Goal: Communication & Community: Answer question/provide support

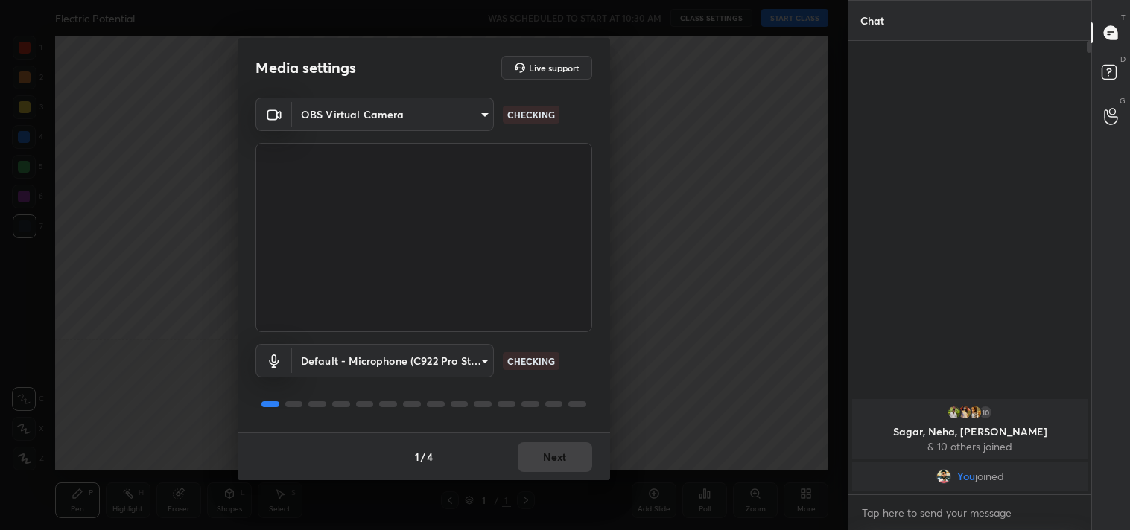
click at [402, 107] on body "1 2 3 4 5 6 7 C X Z C X Z E E Erase all H H Electric Potential WAS SCHEDULED TO…" at bounding box center [565, 265] width 1130 height 530
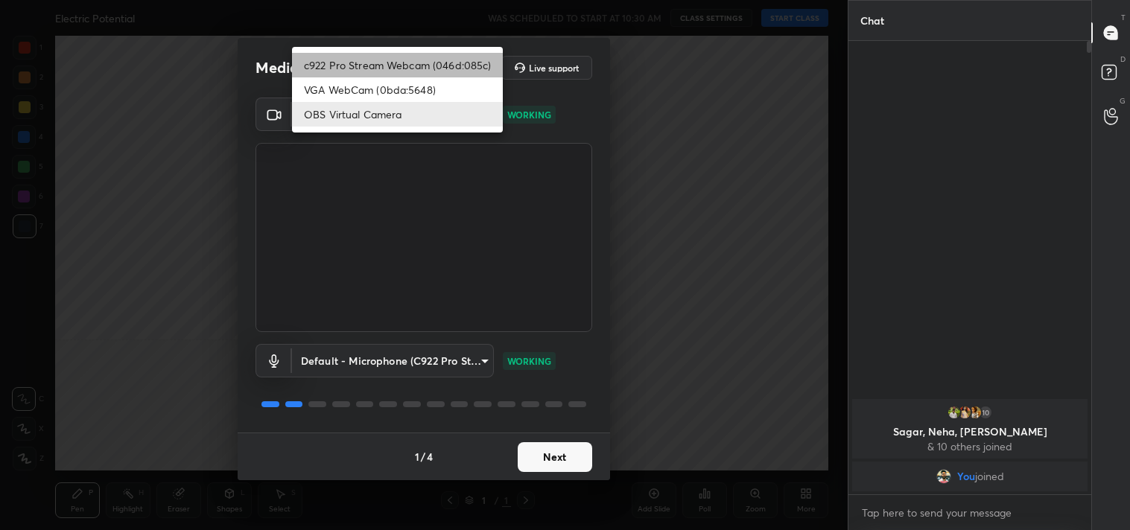
click at [360, 56] on li "c922 Pro Stream Webcam (046d:085c)" at bounding box center [397, 65] width 211 height 25
type input "77efdbe0d0591a5658d362a6e640cec0e2706c98c83ef82d39568dbf4875ff01"
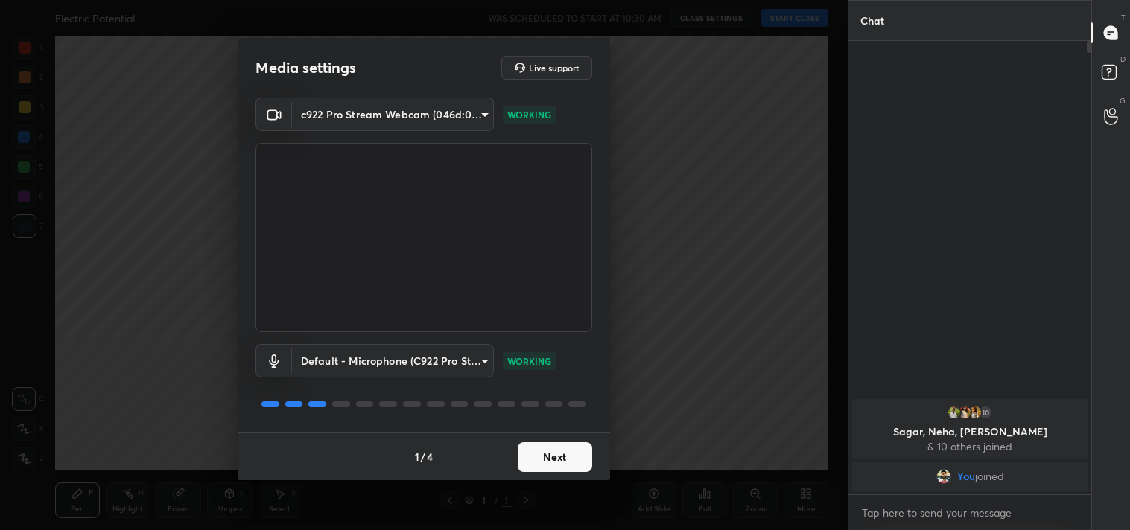
click at [537, 451] on button "Next" at bounding box center [555, 458] width 75 height 30
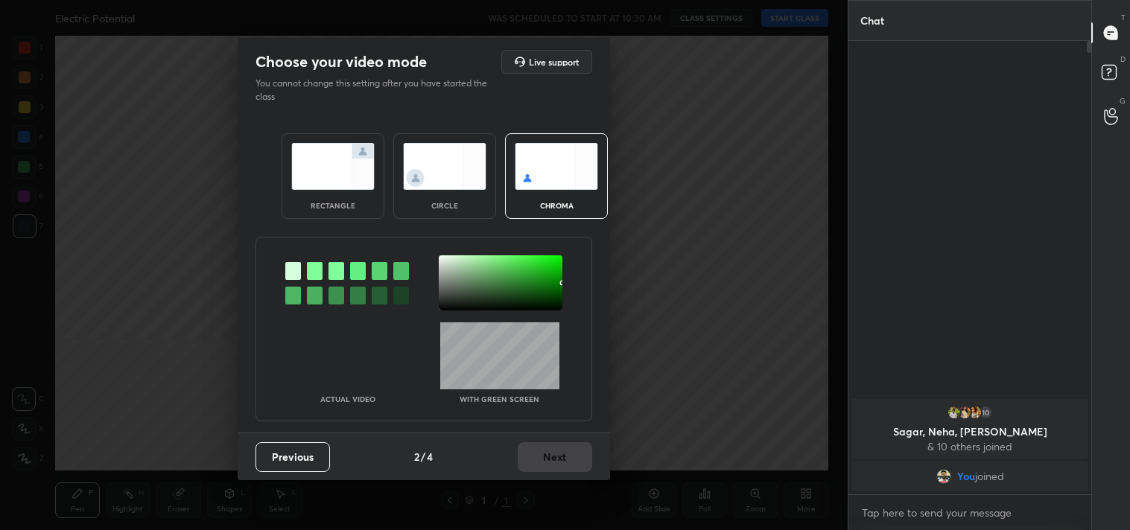
click at [334, 174] on img at bounding box center [332, 166] width 83 height 47
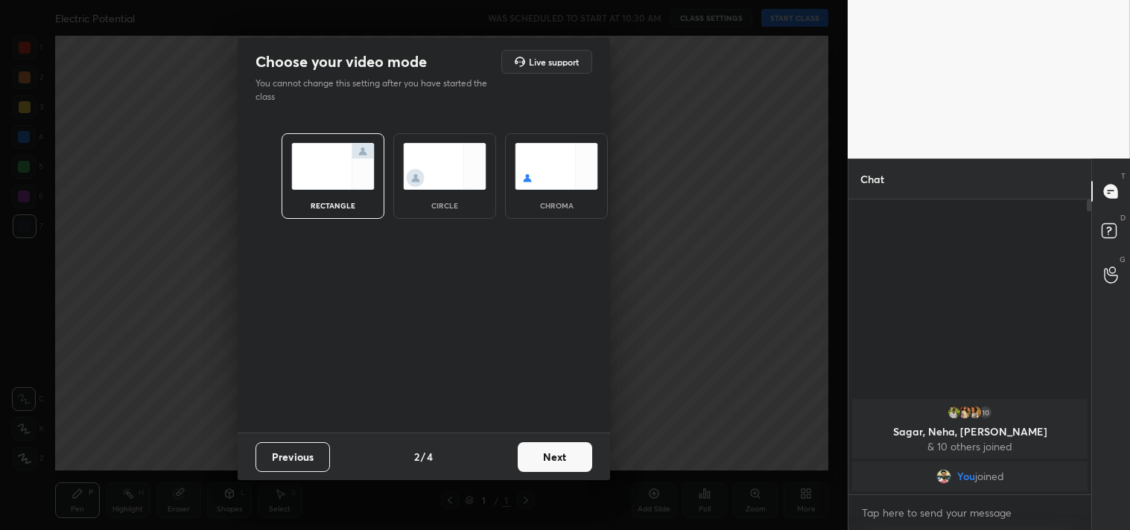
scroll to position [5, 4]
click at [549, 459] on button "Next" at bounding box center [555, 458] width 75 height 30
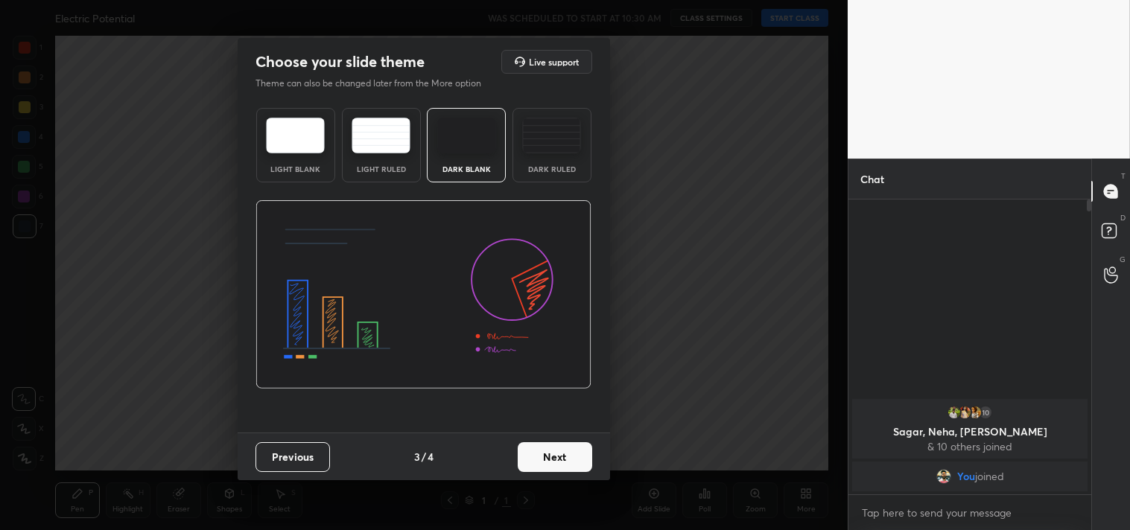
click at [563, 114] on div "Dark Ruled" at bounding box center [552, 145] width 79 height 75
click at [537, 460] on button "Next" at bounding box center [555, 458] width 75 height 30
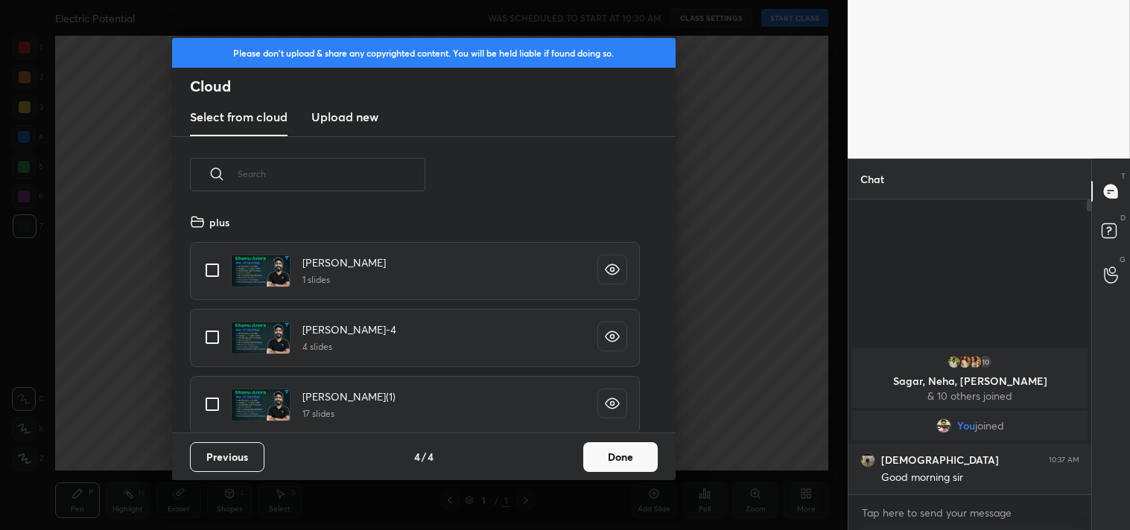
scroll to position [221, 478]
click at [210, 274] on input "grid" at bounding box center [212, 270] width 31 height 31
checkbox input "true"
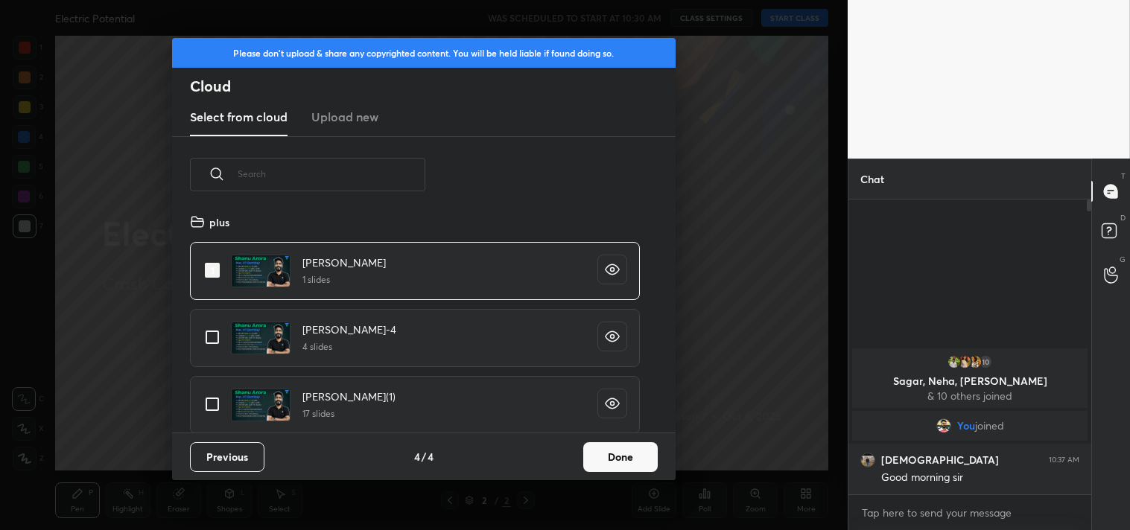
click at [606, 450] on button "Done" at bounding box center [620, 458] width 75 height 30
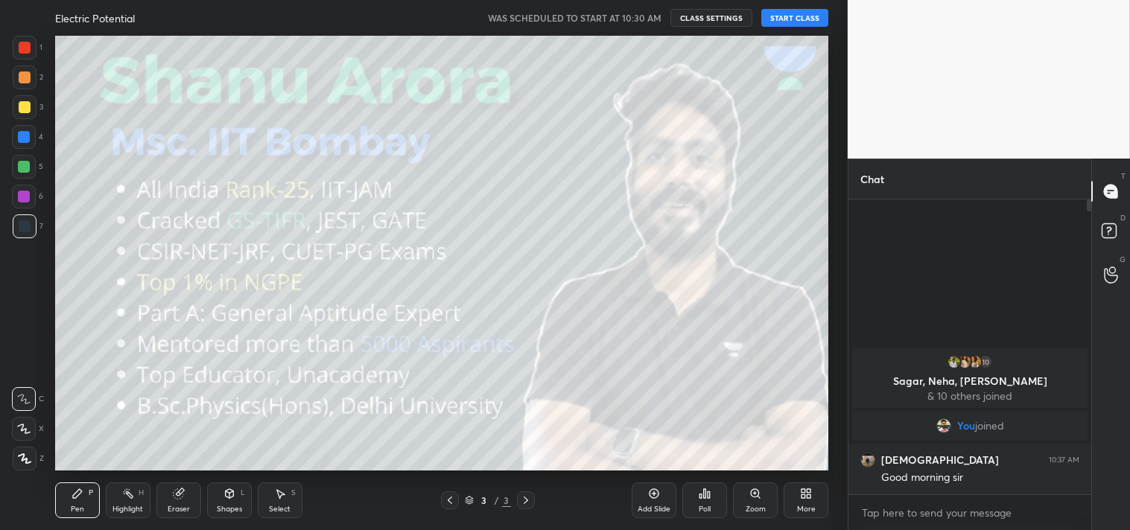
click at [779, 16] on button "START CLASS" at bounding box center [794, 18] width 67 height 18
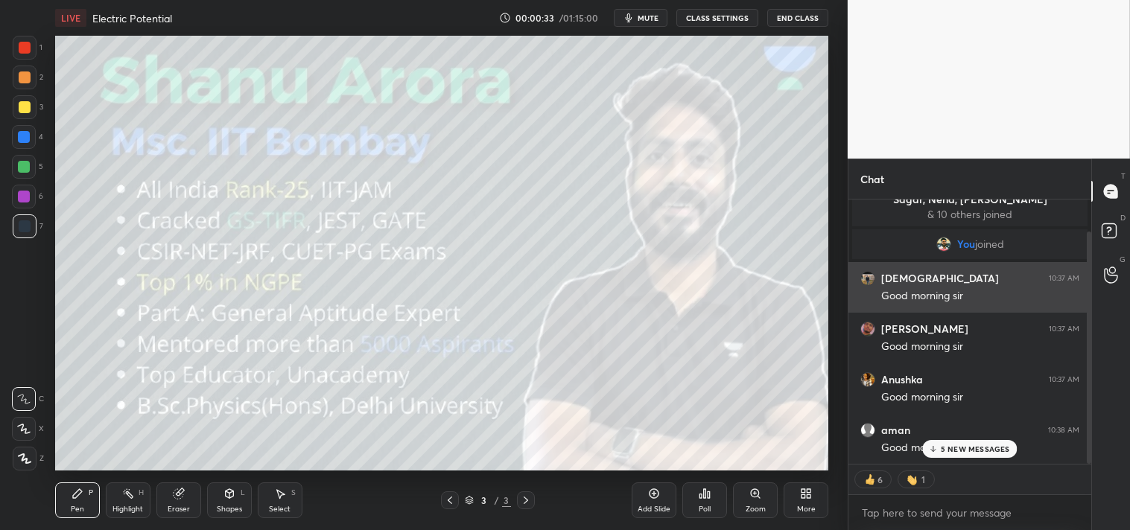
scroll to position [113, 0]
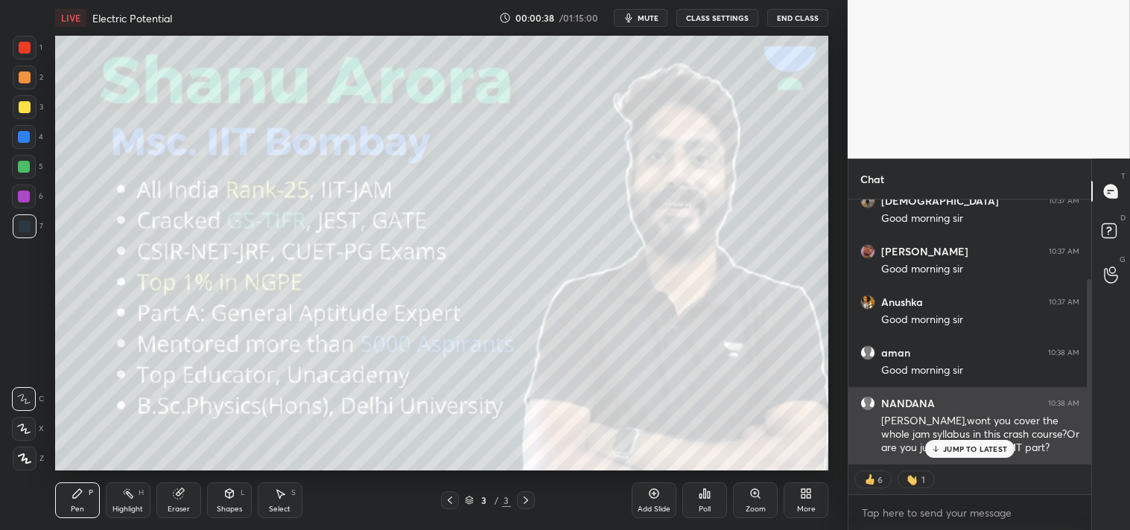
click at [977, 460] on div "NANDANA 10:38 AM Sir,wont you cover the whole jam syllabus in this crash course…" at bounding box center [970, 425] width 243 height 77
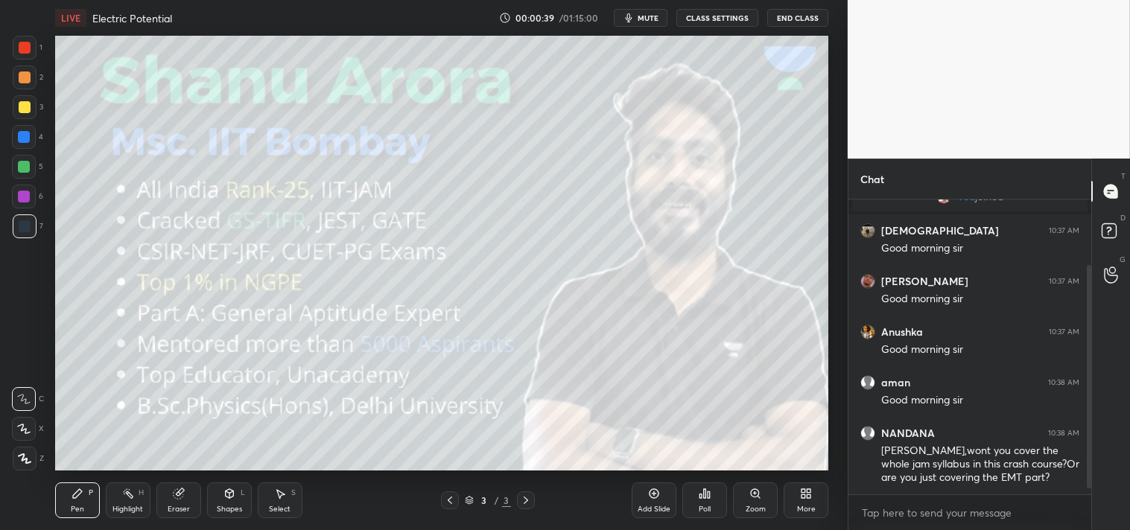
scroll to position [83, 0]
click at [948, 516] on textarea at bounding box center [969, 513] width 219 height 24
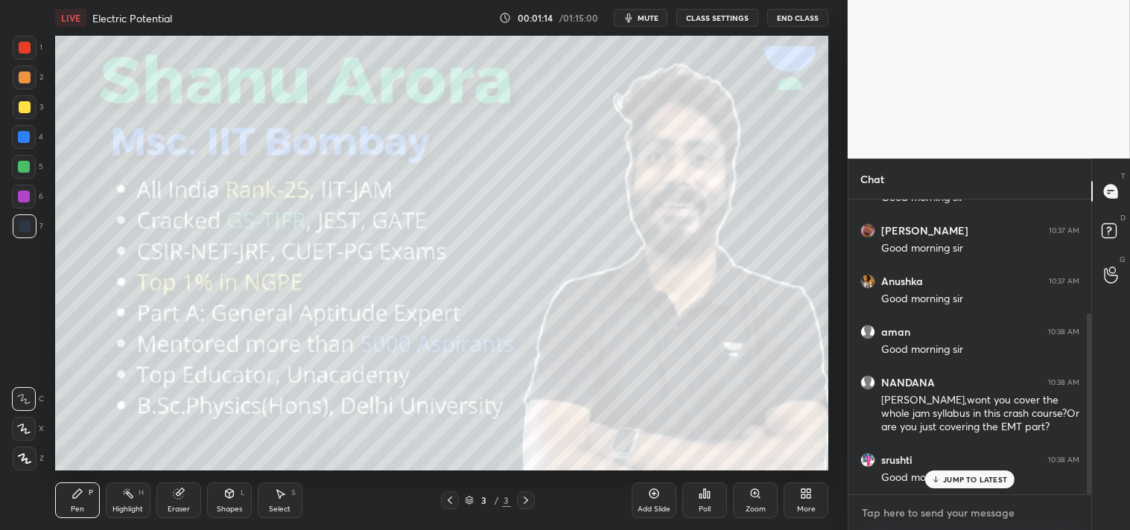
scroll to position [184, 0]
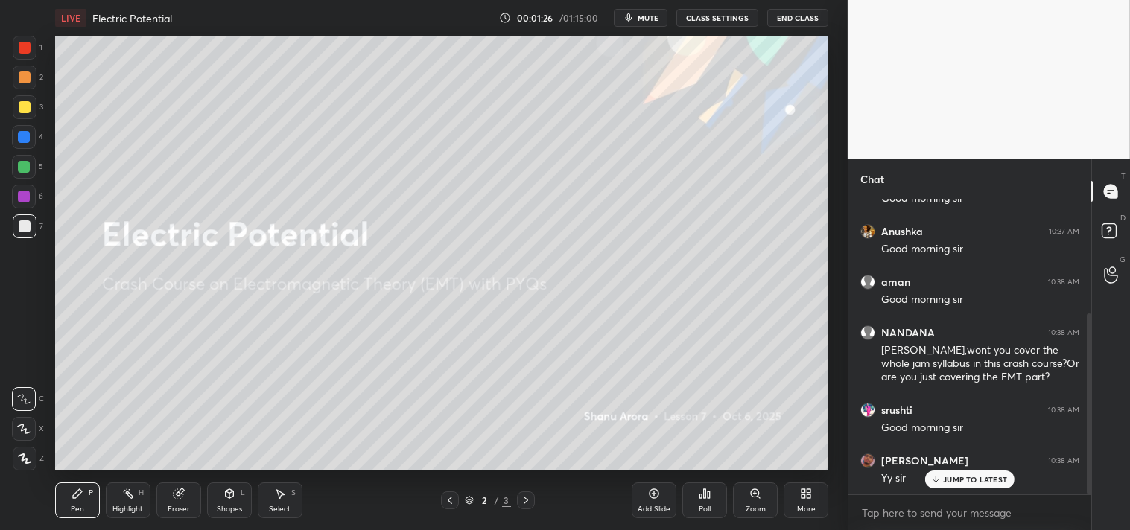
click at [24, 108] on div at bounding box center [25, 107] width 12 height 12
click at [28, 110] on div at bounding box center [25, 107] width 12 height 12
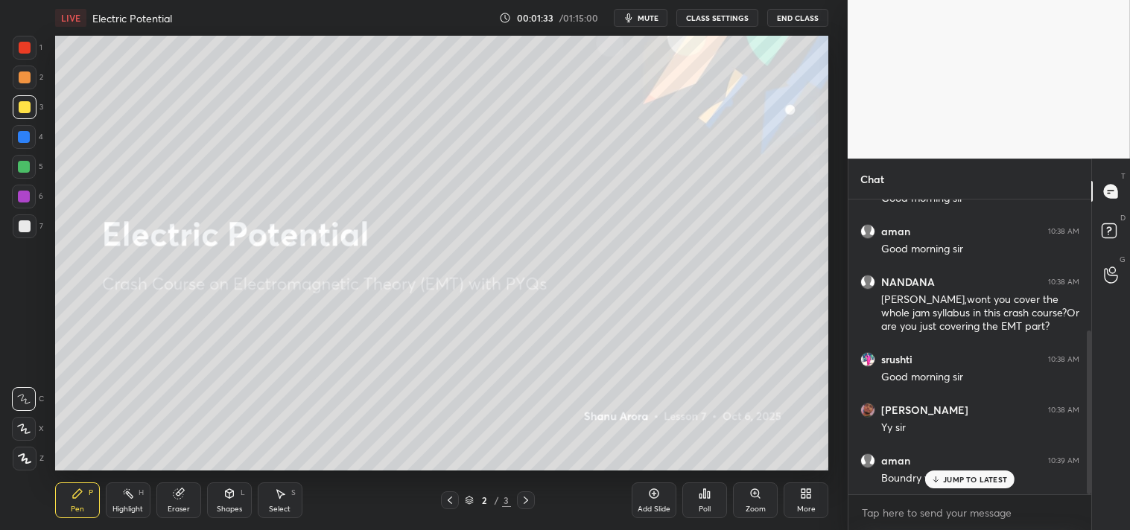
click at [660, 495] on div "Add Slide" at bounding box center [654, 501] width 45 height 36
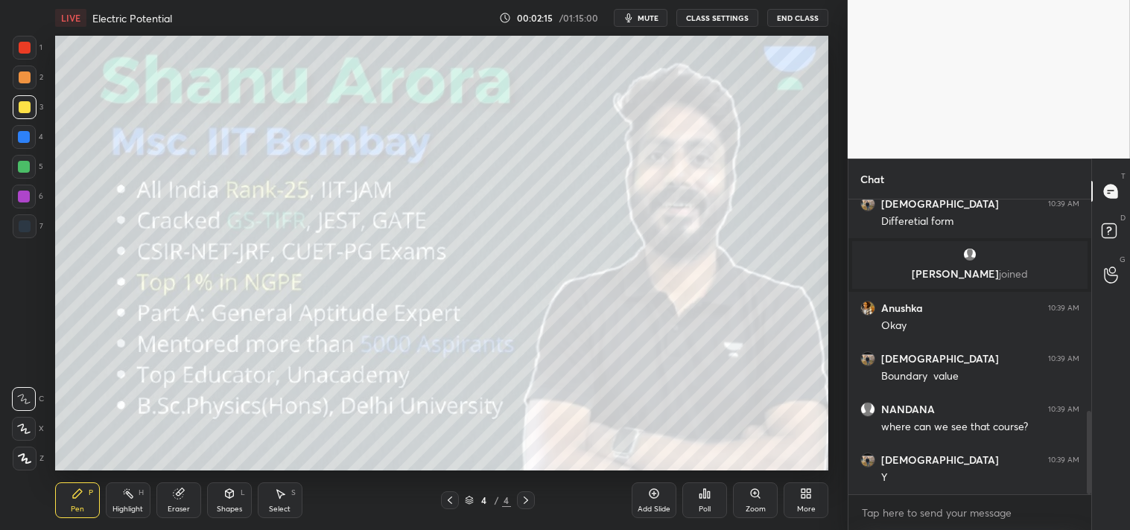
scroll to position [745, 0]
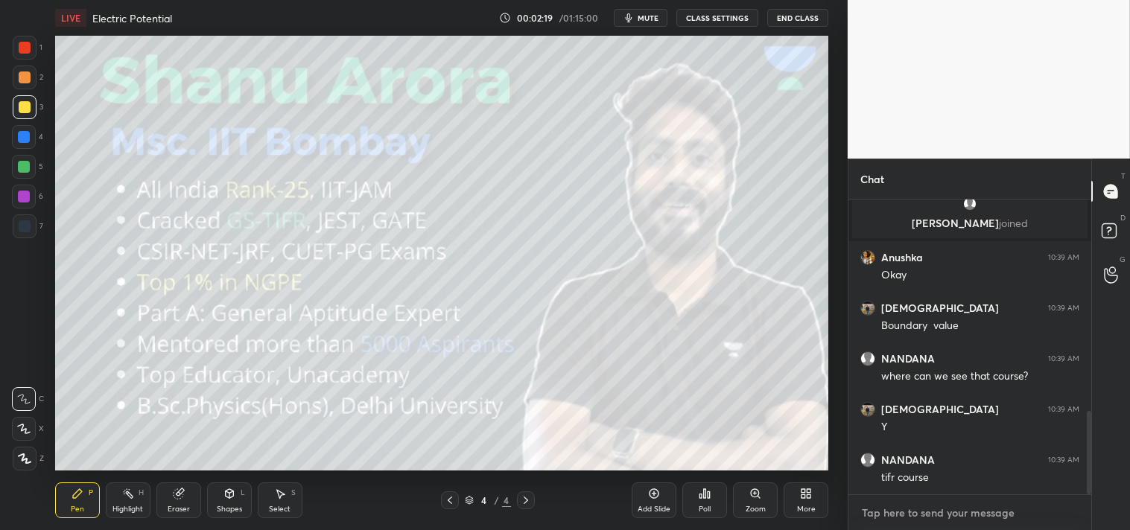
click at [920, 517] on textarea at bounding box center [969, 513] width 219 height 24
type textarea "x"
type textarea "L"
type textarea "x"
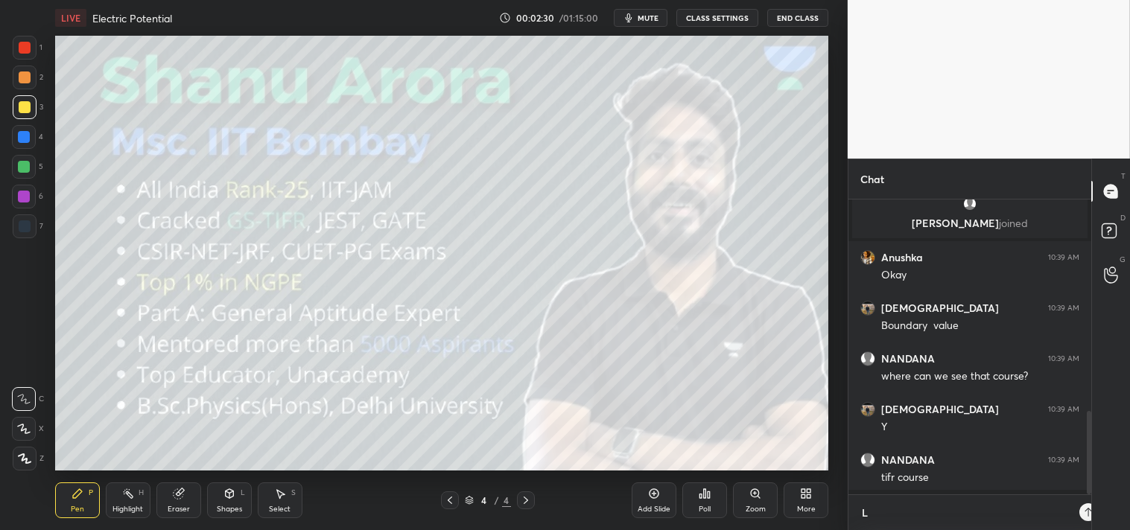
type textarea "LI"
type textarea "x"
type textarea "LIN"
type textarea "x"
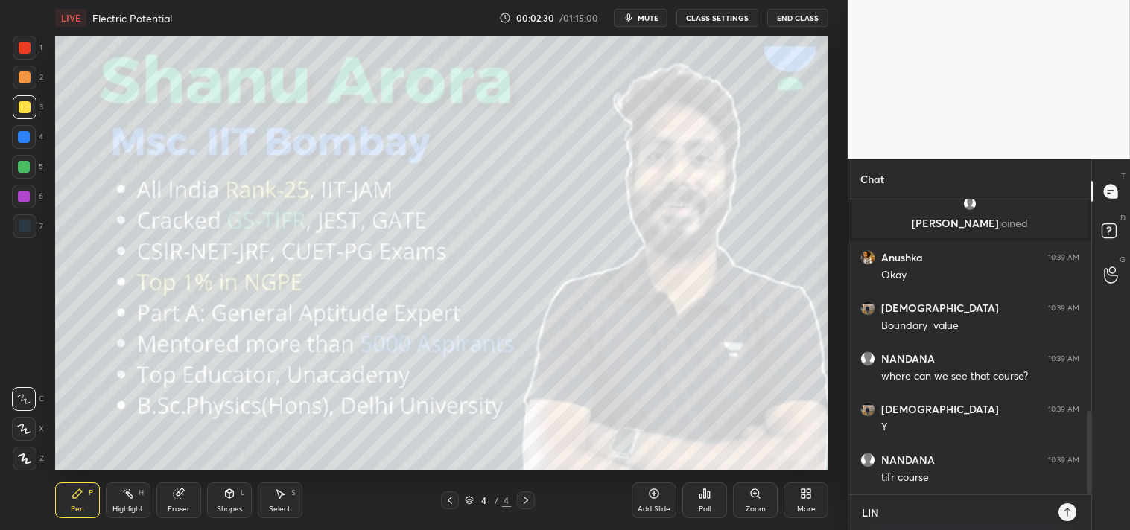
type textarea "LINK"
type textarea "x"
type textarea "LINKT"
type textarea "x"
type textarea "LINKTR"
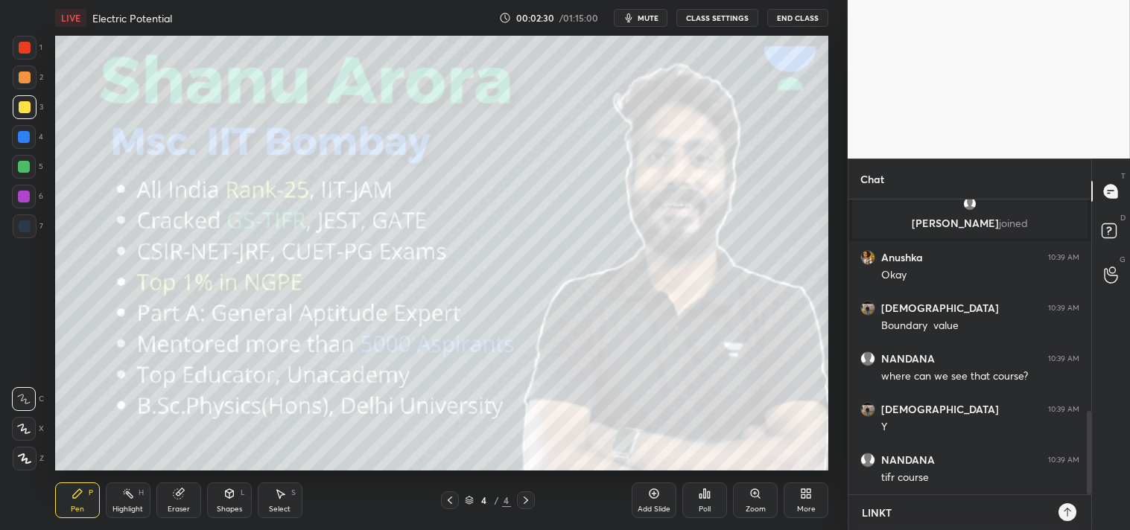
type textarea "x"
type textarea "LINKTR."
type textarea "x"
type textarea "LINKTR.E"
type textarea "x"
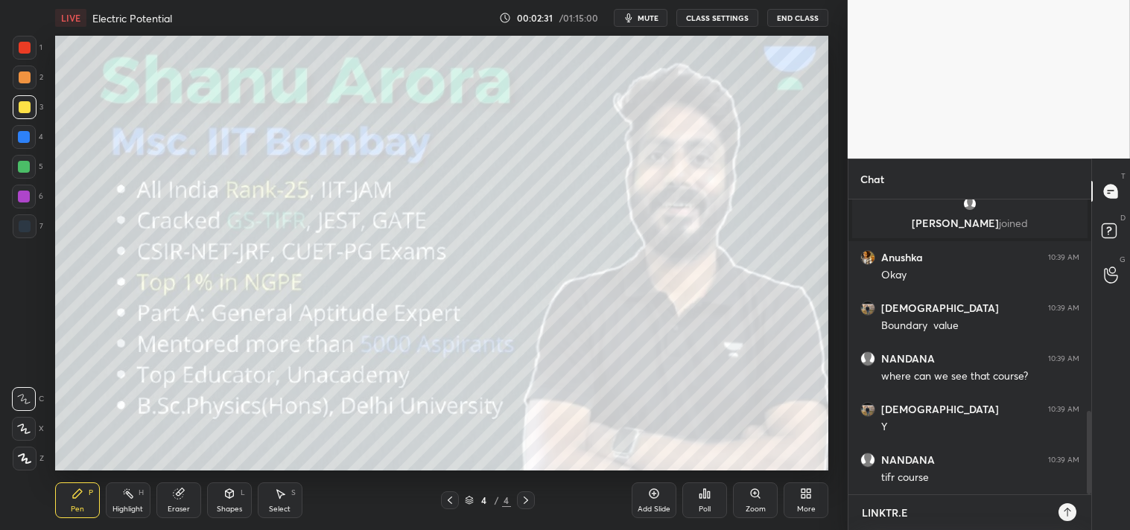
type textarea "[DOMAIN_NAME]"
type textarea "x"
type textarea "[DOMAIN_NAME][URL]"
type textarea "x"
type textarea "[DOMAIN_NAME][URL]"
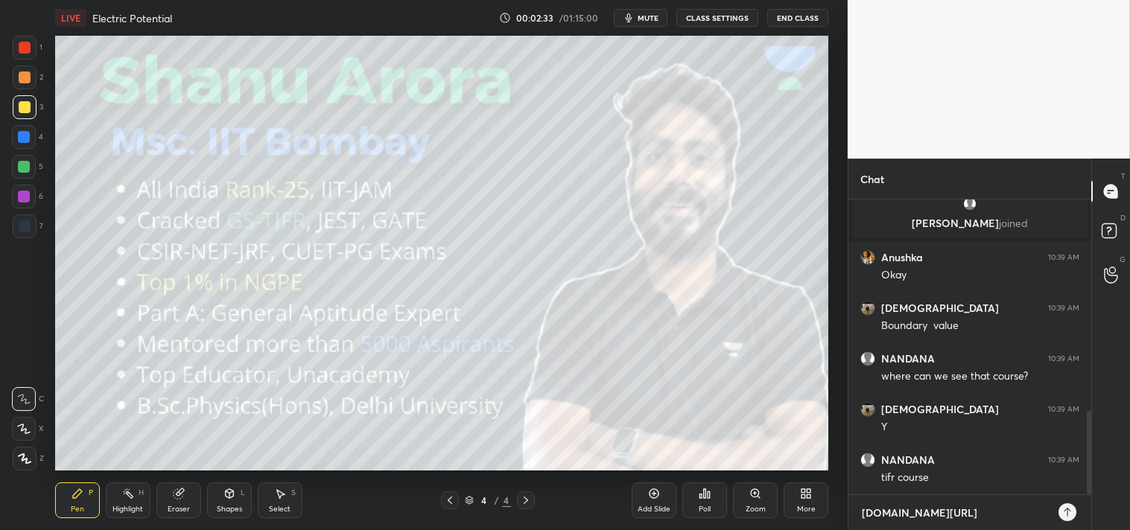
type textarea "x"
type textarea "[DOMAIN_NAME][URL]"
type textarea "x"
type textarea "[DOMAIN_NAME][URL]"
type textarea "x"
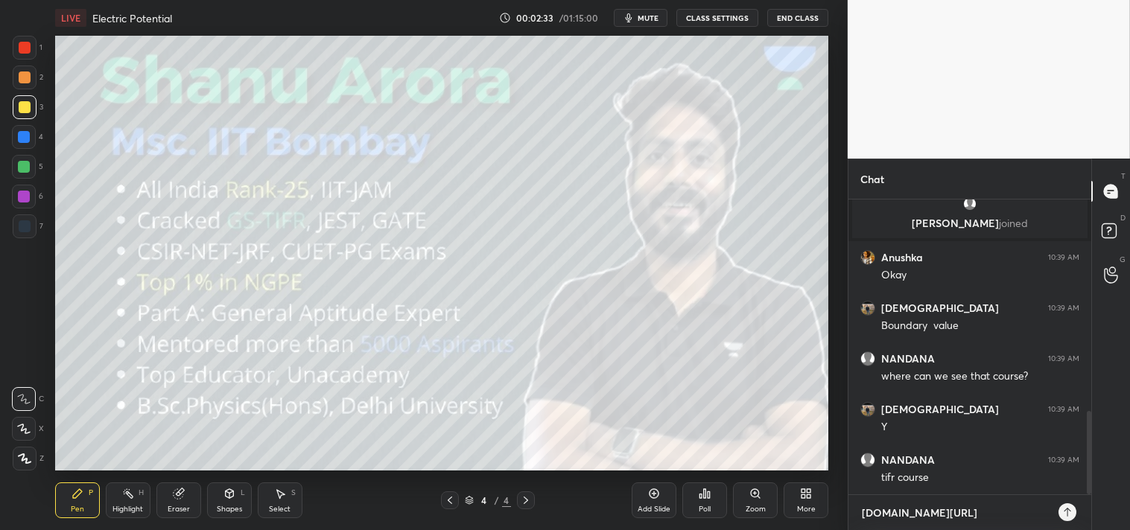
type textarea "[DOMAIN_NAME][URL]"
type textarea "x"
type textarea "[DOMAIN_NAME][URL]"
type textarea "x"
type textarea "[DOMAIN_NAME][URL]"
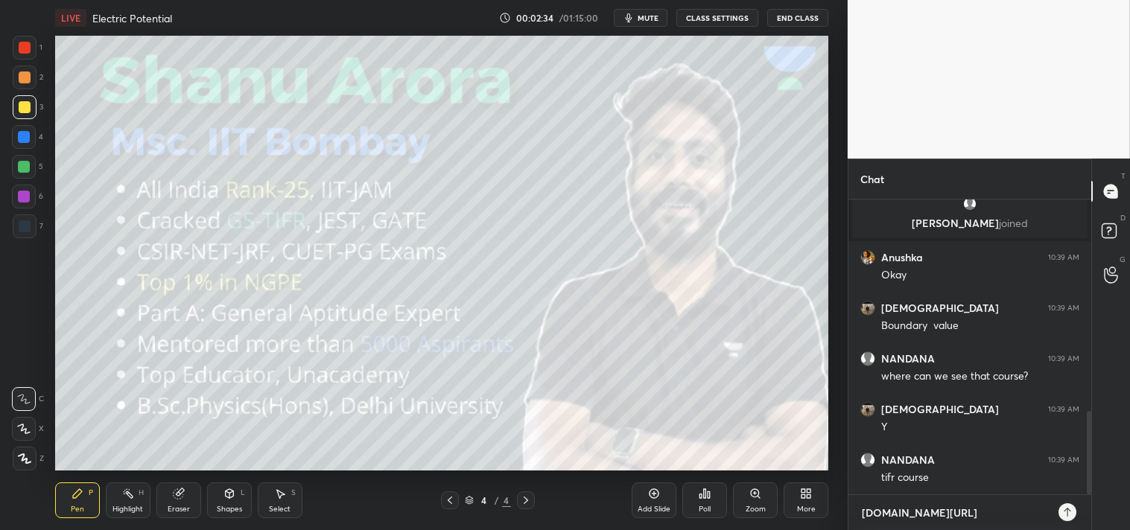
type textarea "x"
type textarea "[DOMAIN_NAME][URL]"
type textarea "x"
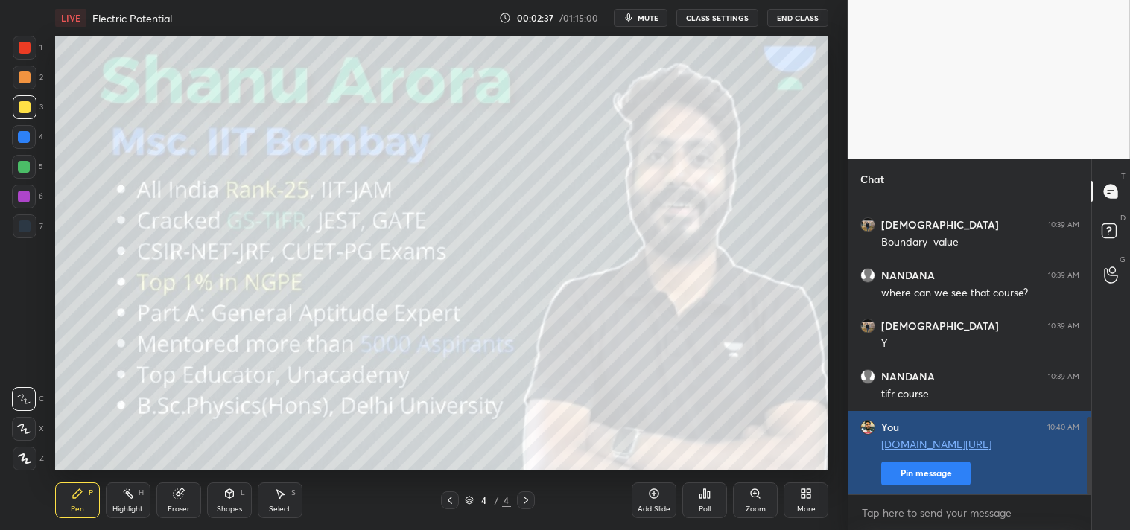
click at [904, 485] on button "Pin message" at bounding box center [925, 474] width 89 height 24
type textarea "x"
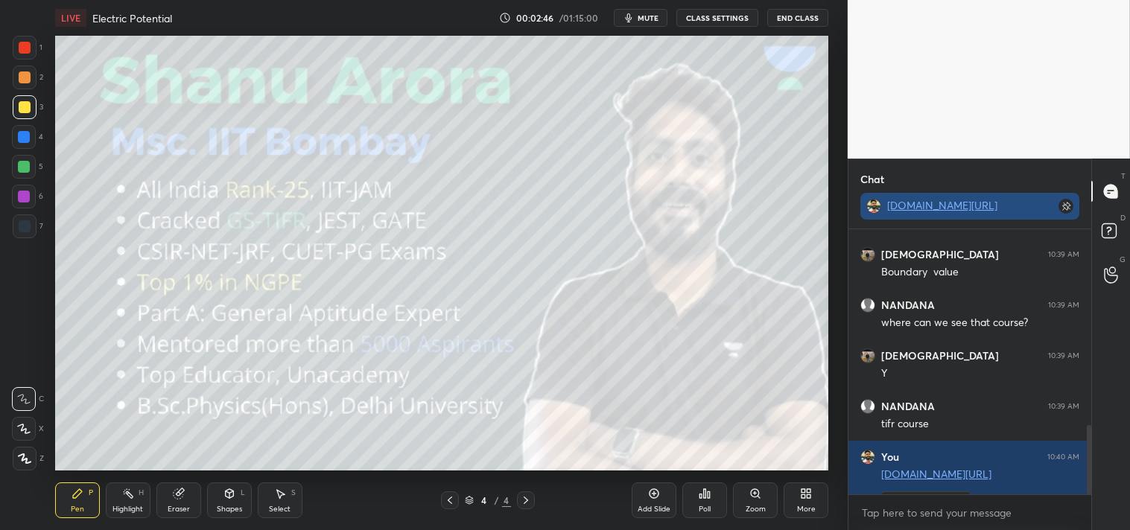
click at [937, 201] on link "[DOMAIN_NAME][URL]" at bounding box center [942, 205] width 110 height 14
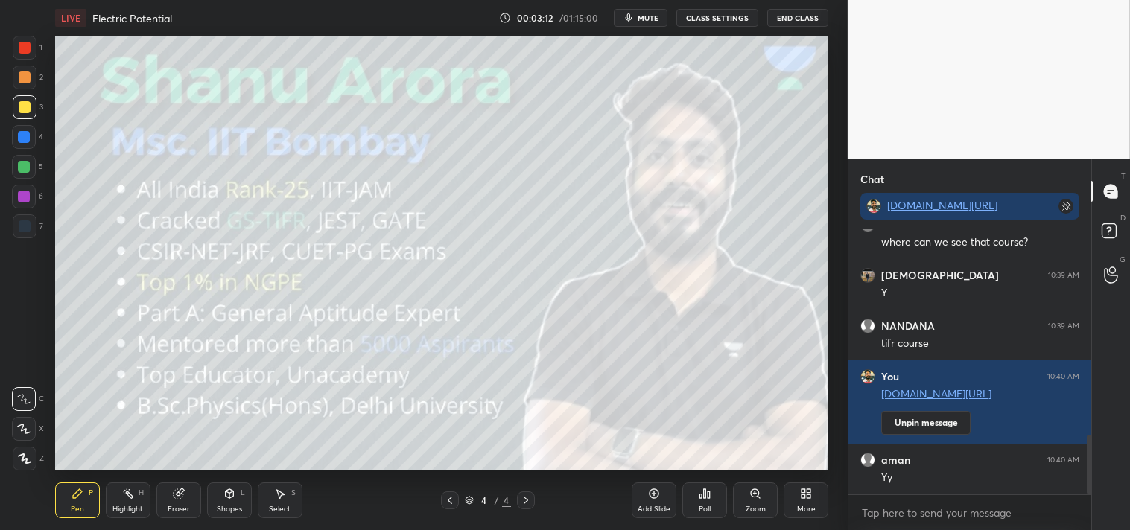
scroll to position [959, 0]
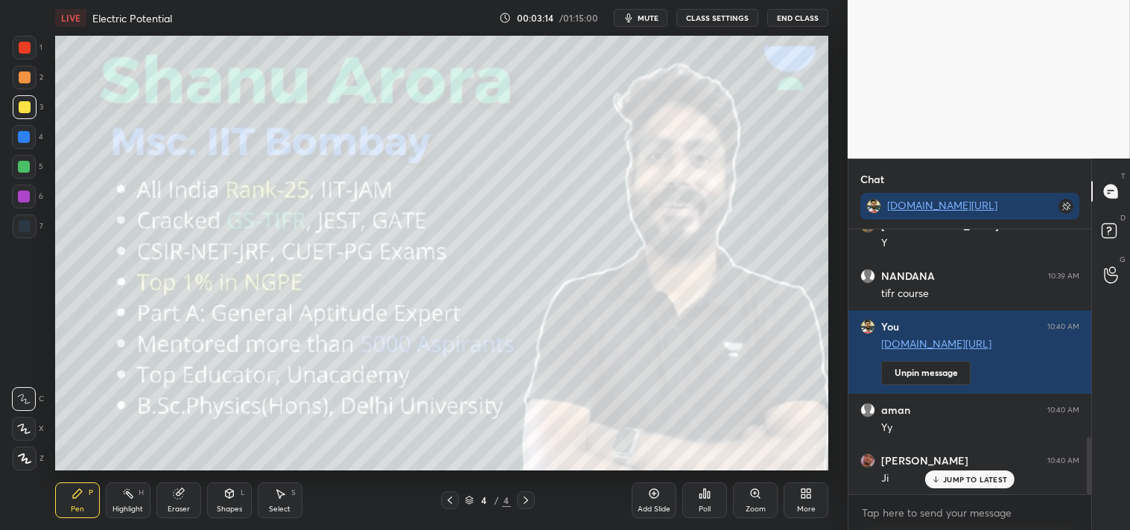
click at [812, 488] on icon at bounding box center [806, 494] width 12 height 12
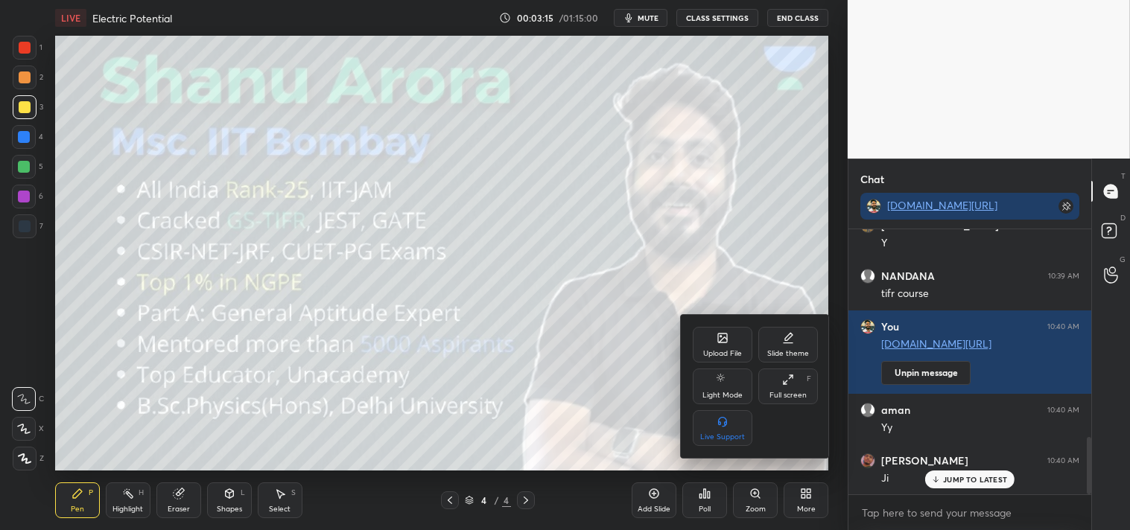
click at [726, 336] on icon at bounding box center [722, 338] width 9 height 9
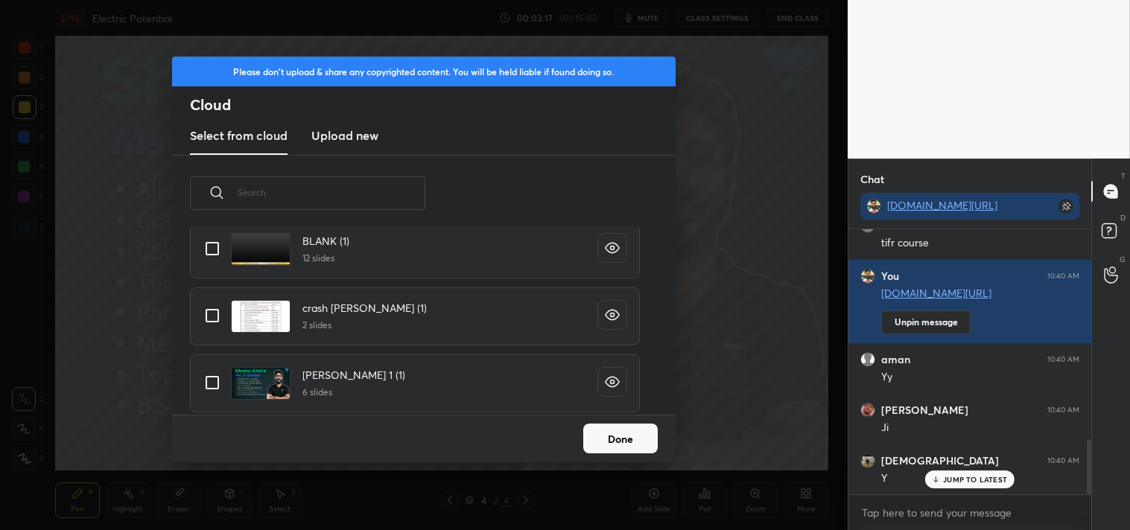
scroll to position [242, 0]
click at [210, 246] on input "grid" at bounding box center [212, 247] width 31 height 31
checkbox input "true"
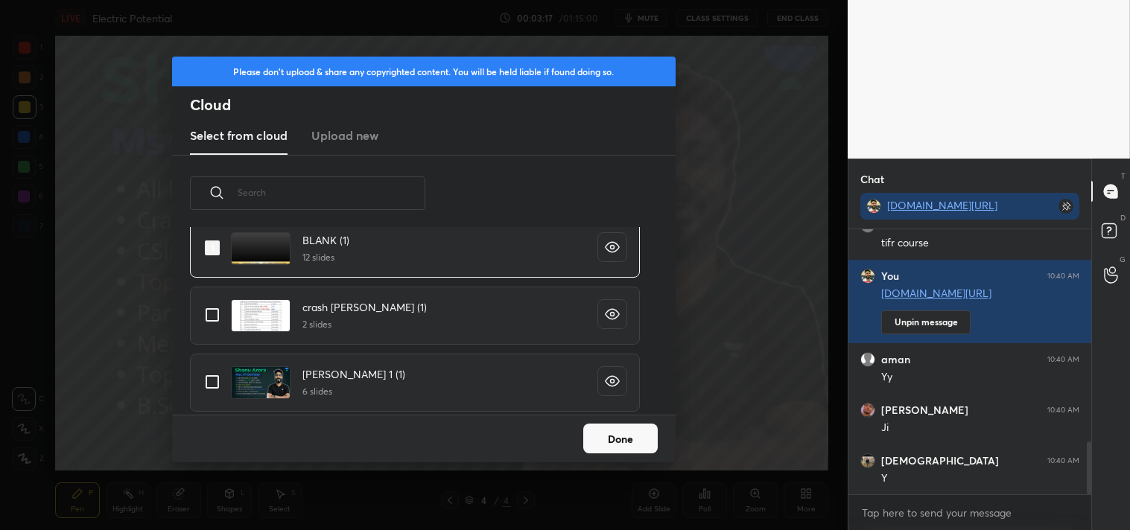
scroll to position [1061, 0]
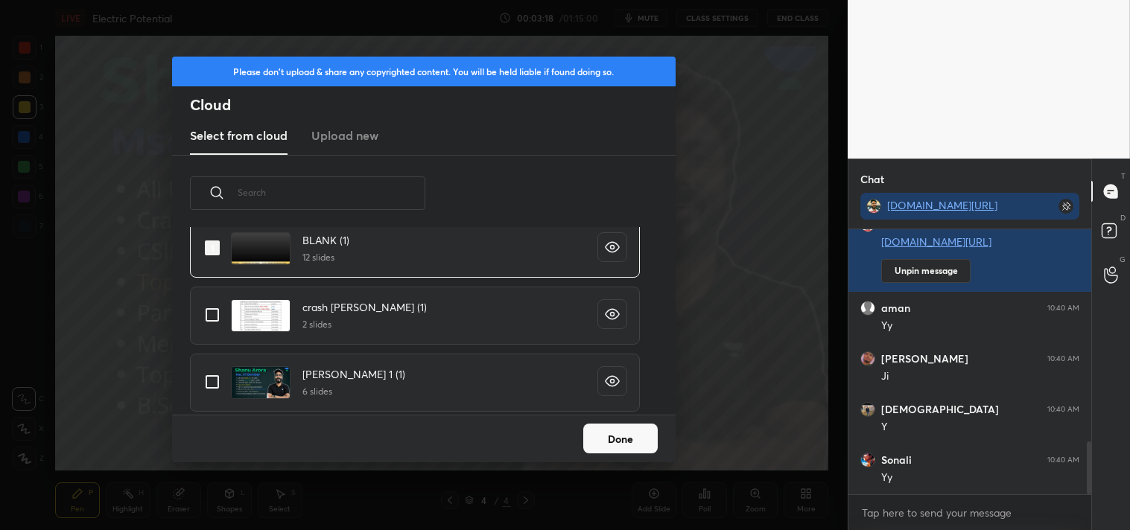
click at [622, 426] on button "Done" at bounding box center [620, 439] width 75 height 30
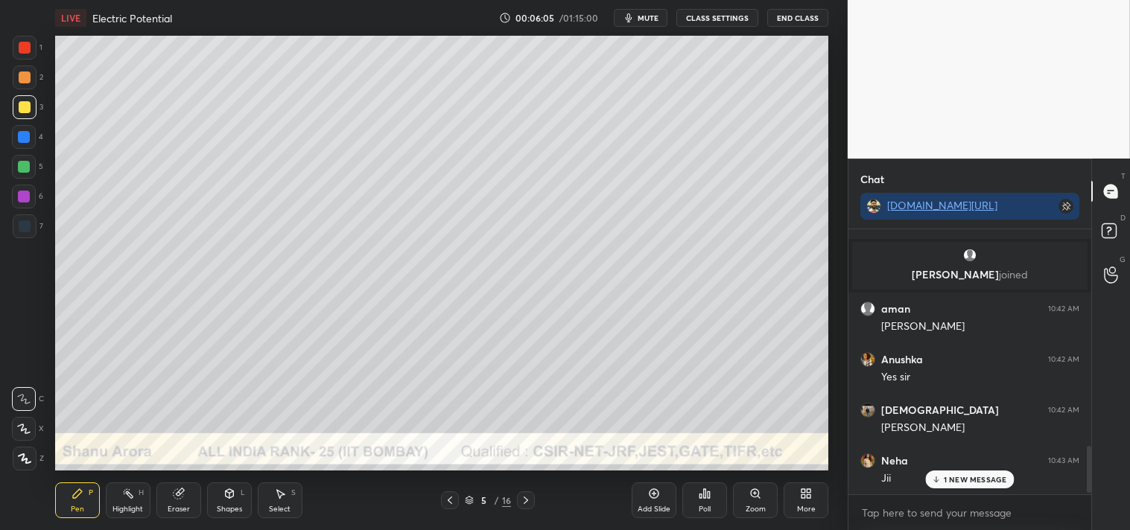
scroll to position [1233, 0]
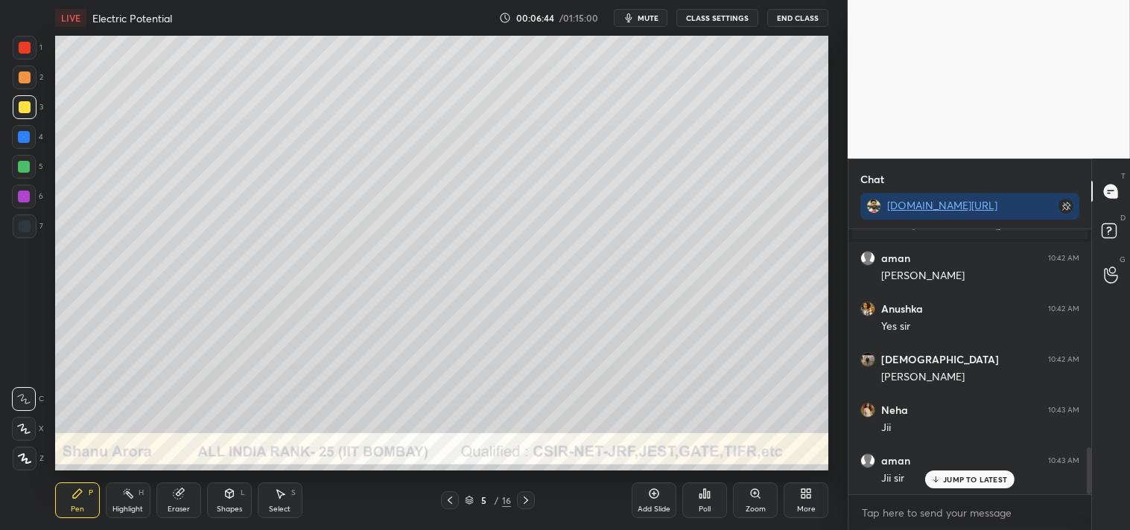
click at [221, 501] on div "Shapes L" at bounding box center [229, 501] width 45 height 36
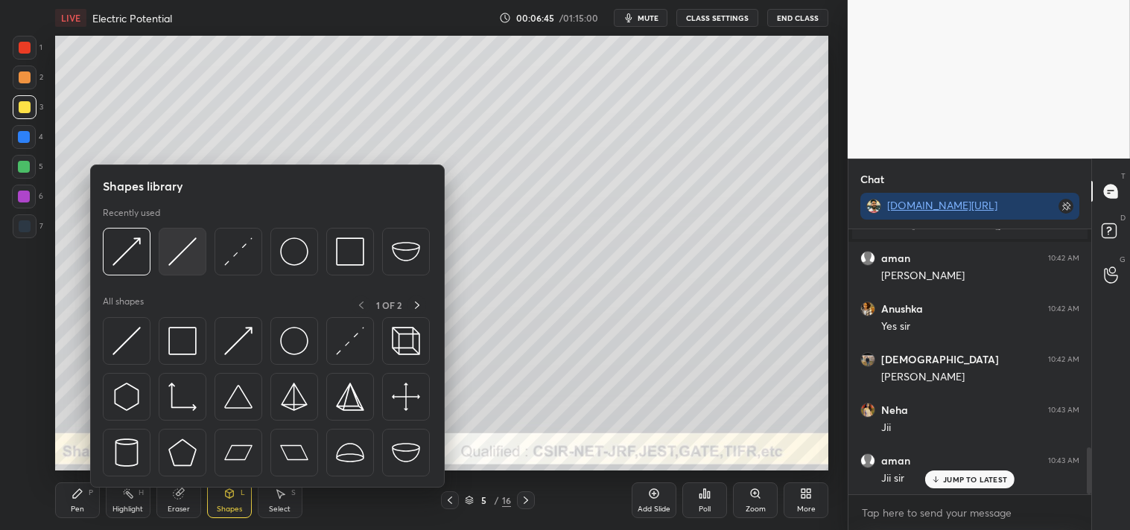
click at [190, 247] on img at bounding box center [182, 252] width 28 height 28
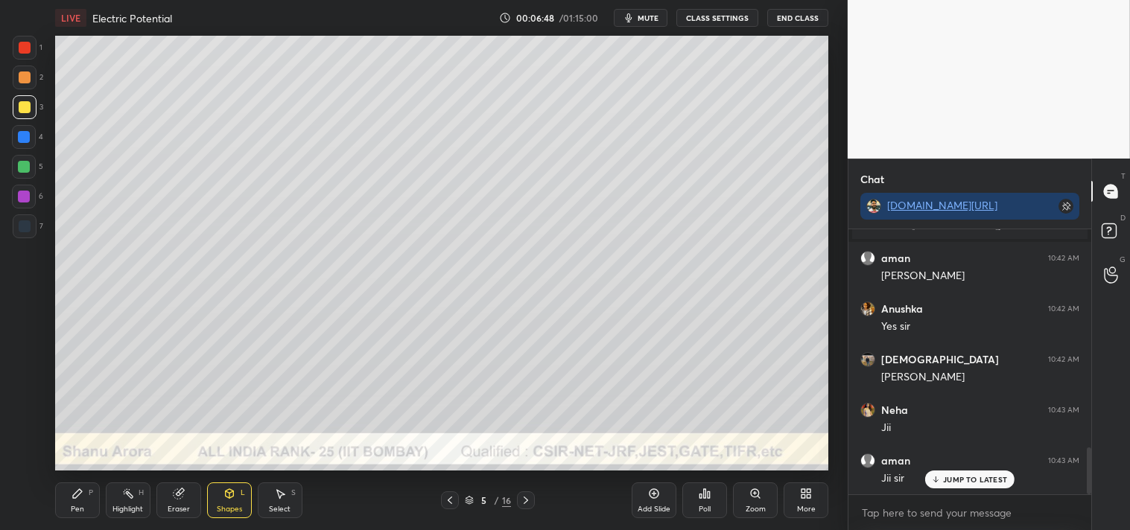
click at [72, 504] on div "Pen P" at bounding box center [77, 501] width 45 height 36
click at [78, 506] on div "Pen" at bounding box center [77, 509] width 13 height 7
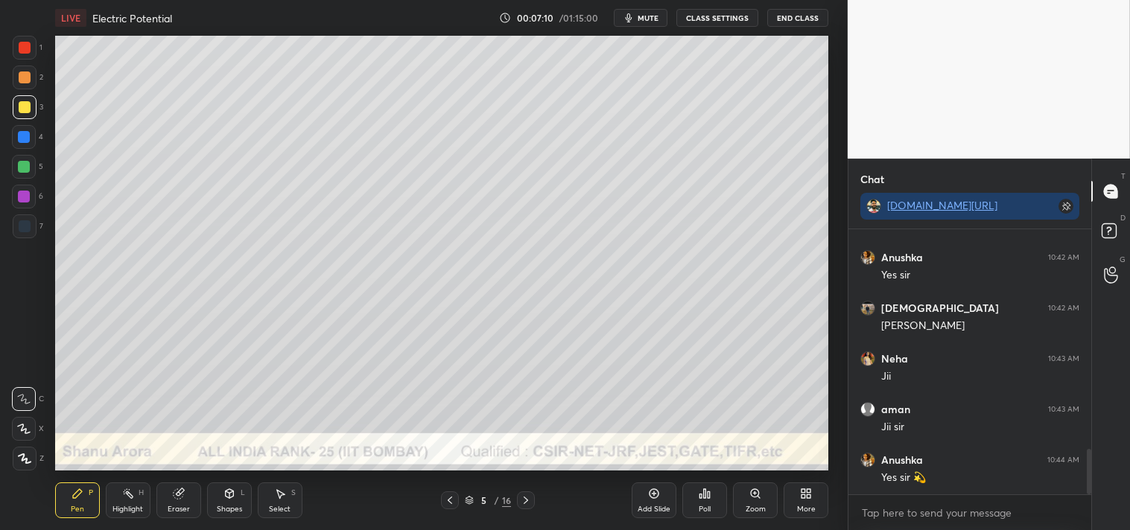
click at [21, 89] on div "2" at bounding box center [28, 81] width 31 height 30
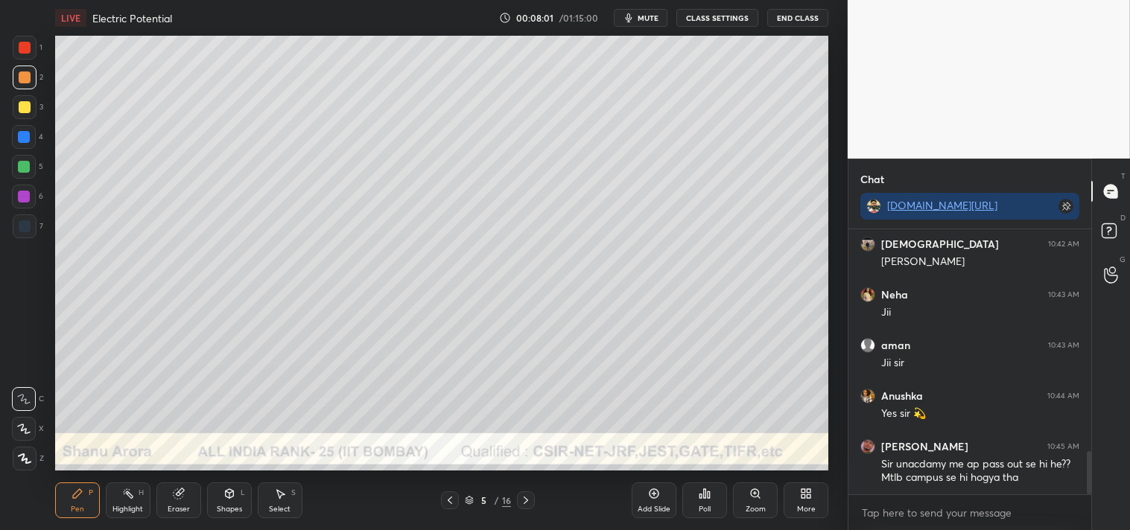
click at [140, 503] on div "Highlight H" at bounding box center [128, 501] width 45 height 36
click at [67, 502] on div "Pen P" at bounding box center [77, 501] width 45 height 36
click at [64, 499] on div "Pen P" at bounding box center [77, 501] width 45 height 36
click at [127, 500] on icon at bounding box center [128, 494] width 12 height 12
click at [128, 501] on div "Highlight H" at bounding box center [128, 501] width 45 height 36
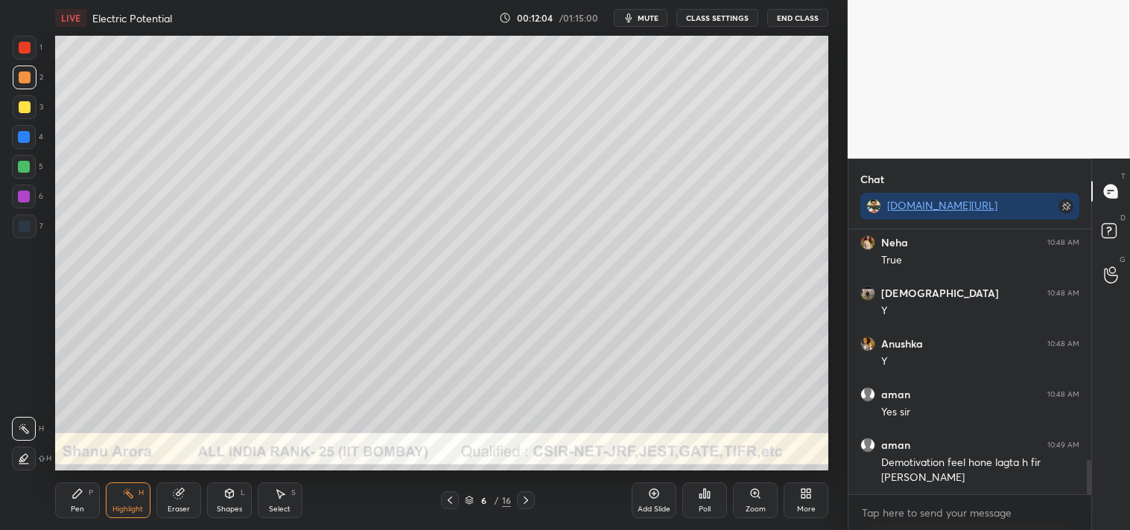
scroll to position [1842, 0]
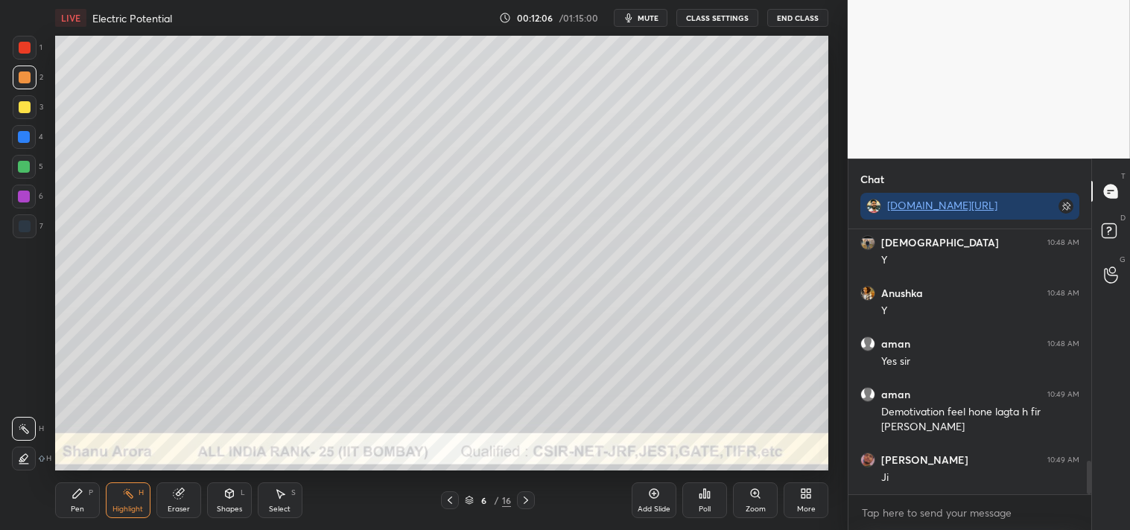
click at [232, 508] on div "Shapes" at bounding box center [229, 509] width 25 height 7
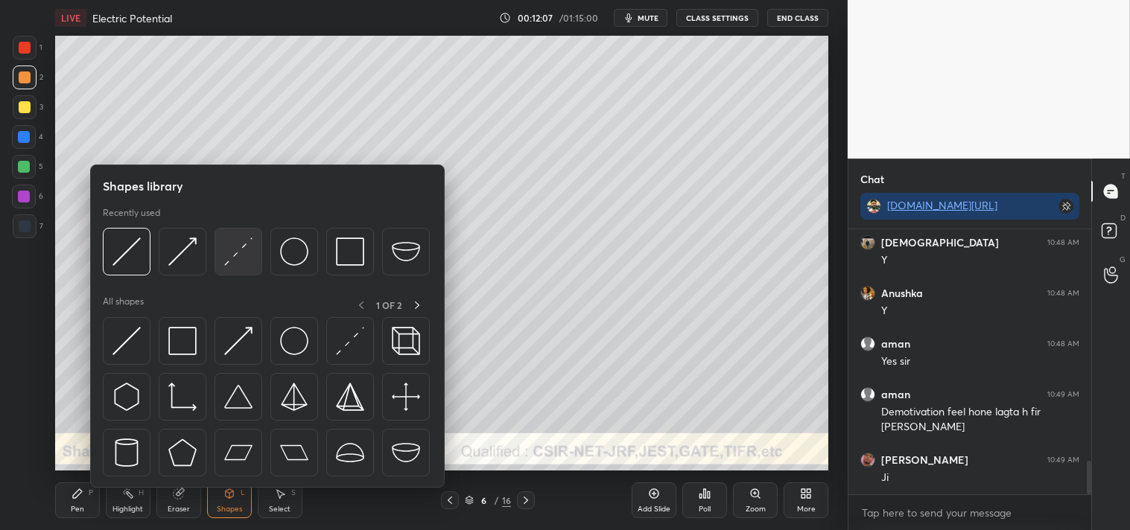
click at [244, 252] on img at bounding box center [238, 252] width 28 height 28
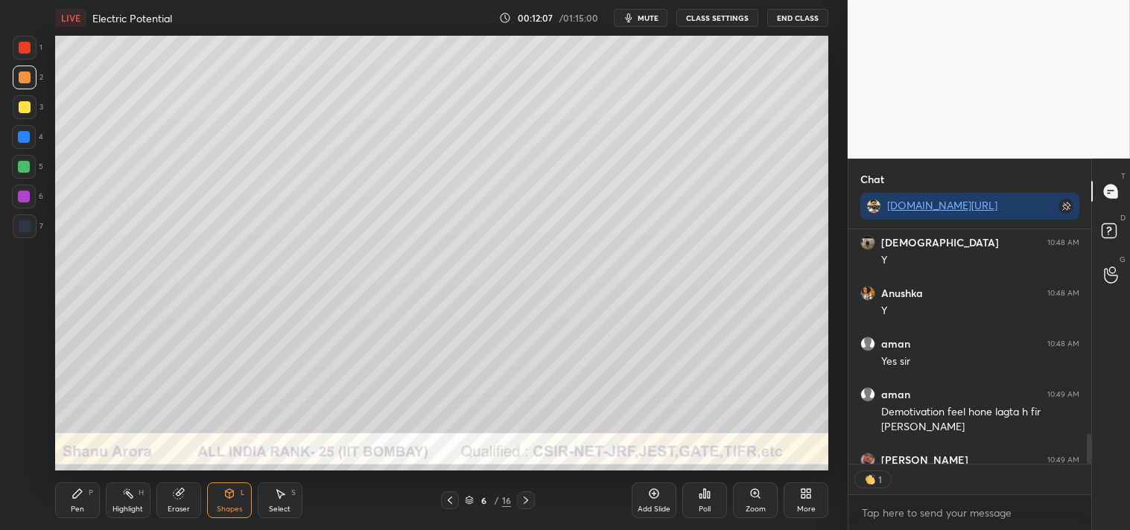
scroll to position [4, 4]
click at [746, 498] on div "Zoom" at bounding box center [755, 501] width 45 height 36
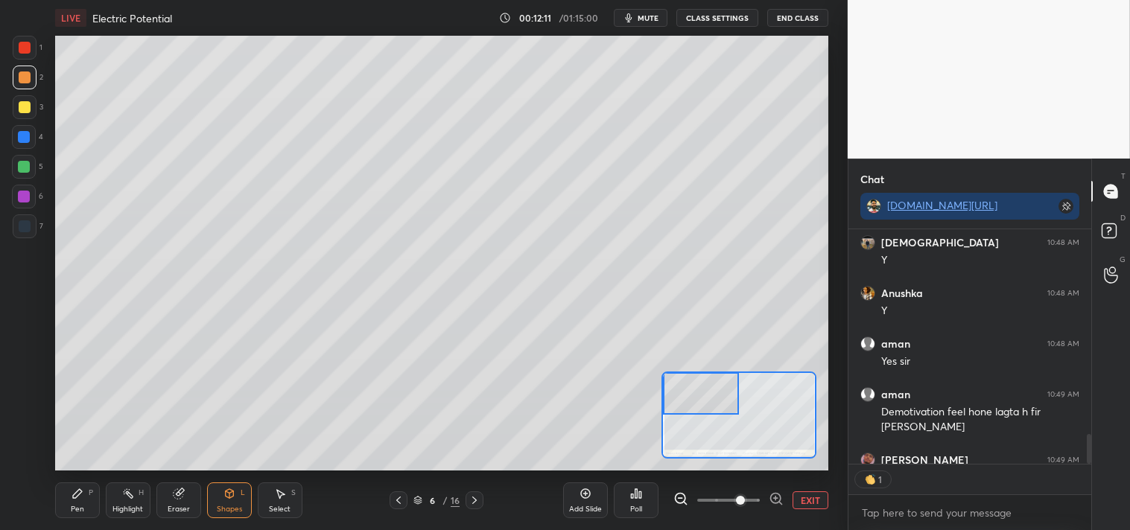
click at [75, 506] on div "Pen" at bounding box center [77, 509] width 13 height 7
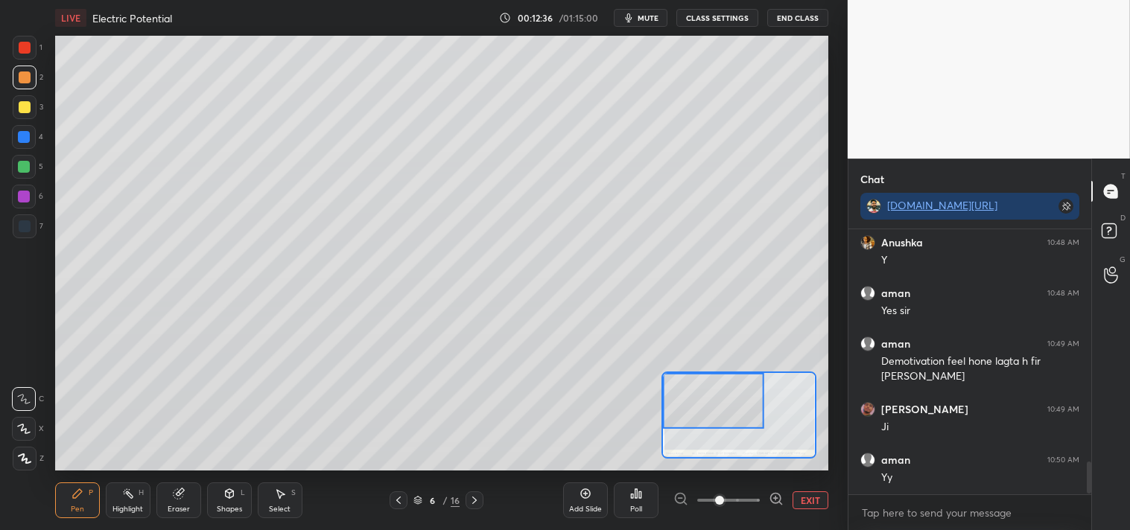
scroll to position [1942, 0]
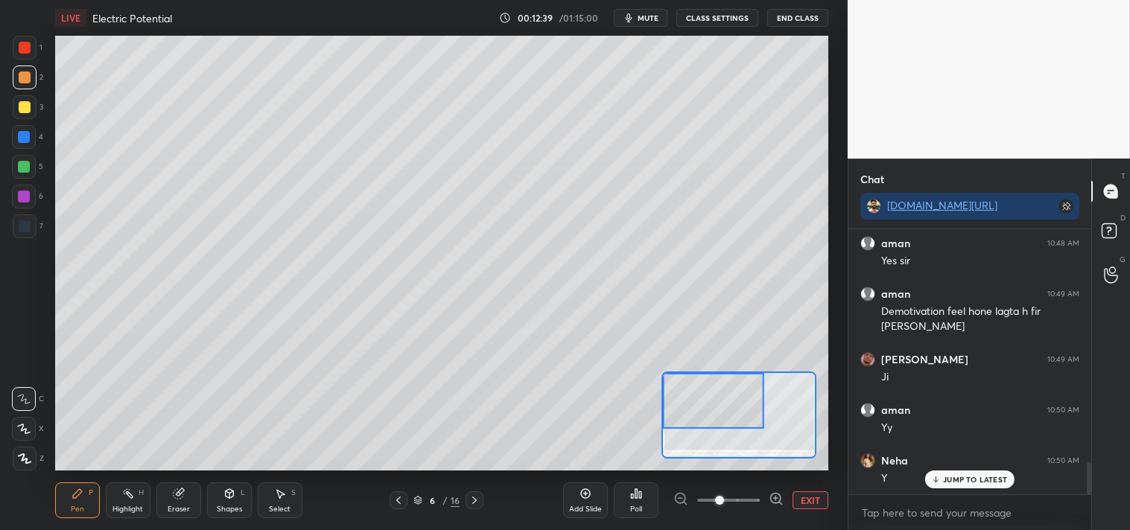
click at [219, 493] on div "Shapes L" at bounding box center [229, 501] width 45 height 36
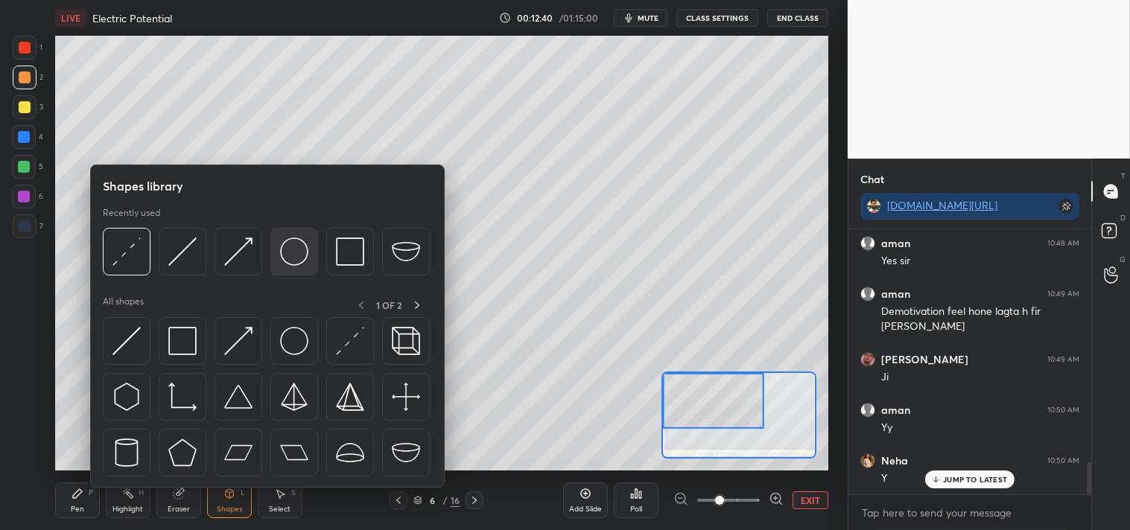
click at [303, 254] on img at bounding box center [294, 252] width 28 height 28
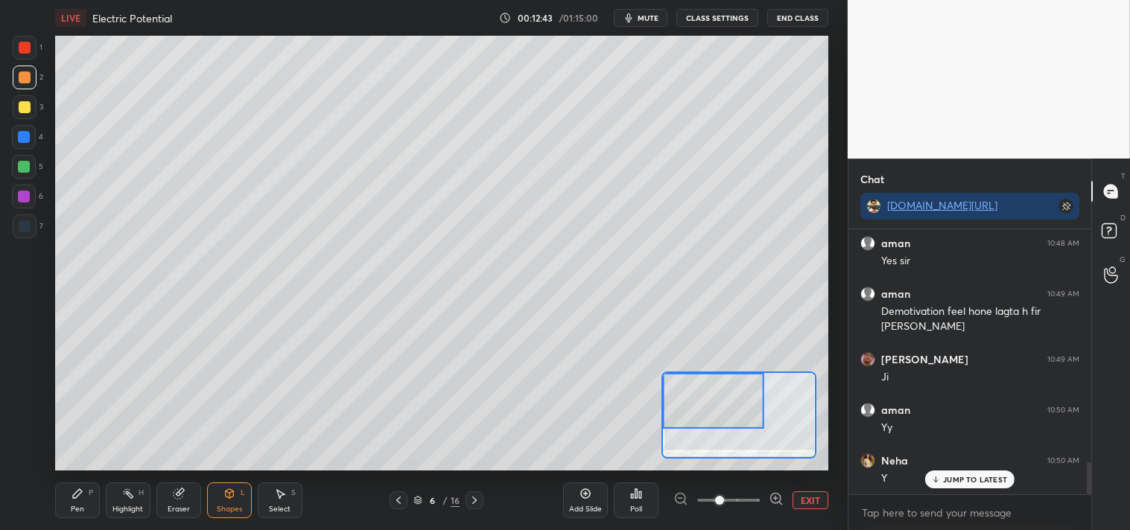
click at [82, 503] on div "Pen P" at bounding box center [77, 501] width 45 height 36
click at [86, 497] on div "Pen P" at bounding box center [77, 501] width 45 height 36
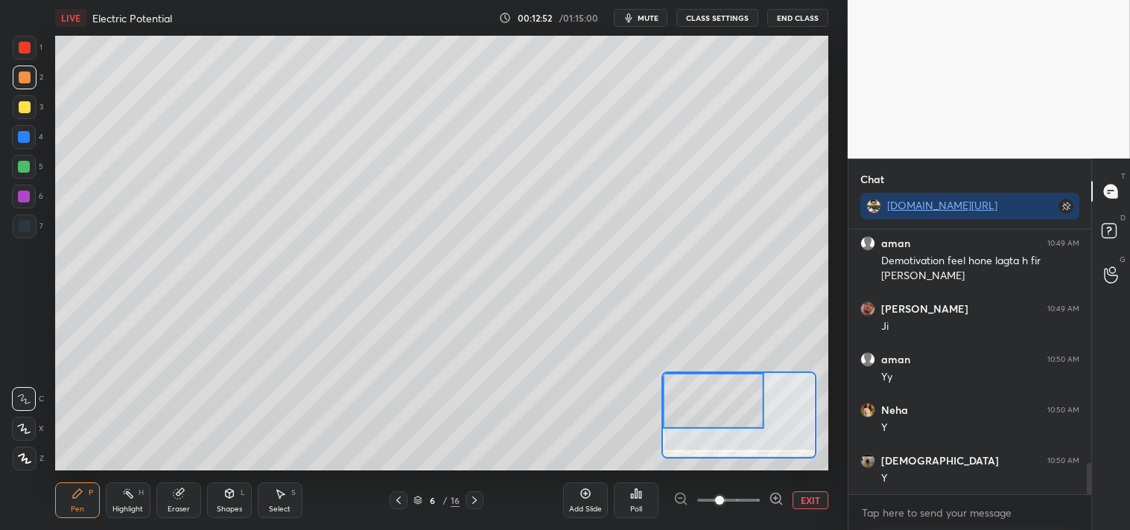
click at [801, 502] on button "EXIT" at bounding box center [811, 501] width 36 height 18
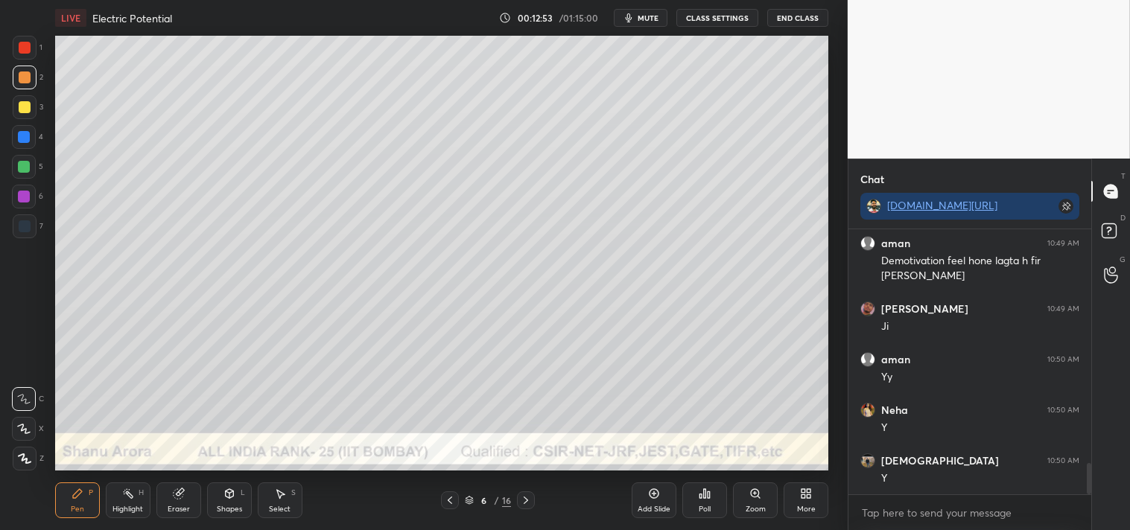
click at [635, 23] on icon "button" at bounding box center [629, 18] width 12 height 12
click at [631, 23] on button "unmute" at bounding box center [641, 18] width 54 height 18
click at [35, 121] on div "3" at bounding box center [28, 110] width 31 height 30
click at [31, 118] on div at bounding box center [25, 107] width 24 height 24
click at [235, 501] on div "Shapes L" at bounding box center [229, 501] width 45 height 36
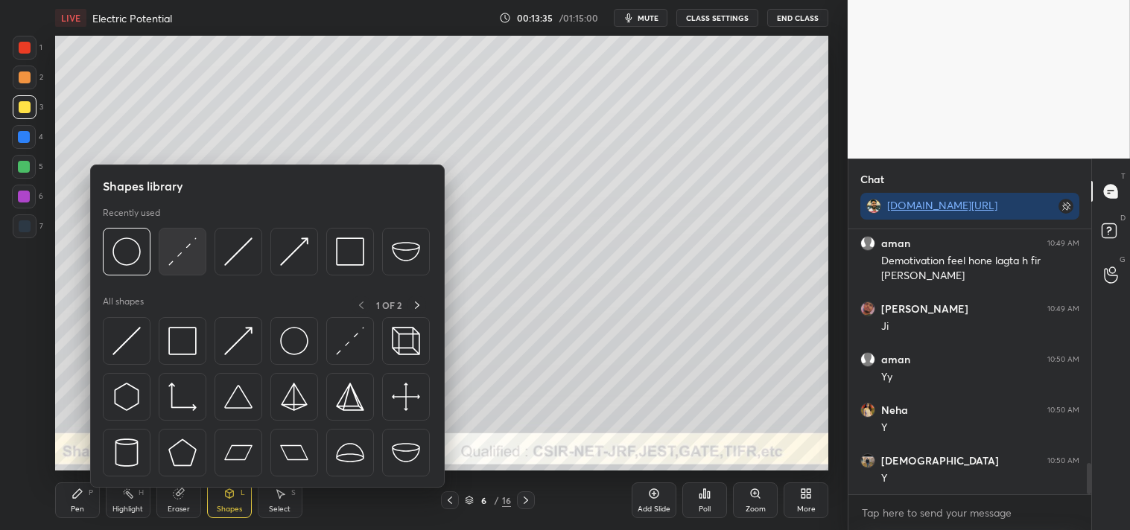
click at [187, 241] on img at bounding box center [182, 252] width 28 height 28
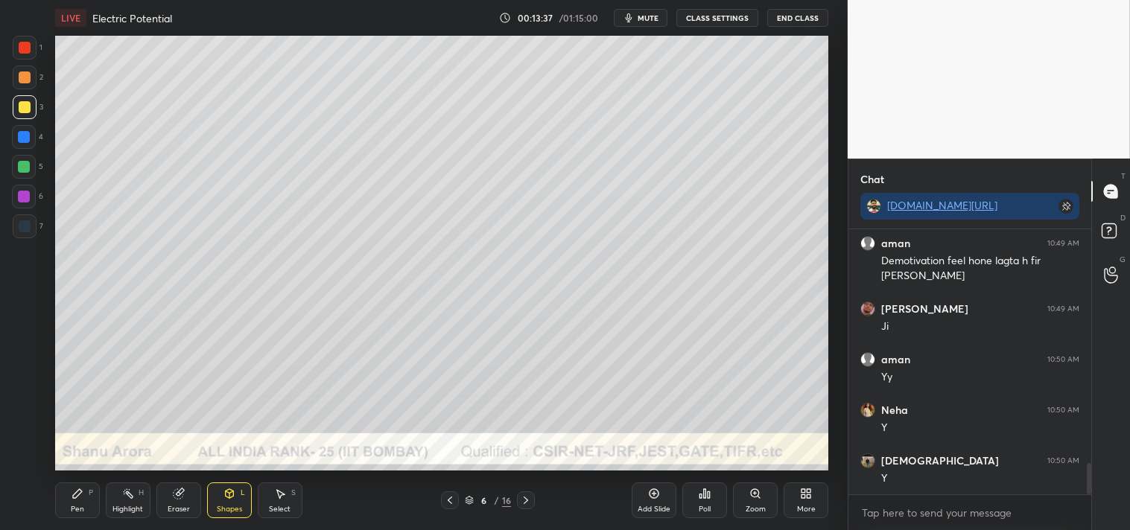
click at [66, 492] on div "Pen P" at bounding box center [77, 501] width 45 height 36
click at [63, 493] on div "Pen P" at bounding box center [77, 501] width 45 height 36
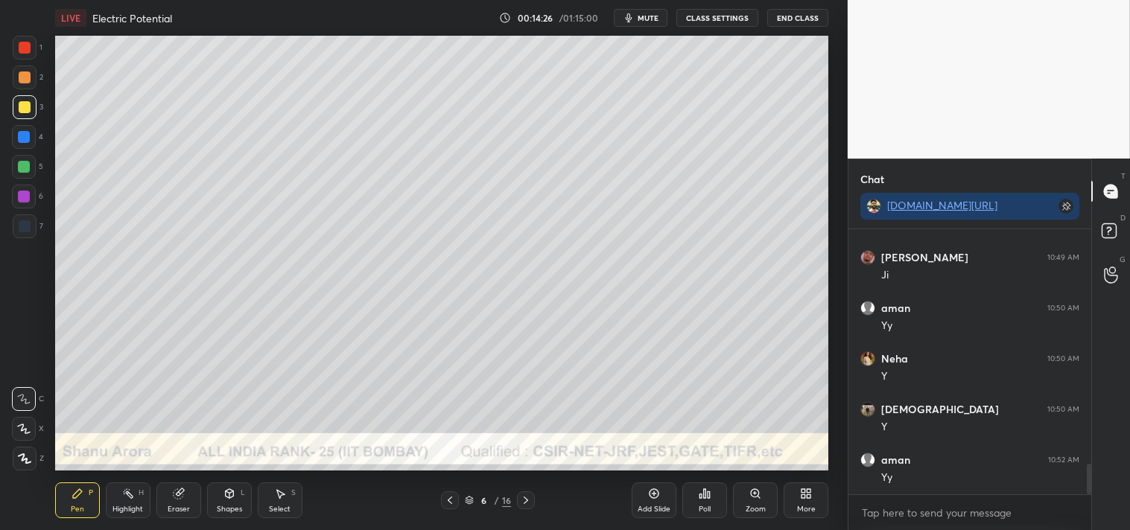
scroll to position [2097, 0]
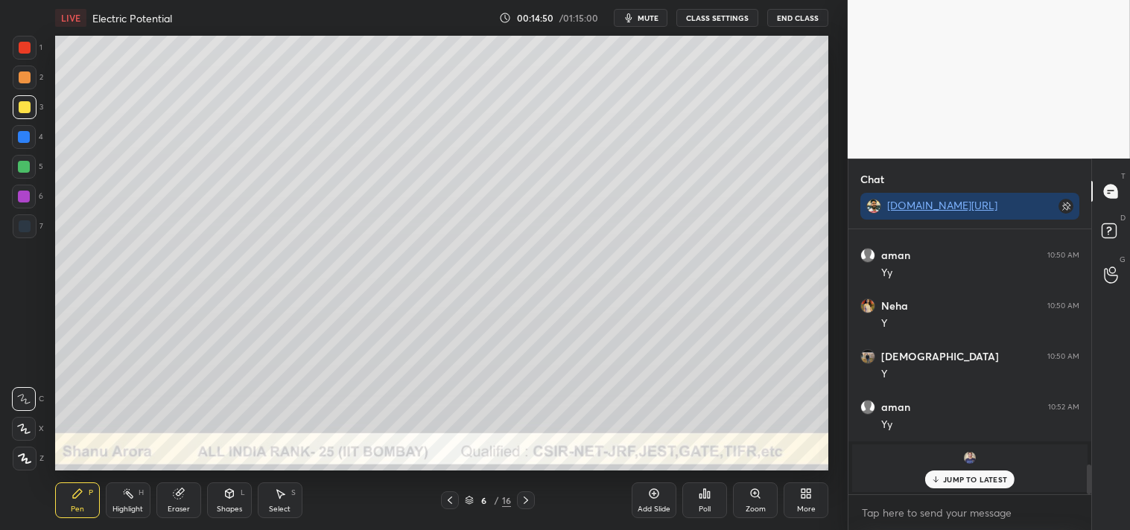
click at [974, 489] on div "[PERSON_NAME] joined" at bounding box center [969, 469] width 235 height 48
click at [946, 475] on p "JUMP TO LATEST" at bounding box center [975, 479] width 64 height 9
click at [992, 454] on div "grid" at bounding box center [970, 458] width 218 height 15
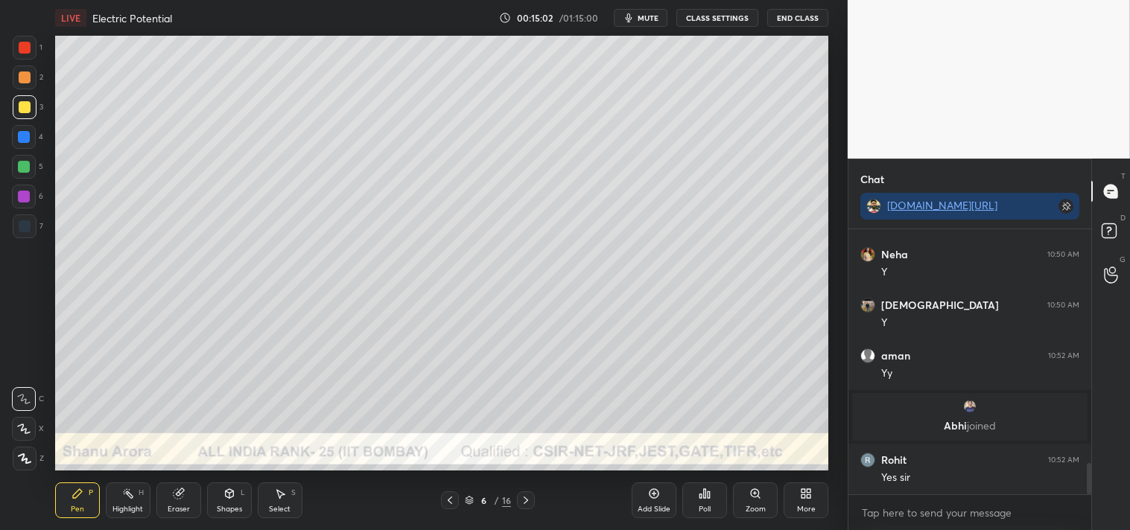
scroll to position [1957, 0]
click at [654, 492] on icon at bounding box center [654, 494] width 4 height 4
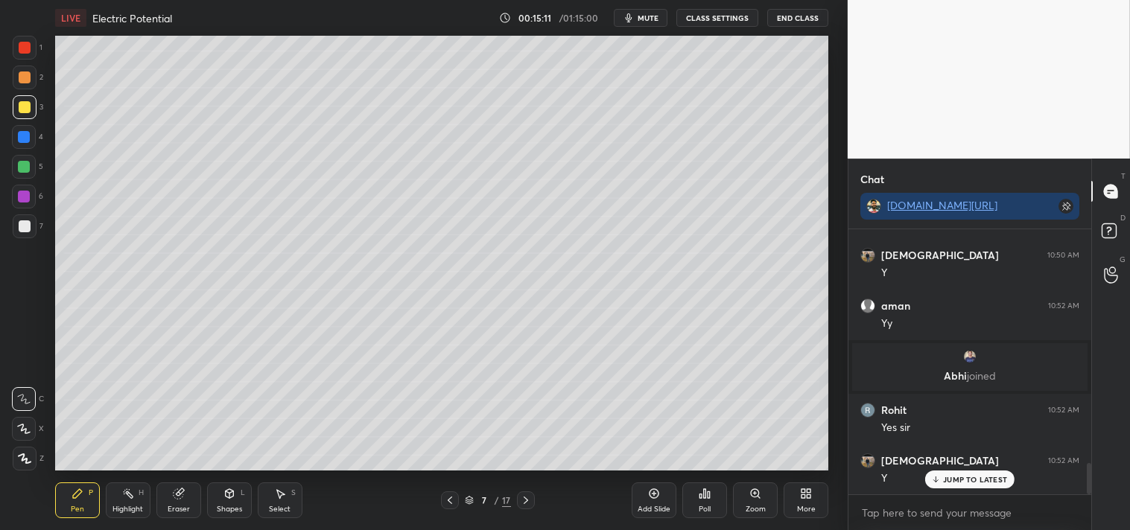
click at [226, 493] on icon at bounding box center [229, 493] width 8 height 9
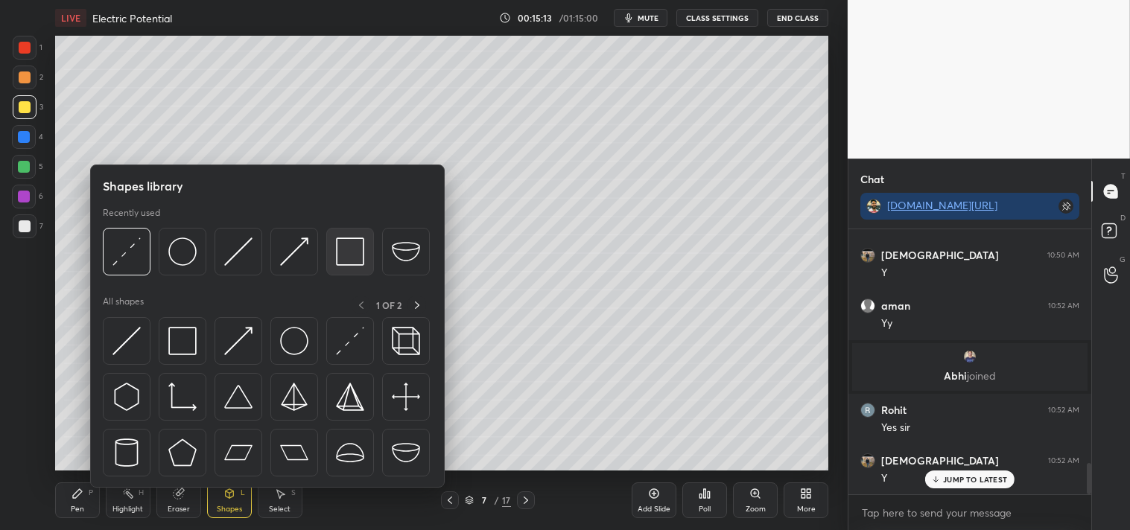
click at [343, 252] on img at bounding box center [350, 252] width 28 height 28
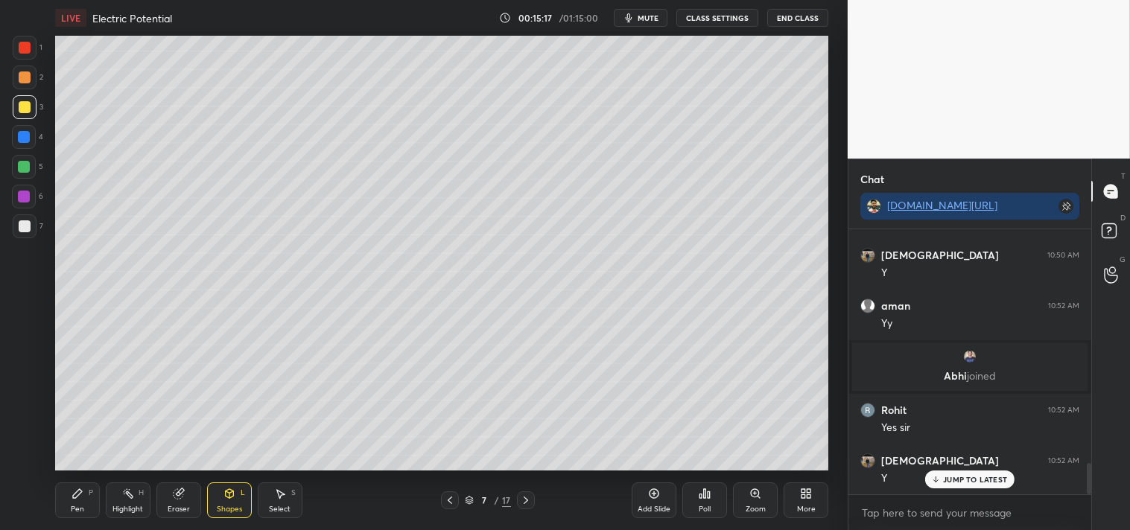
click at [80, 501] on div "Pen P" at bounding box center [77, 501] width 45 height 36
click at [86, 504] on div "Pen P" at bounding box center [77, 501] width 45 height 36
click at [27, 221] on div at bounding box center [25, 227] width 12 height 12
click at [30, 222] on div at bounding box center [25, 227] width 24 height 24
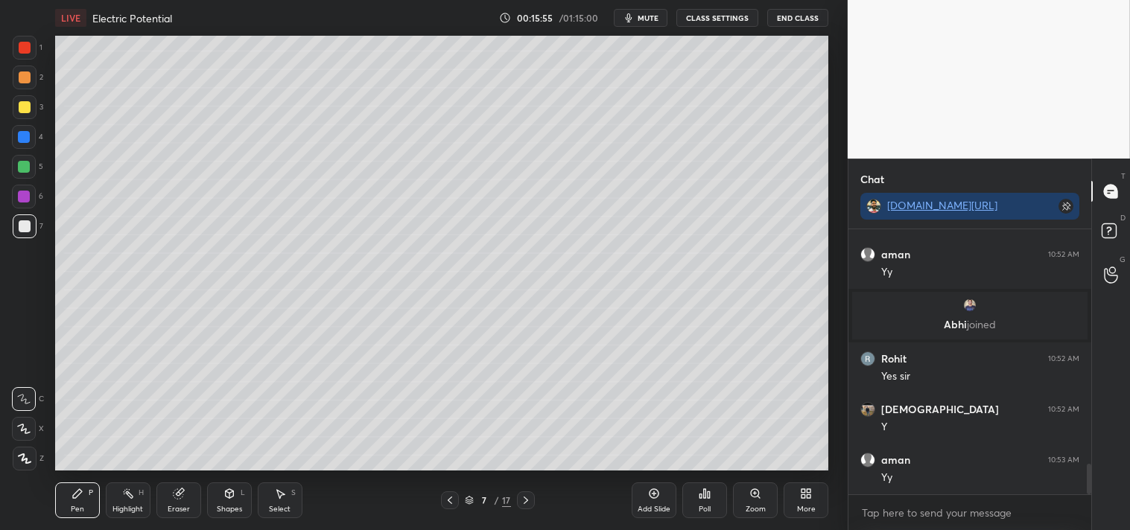
click at [650, 501] on div "Add Slide" at bounding box center [654, 501] width 45 height 36
click at [236, 494] on div "Shapes L" at bounding box center [229, 501] width 45 height 36
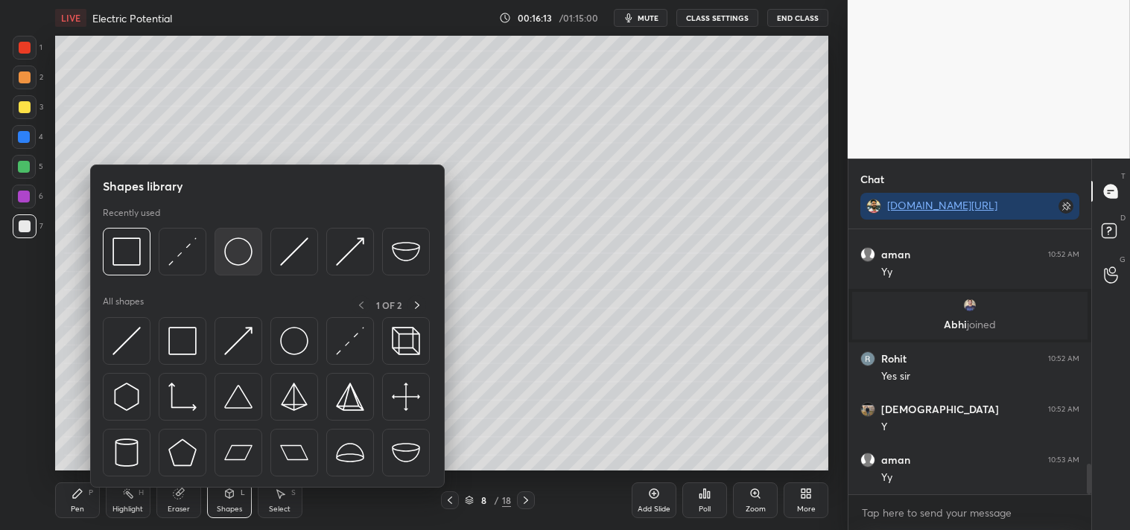
click at [234, 255] on img at bounding box center [238, 252] width 28 height 28
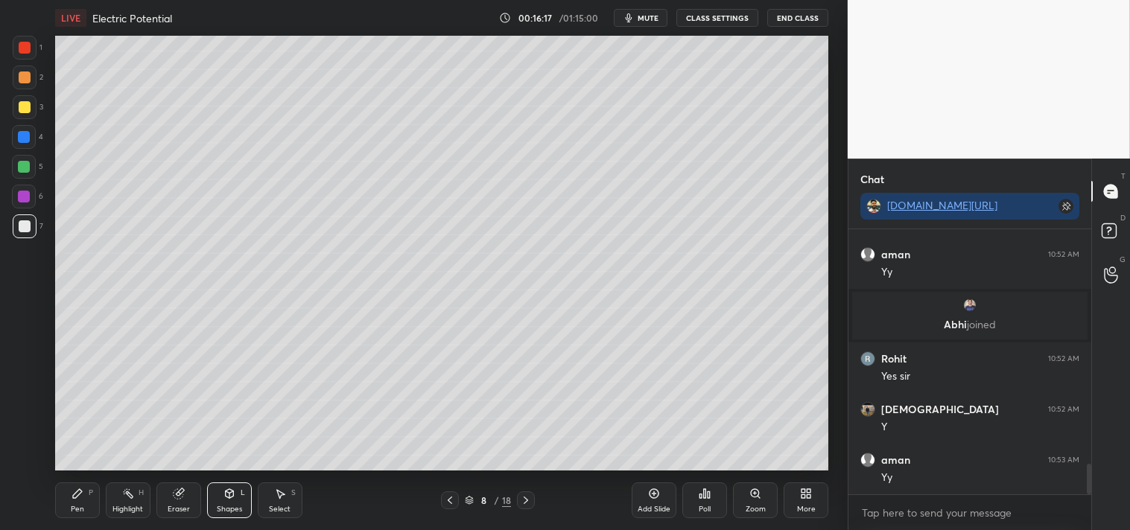
click at [92, 497] on div "P" at bounding box center [91, 492] width 4 height 7
click at [85, 501] on div "Pen P" at bounding box center [77, 501] width 45 height 36
click at [28, 102] on div at bounding box center [25, 107] width 12 height 12
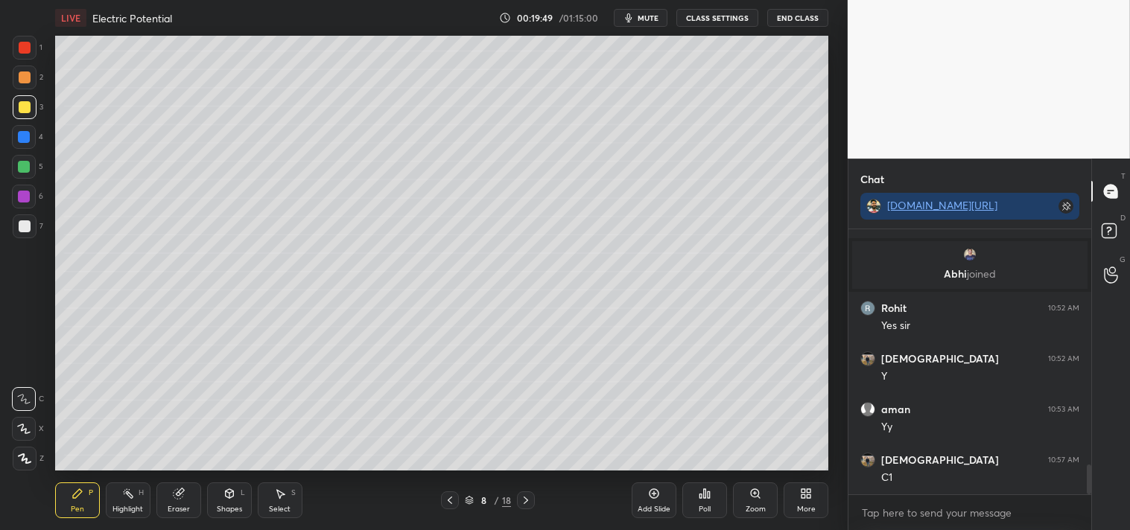
click at [764, 497] on div "Zoom" at bounding box center [755, 501] width 45 height 36
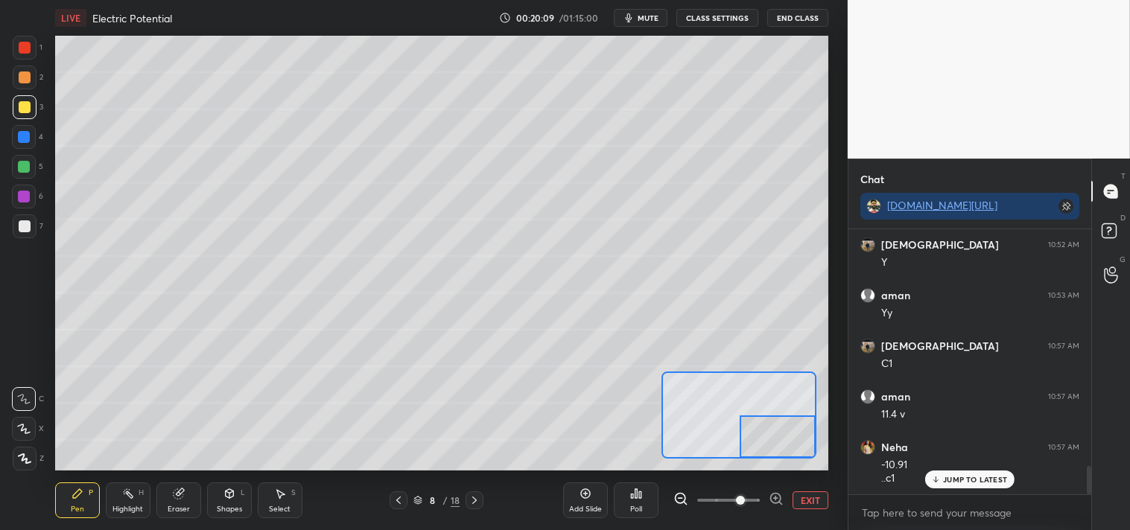
scroll to position [2275, 0]
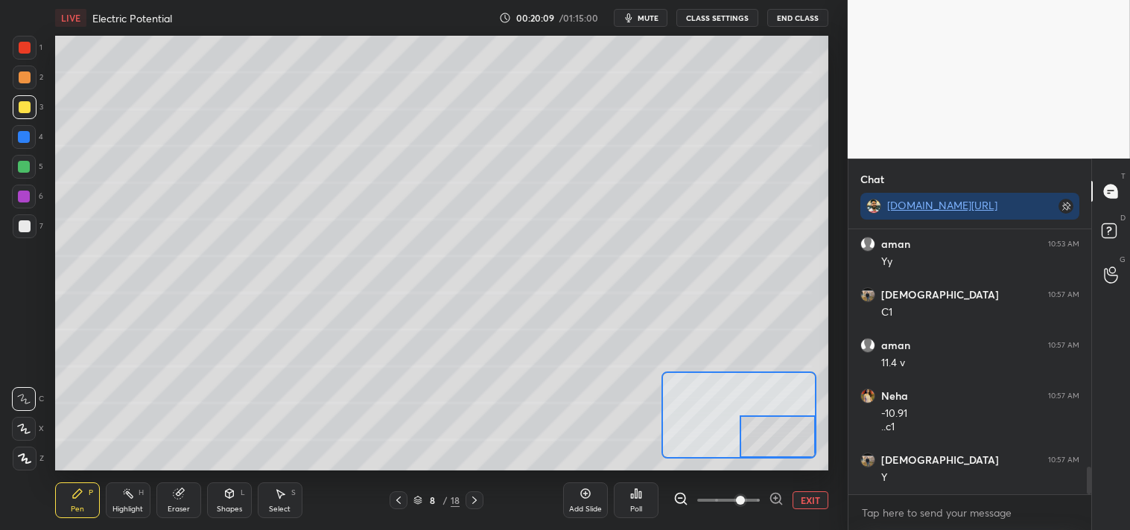
click at [817, 497] on button "EXIT" at bounding box center [811, 501] width 36 height 18
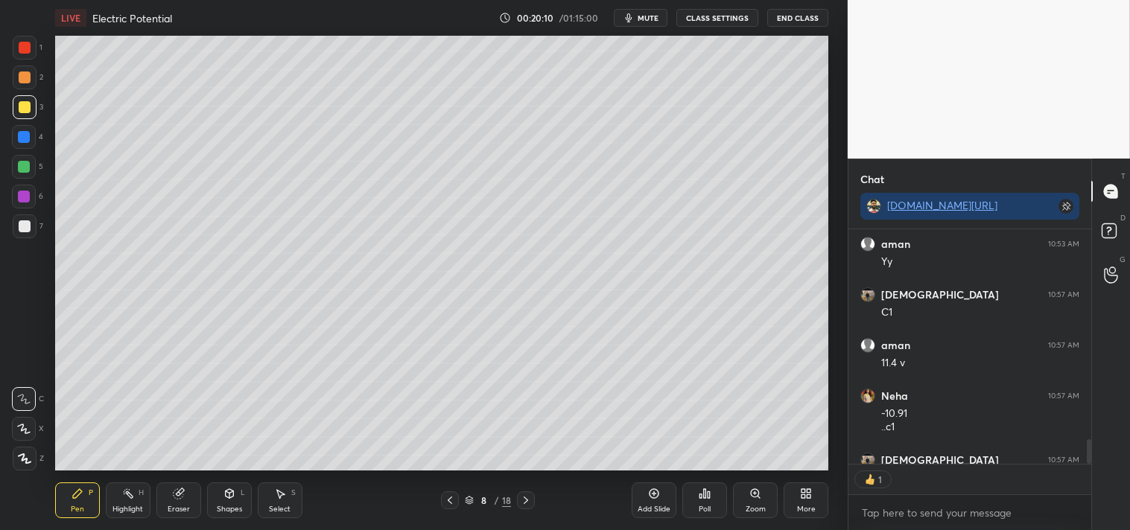
scroll to position [4, 4]
click at [644, 502] on div "Add Slide" at bounding box center [654, 501] width 45 height 36
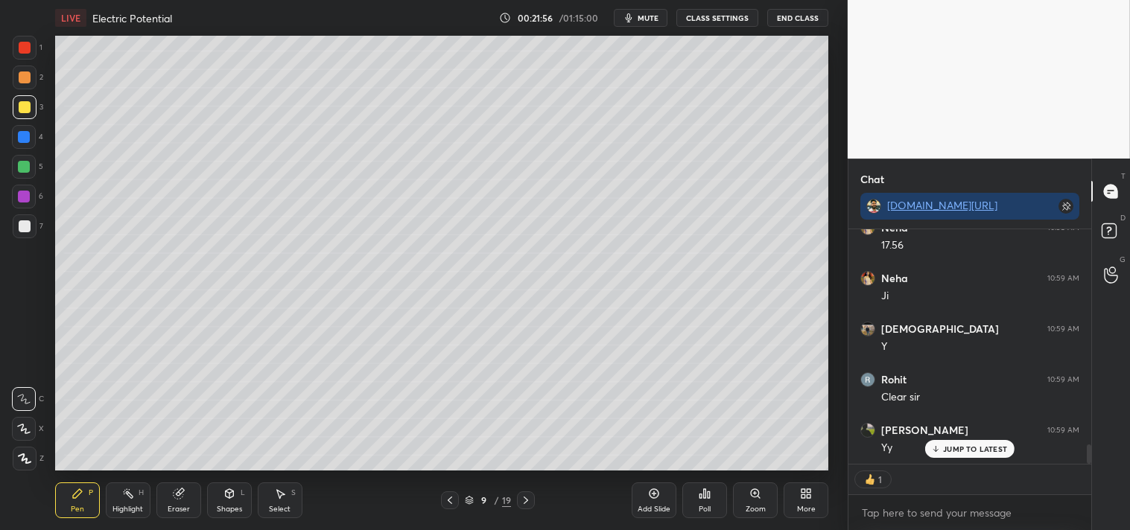
scroll to position [2710, 0]
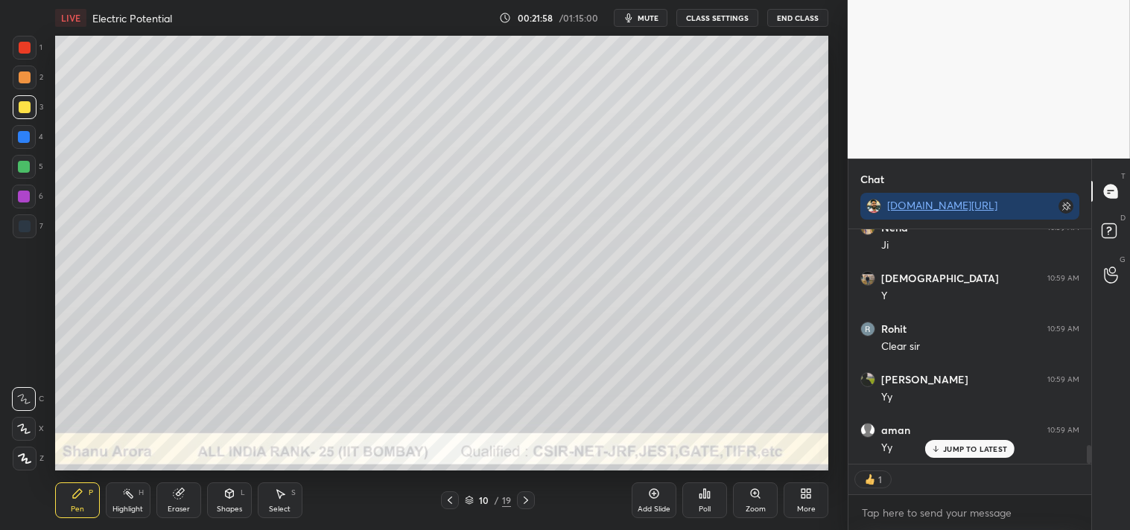
click at [234, 502] on div "Shapes L" at bounding box center [229, 501] width 45 height 36
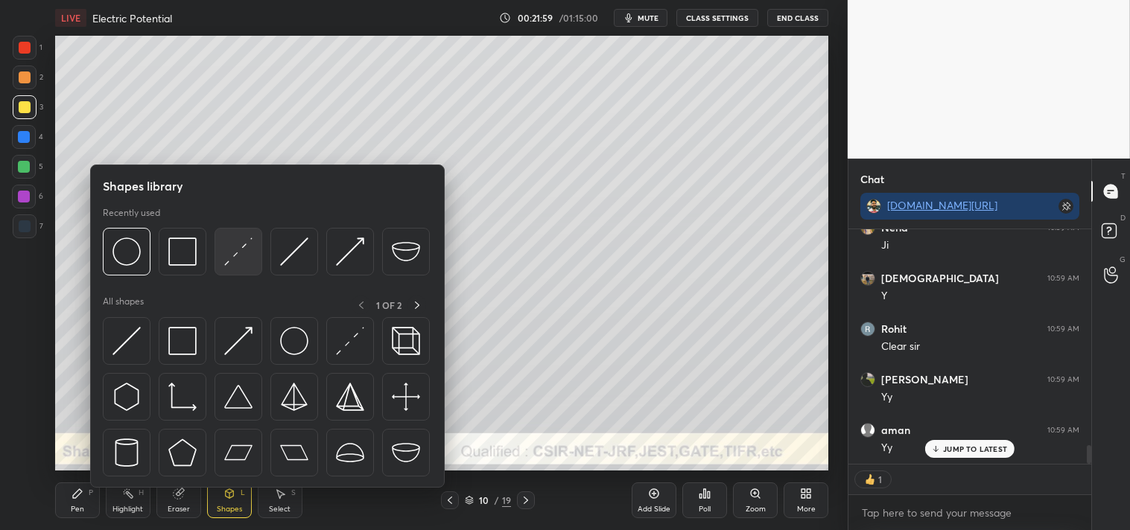
click at [234, 263] on img at bounding box center [238, 252] width 28 height 28
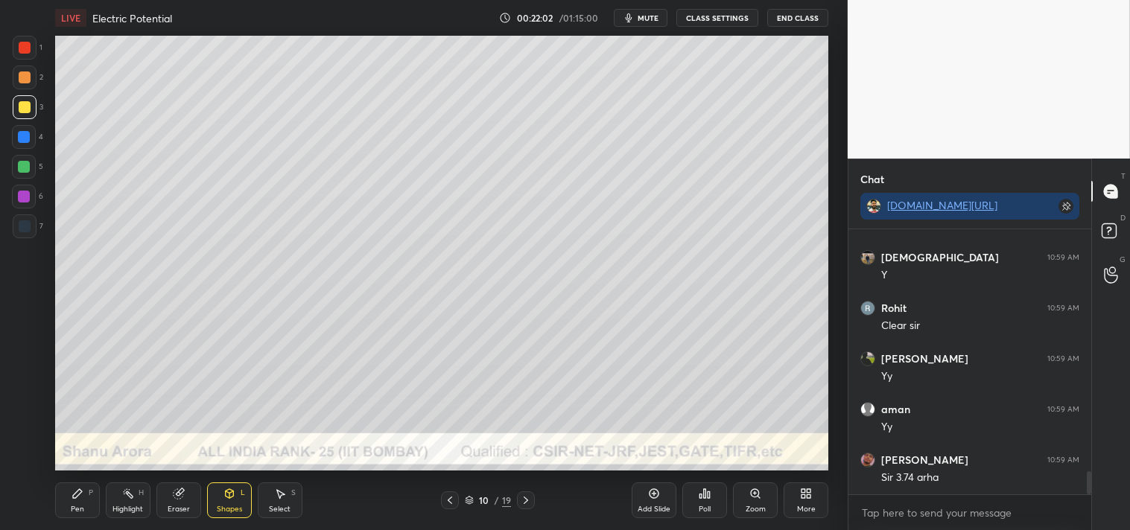
scroll to position [2731, 0]
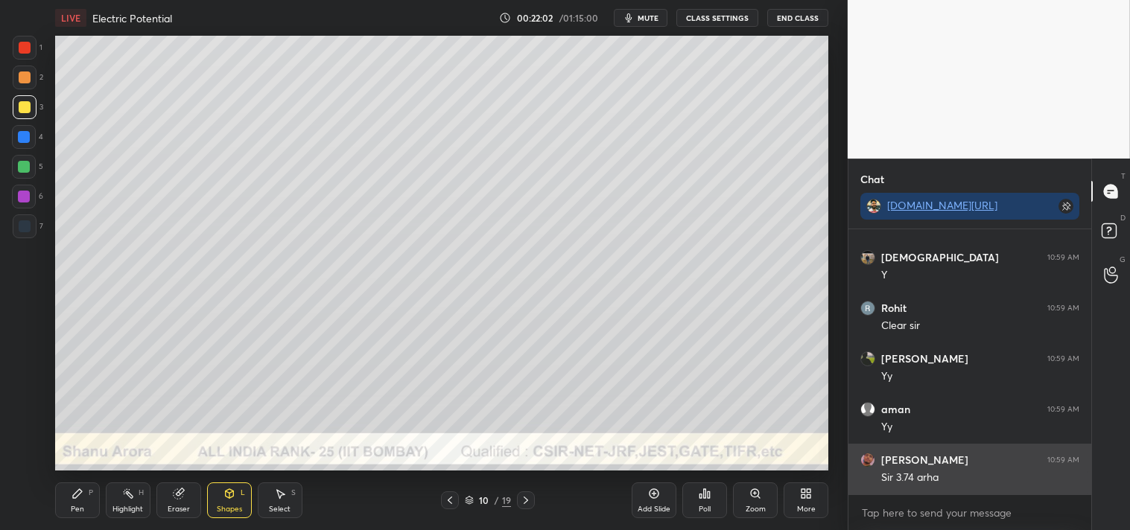
click at [947, 453] on div "Rohit 10:52 AM Yes [PERSON_NAME] 10:52 AM Y aman 10:53 AM Yy [PERSON_NAME] 10:5…" at bounding box center [970, 361] width 243 height 265
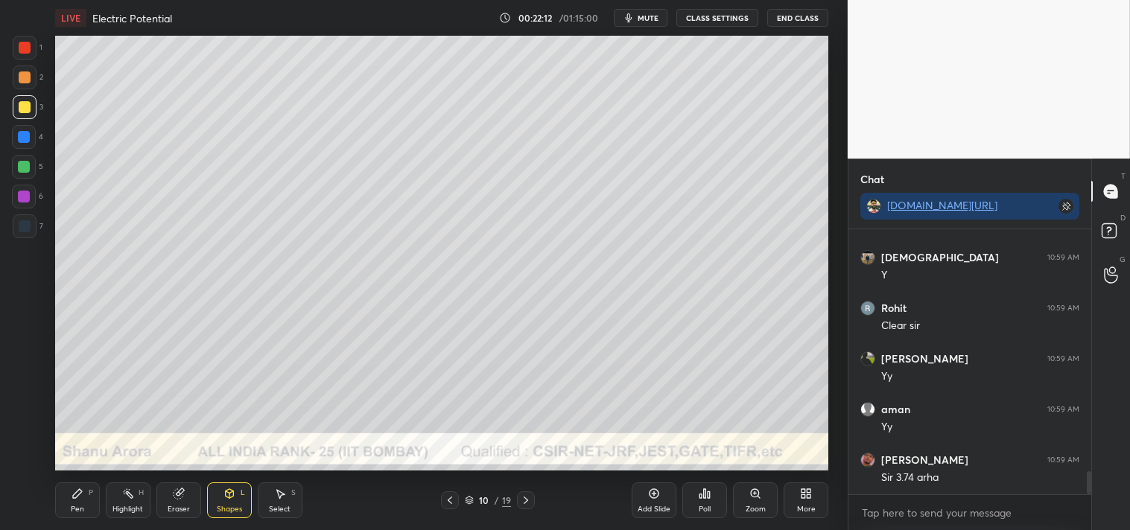
click at [749, 506] on div "Zoom" at bounding box center [756, 509] width 20 height 7
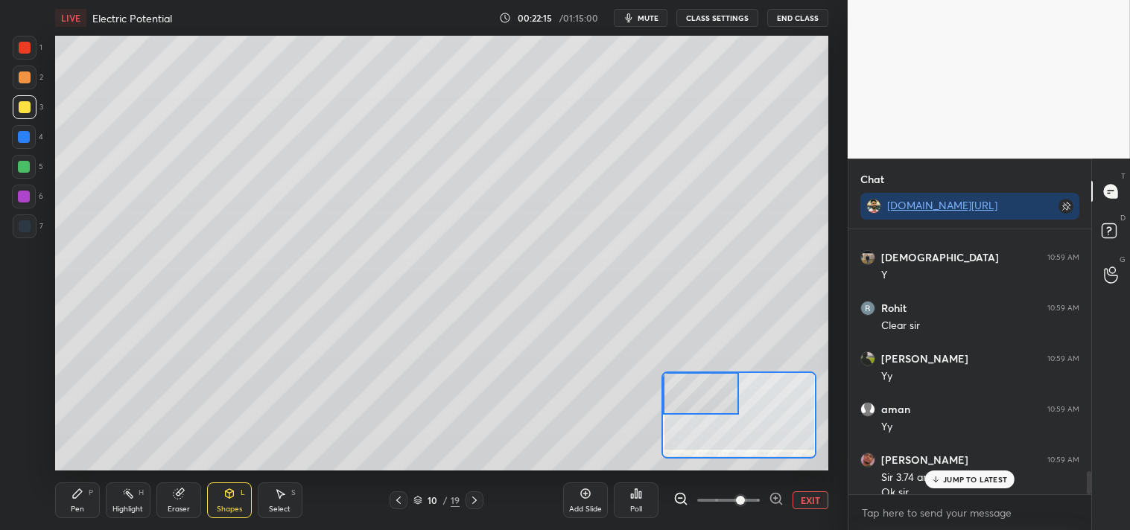
click at [69, 497] on div "Pen P" at bounding box center [77, 501] width 45 height 36
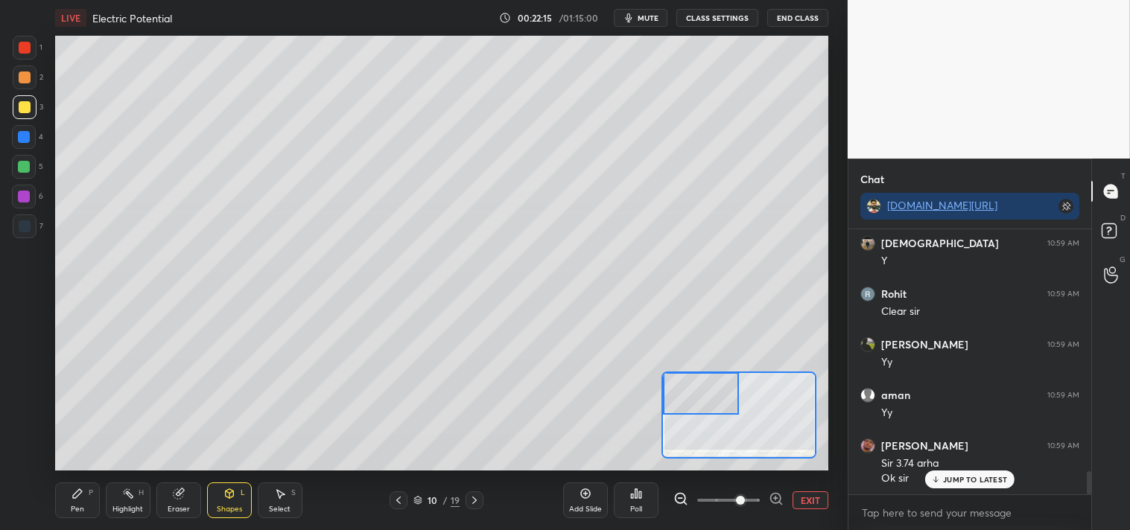
click at [72, 495] on icon at bounding box center [78, 494] width 12 height 12
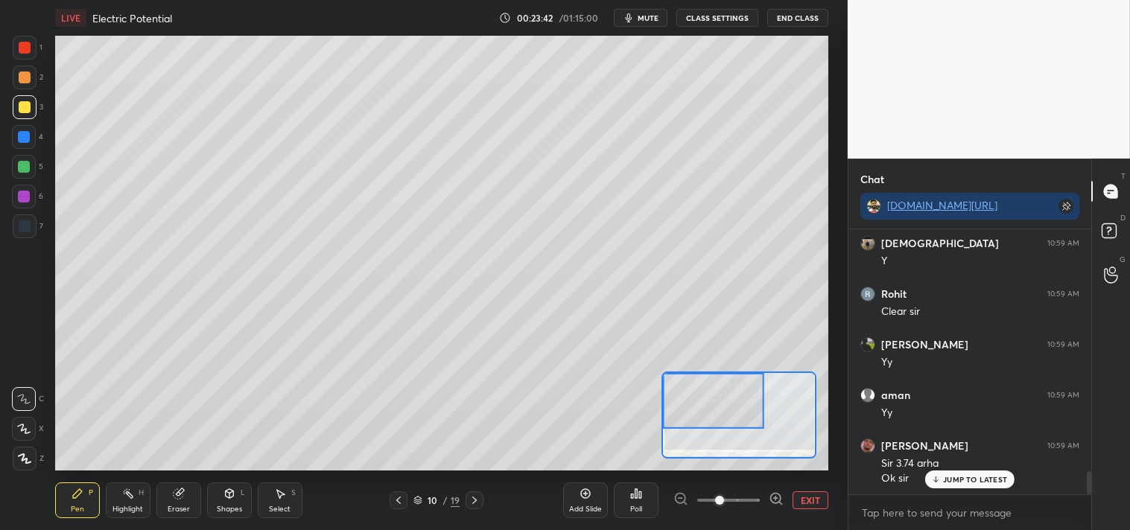
click at [26, 92] on div "2" at bounding box center [28, 81] width 31 height 30
click at [30, 89] on div "2" at bounding box center [28, 81] width 31 height 30
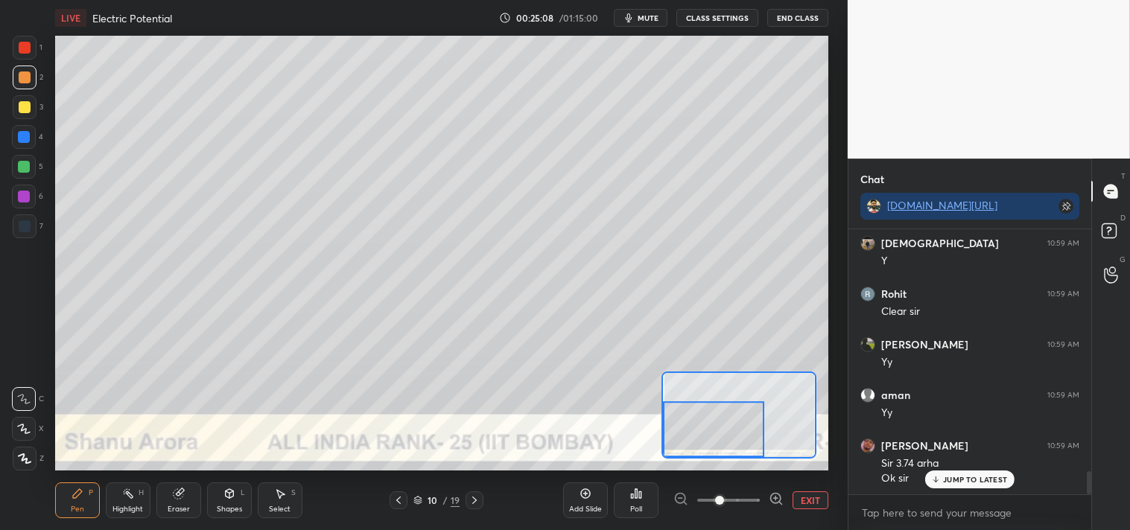
click at [805, 500] on button "EXIT" at bounding box center [811, 501] width 36 height 18
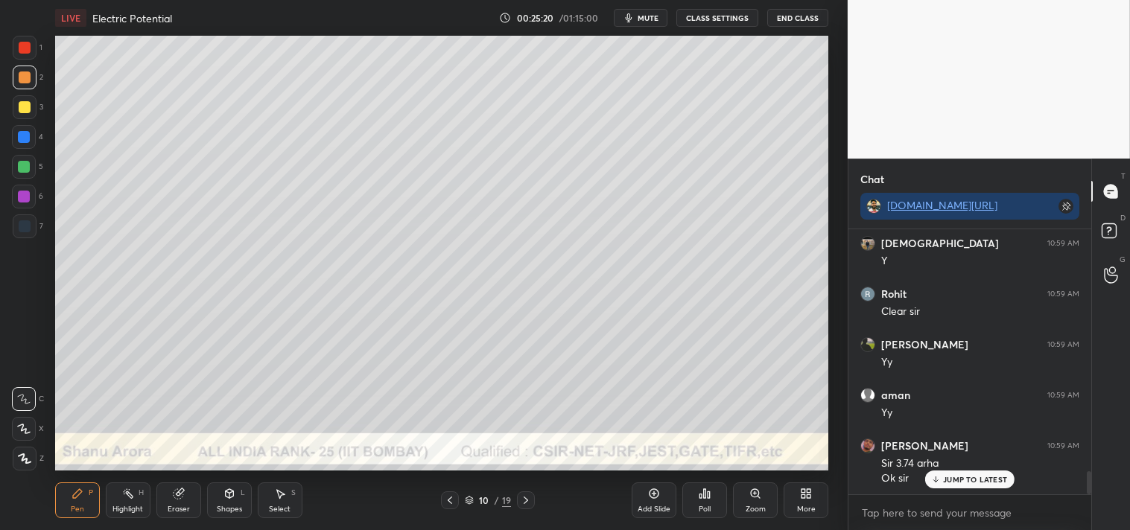
click at [26, 100] on div at bounding box center [25, 107] width 24 height 24
click at [34, 103] on div at bounding box center [25, 107] width 24 height 24
click at [235, 501] on div "Shapes L" at bounding box center [229, 501] width 45 height 36
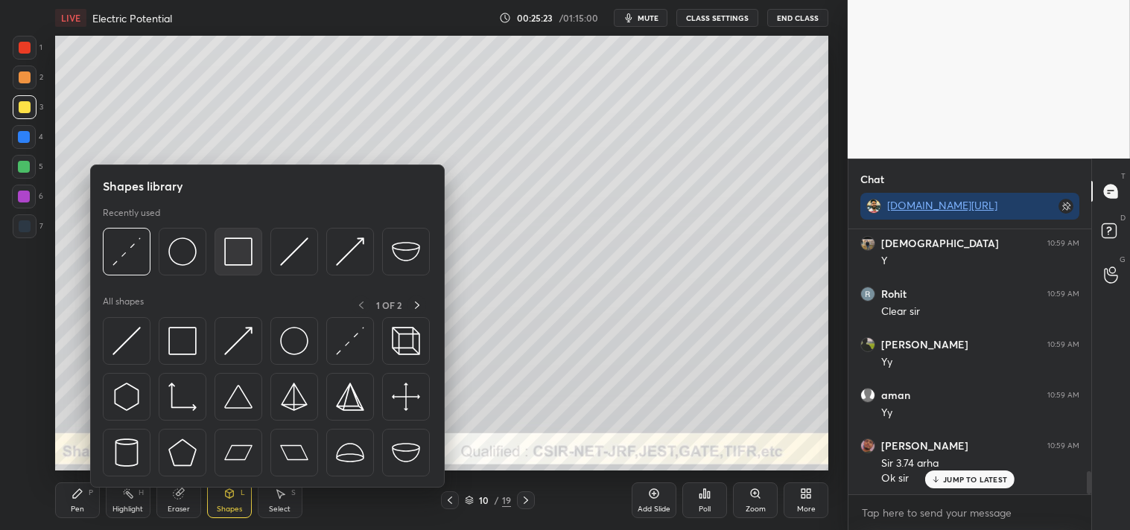
click at [246, 255] on img at bounding box center [238, 252] width 28 height 28
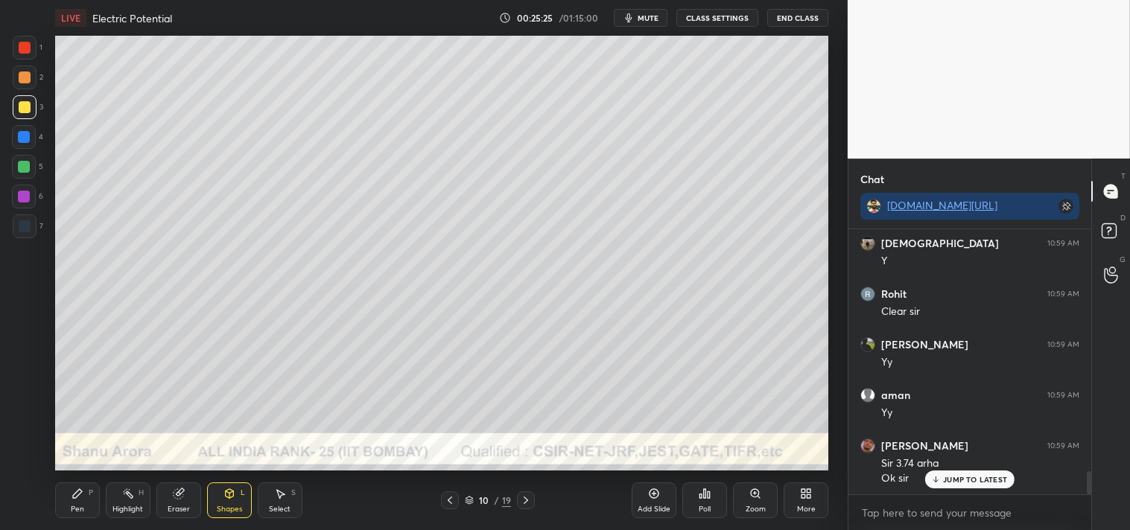
click at [68, 497] on div "Pen P" at bounding box center [77, 501] width 45 height 36
click at [73, 497] on icon at bounding box center [77, 493] width 9 height 9
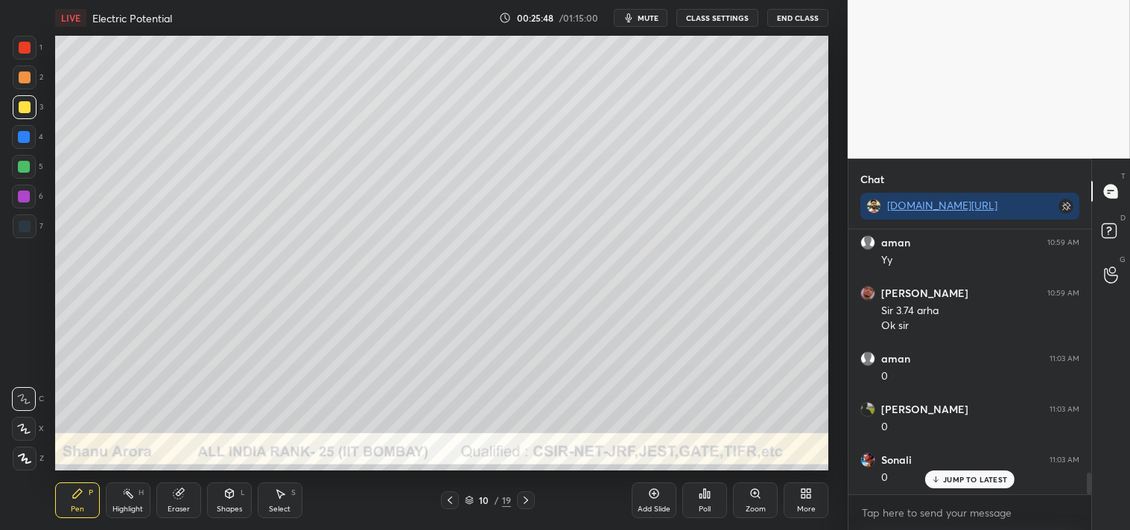
scroll to position [2948, 0]
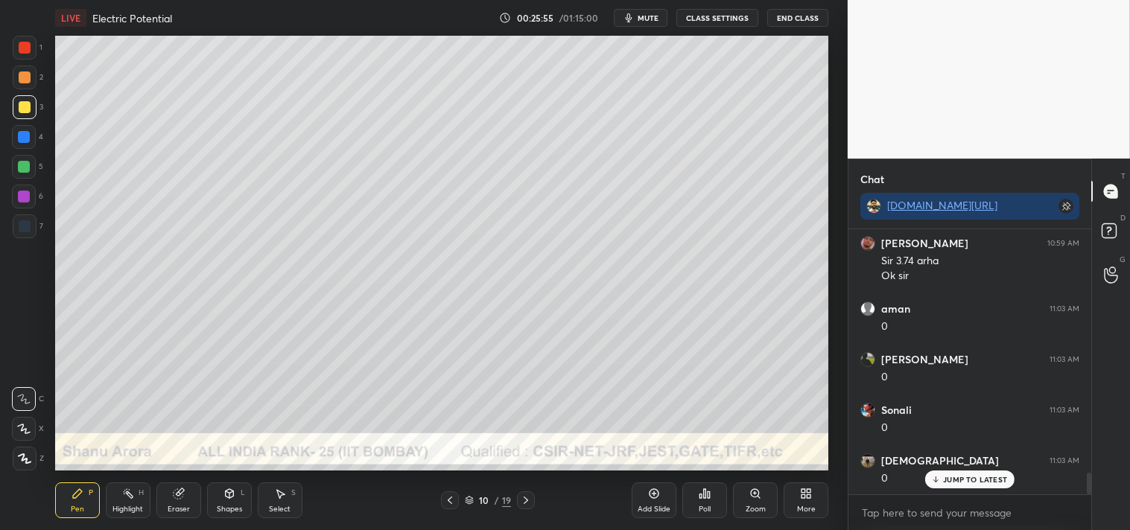
click at [127, 492] on rect at bounding box center [128, 495] width 7 height 7
click at [130, 490] on icon at bounding box center [128, 494] width 12 height 12
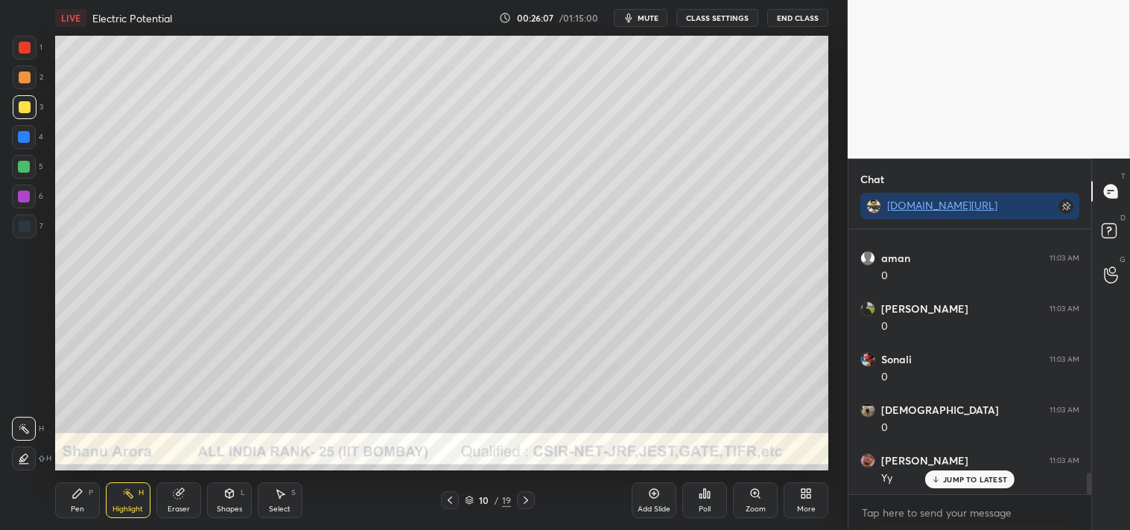
click at [83, 502] on div "Pen P" at bounding box center [77, 501] width 45 height 36
click at [240, 502] on div "Shapes L" at bounding box center [229, 501] width 45 height 36
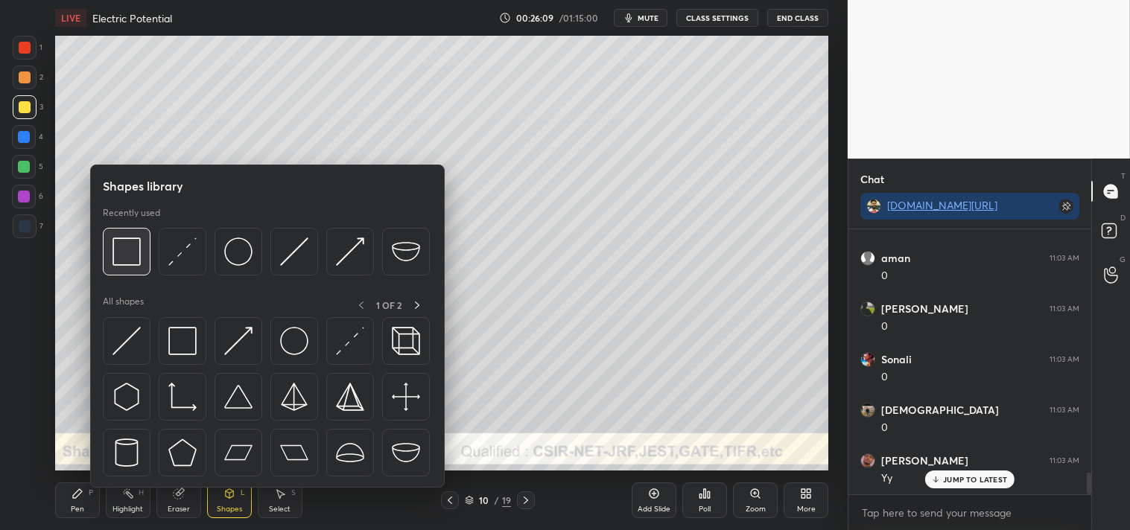
click at [130, 257] on img at bounding box center [126, 252] width 28 height 28
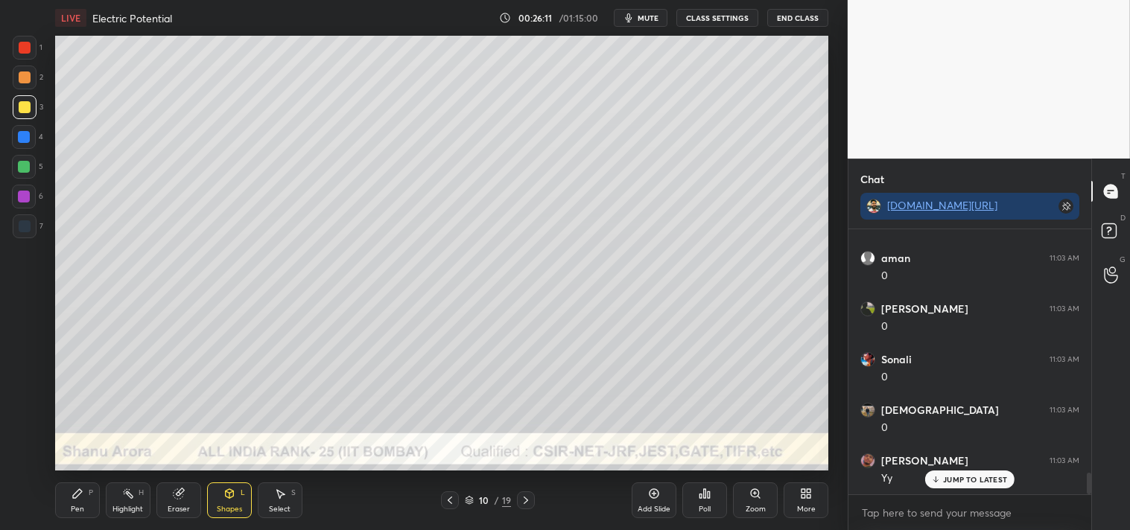
click at [80, 494] on icon at bounding box center [78, 494] width 12 height 12
click at [90, 489] on div "P" at bounding box center [91, 492] width 4 height 7
click at [236, 495] on div "Shapes L" at bounding box center [229, 501] width 45 height 36
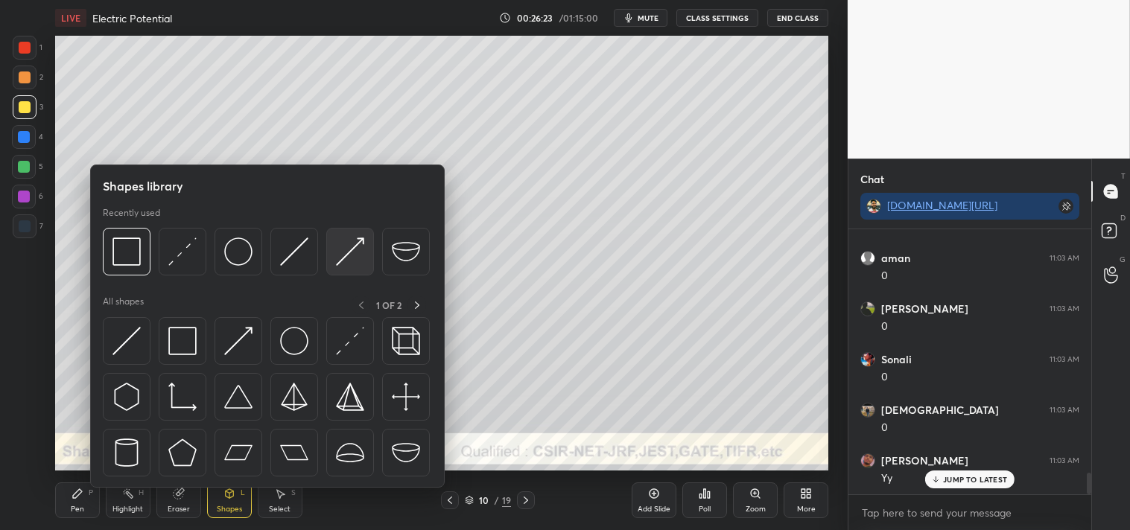
click at [325, 250] on div at bounding box center [266, 256] width 327 height 56
click at [346, 254] on img at bounding box center [350, 252] width 28 height 28
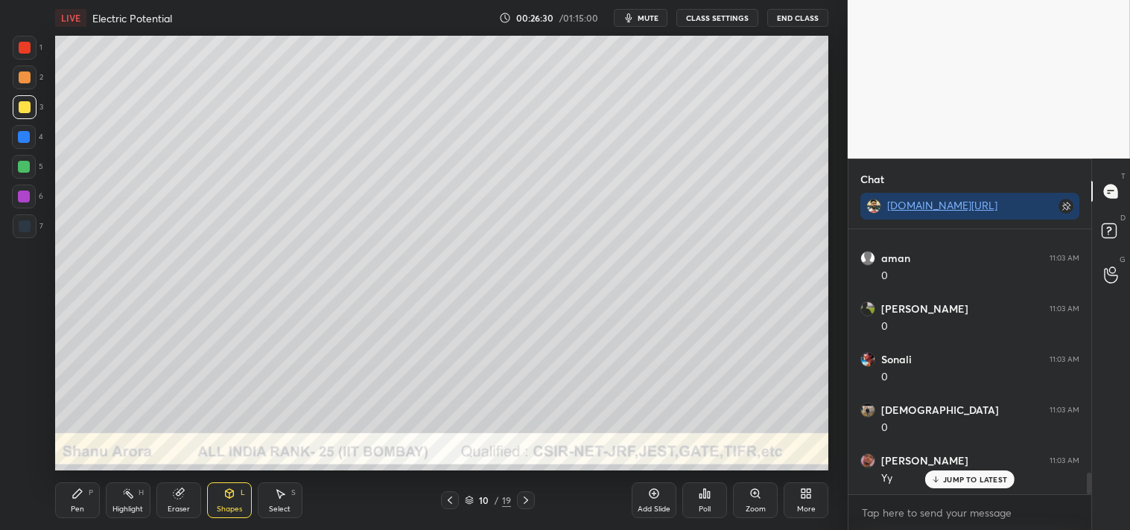
click at [69, 511] on div "Pen P" at bounding box center [77, 501] width 45 height 36
click at [76, 510] on div "Pen" at bounding box center [77, 509] width 13 height 7
click at [646, 22] on span "mute" at bounding box center [648, 18] width 21 height 10
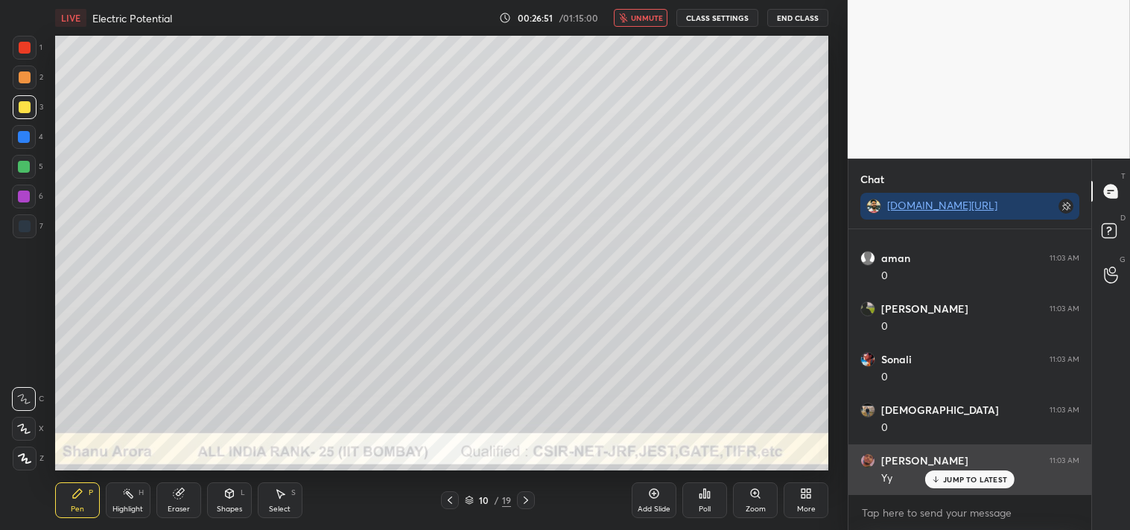
click at [956, 481] on p "JUMP TO LATEST" at bounding box center [975, 479] width 64 height 9
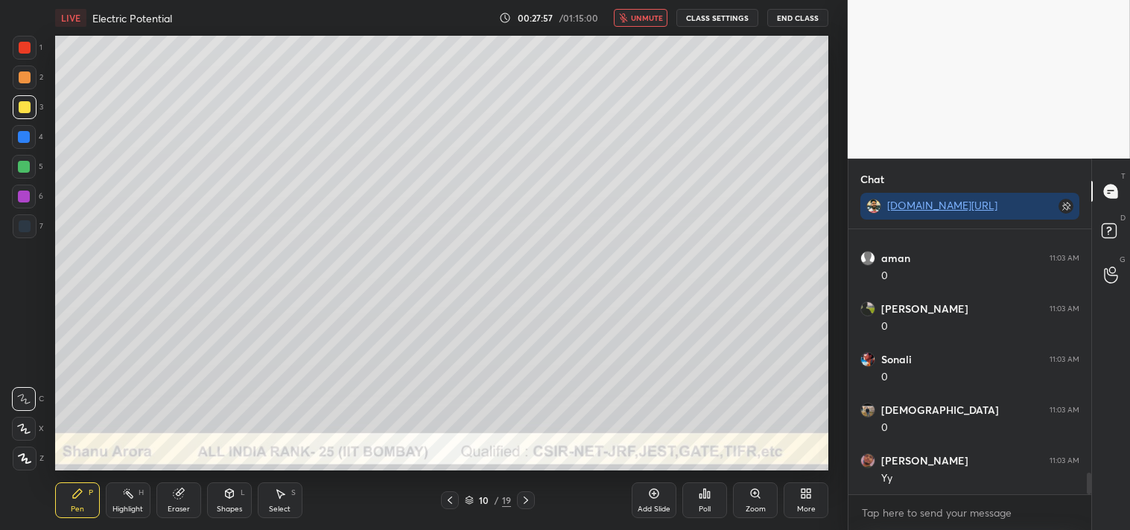
click at [638, 18] on span "unmute" at bounding box center [647, 18] width 32 height 10
click at [749, 502] on div "Zoom" at bounding box center [755, 501] width 45 height 36
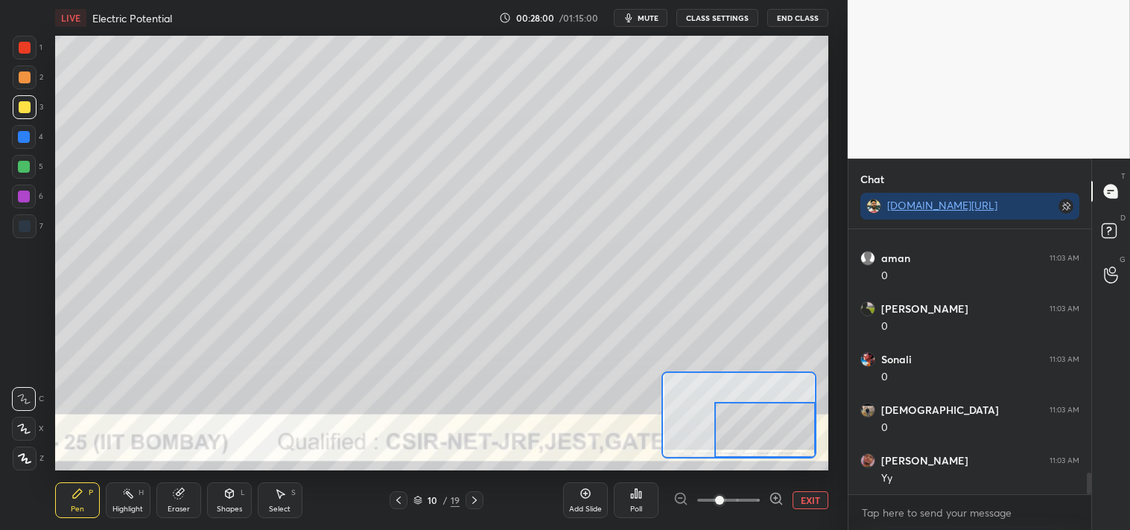
click at [25, 82] on div at bounding box center [25, 78] width 12 height 12
click at [22, 85] on div at bounding box center [25, 78] width 24 height 24
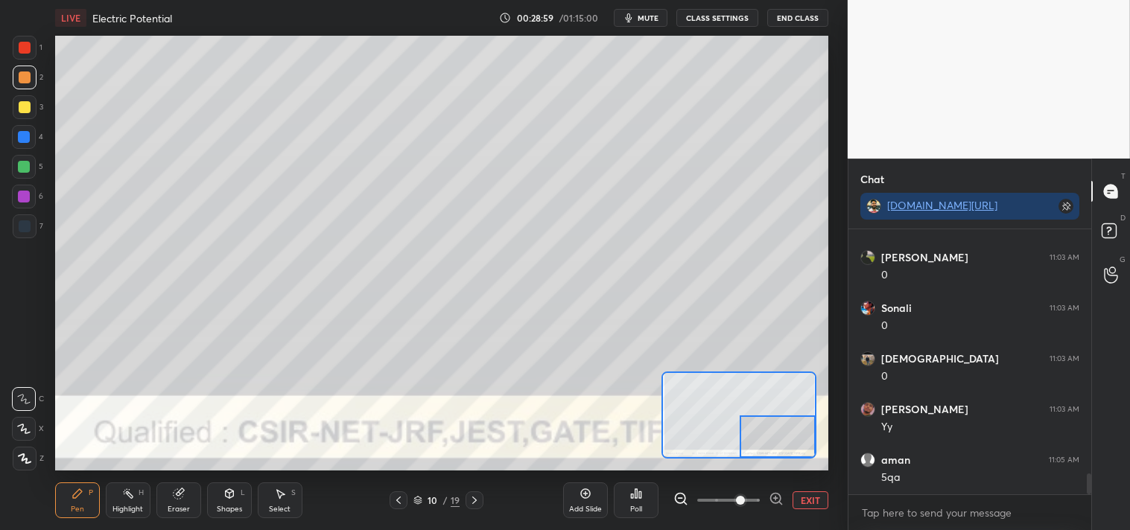
scroll to position [3101, 0]
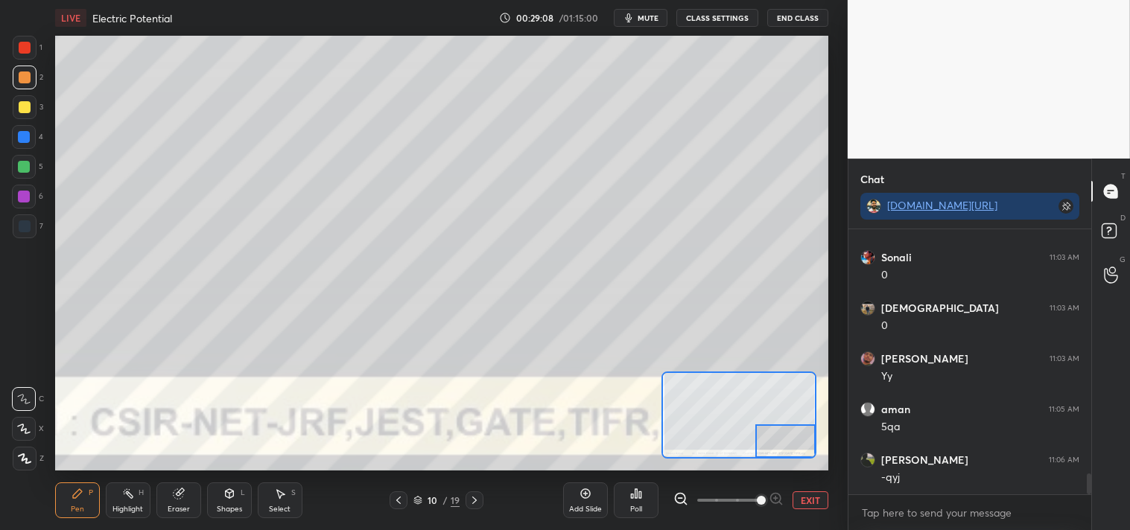
click at [803, 501] on button "EXIT" at bounding box center [811, 501] width 36 height 18
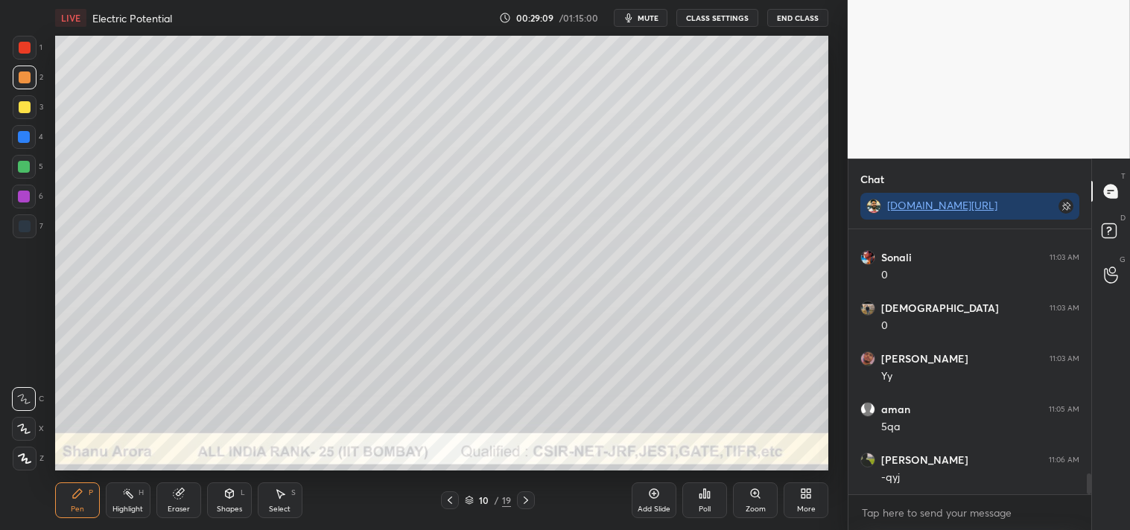
click at [110, 494] on div "Highlight H" at bounding box center [128, 501] width 45 height 36
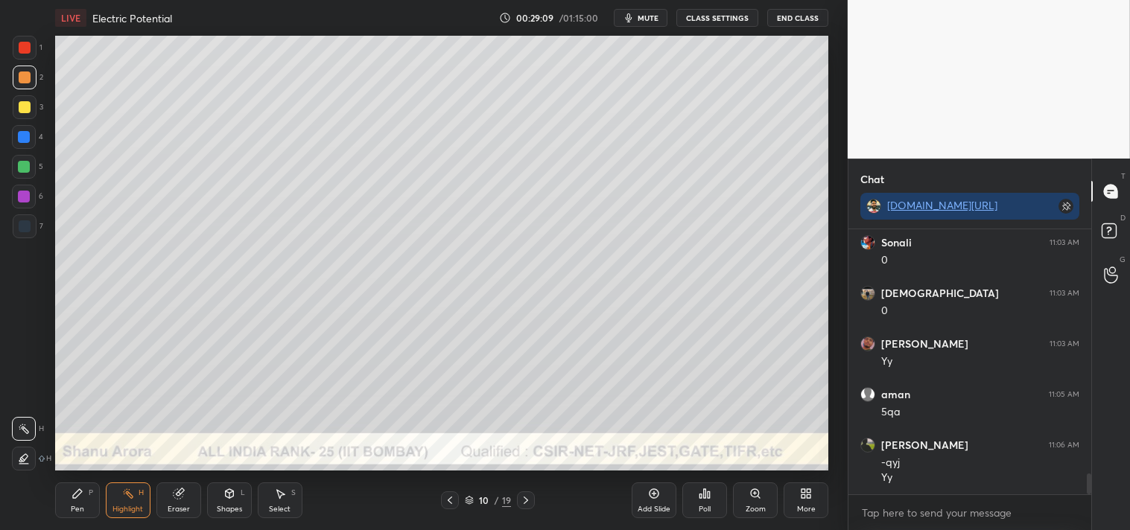
click at [115, 495] on div "Highlight H" at bounding box center [128, 501] width 45 height 36
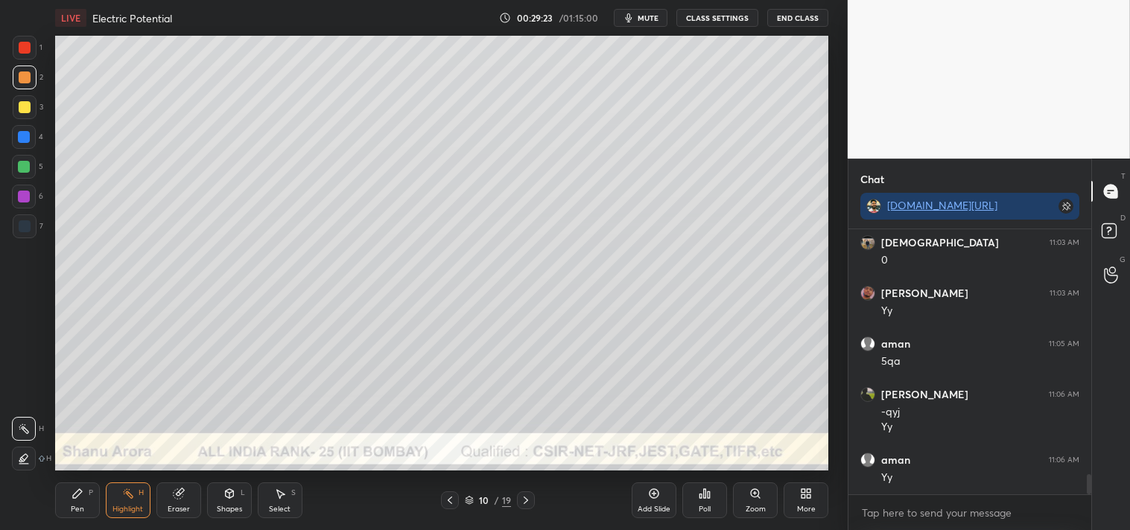
scroll to position [3216, 0]
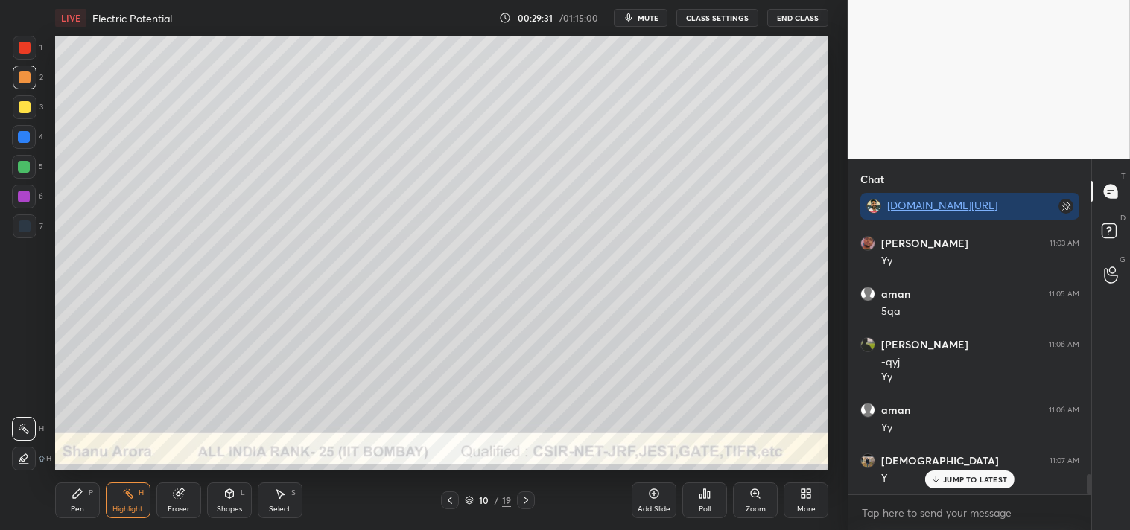
click at [78, 494] on icon at bounding box center [77, 493] width 9 height 9
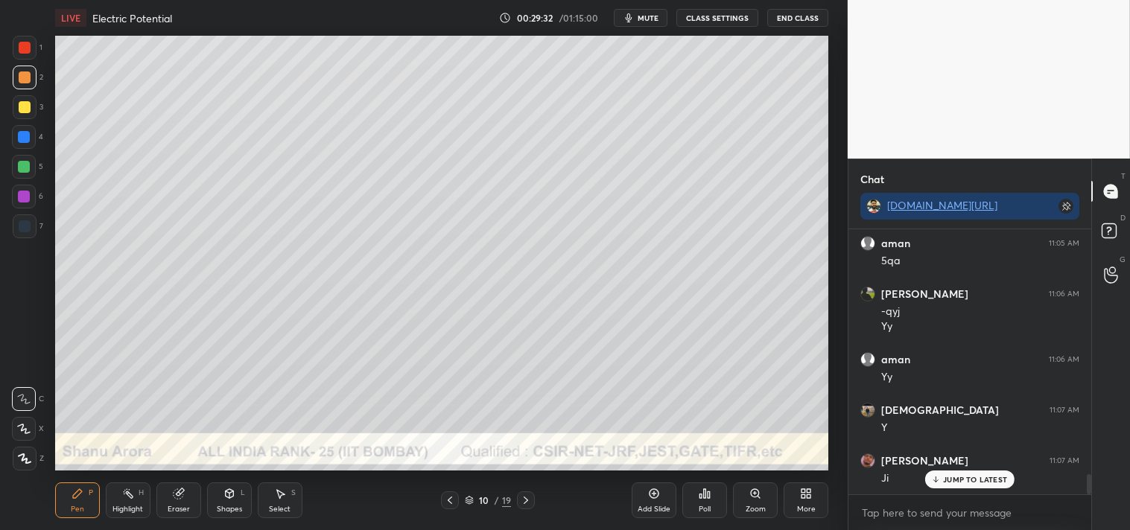
click at [647, 499] on div "Add Slide" at bounding box center [654, 501] width 45 height 36
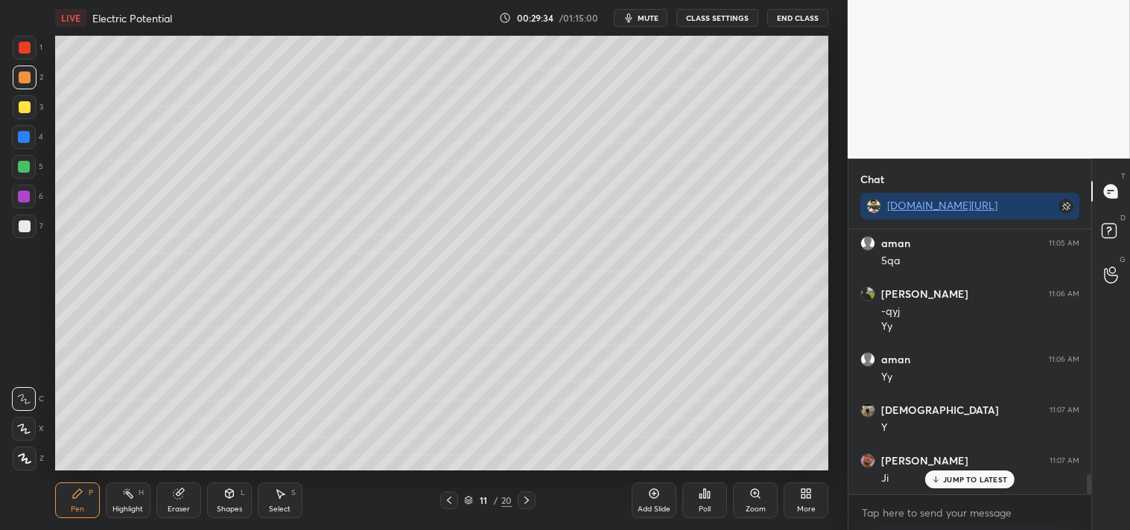
click at [32, 106] on div at bounding box center [25, 107] width 24 height 24
click at [215, 495] on div "Shapes L" at bounding box center [229, 501] width 45 height 36
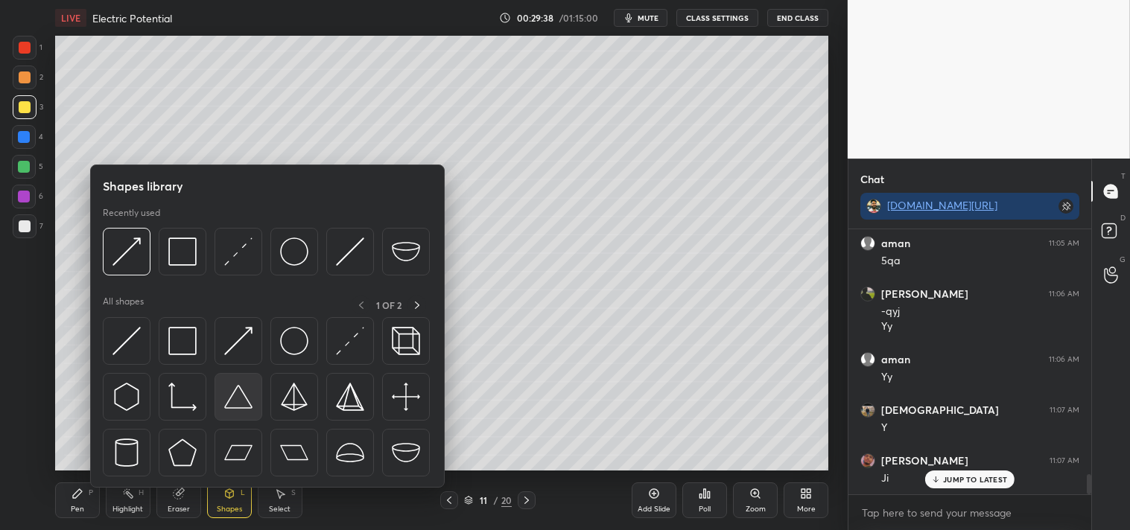
click at [231, 399] on img at bounding box center [238, 397] width 28 height 28
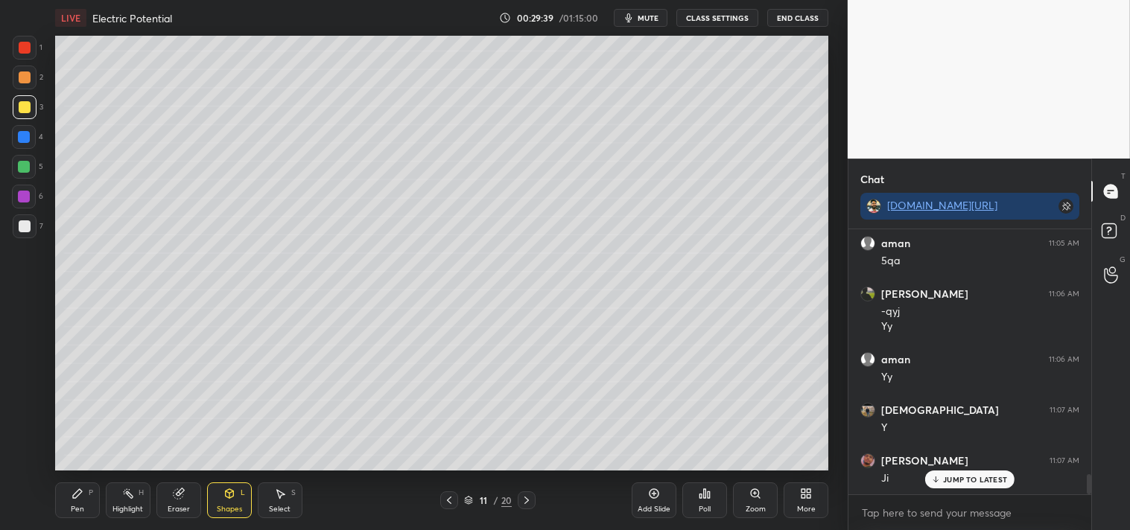
click at [77, 510] on div "Pen" at bounding box center [77, 509] width 13 height 7
click at [75, 509] on div "Pen" at bounding box center [77, 509] width 13 height 7
click at [237, 483] on div "Shapes L" at bounding box center [229, 501] width 45 height 36
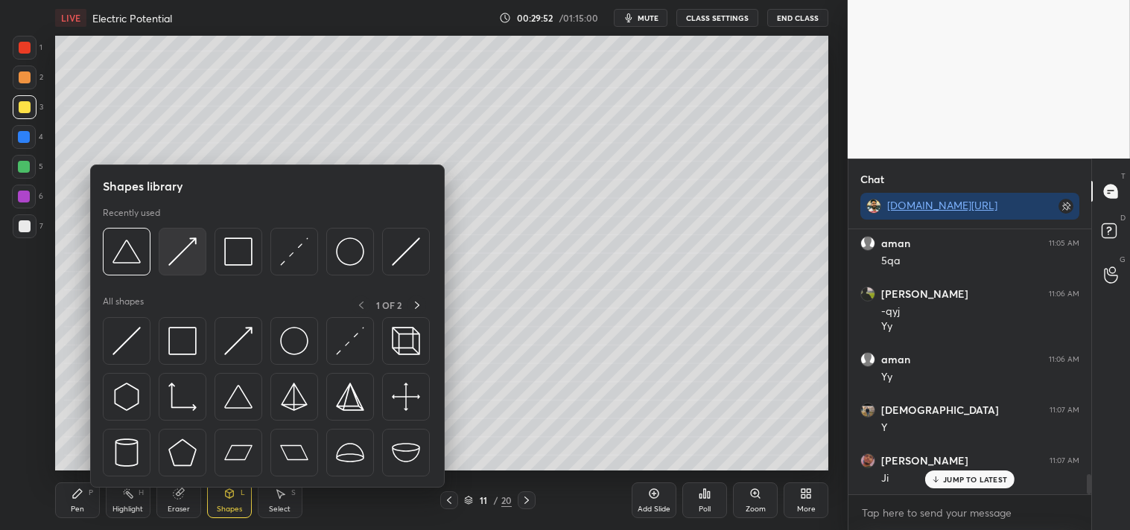
click at [181, 259] on img at bounding box center [182, 252] width 28 height 28
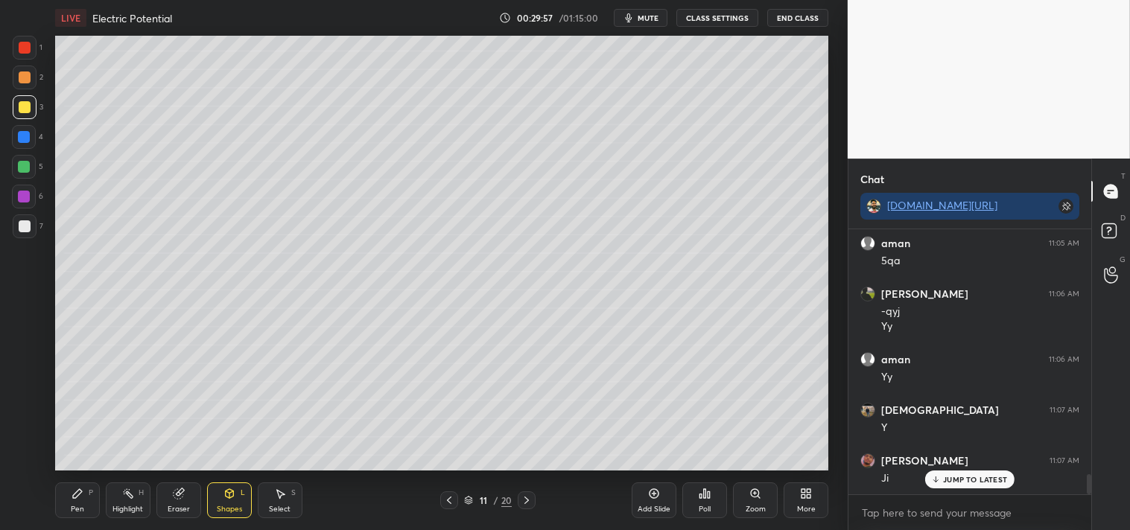
click at [39, 498] on div "1 2 3 4 5 6 7 C X Z C X Z E E Erase all H H LIVE Electric Potential 00:29:57 / …" at bounding box center [418, 265] width 836 height 530
click at [56, 495] on div "Pen P" at bounding box center [77, 501] width 45 height 36
click at [63, 495] on div "Pen P" at bounding box center [77, 501] width 45 height 36
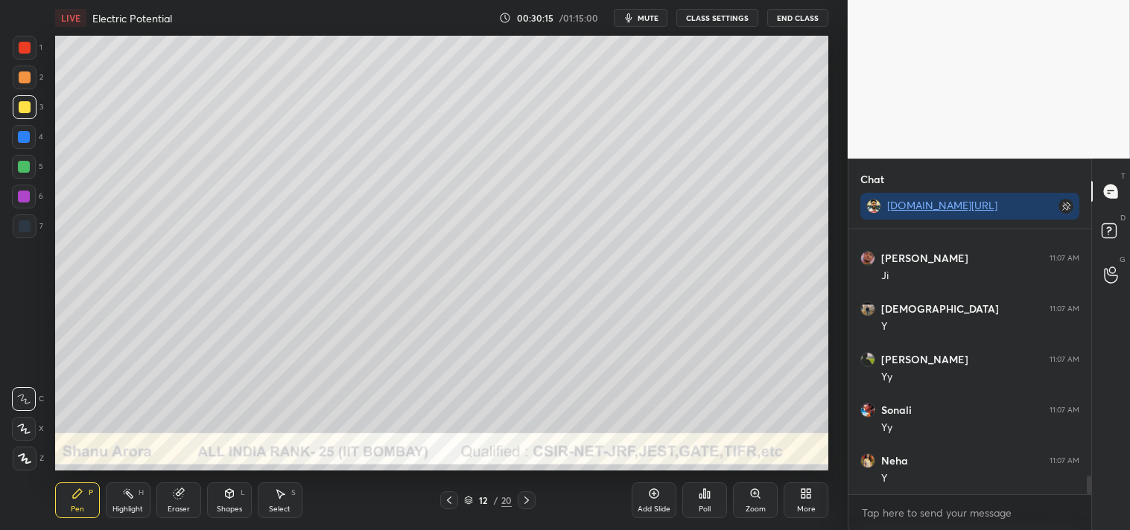
scroll to position [3520, 0]
click at [227, 502] on div "Shapes L" at bounding box center [229, 501] width 45 height 36
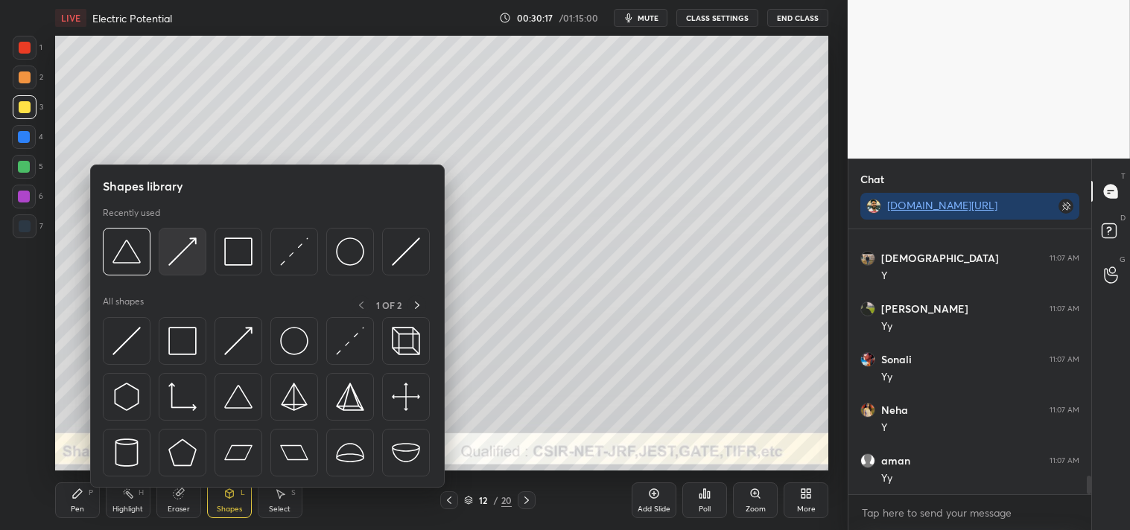
scroll to position [3572, 0]
click at [298, 254] on img at bounding box center [294, 252] width 28 height 28
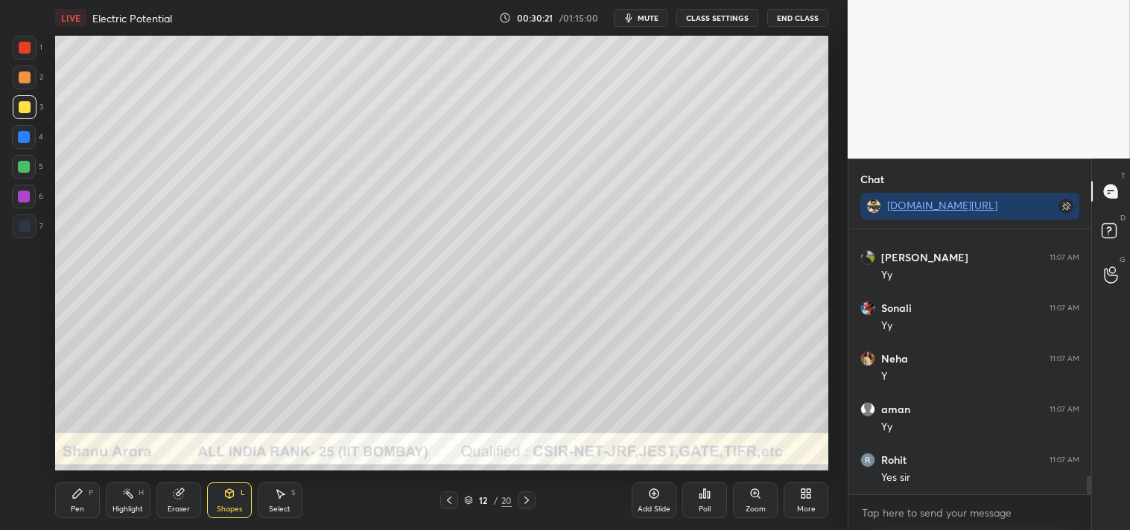
click at [68, 492] on div "Pen P" at bounding box center [77, 501] width 45 height 36
click at [69, 477] on div "Pen P Highlight H Eraser Shapes L Select S 12 / 20 Add Slide Poll Zoom More" at bounding box center [442, 501] width 774 height 60
click at [32, 43] on div at bounding box center [25, 48] width 24 height 24
click at [20, 425] on icon at bounding box center [24, 429] width 12 height 9
click at [28, 79] on div at bounding box center [25, 78] width 12 height 12
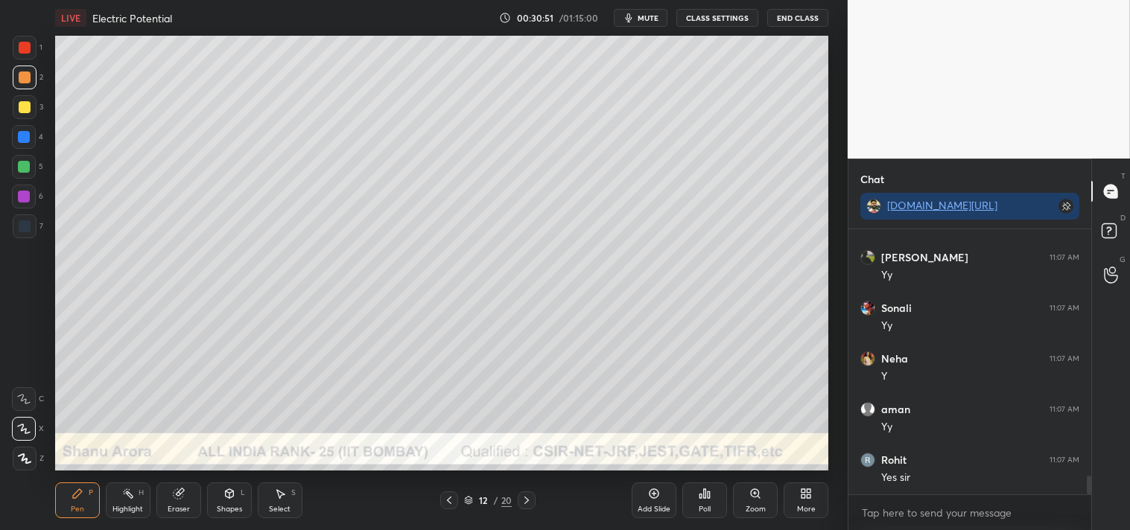
click at [27, 83] on div at bounding box center [25, 78] width 12 height 12
click at [229, 490] on icon at bounding box center [229, 493] width 8 height 9
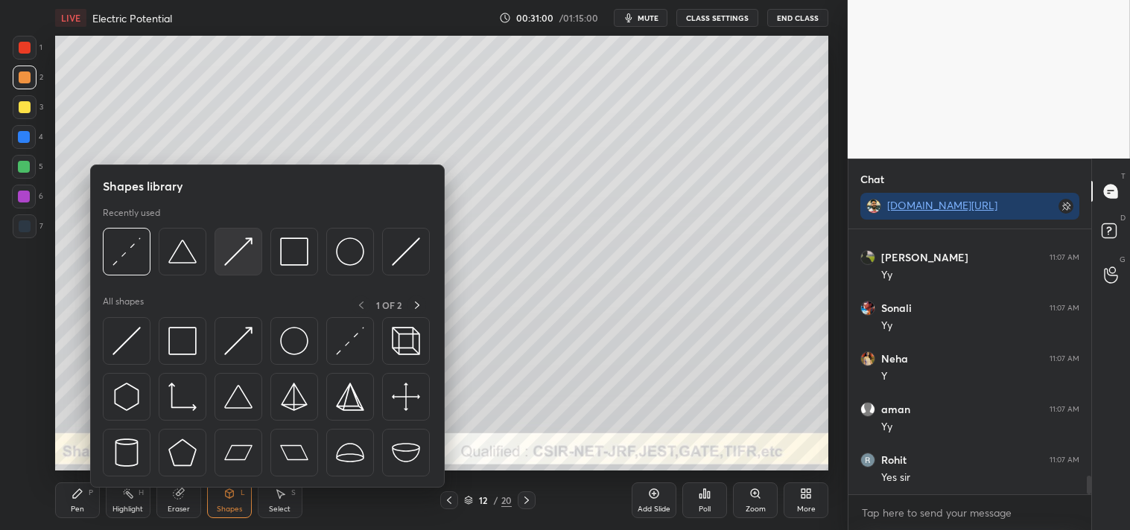
click at [246, 256] on img at bounding box center [238, 252] width 28 height 28
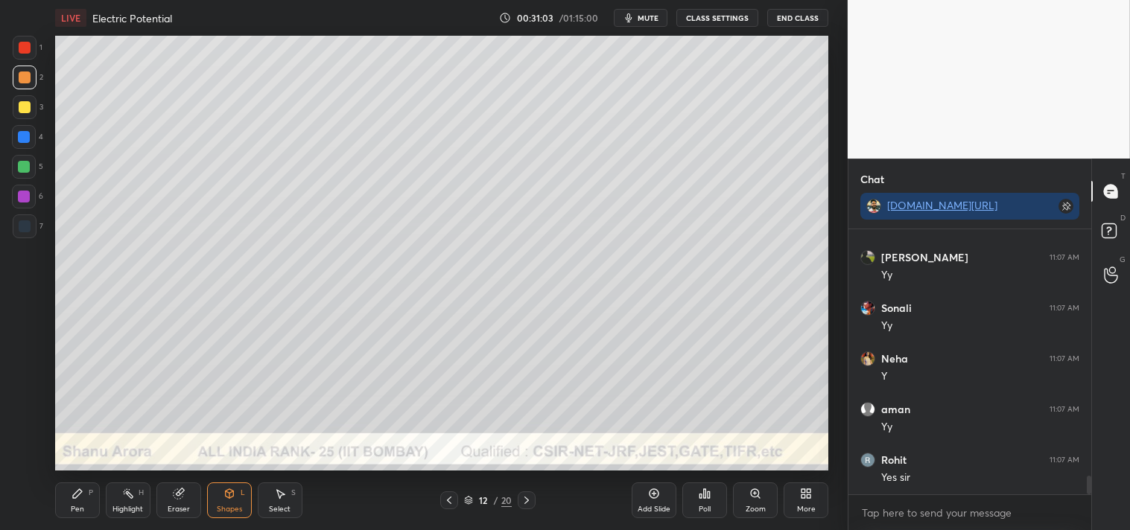
click at [83, 475] on div "Pen P Highlight H Eraser Shapes L Select S 12 / 20 Add Slide Poll Zoom More" at bounding box center [442, 501] width 774 height 60
click at [73, 497] on icon at bounding box center [77, 493] width 9 height 9
click at [83, 489] on icon at bounding box center [78, 494] width 12 height 12
click at [175, 489] on icon at bounding box center [179, 494] width 12 height 12
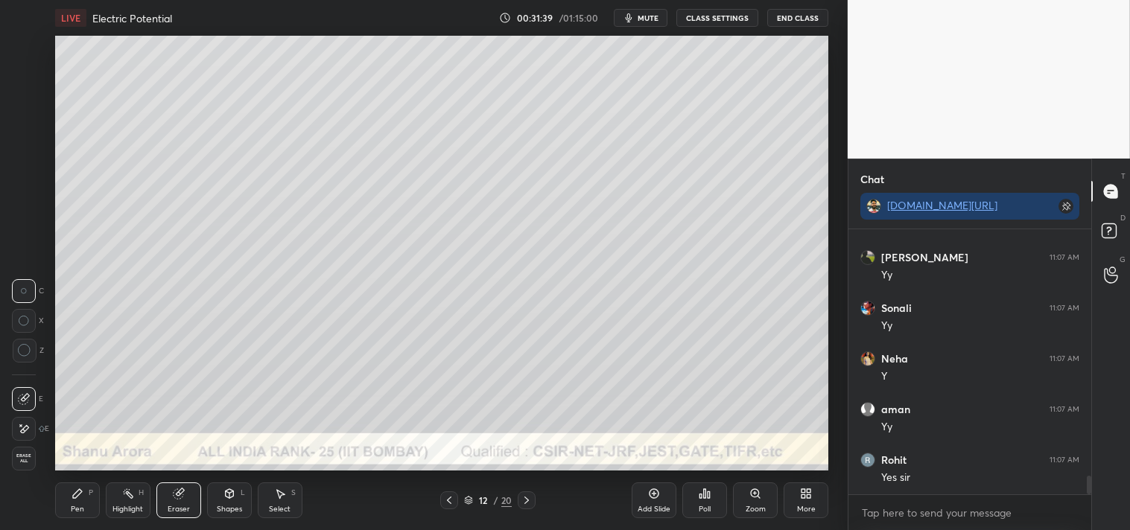
click at [75, 501] on div "Pen P" at bounding box center [77, 501] width 45 height 36
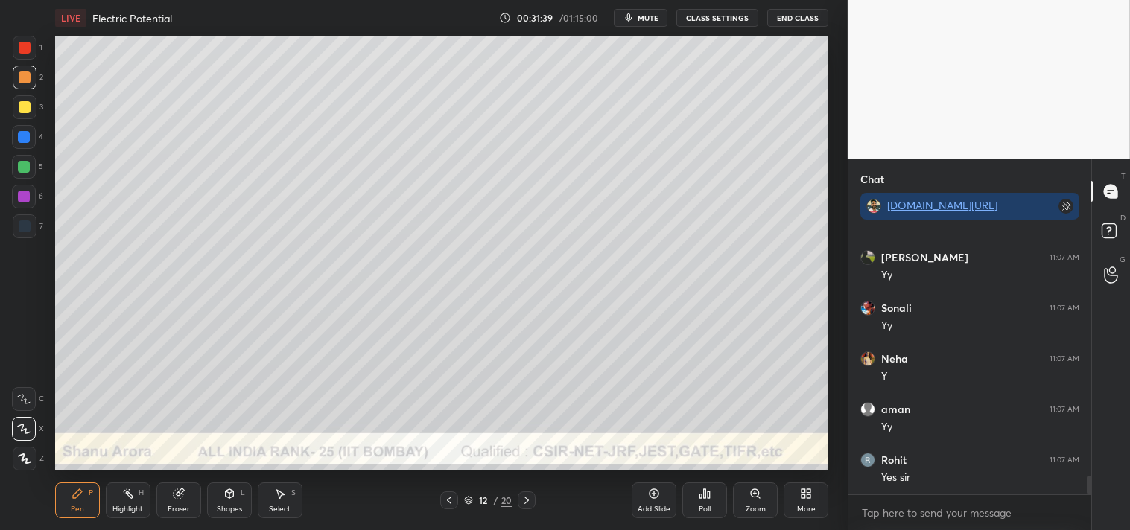
click at [71, 503] on div "Pen P" at bounding box center [77, 501] width 45 height 36
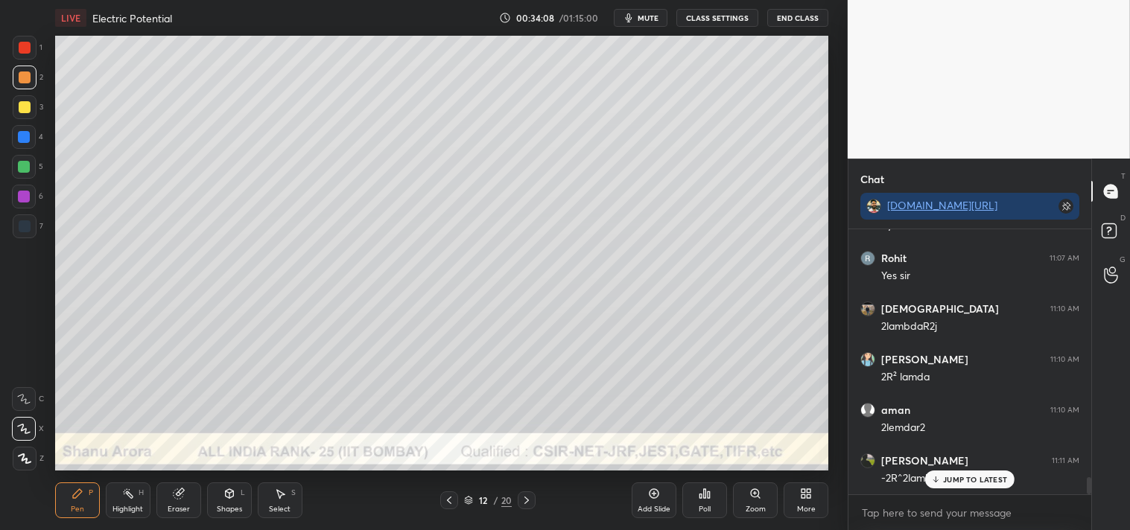
scroll to position [3825, 0]
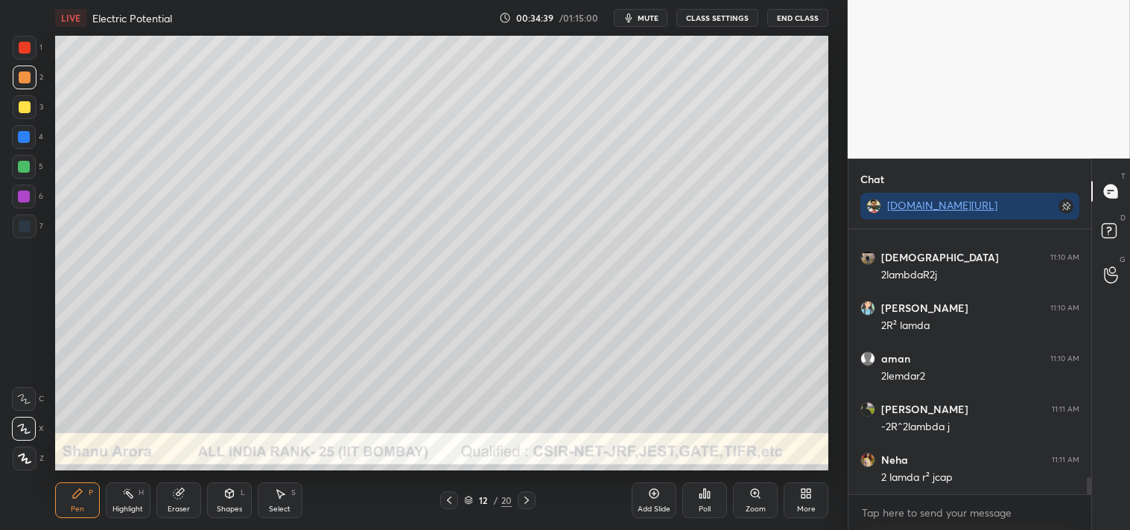
click at [122, 501] on div "Highlight H" at bounding box center [128, 501] width 45 height 36
click at [123, 496] on icon at bounding box center [128, 494] width 12 height 12
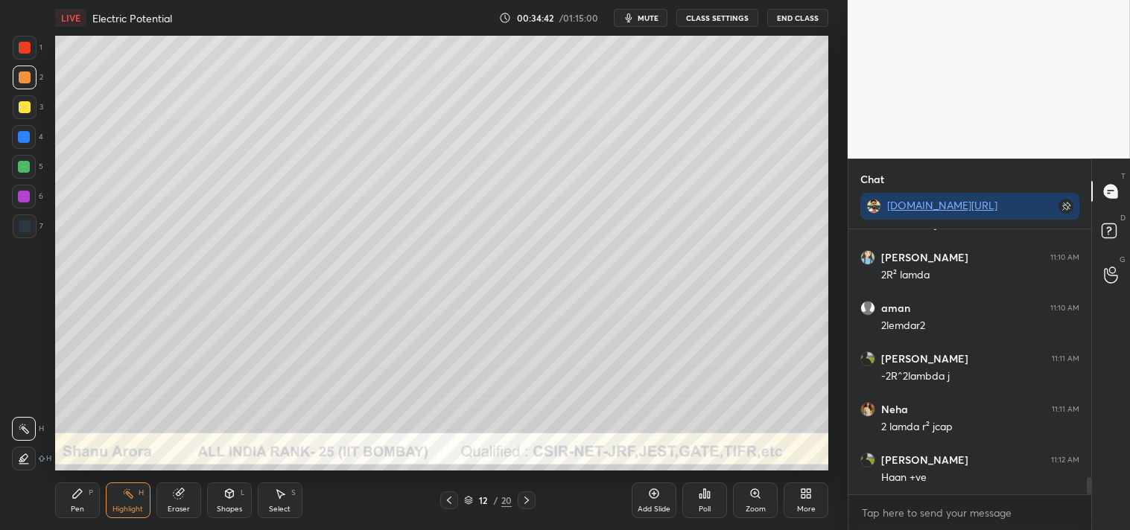
click at [51, 492] on div "LIVE Electric Potential 00:34:42 / 01:15:00 mute CLASS SETTINGS End Class Setti…" at bounding box center [442, 265] width 788 height 530
click at [69, 496] on div "Pen P" at bounding box center [77, 501] width 45 height 36
click at [224, 501] on div "Shapes L" at bounding box center [229, 501] width 45 height 36
click at [657, 495] on icon at bounding box center [654, 494] width 12 height 12
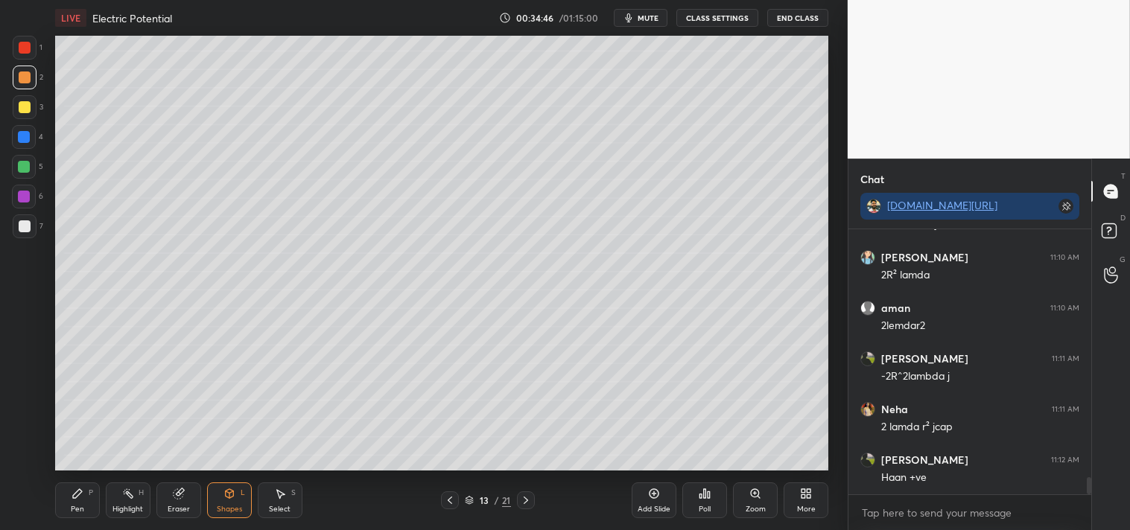
click at [226, 502] on div "Shapes L" at bounding box center [229, 501] width 45 height 36
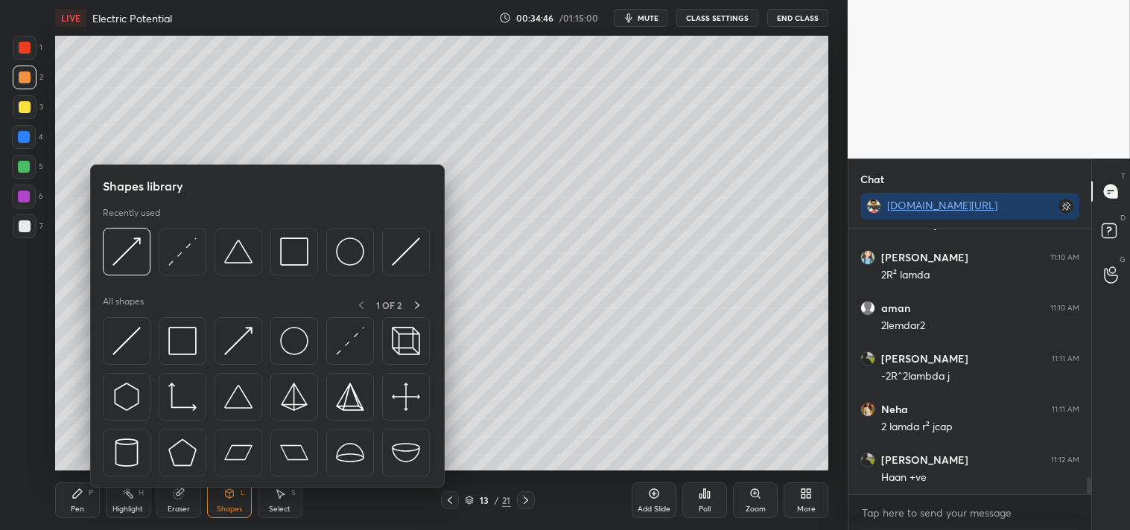
click at [63, 488] on div "Pen P" at bounding box center [77, 501] width 45 height 36
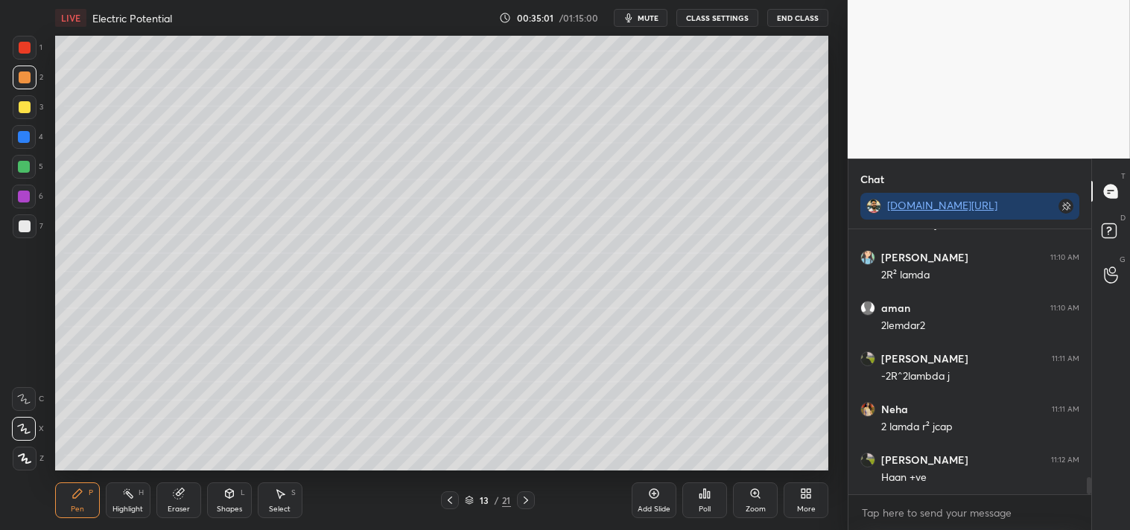
click at [269, 499] on div "Select S" at bounding box center [280, 501] width 45 height 36
click at [241, 501] on div "Shapes L" at bounding box center [229, 501] width 45 height 36
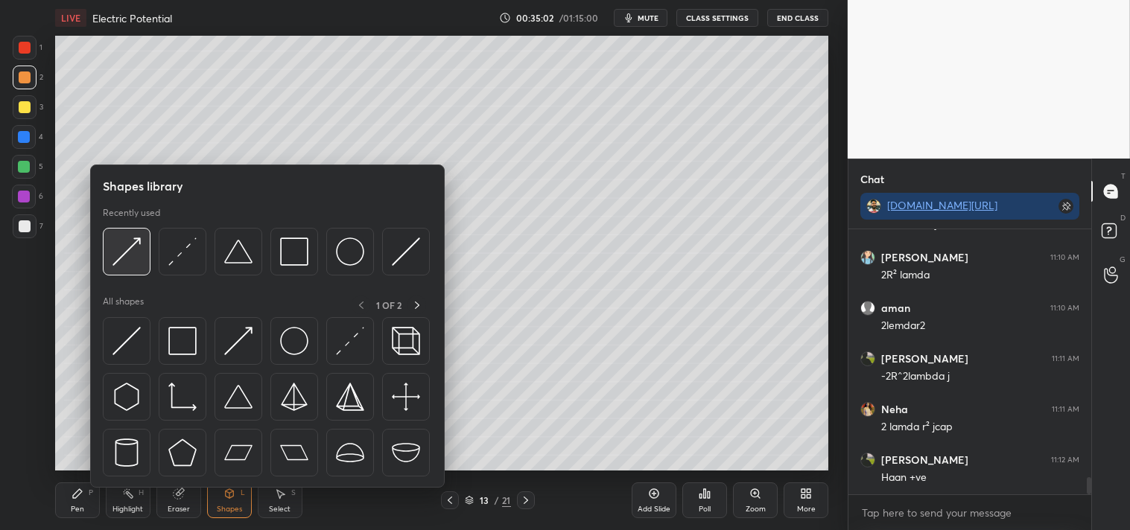
click at [109, 256] on div at bounding box center [127, 252] width 48 height 48
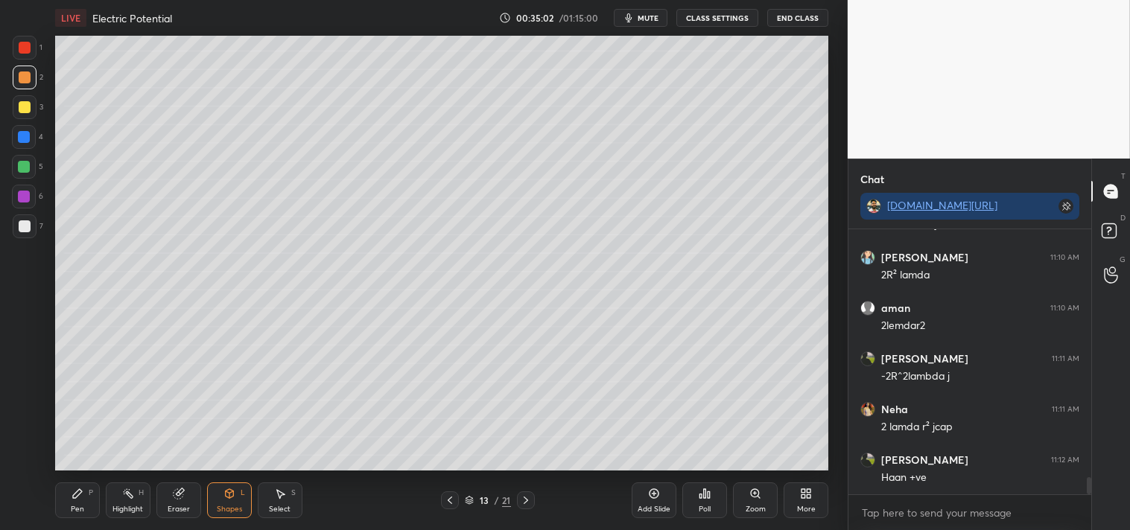
click at [28, 226] on div at bounding box center [25, 227] width 12 height 12
click at [82, 504] on div "Pen P" at bounding box center [77, 501] width 45 height 36
click at [75, 499] on icon at bounding box center [78, 494] width 12 height 12
click at [118, 497] on div "Highlight H" at bounding box center [128, 501] width 45 height 36
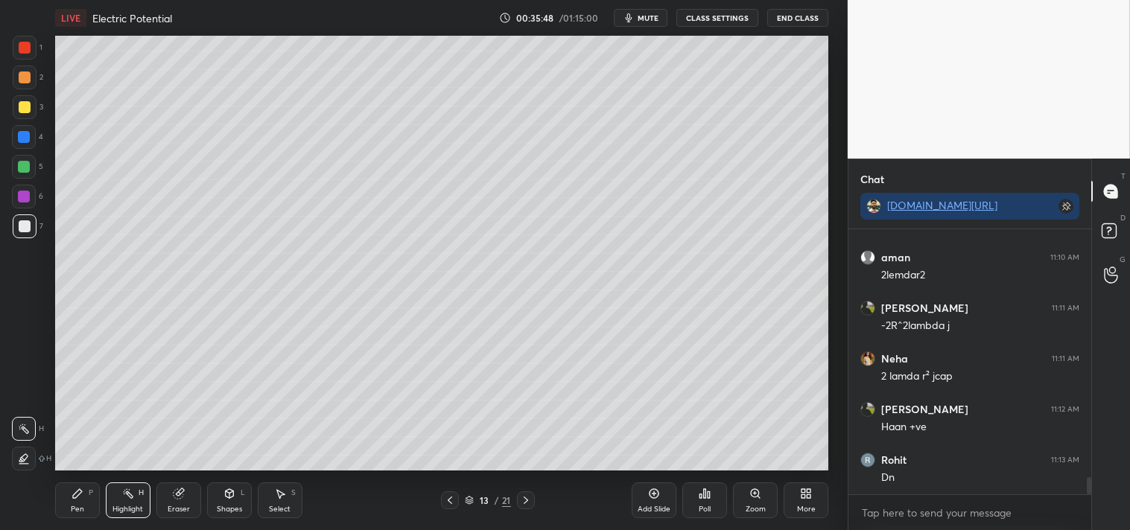
click at [649, 493] on icon at bounding box center [654, 494] width 12 height 12
click at [241, 493] on div "L" at bounding box center [243, 492] width 4 height 7
click at [238, 498] on div "Shapes L" at bounding box center [229, 501] width 45 height 36
click at [247, 507] on div "Shapes L" at bounding box center [229, 501] width 45 height 36
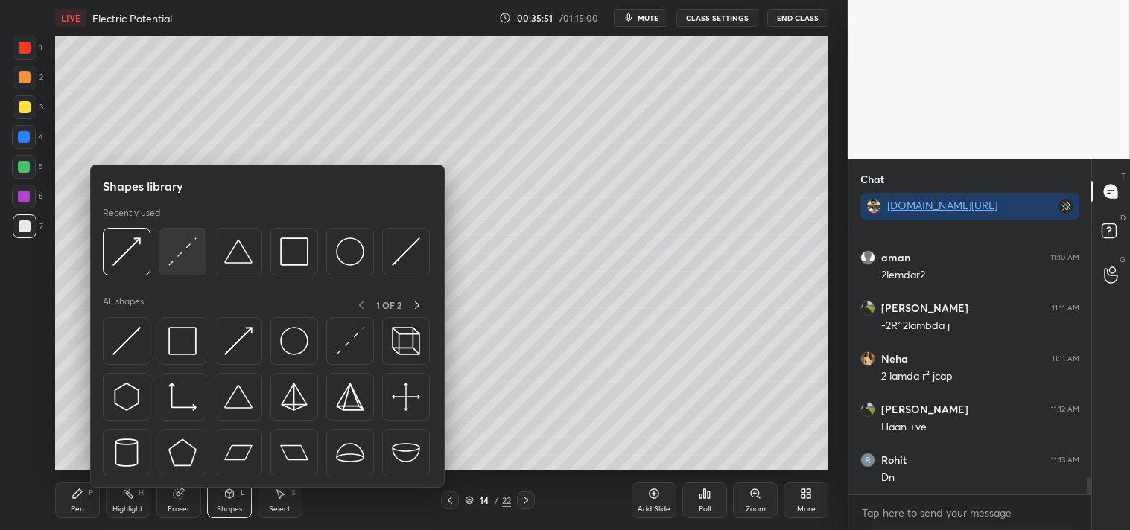
click at [185, 253] on img at bounding box center [182, 252] width 28 height 28
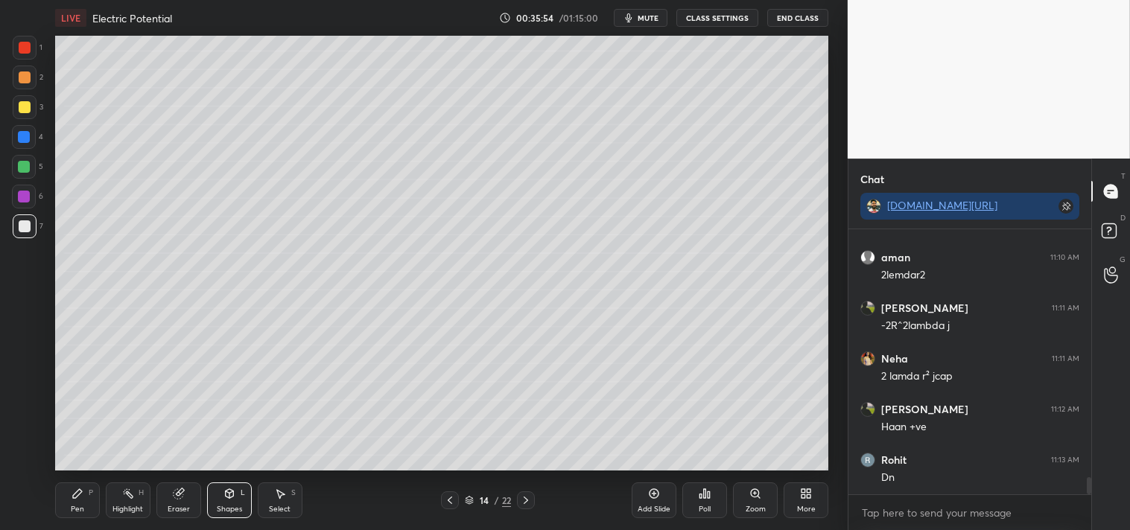
click at [69, 502] on div "Pen P" at bounding box center [77, 501] width 45 height 36
click at [232, 512] on div "Shapes" at bounding box center [229, 509] width 25 height 7
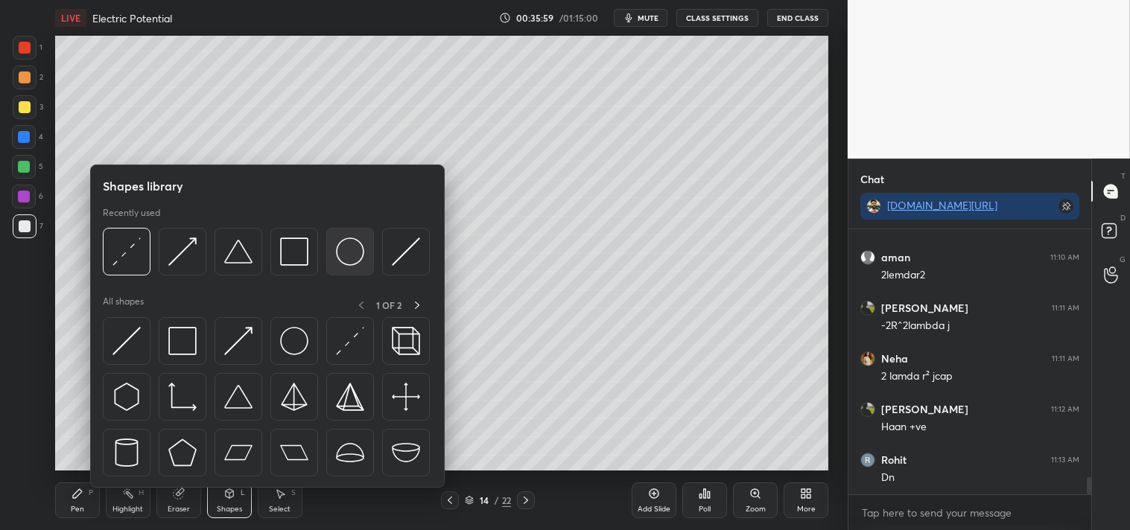
click at [355, 248] on img at bounding box center [350, 252] width 28 height 28
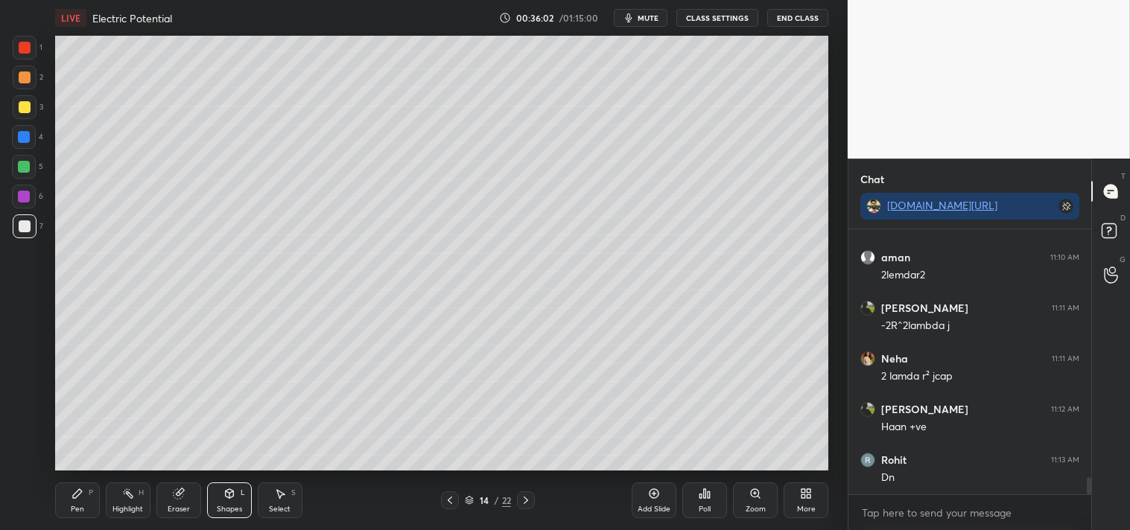
click at [180, 497] on icon at bounding box center [178, 494] width 10 height 10
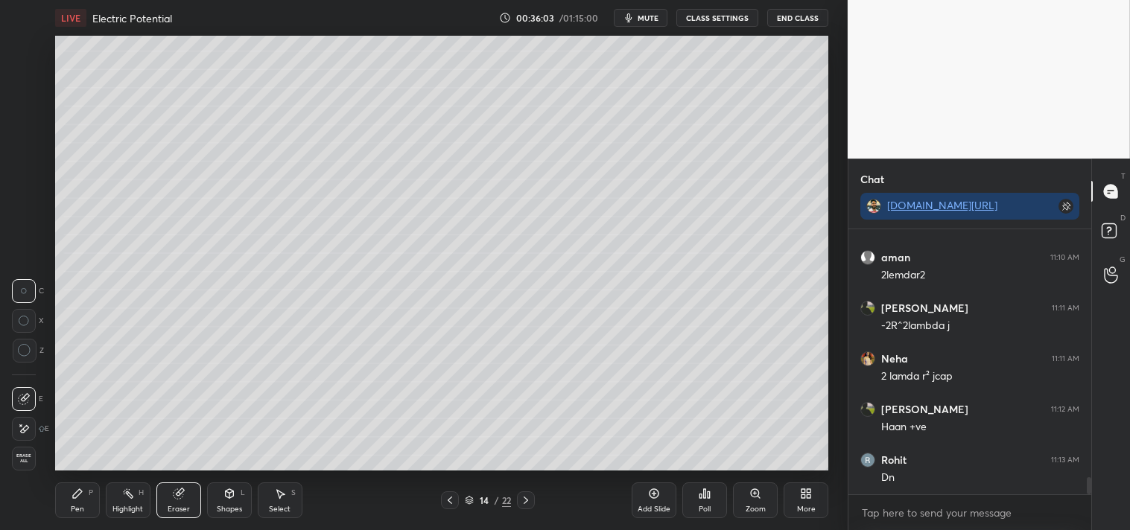
click at [26, 356] on circle at bounding box center [24, 351] width 12 height 12
click at [82, 509] on div "Pen" at bounding box center [77, 509] width 13 height 7
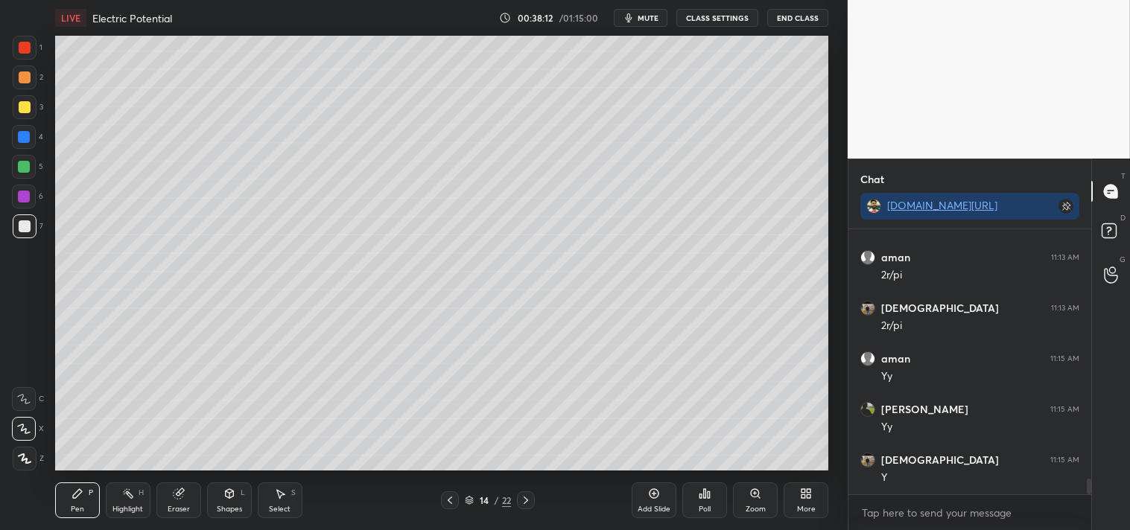
scroll to position [4229, 0]
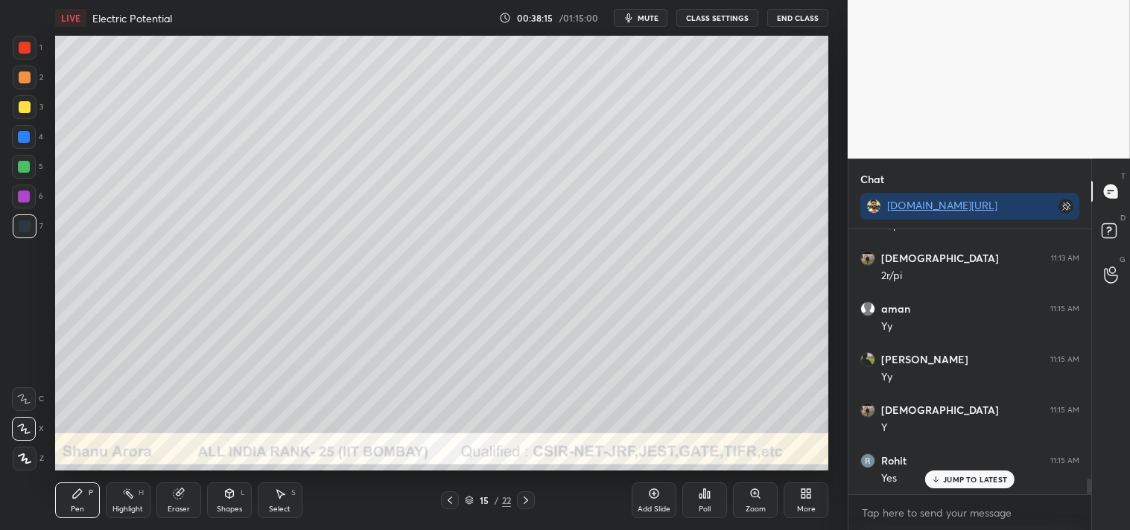
click at [218, 503] on div "Shapes L" at bounding box center [229, 501] width 45 height 36
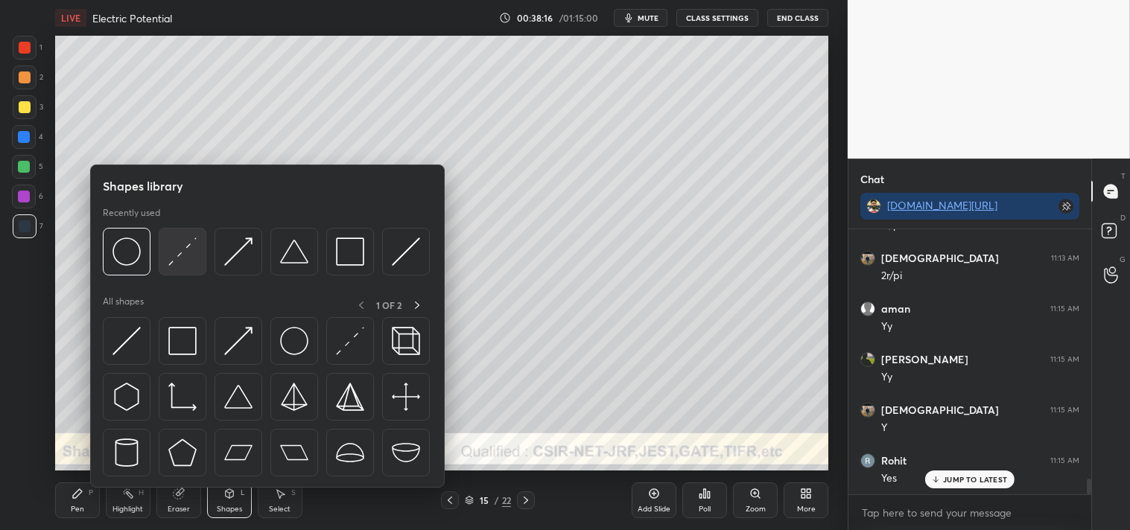
click at [162, 257] on div at bounding box center [183, 252] width 48 height 48
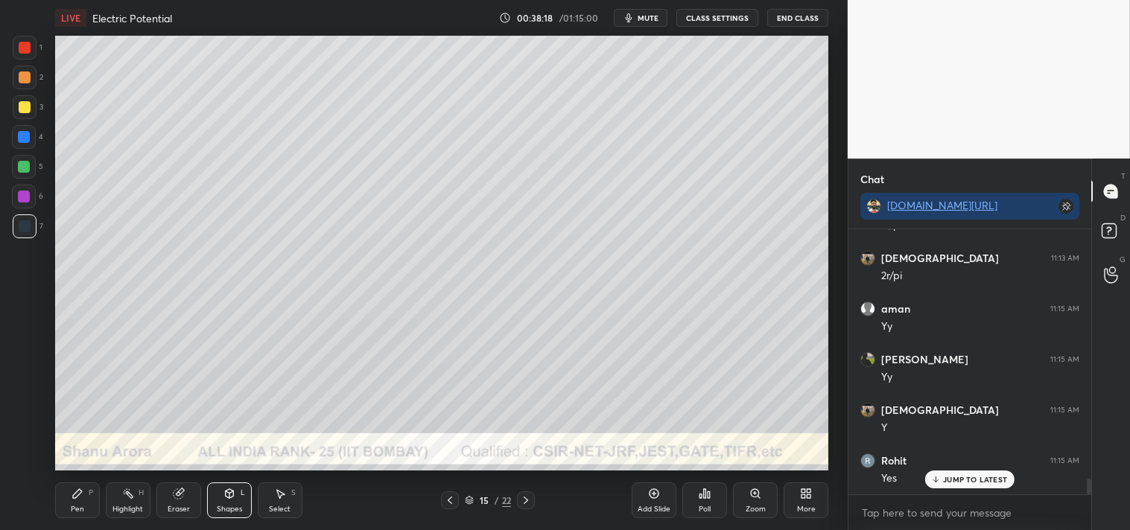
click at [28, 103] on div at bounding box center [25, 107] width 12 height 12
click at [755, 507] on div "Zoom" at bounding box center [756, 509] width 20 height 7
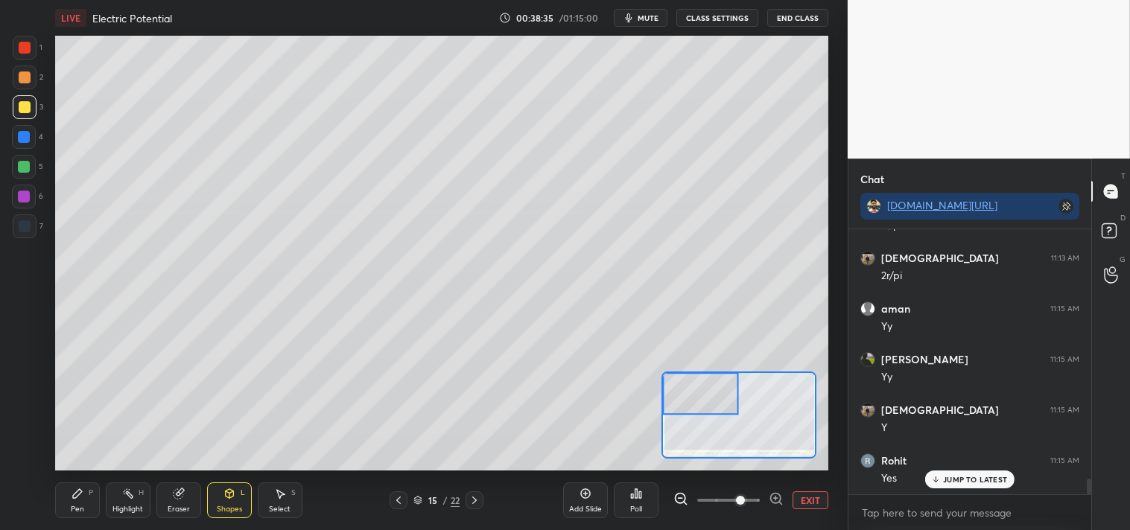
click at [75, 495] on icon at bounding box center [77, 493] width 9 height 9
click at [83, 495] on div "Pen P" at bounding box center [77, 501] width 45 height 36
click at [19, 403] on icon at bounding box center [23, 399] width 13 height 10
click at [18, 405] on div at bounding box center [24, 399] width 24 height 24
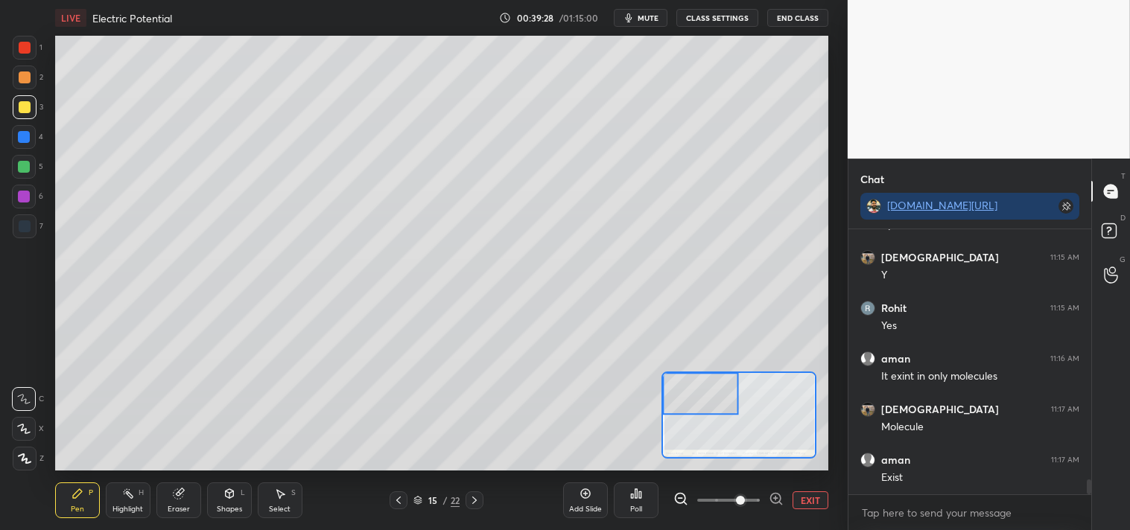
scroll to position [4433, 0]
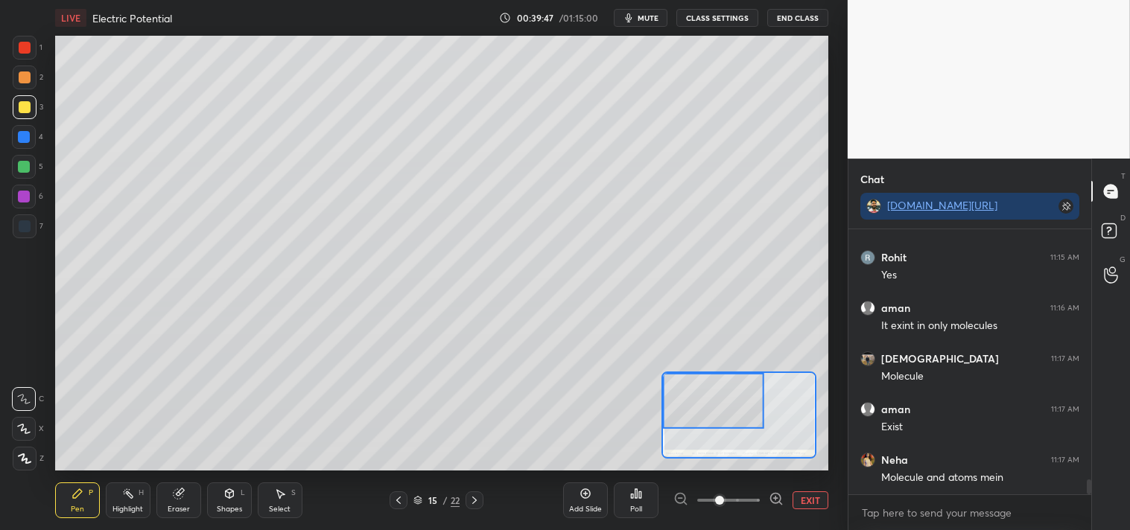
click at [226, 493] on icon at bounding box center [229, 493] width 8 height 9
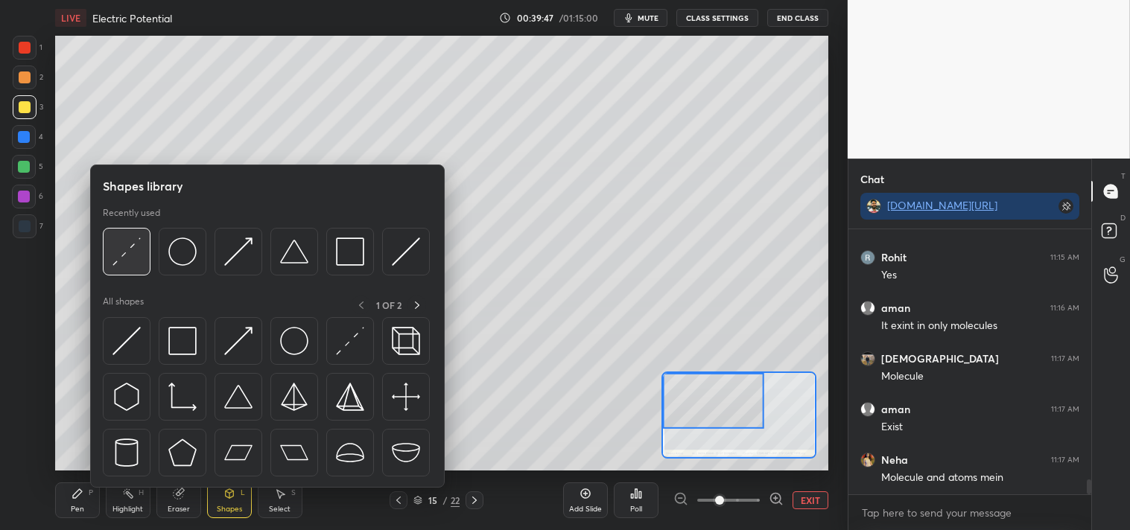
click at [117, 254] on img at bounding box center [126, 252] width 28 height 28
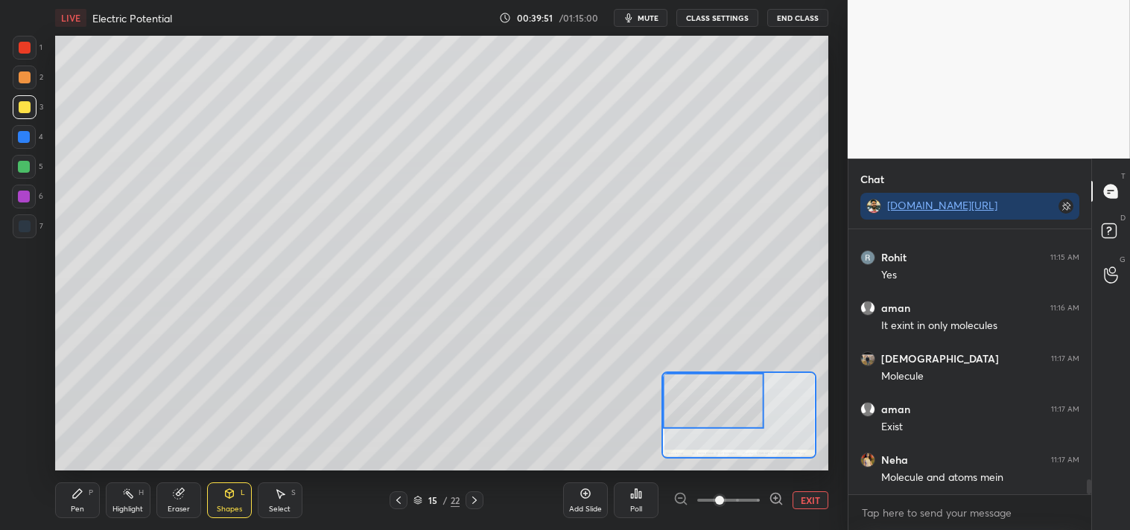
click at [69, 502] on div "Pen P" at bounding box center [77, 501] width 45 height 36
click at [68, 503] on div "Pen P" at bounding box center [77, 501] width 45 height 36
click at [19, 75] on div at bounding box center [25, 78] width 12 height 12
click at [22, 76] on div at bounding box center [25, 78] width 12 height 12
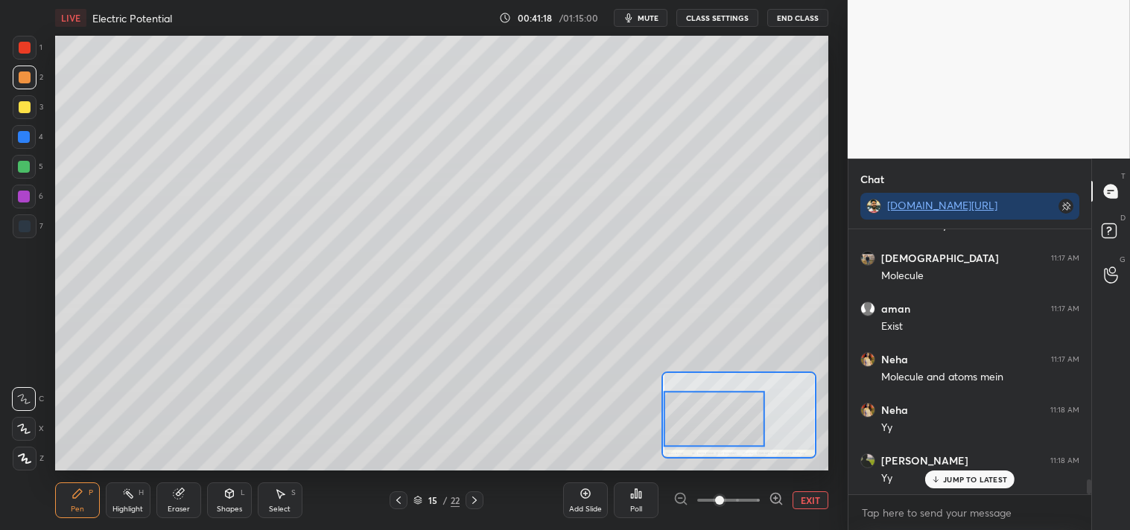
scroll to position [4585, 0]
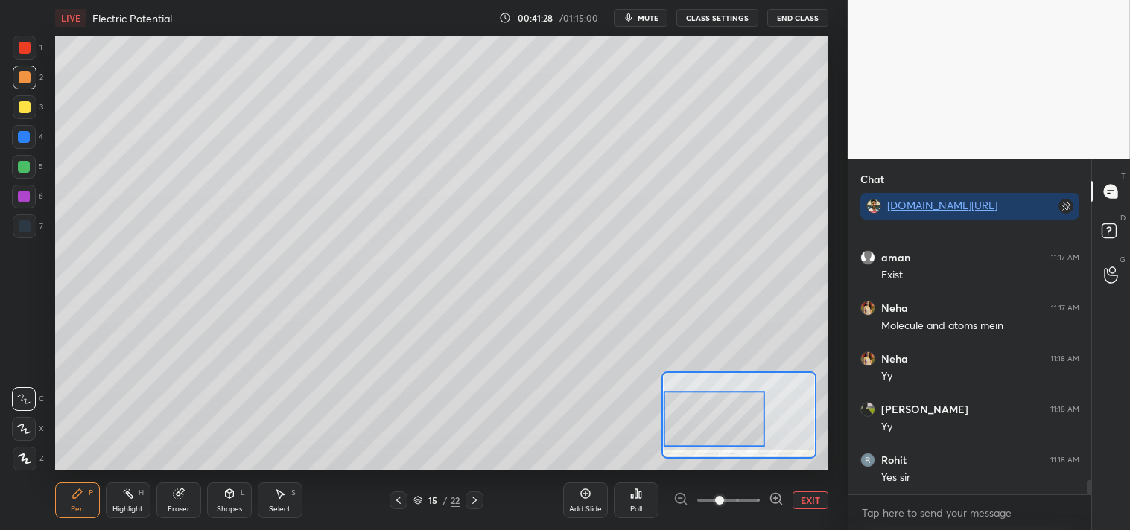
click at [809, 500] on button "EXIT" at bounding box center [811, 501] width 36 height 18
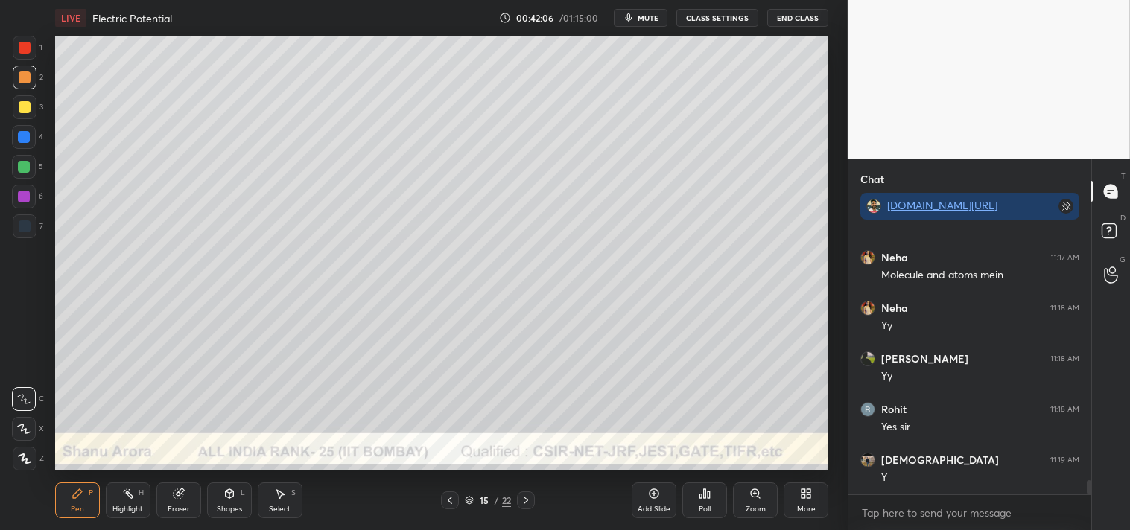
scroll to position [4686, 0]
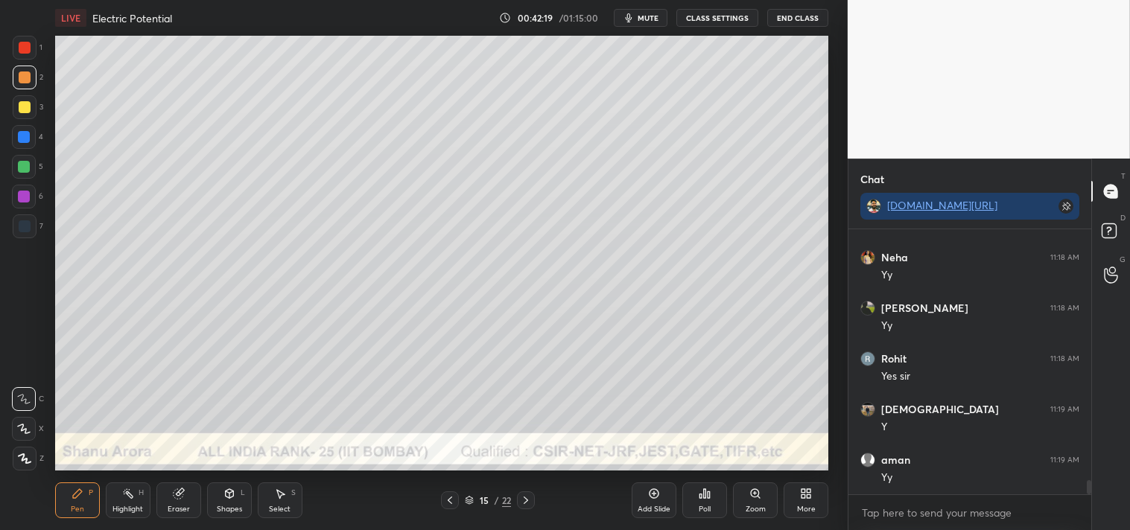
click at [651, 509] on div "Add Slide" at bounding box center [654, 509] width 33 height 7
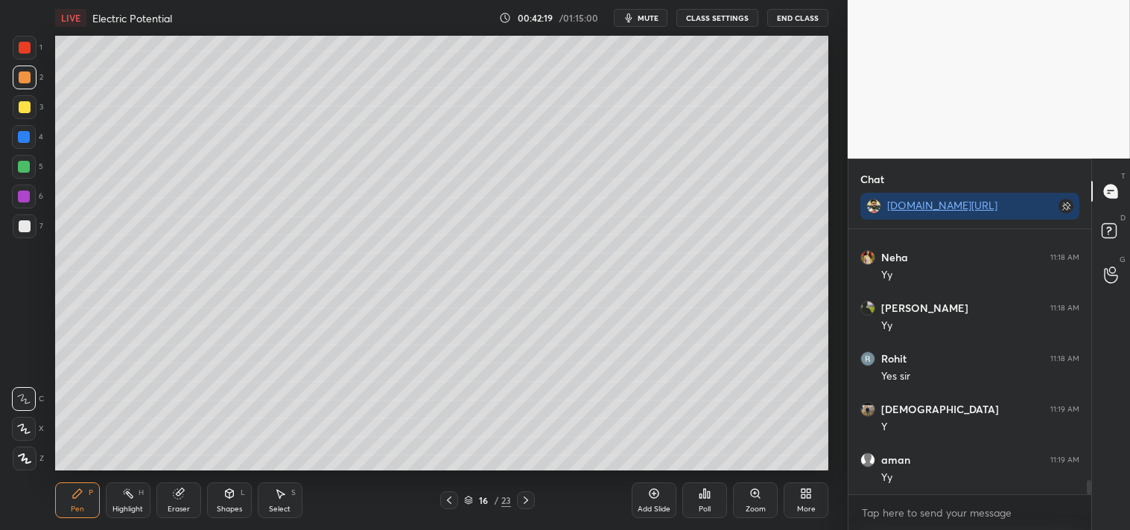
click at [226, 495] on icon at bounding box center [229, 493] width 8 height 9
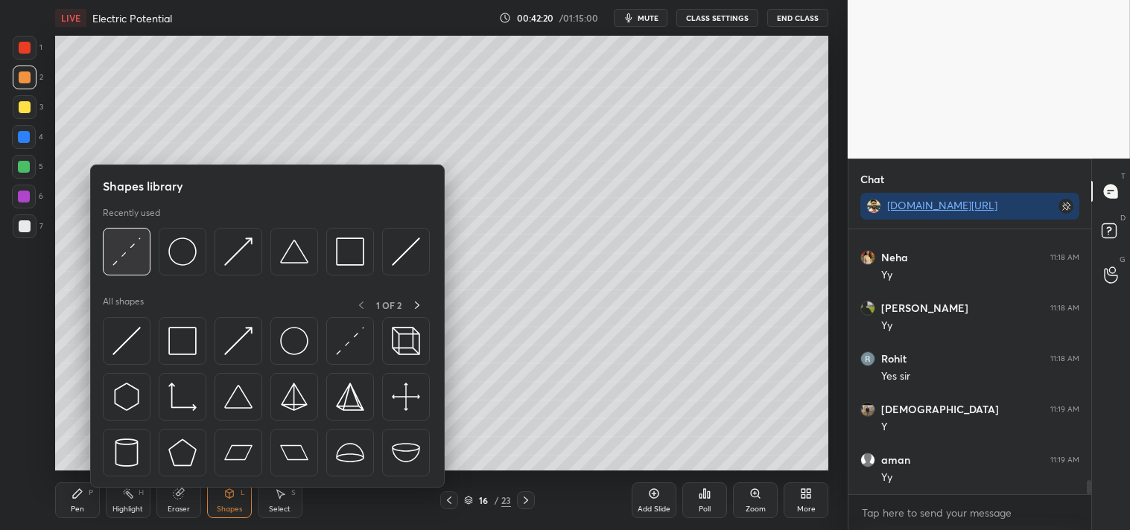
click at [110, 264] on div at bounding box center [127, 252] width 48 height 48
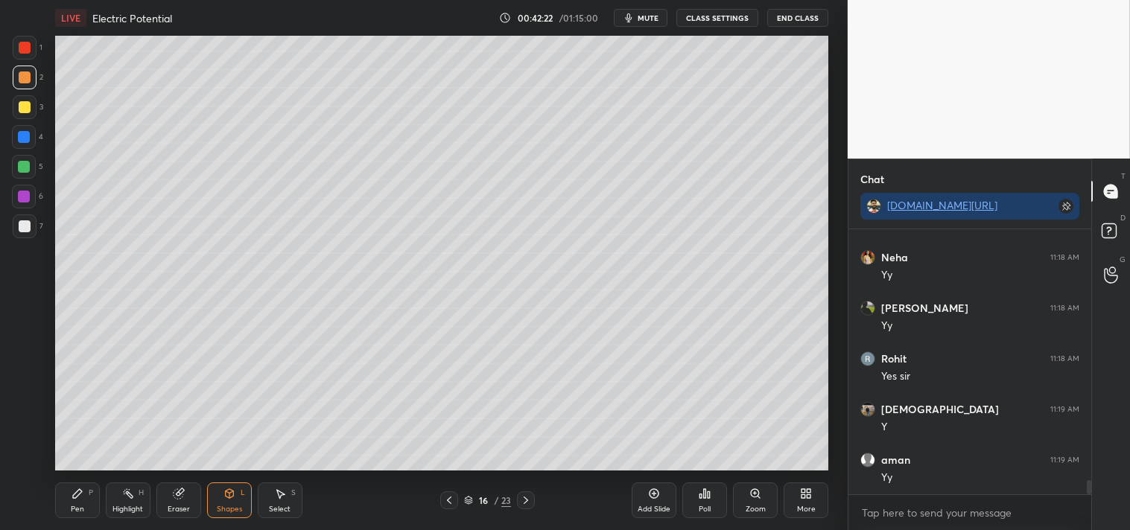
click at [749, 507] on div "Zoom" at bounding box center [756, 509] width 20 height 7
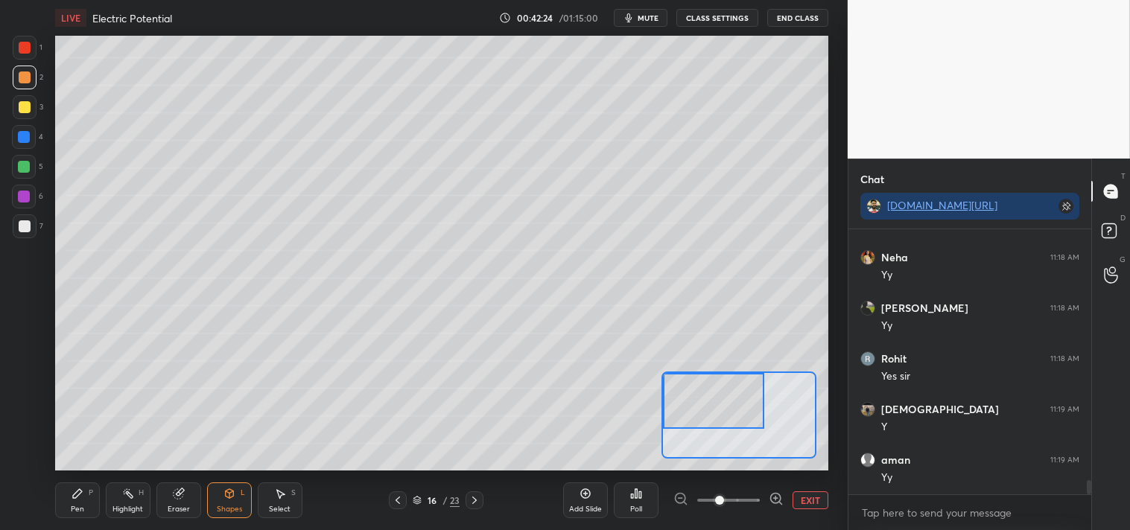
click at [75, 499] on icon at bounding box center [78, 494] width 12 height 12
click at [79, 502] on div "Pen P" at bounding box center [77, 501] width 45 height 36
click at [218, 503] on div "Shapes L" at bounding box center [229, 501] width 45 height 36
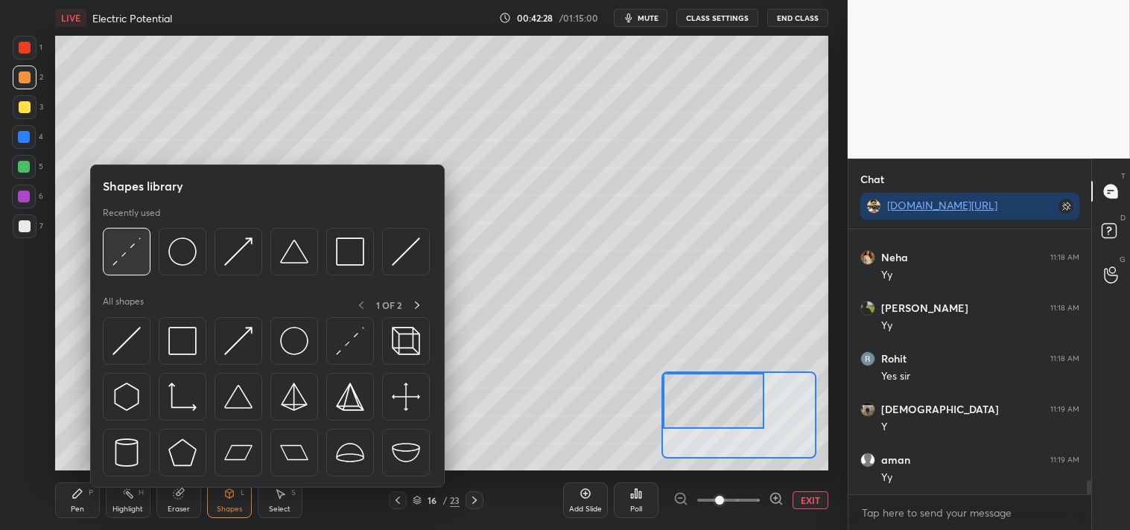
click at [130, 256] on img at bounding box center [126, 252] width 28 height 28
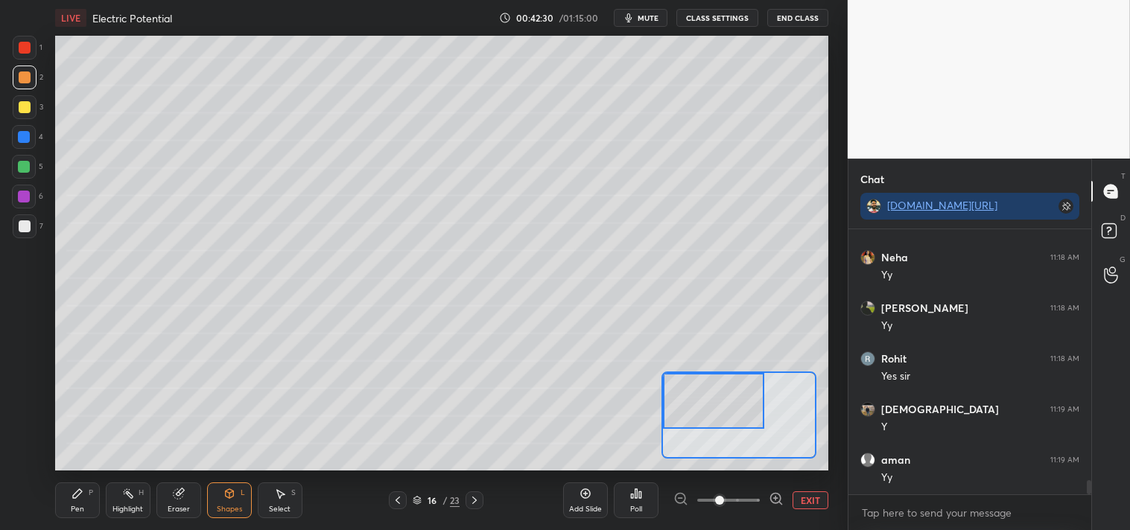
click at [76, 501] on div "Pen P" at bounding box center [77, 501] width 45 height 36
click at [83, 495] on div "Pen P" at bounding box center [77, 501] width 45 height 36
click at [801, 501] on button "EXIT" at bounding box center [811, 501] width 36 height 18
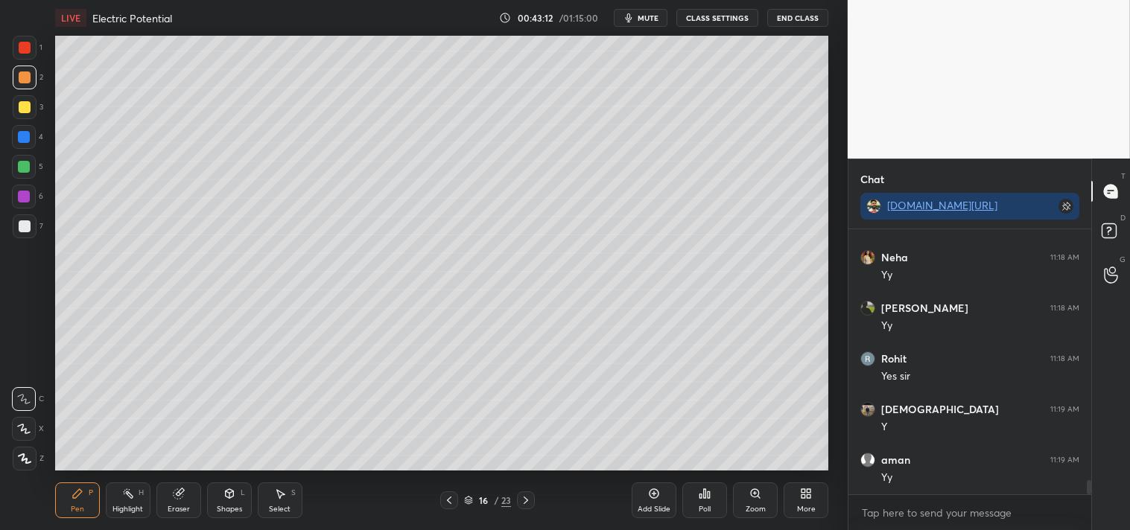
click at [226, 495] on icon at bounding box center [229, 493] width 8 height 9
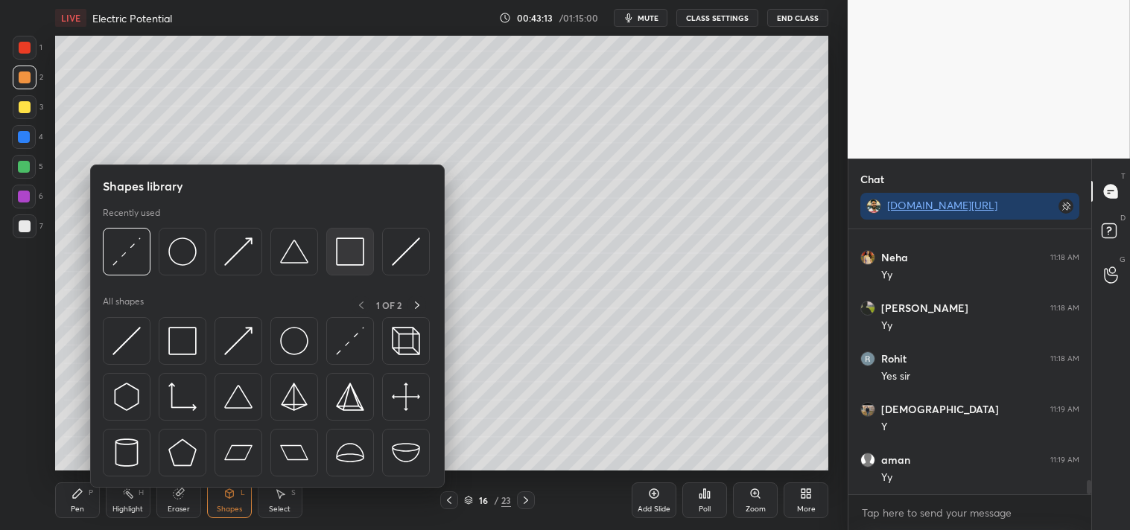
click at [344, 252] on img at bounding box center [350, 252] width 28 height 28
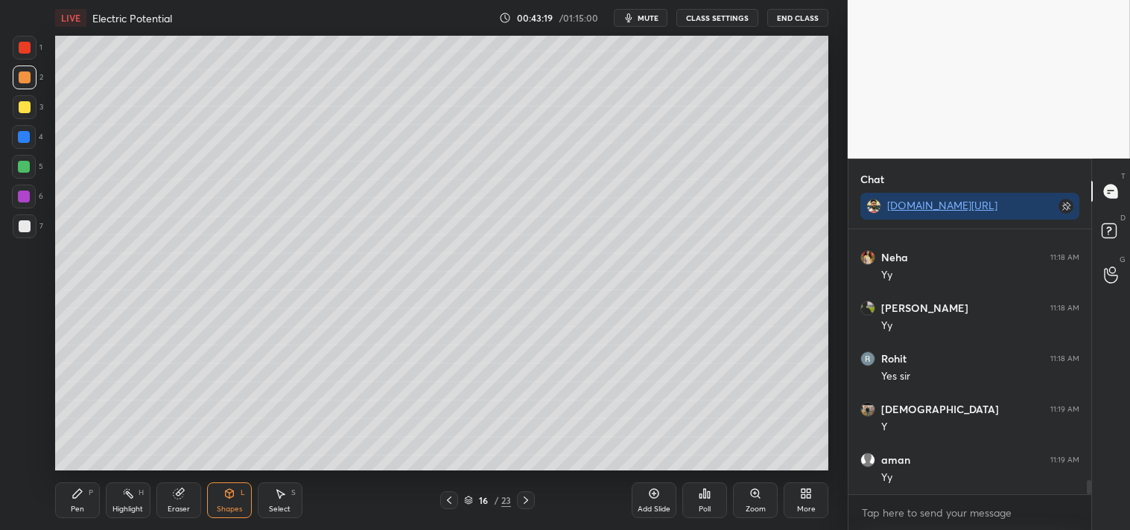
click at [92, 500] on div "Pen P" at bounding box center [77, 501] width 45 height 36
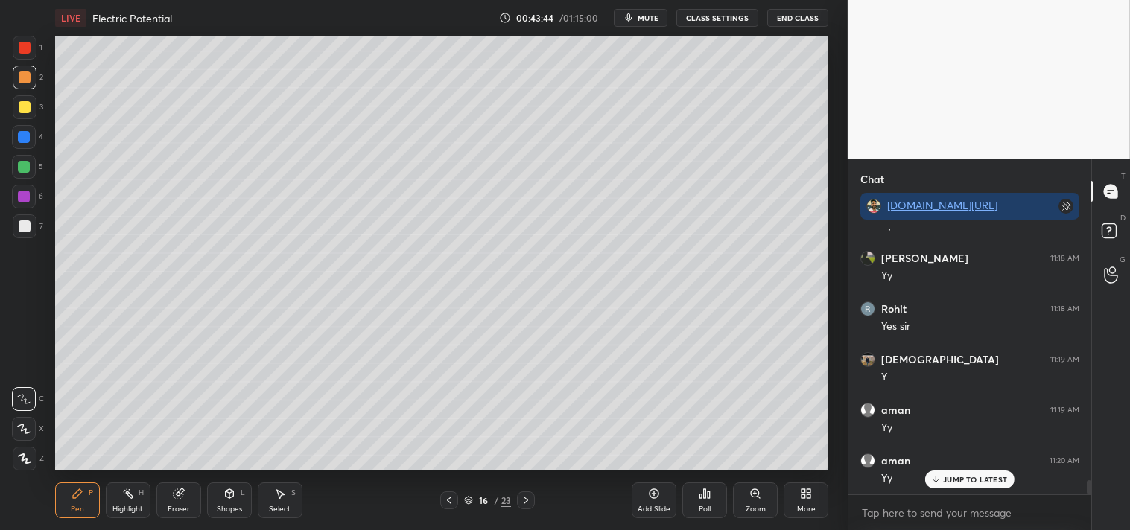
scroll to position [4787, 0]
click at [124, 481] on div "Pen P Highlight H Eraser Shapes L Select S 16 / 23 Add Slide Poll Zoom More" at bounding box center [442, 501] width 774 height 60
click at [120, 489] on div "Highlight H" at bounding box center [128, 501] width 45 height 36
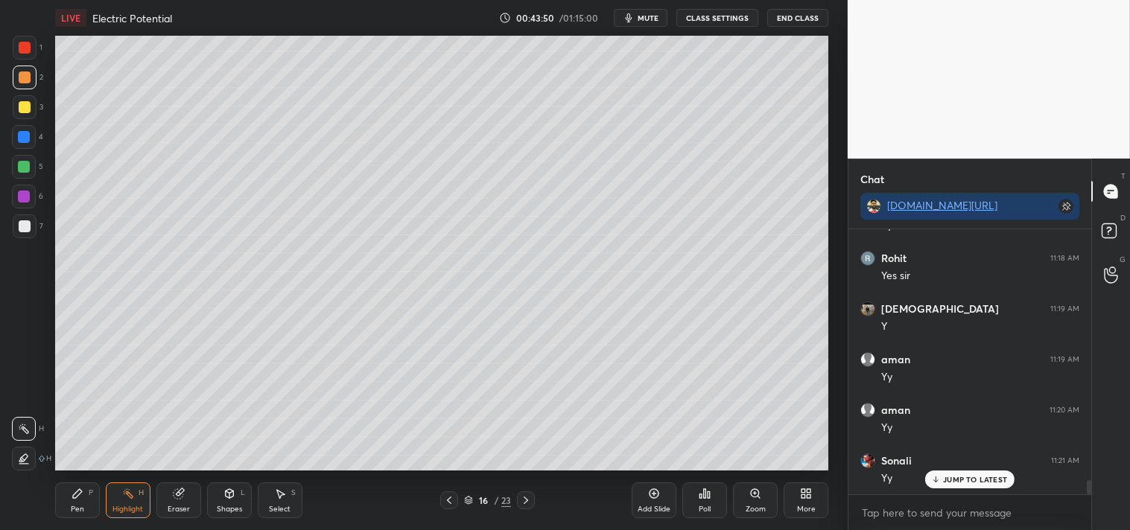
click at [69, 504] on div "Pen P" at bounding box center [77, 501] width 45 height 36
click at [75, 504] on div "Pen P" at bounding box center [77, 501] width 45 height 36
click at [25, 235] on div at bounding box center [25, 227] width 24 height 24
click at [23, 236] on div at bounding box center [25, 227] width 24 height 24
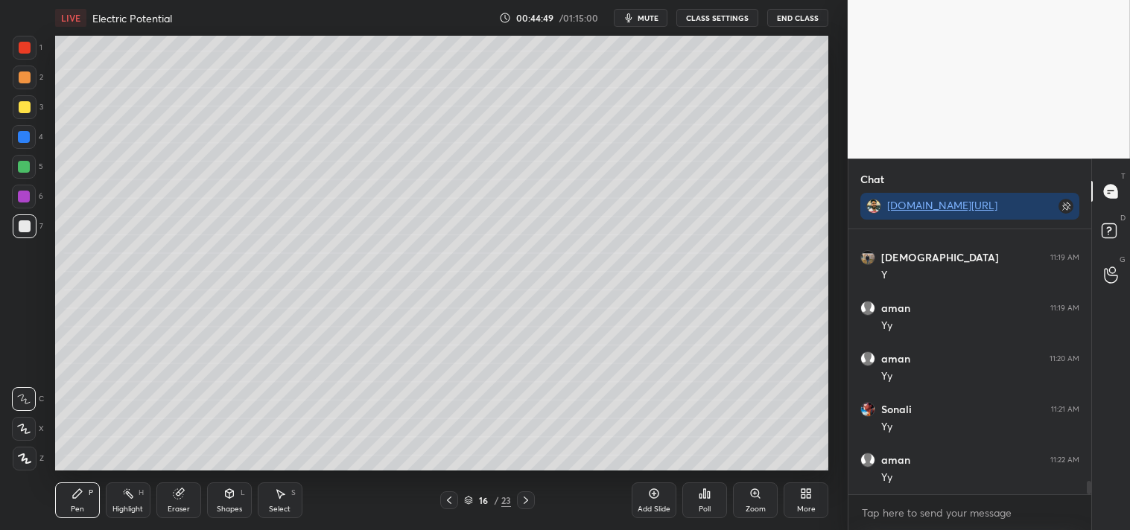
scroll to position [4889, 0]
click at [661, 499] on div "Add Slide" at bounding box center [654, 501] width 45 height 36
click at [226, 502] on div "Shapes L" at bounding box center [229, 501] width 45 height 36
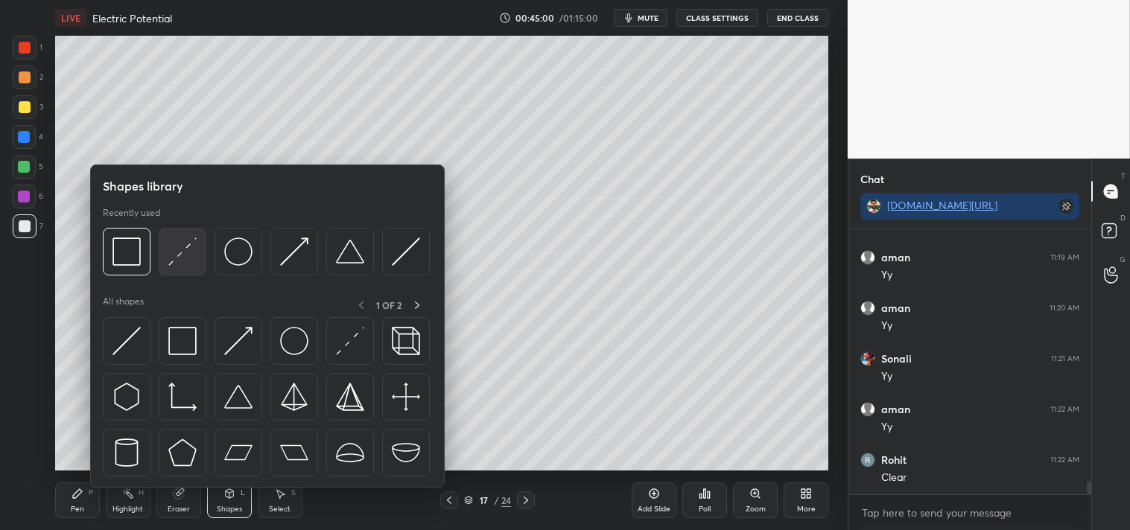
click at [189, 254] on img at bounding box center [182, 252] width 28 height 28
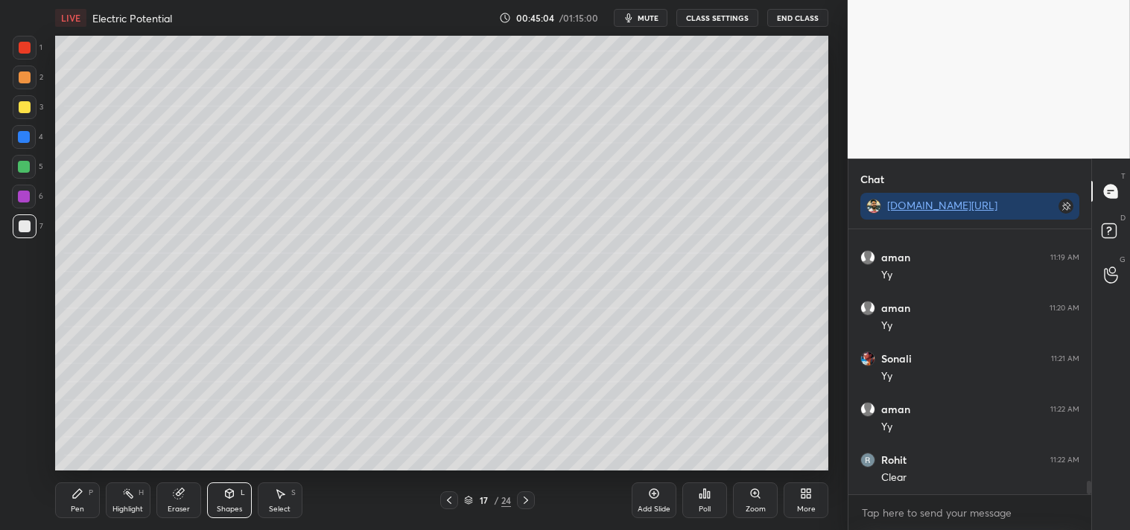
click at [79, 492] on icon at bounding box center [77, 493] width 9 height 9
click at [85, 493] on div "Pen P" at bounding box center [77, 501] width 45 height 36
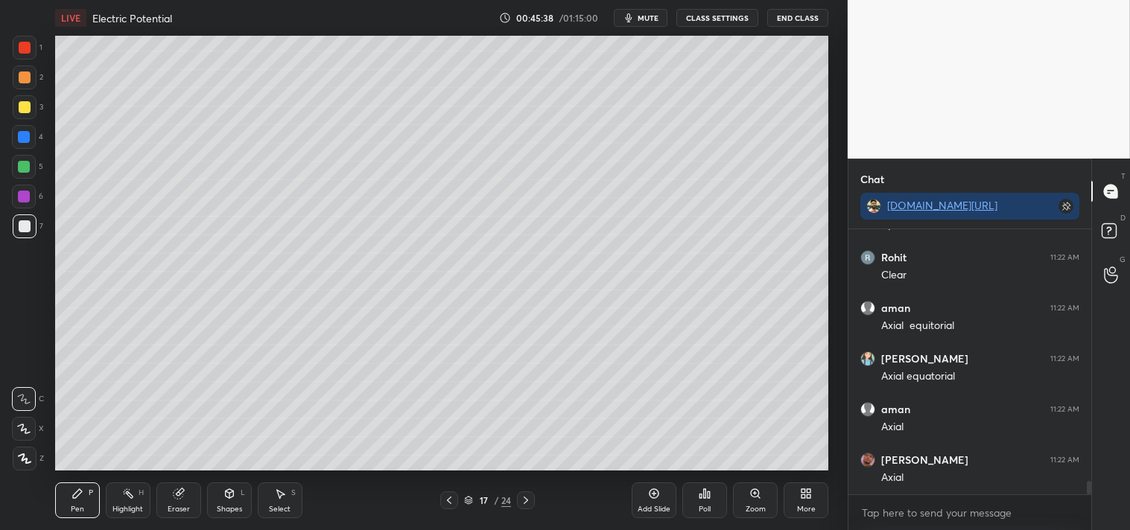
click at [25, 101] on div at bounding box center [25, 107] width 12 height 12
click at [23, 104] on div at bounding box center [25, 107] width 12 height 12
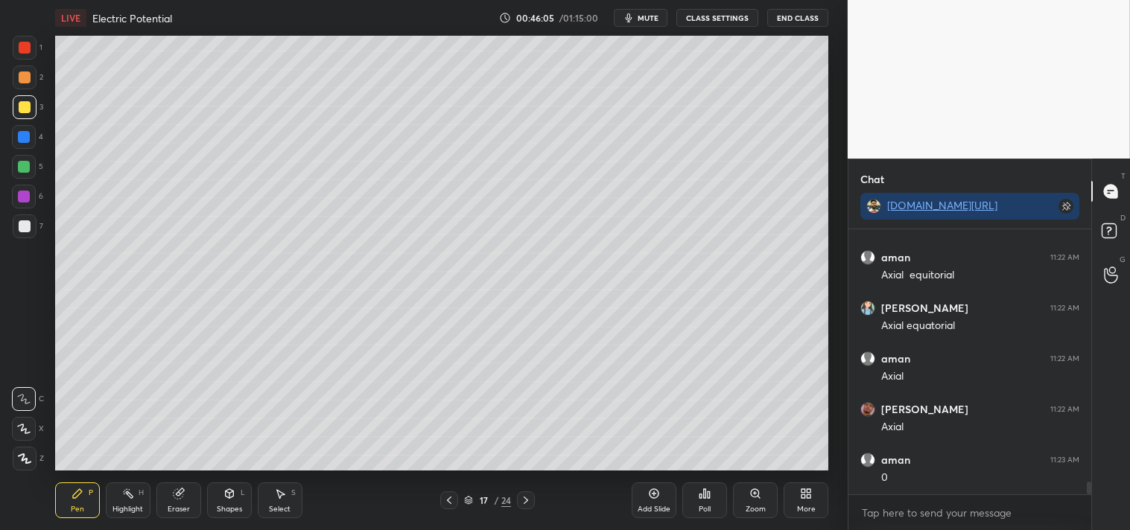
scroll to position [5157, 0]
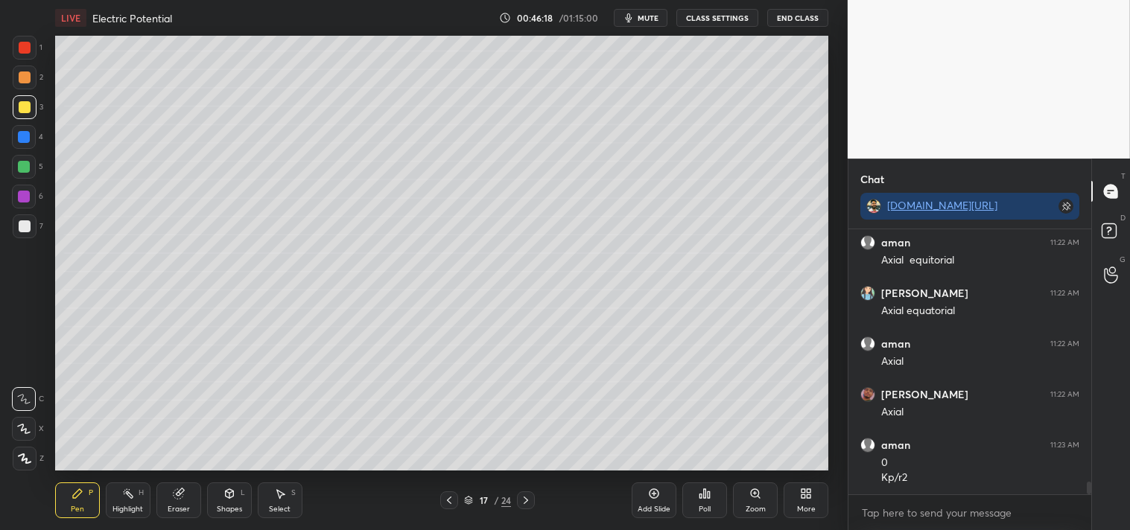
click at [136, 492] on div "Highlight H" at bounding box center [128, 501] width 45 height 36
click at [69, 499] on div "Pen P" at bounding box center [77, 501] width 45 height 36
click at [70, 501] on div "Pen P" at bounding box center [77, 501] width 45 height 36
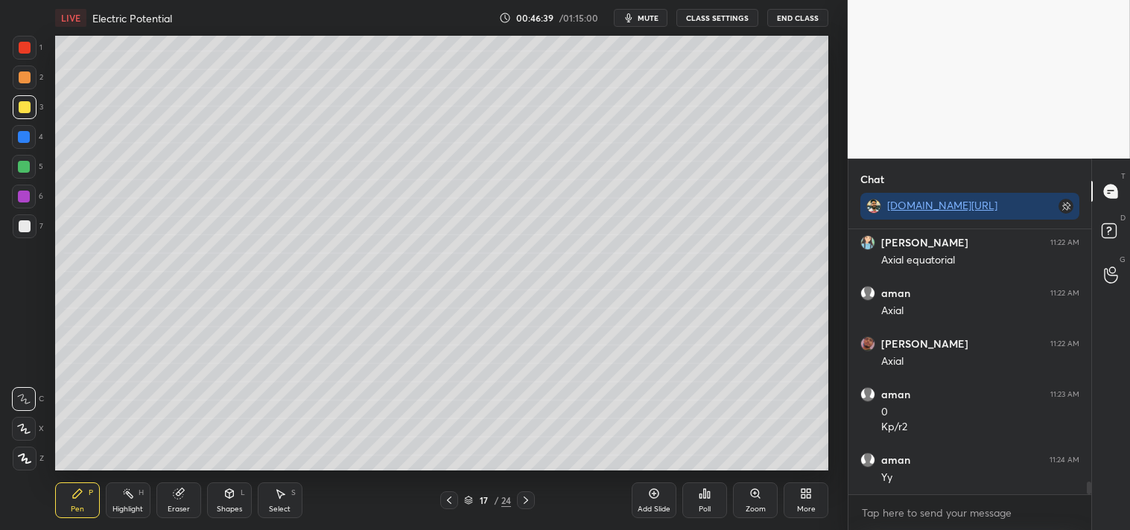
click at [132, 501] on div "Highlight H" at bounding box center [128, 501] width 45 height 36
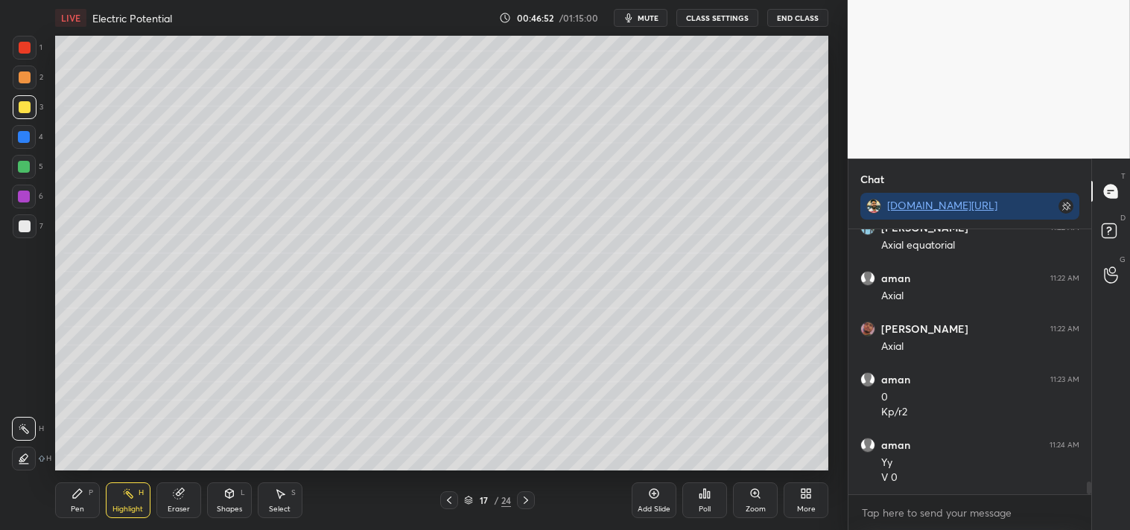
click at [73, 492] on icon at bounding box center [78, 494] width 12 height 12
click at [71, 508] on div "Pen" at bounding box center [77, 509] width 13 height 7
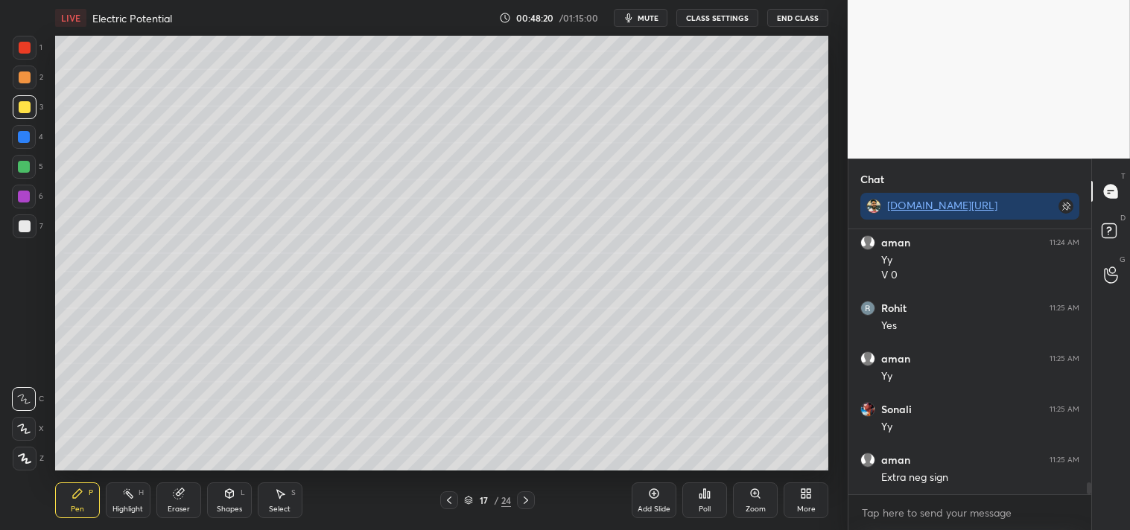
scroll to position [5476, 0]
click at [128, 502] on div "Highlight H" at bounding box center [128, 501] width 45 height 36
click at [106, 510] on div "Highlight H" at bounding box center [128, 501] width 45 height 36
click at [93, 509] on div "Pen P" at bounding box center [77, 501] width 45 height 36
click at [170, 510] on div "Eraser" at bounding box center [179, 509] width 22 height 7
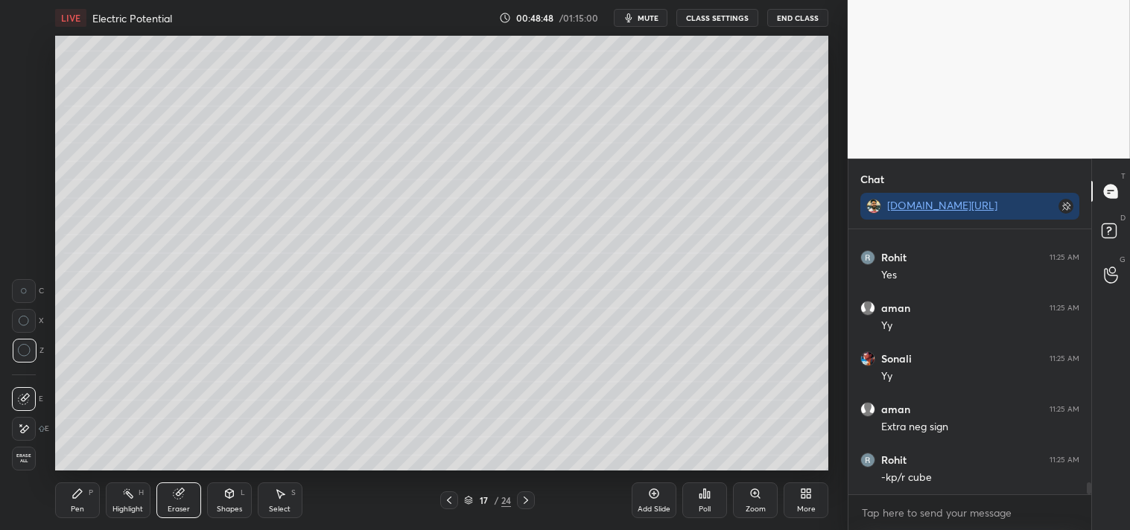
click at [170, 507] on div "Eraser" at bounding box center [179, 509] width 22 height 7
click at [86, 492] on div "Pen P" at bounding box center [77, 501] width 45 height 36
click at [84, 498] on div "Pen P" at bounding box center [77, 501] width 45 height 36
click at [113, 523] on div "Pen P Highlight H Eraser Shapes L Select S 17 / 24 Add Slide Poll Zoom More" at bounding box center [442, 501] width 774 height 60
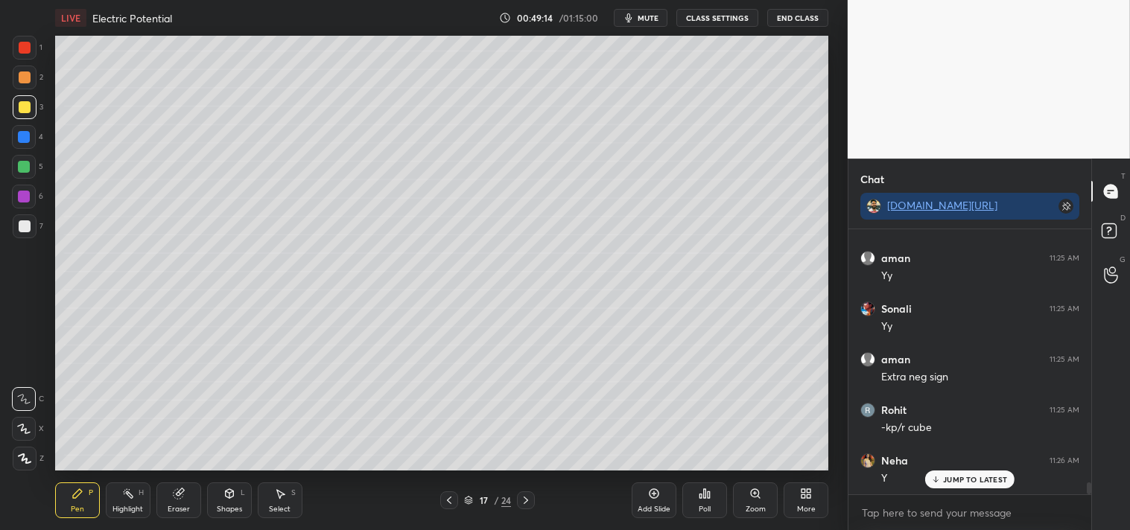
click at [133, 507] on div "Highlight" at bounding box center [127, 509] width 31 height 7
click at [67, 505] on div "Pen P" at bounding box center [77, 501] width 45 height 36
click at [65, 507] on div "Pen P" at bounding box center [77, 501] width 45 height 36
click at [745, 496] on div "Zoom" at bounding box center [755, 501] width 45 height 36
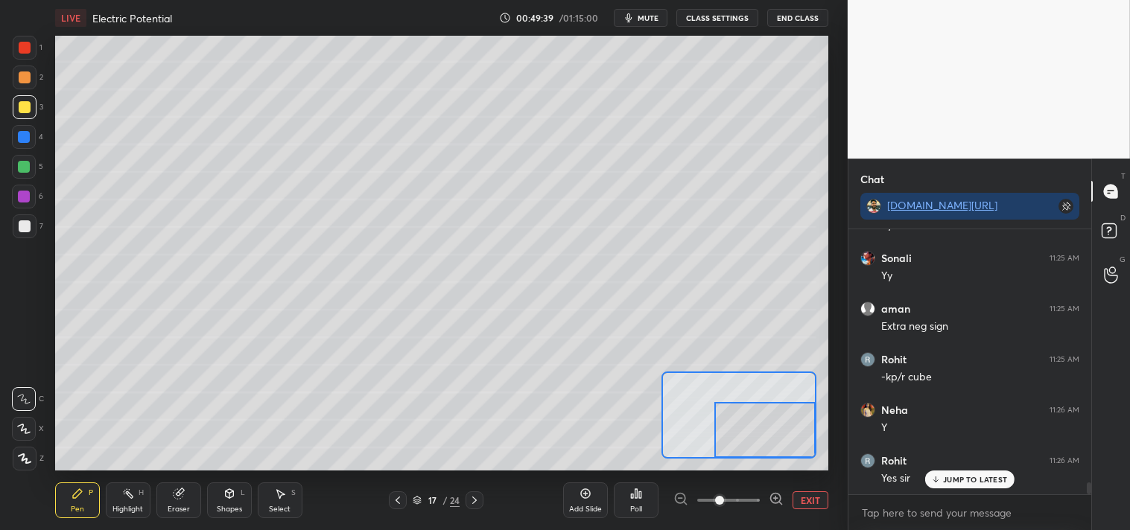
click at [817, 495] on button "EXIT" at bounding box center [811, 501] width 36 height 18
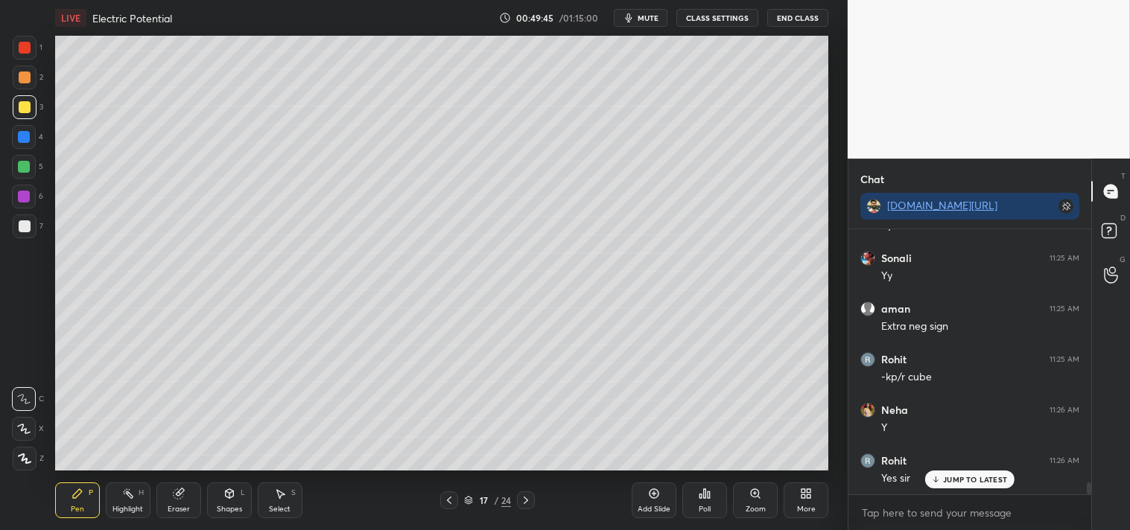
click at [25, 233] on div at bounding box center [25, 227] width 24 height 24
click at [28, 237] on div at bounding box center [25, 227] width 24 height 24
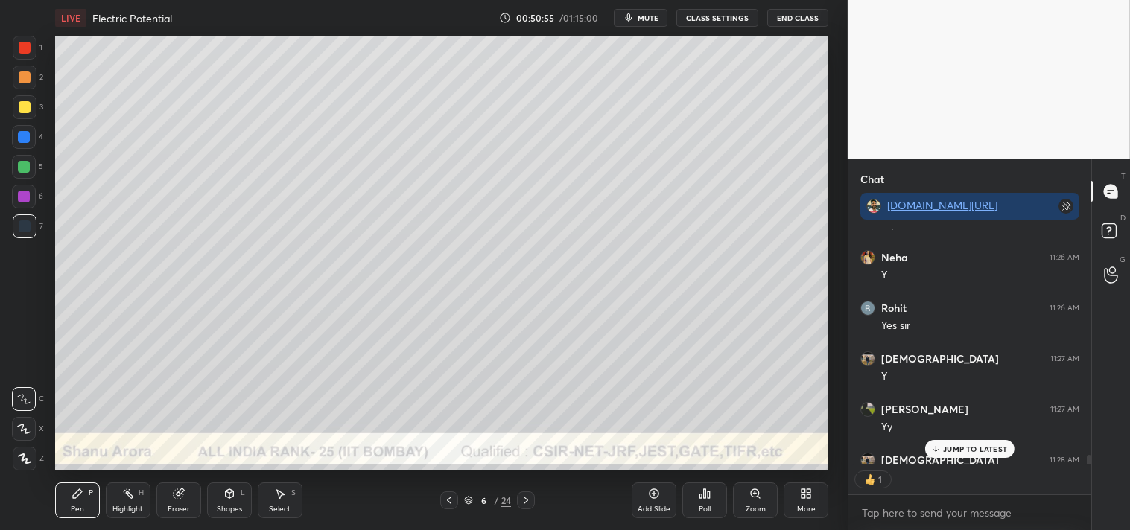
scroll to position [5810, 0]
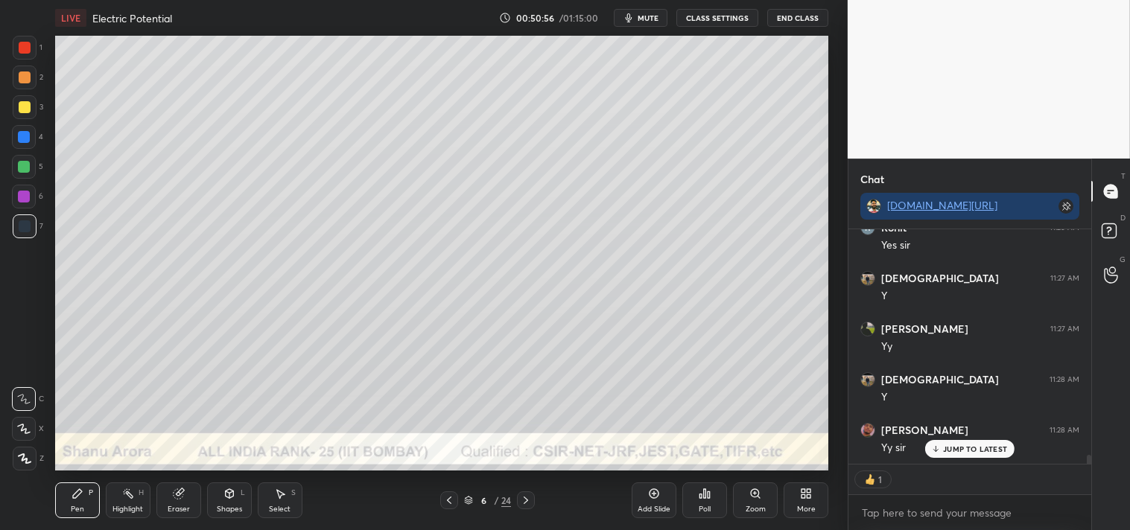
click at [127, 496] on icon at bounding box center [128, 494] width 12 height 12
click at [121, 496] on div "Highlight H" at bounding box center [128, 501] width 45 height 36
click at [28, 110] on div at bounding box center [25, 107] width 12 height 12
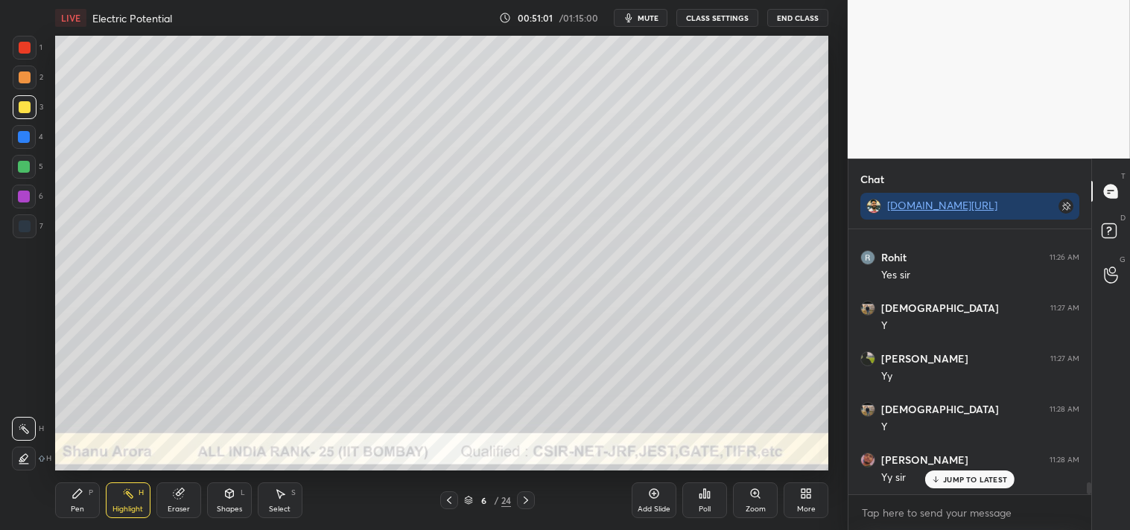
scroll to position [5779, 0]
click at [216, 515] on div "Shapes L" at bounding box center [229, 501] width 45 height 36
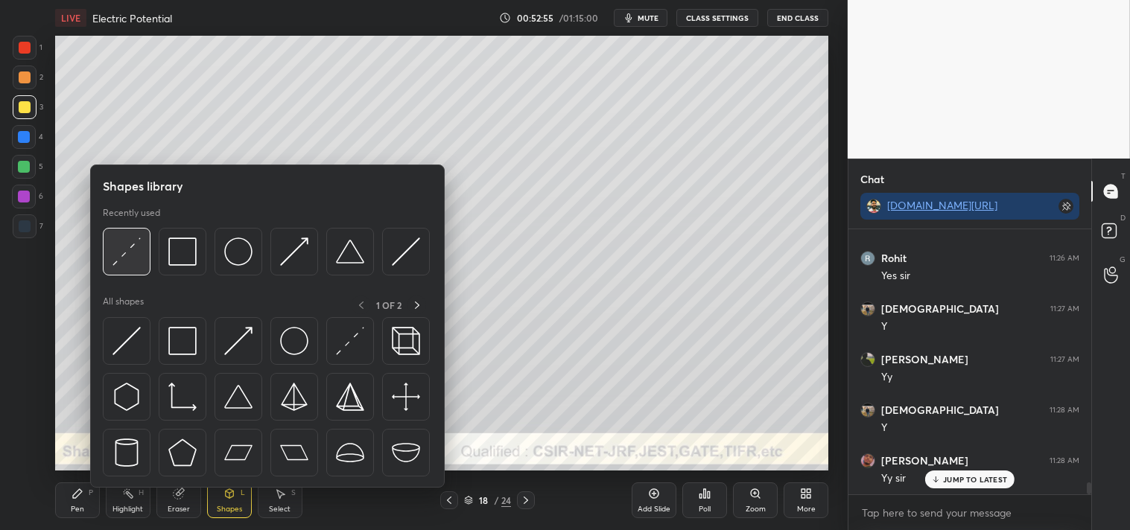
click at [136, 251] on img at bounding box center [126, 252] width 28 height 28
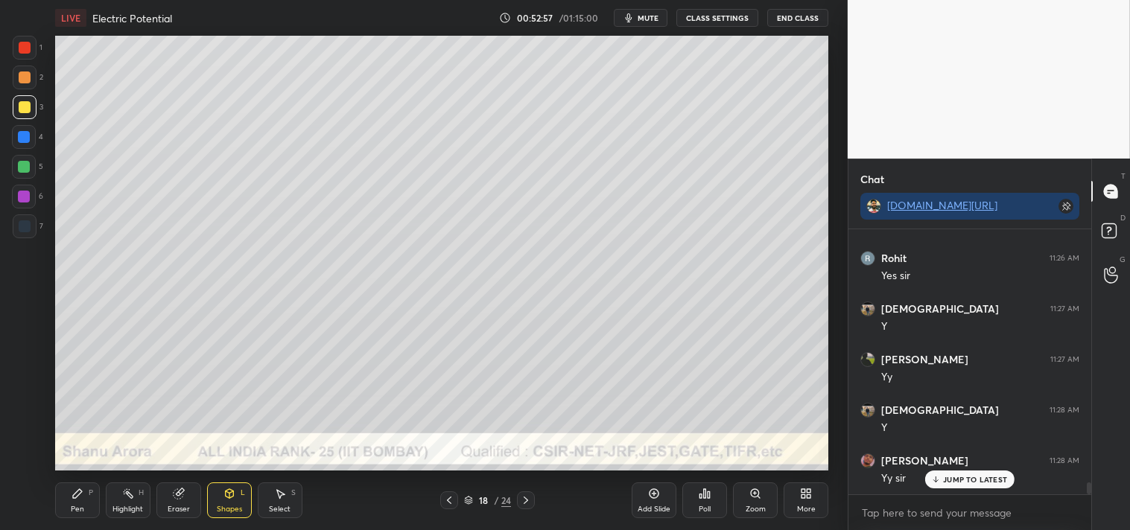
click at [743, 502] on div "Zoom" at bounding box center [755, 501] width 45 height 36
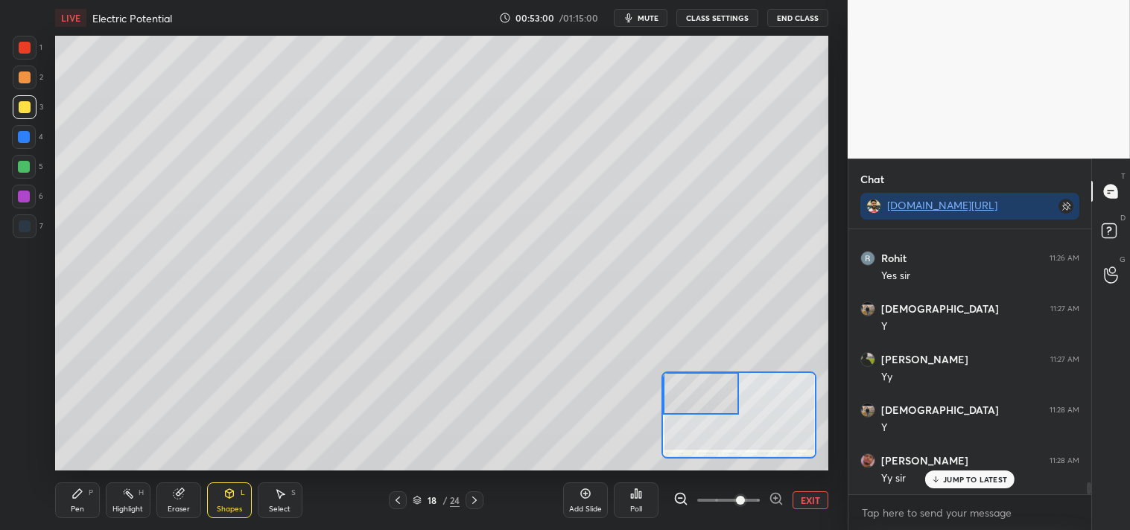
click at [65, 517] on div "Pen P" at bounding box center [77, 501] width 45 height 36
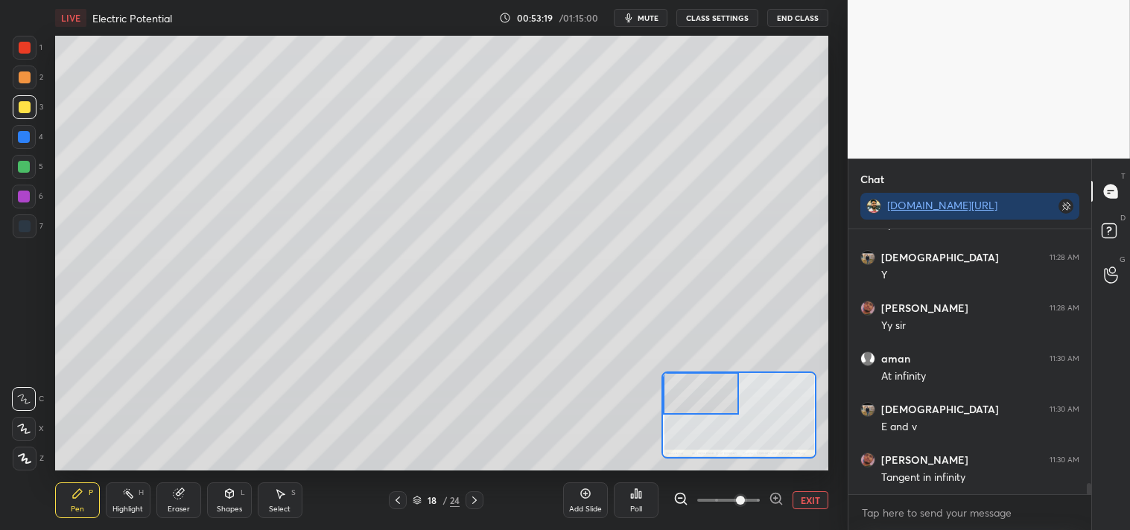
scroll to position [5982, 0]
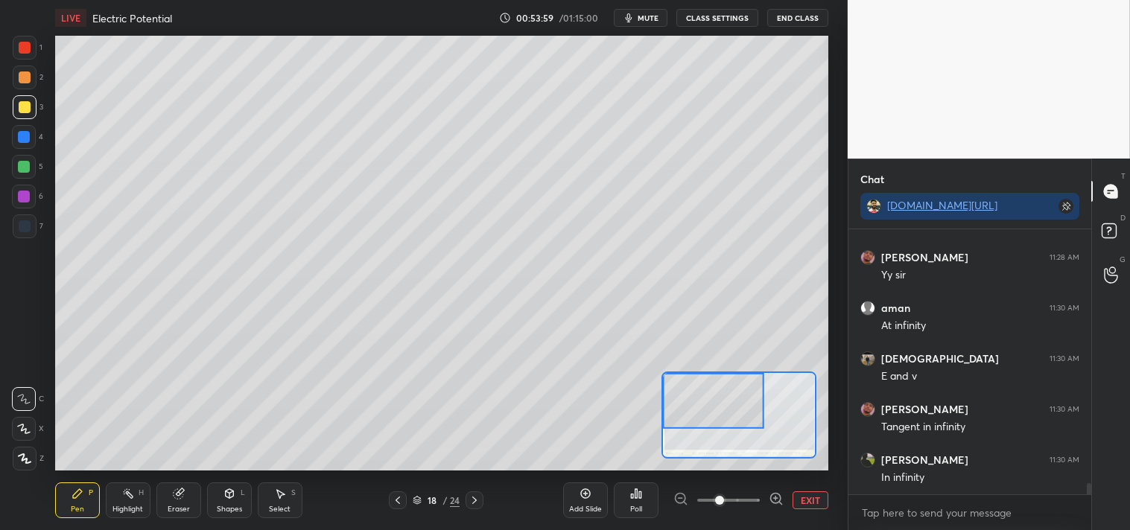
click at [33, 84] on div at bounding box center [25, 78] width 24 height 24
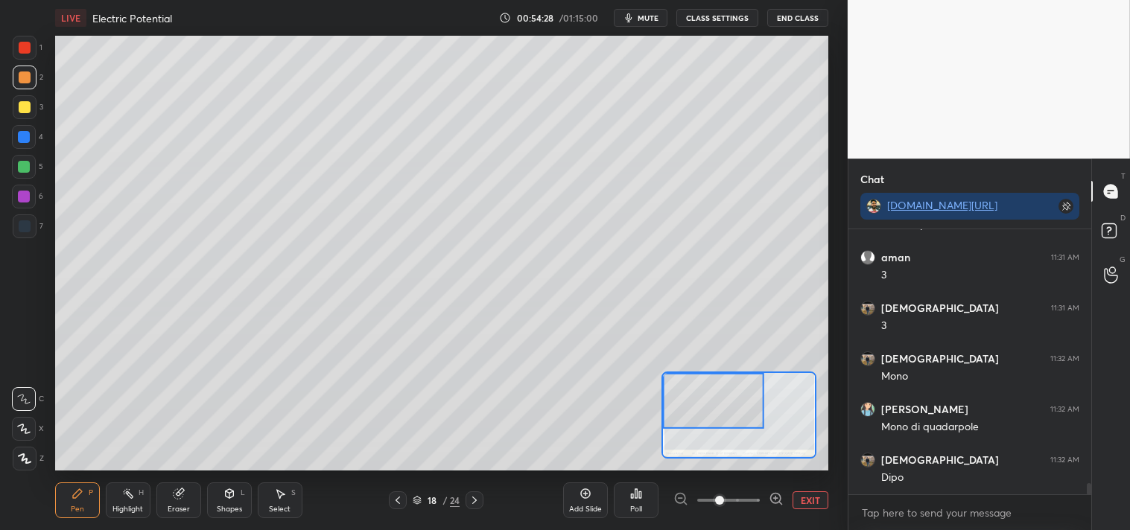
click at [796, 496] on button "EXIT" at bounding box center [811, 501] width 36 height 18
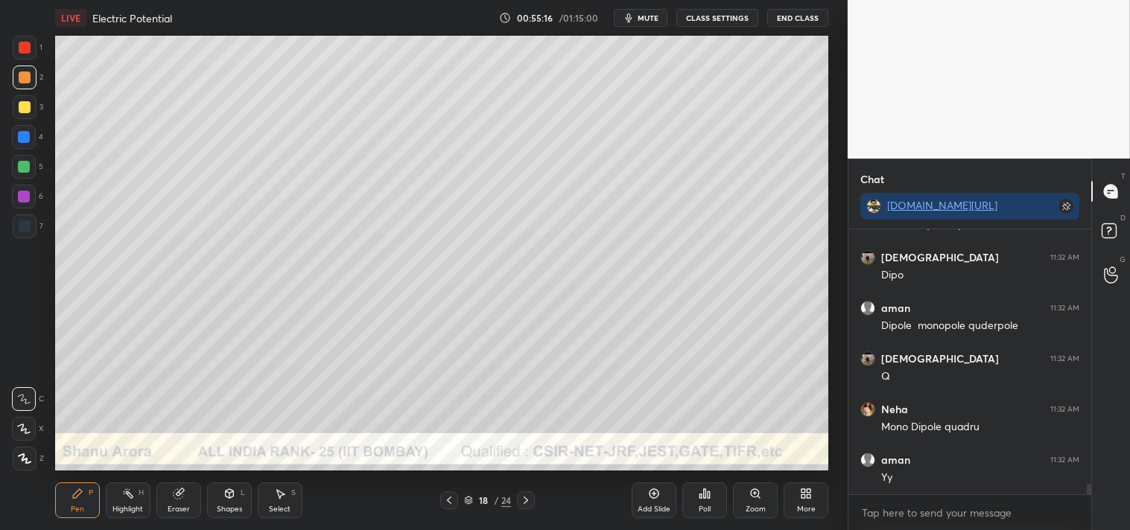
scroll to position [6489, 0]
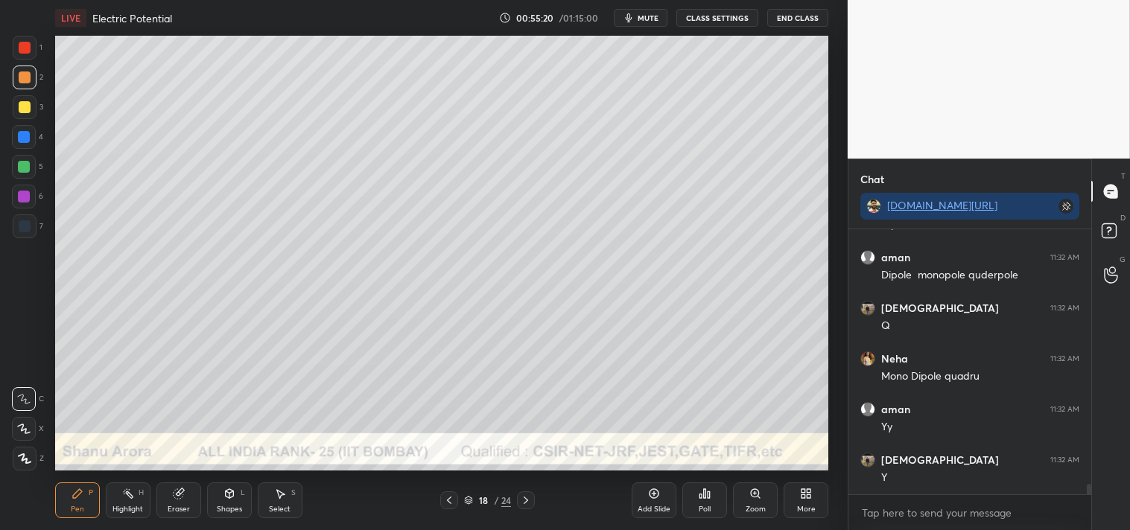
click at [27, 112] on div at bounding box center [25, 107] width 12 height 12
click at [28, 112] on div at bounding box center [25, 107] width 24 height 24
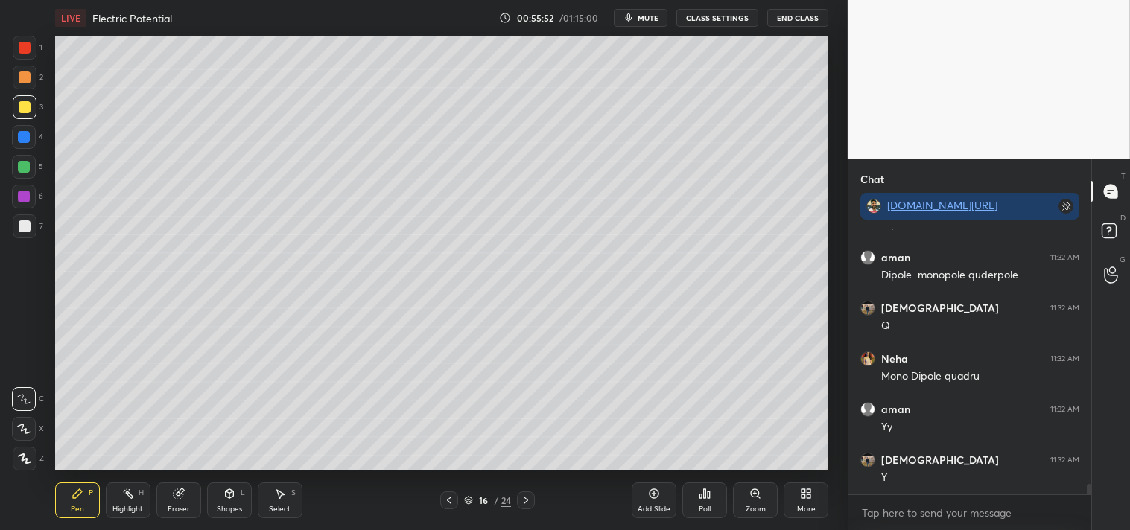
click at [116, 495] on div "Highlight H" at bounding box center [128, 501] width 45 height 36
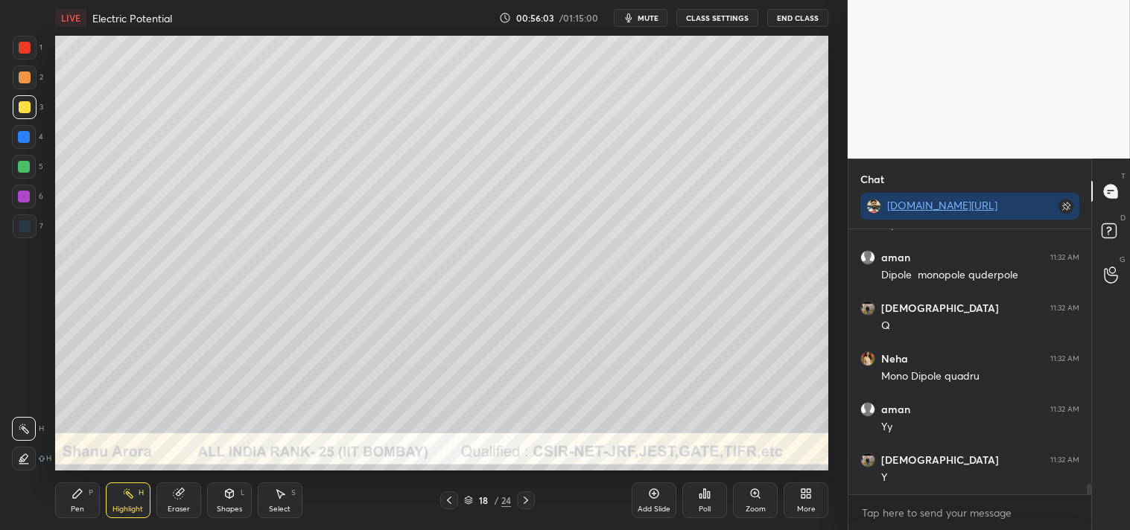
click at [84, 475] on div "Pen P Highlight H Eraser Shapes L Select S 18 / 24 Add Slide Poll Zoom More" at bounding box center [442, 501] width 774 height 60
click at [77, 492] on icon at bounding box center [77, 493] width 9 height 9
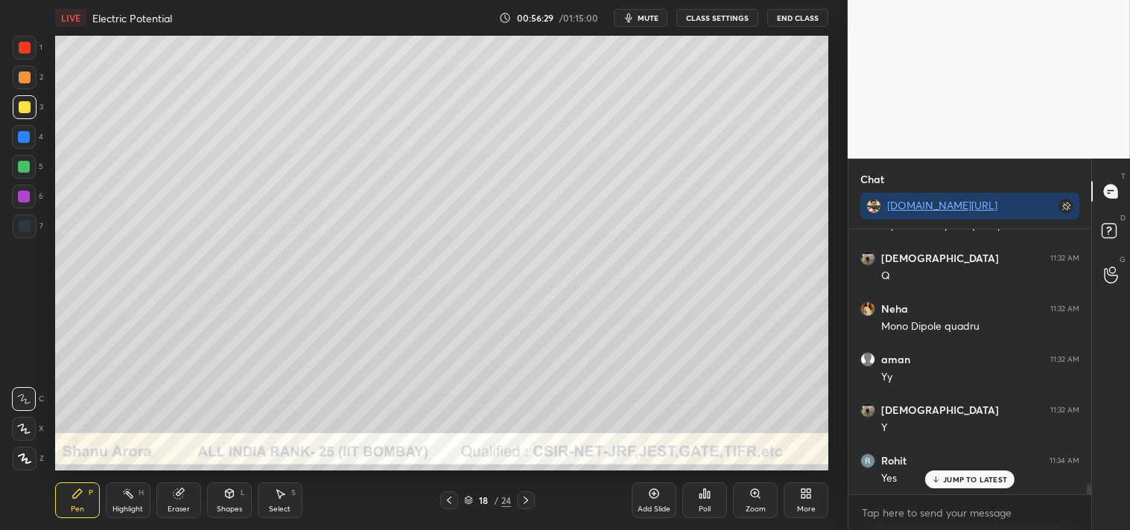
scroll to position [6641, 0]
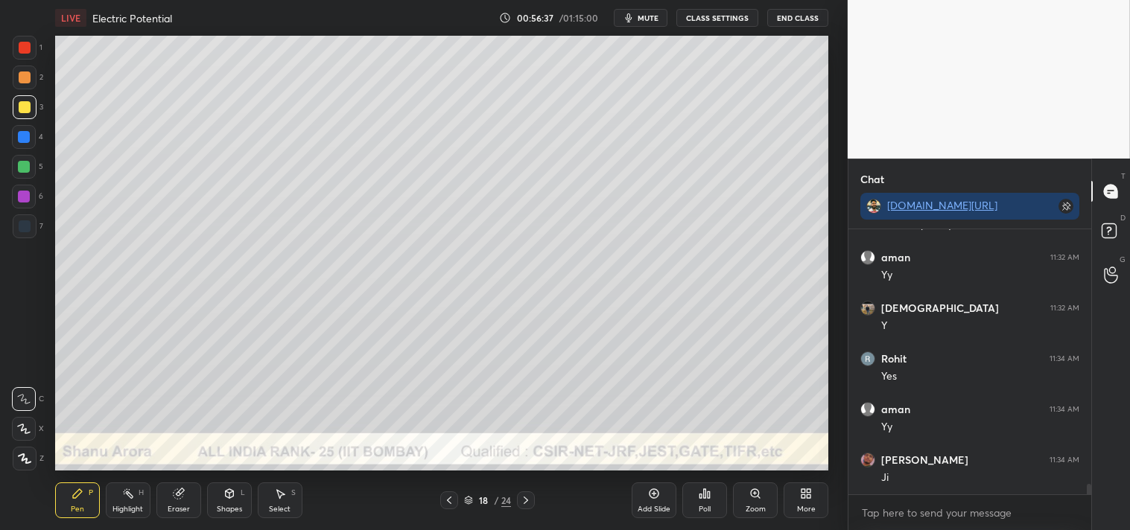
click at [650, 502] on div "Add Slide" at bounding box center [654, 501] width 45 height 36
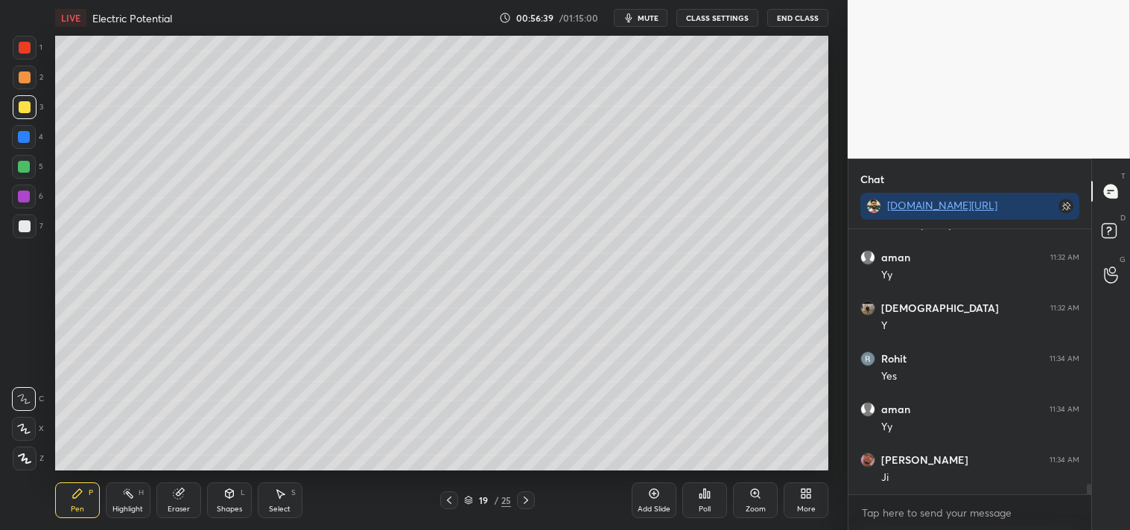
click at [222, 507] on div "Shapes" at bounding box center [229, 509] width 25 height 7
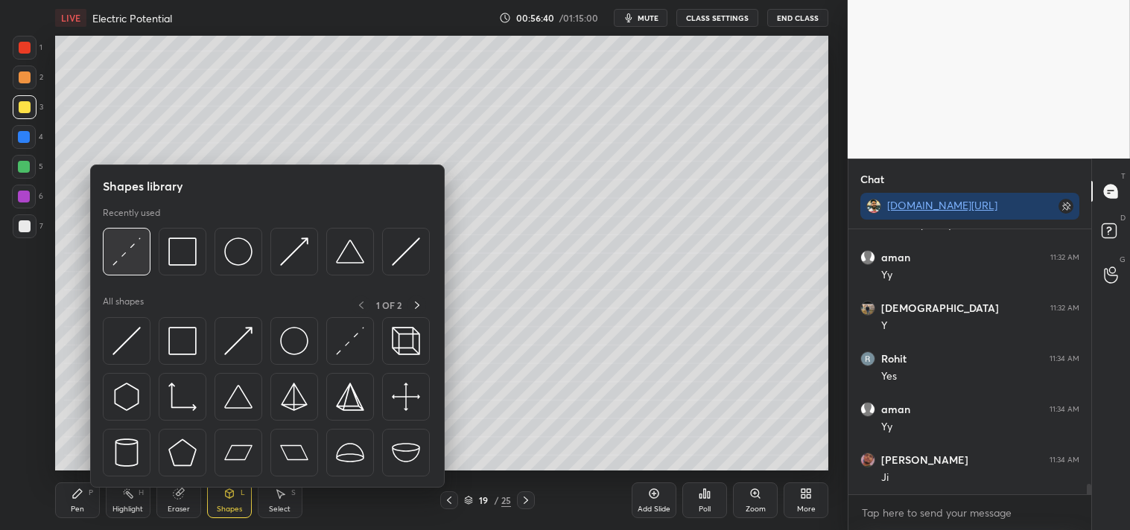
click at [128, 258] on img at bounding box center [126, 252] width 28 height 28
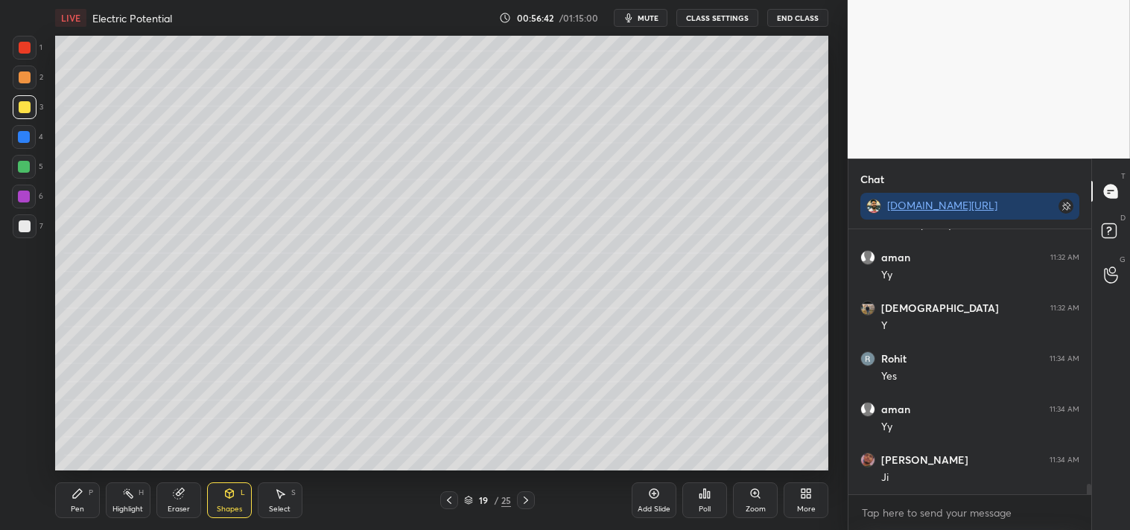
click at [79, 489] on icon at bounding box center [77, 493] width 9 height 9
click at [75, 494] on icon at bounding box center [77, 493] width 9 height 9
click at [13, 232] on div at bounding box center [25, 227] width 24 height 24
click at [13, 236] on div at bounding box center [25, 227] width 24 height 24
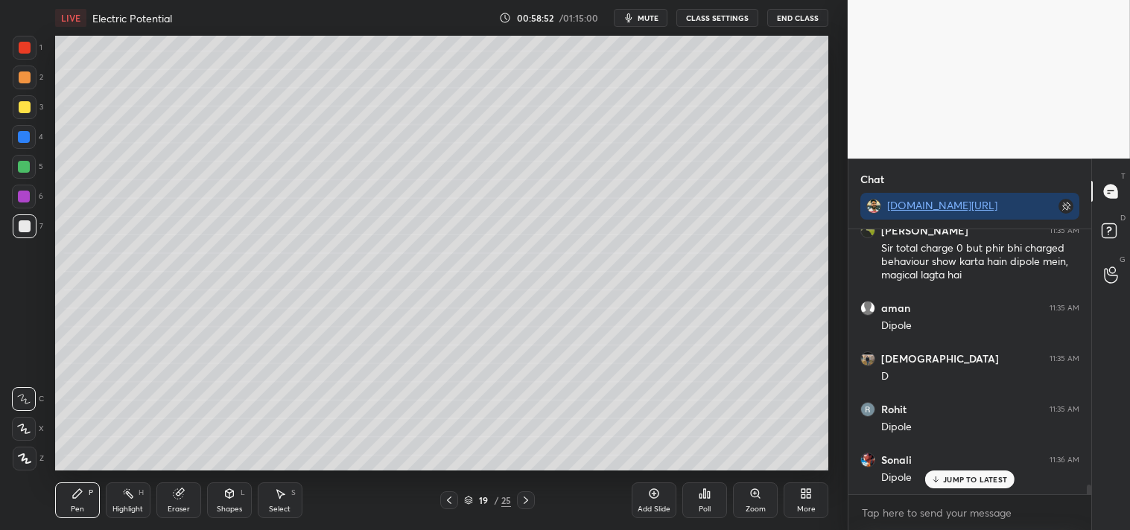
scroll to position [6971, 0]
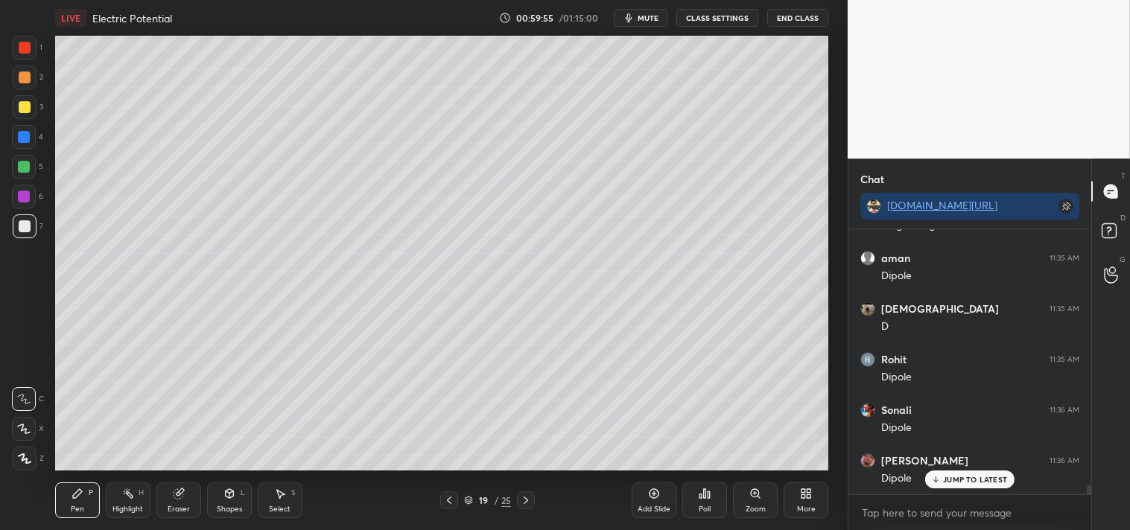
click at [967, 477] on p "JUMP TO LATEST" at bounding box center [975, 479] width 64 height 9
click at [647, 490] on div "Add Slide" at bounding box center [654, 501] width 45 height 36
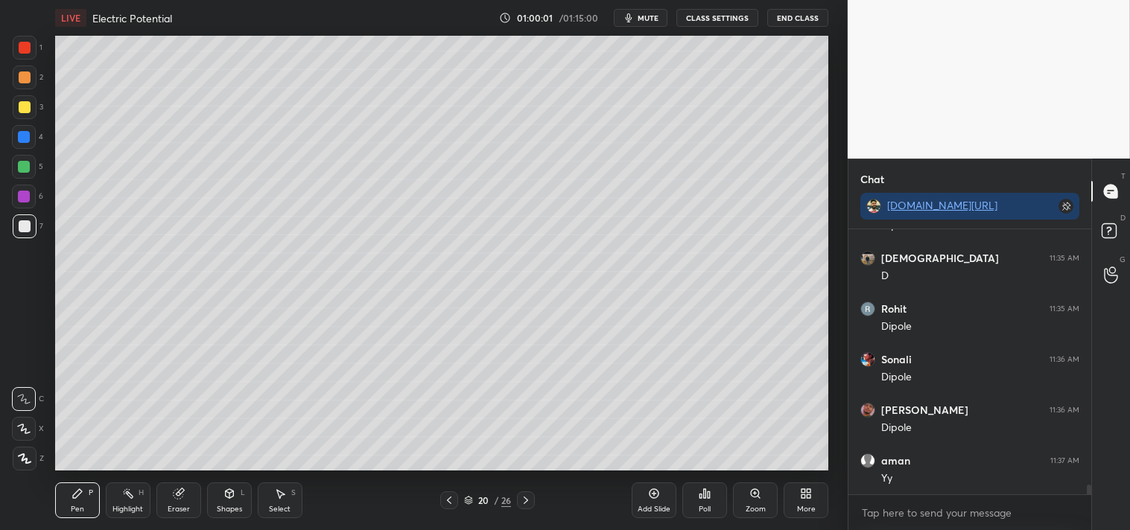
scroll to position [7073, 0]
click at [233, 508] on div "Shapes" at bounding box center [229, 509] width 25 height 7
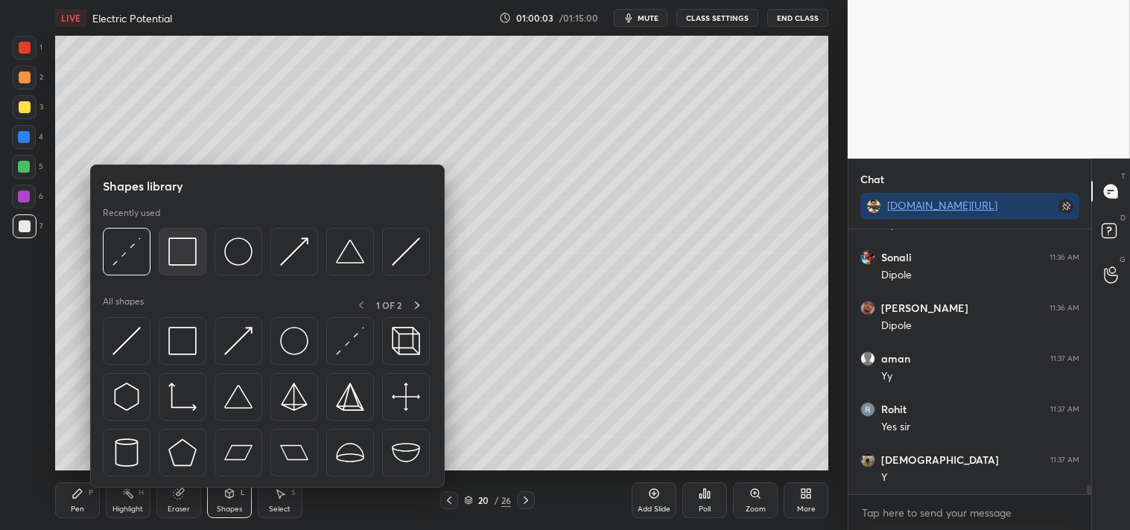
click at [180, 261] on img at bounding box center [182, 252] width 28 height 28
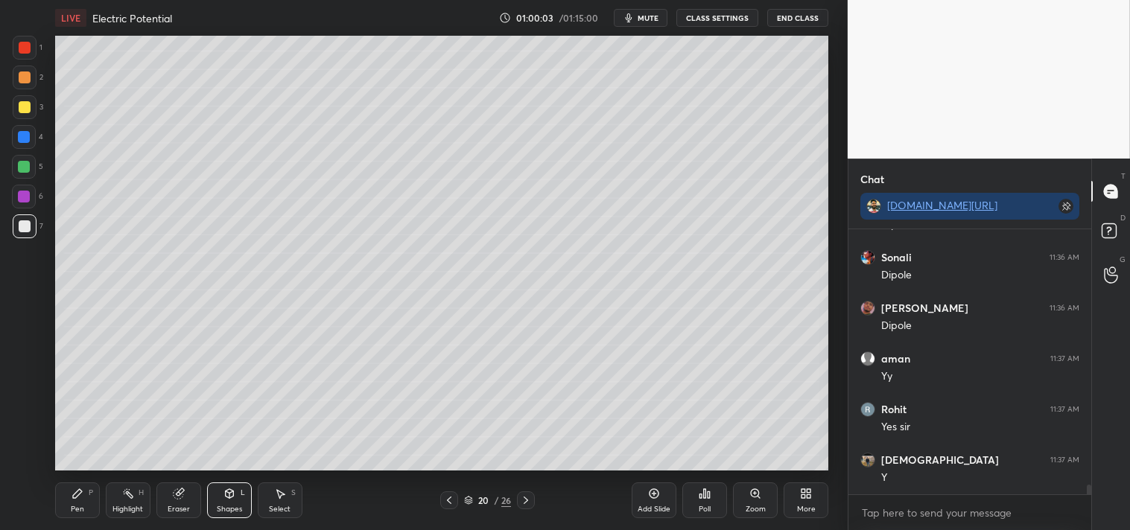
scroll to position [7174, 0]
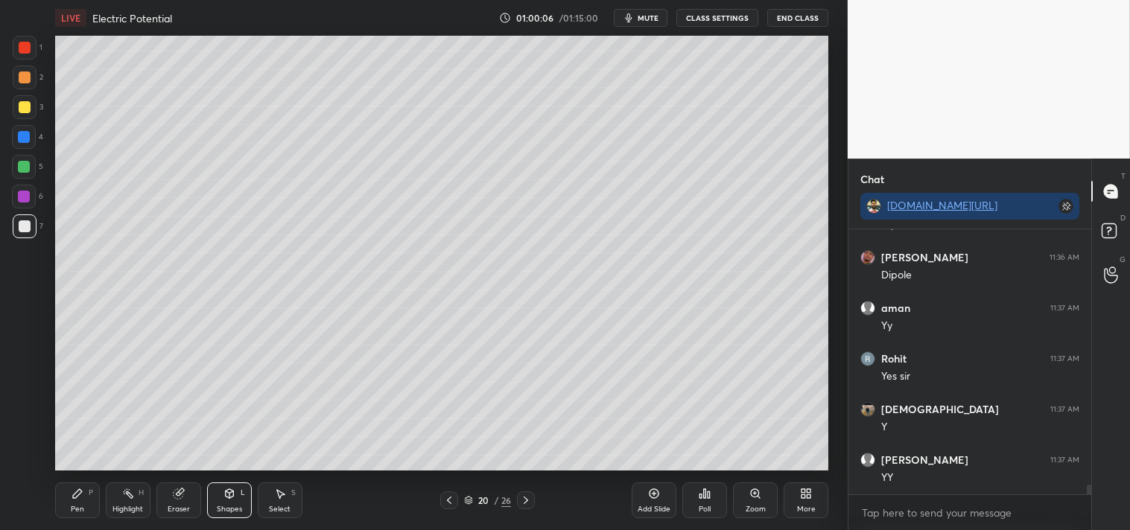
click at [73, 501] on div "Pen P" at bounding box center [77, 501] width 45 height 36
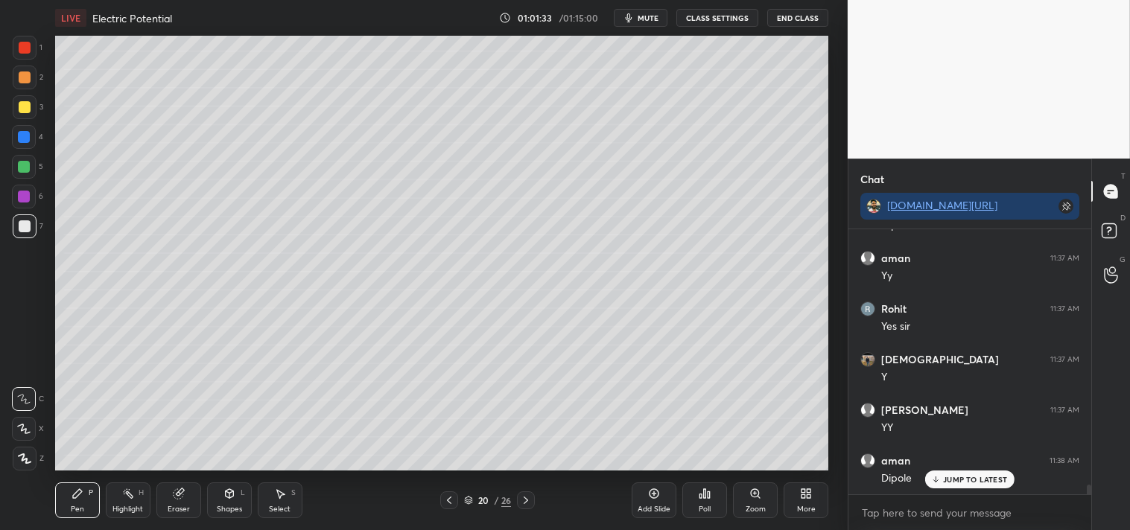
click at [26, 106] on div at bounding box center [25, 107] width 12 height 12
click at [28, 113] on div at bounding box center [25, 107] width 24 height 24
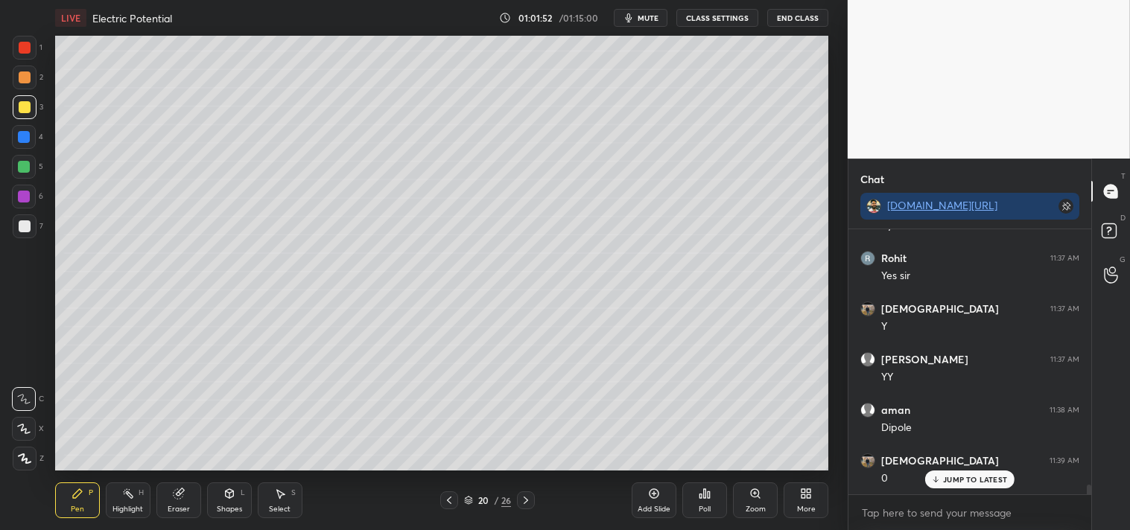
scroll to position [7290, 0]
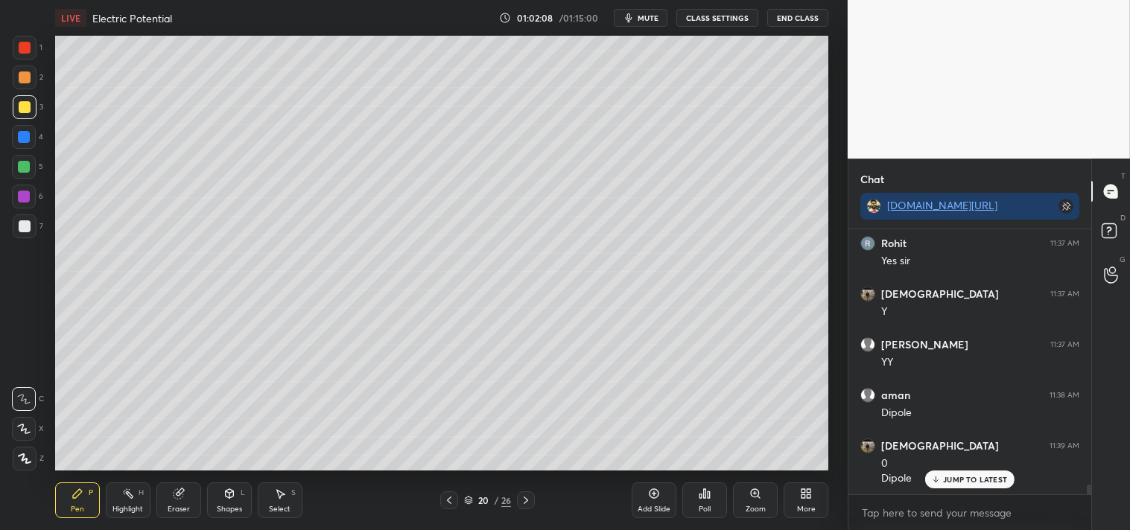
click at [116, 497] on div "Highlight H" at bounding box center [128, 501] width 45 height 36
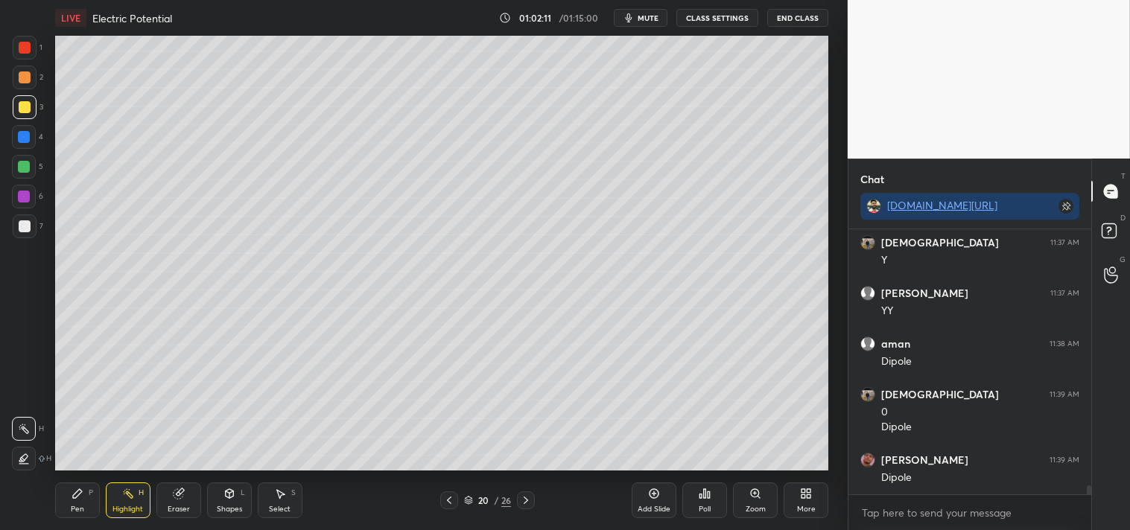
click at [58, 490] on div "Pen P" at bounding box center [77, 501] width 45 height 36
click at [64, 505] on div "Pen P" at bounding box center [77, 501] width 45 height 36
click at [66, 510] on div "Pen P" at bounding box center [77, 501] width 45 height 36
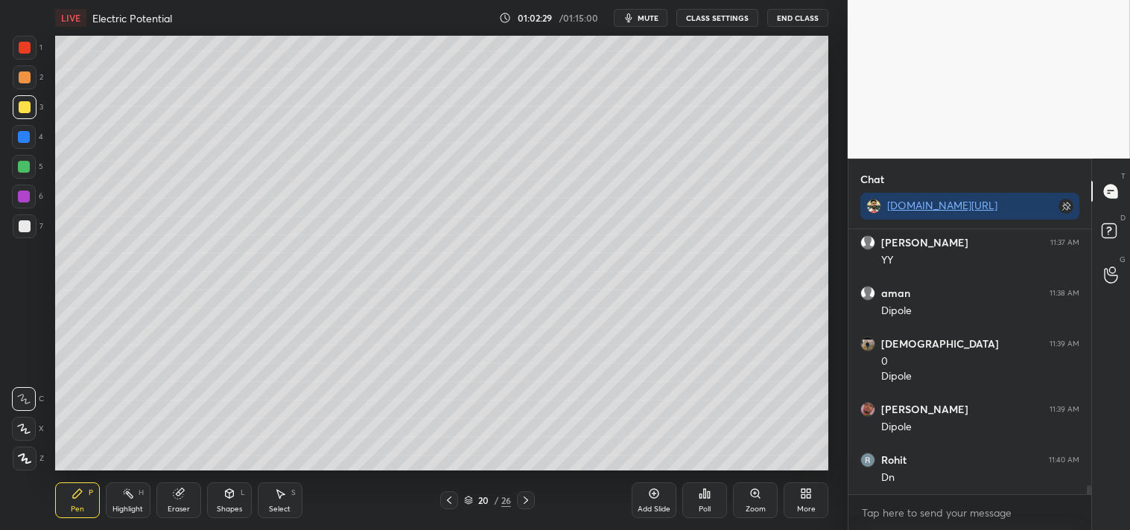
scroll to position [7443, 0]
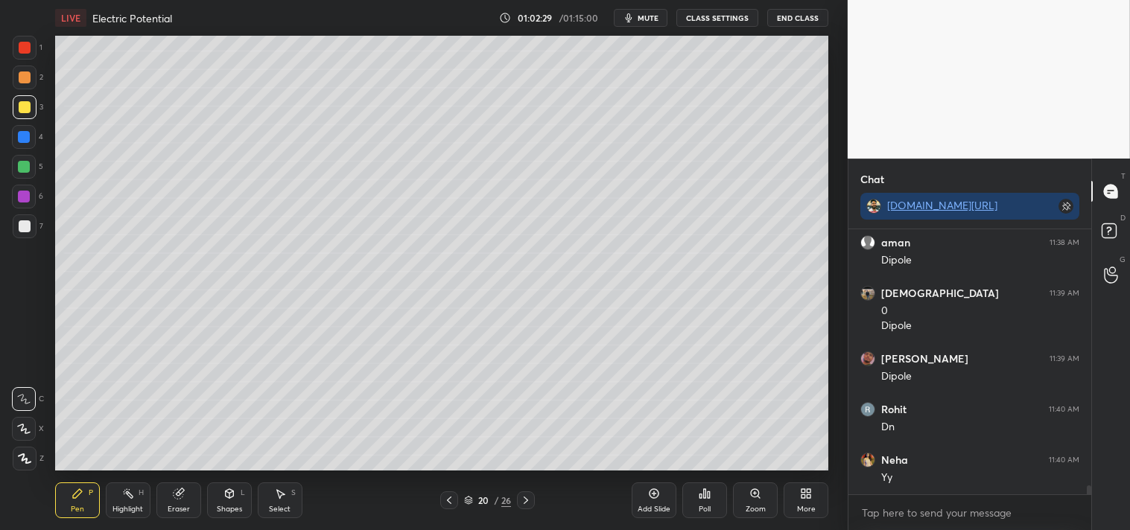
click at [701, 504] on div "Poll" at bounding box center [704, 501] width 45 height 36
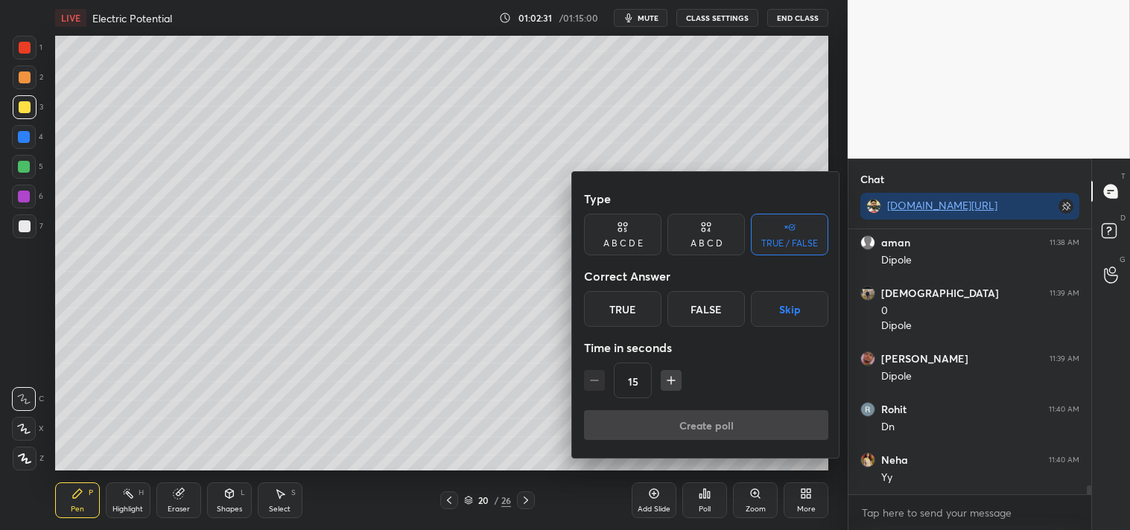
click at [623, 318] on div "True" at bounding box center [622, 309] width 77 height 36
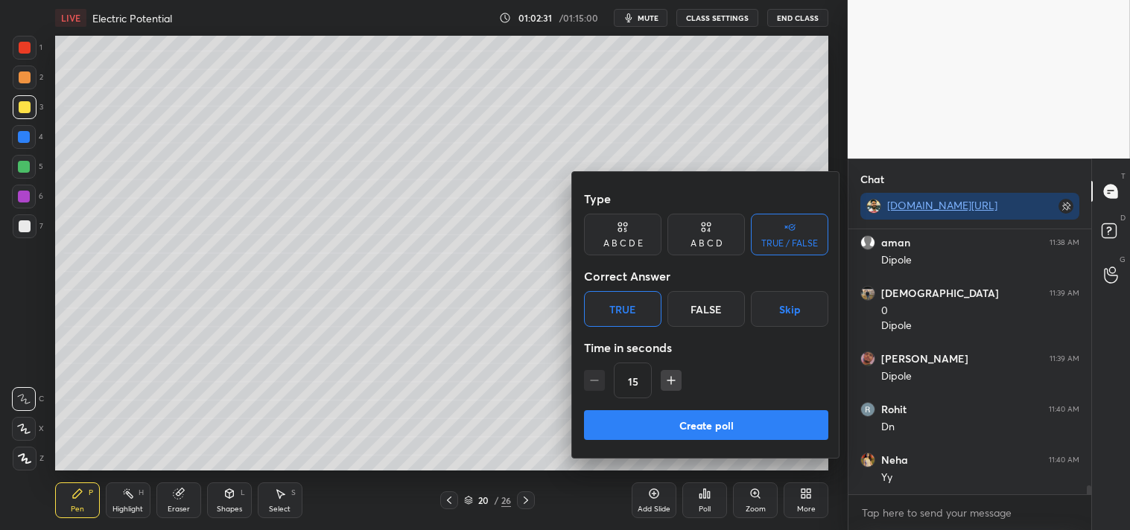
click at [684, 440] on button "Create poll" at bounding box center [706, 425] width 244 height 30
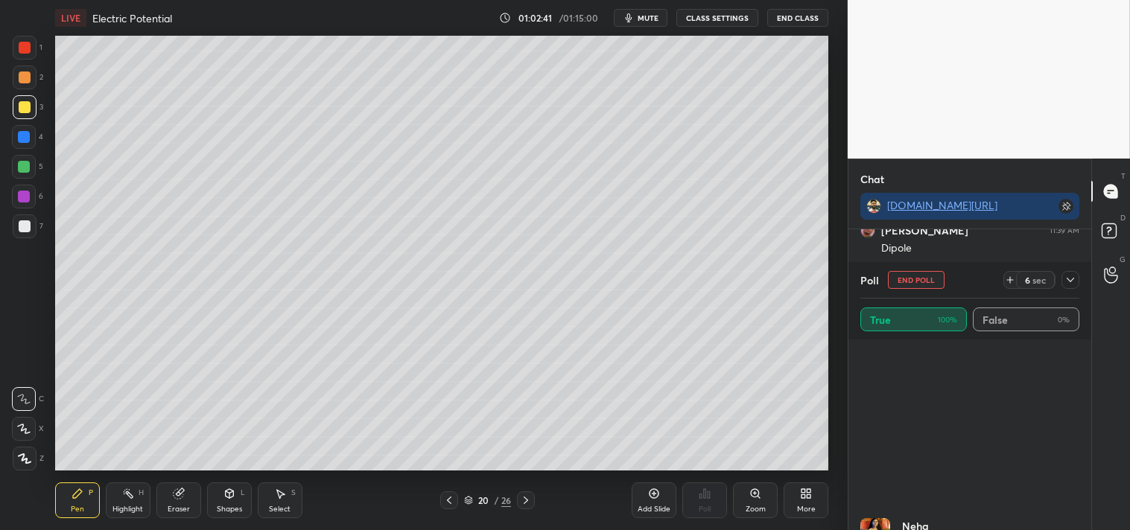
scroll to position [238, 0]
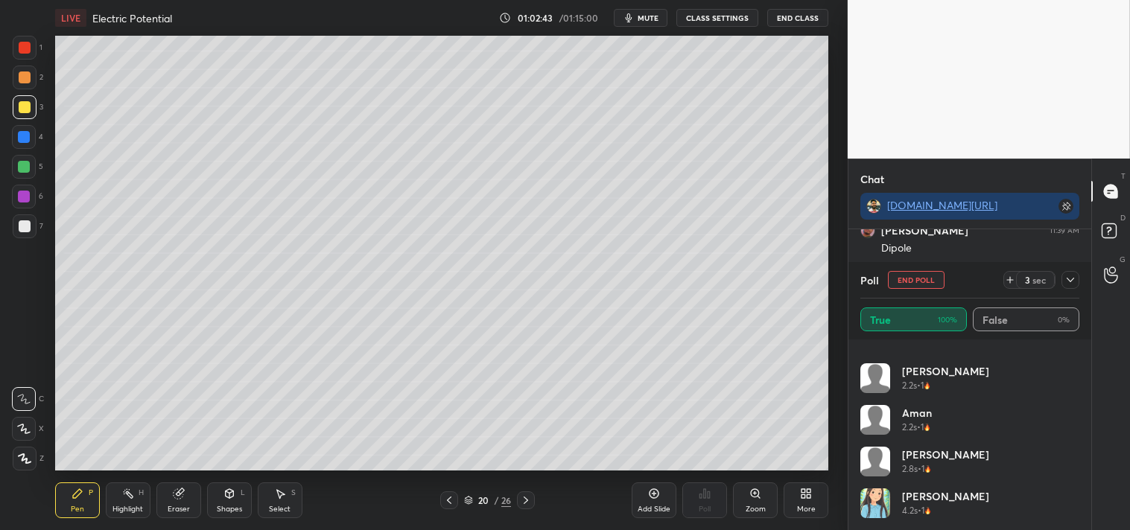
click at [914, 271] on button "End Poll" at bounding box center [916, 280] width 57 height 18
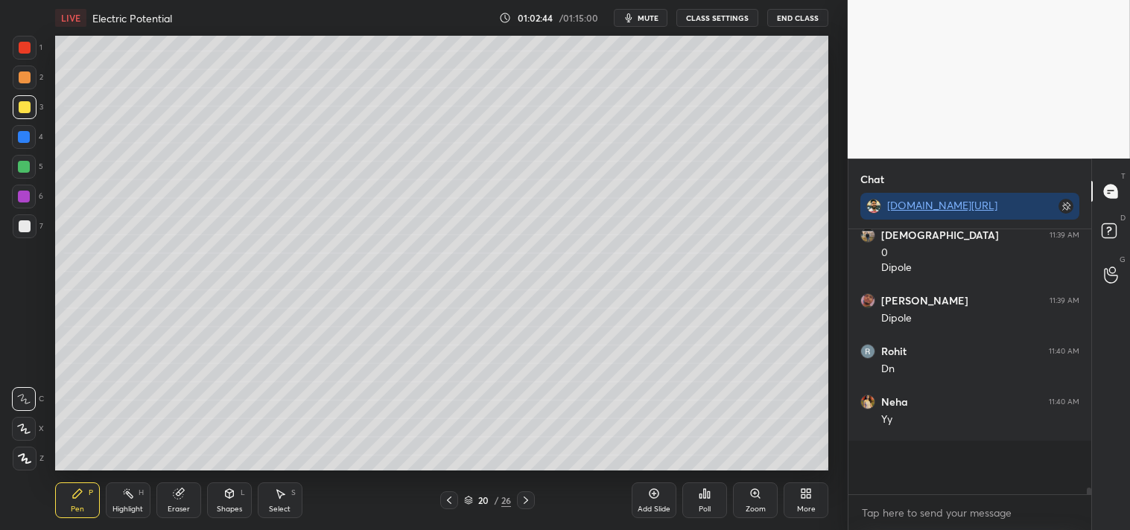
scroll to position [261, 238]
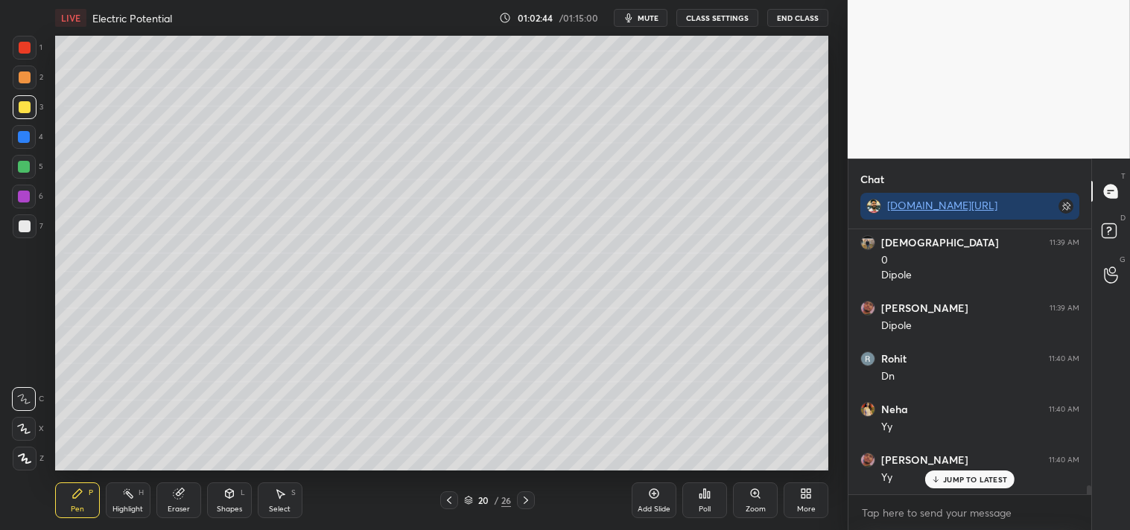
click at [644, 499] on div "Add Slide" at bounding box center [654, 501] width 45 height 36
click at [212, 489] on div "Shapes L" at bounding box center [229, 501] width 45 height 36
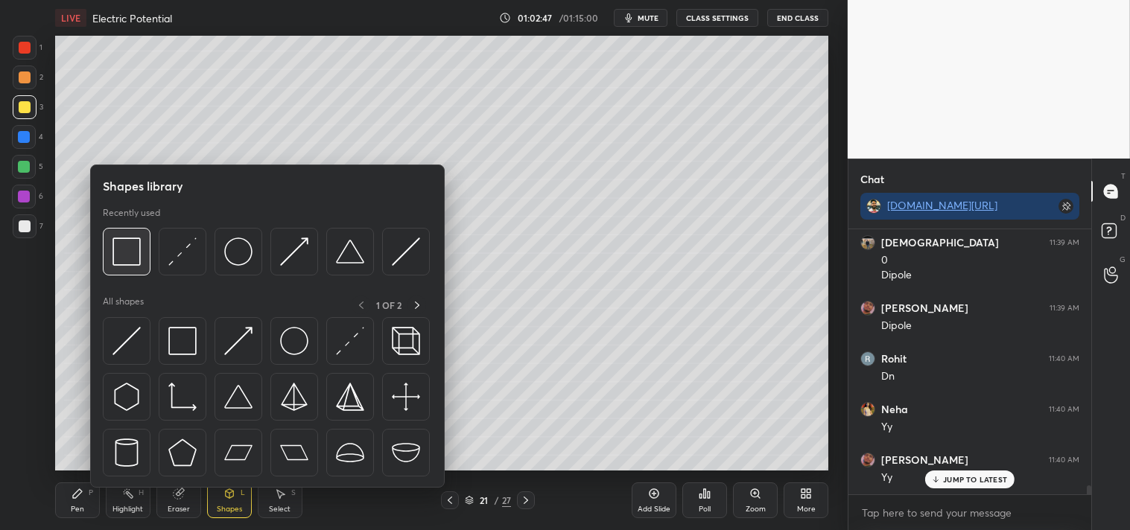
click at [134, 247] on img at bounding box center [126, 252] width 28 height 28
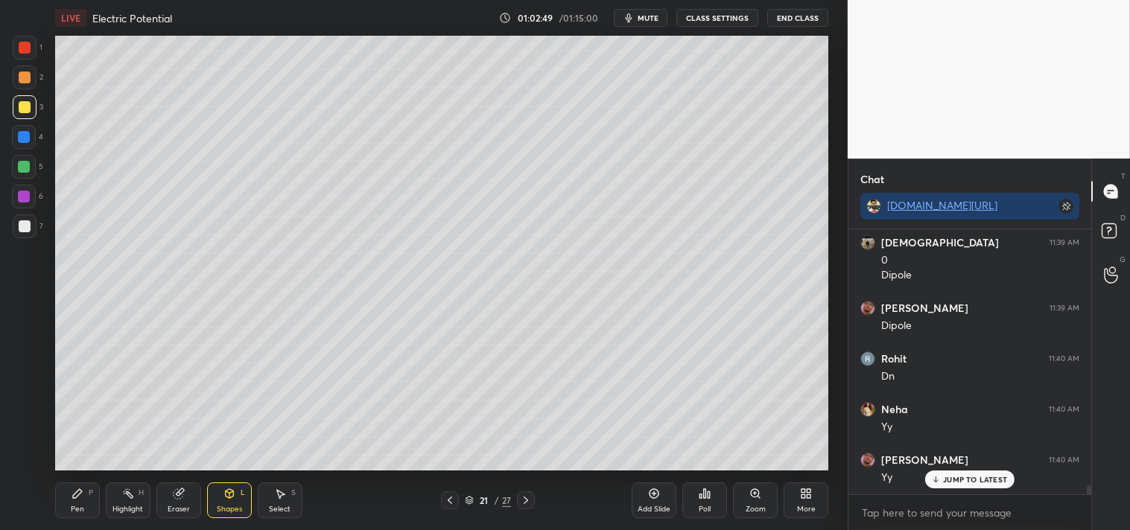
click at [46, 492] on div "1 2 3 4 5 6 7 C X Z C X Z E E Erase all H H LIVE Electric Potential 01:02:49 / …" at bounding box center [418, 265] width 836 height 530
click at [57, 502] on div "Pen P" at bounding box center [77, 501] width 45 height 36
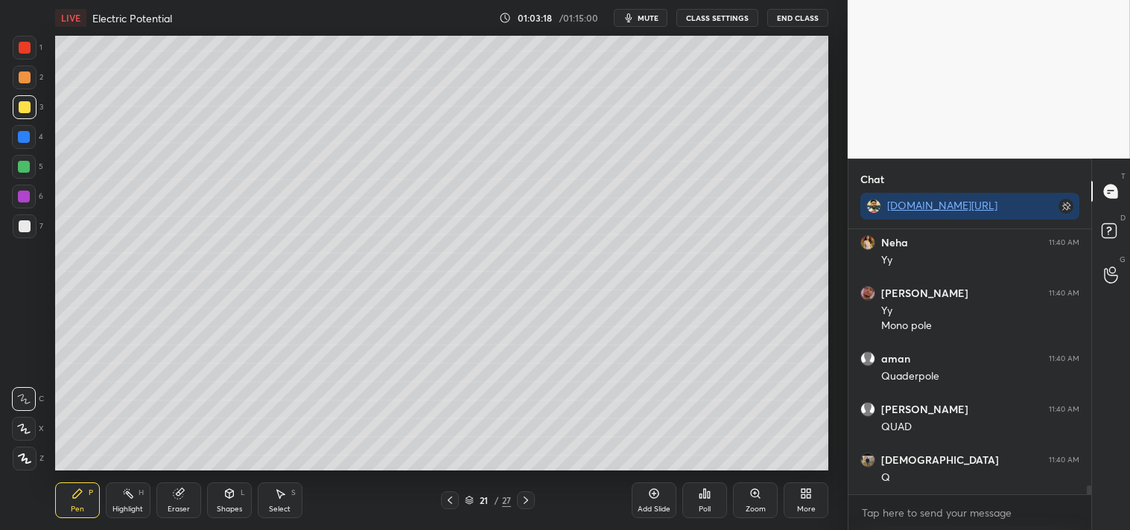
click at [21, 226] on div at bounding box center [25, 227] width 12 height 12
click at [16, 229] on div at bounding box center [25, 227] width 24 height 24
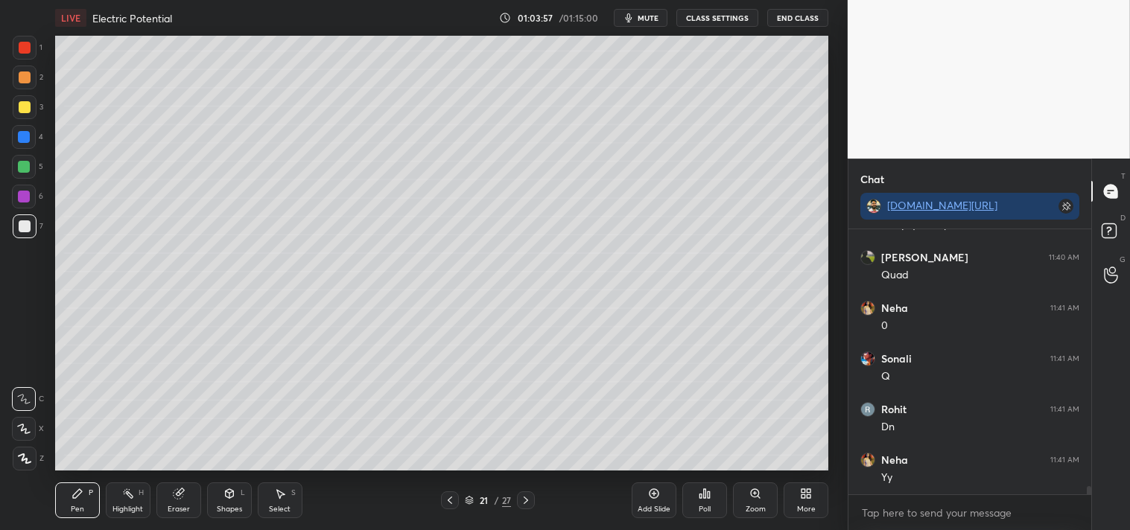
scroll to position [8014, 0]
click at [646, 497] on div "Add Slide" at bounding box center [654, 501] width 45 height 36
click at [233, 501] on div "Shapes L" at bounding box center [229, 501] width 45 height 36
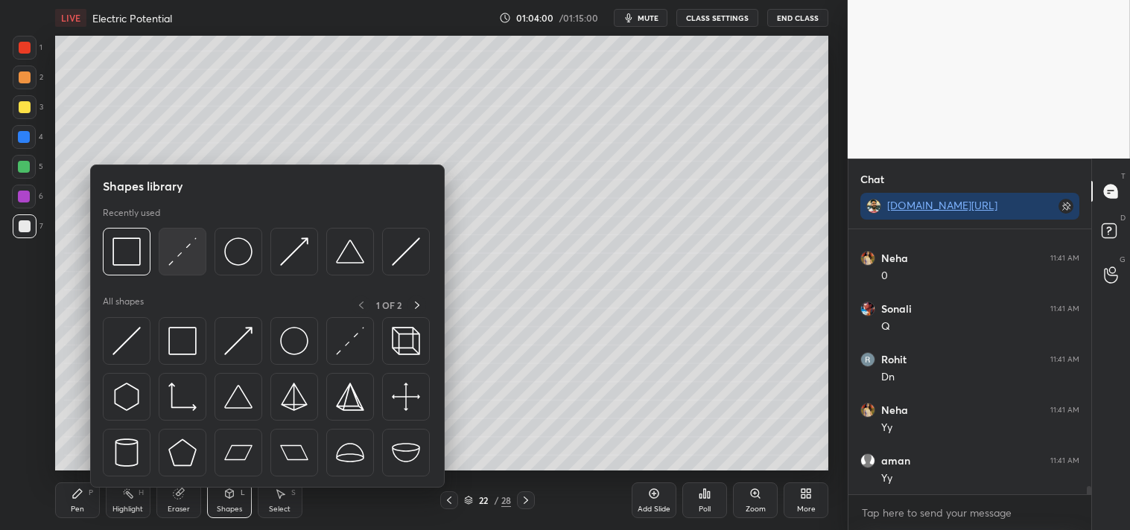
scroll to position [8065, 0]
click at [191, 242] on img at bounding box center [182, 252] width 28 height 28
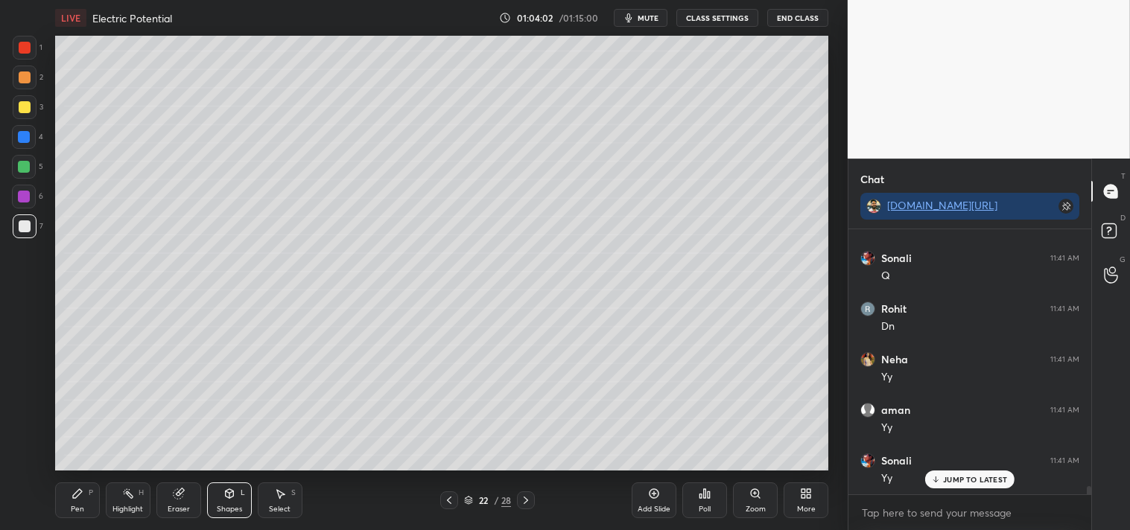
click at [77, 506] on div "Pen" at bounding box center [77, 509] width 13 height 7
click at [647, 18] on span "mute" at bounding box center [648, 18] width 21 height 10
click at [650, 19] on span "unmute" at bounding box center [647, 18] width 32 height 10
click at [174, 502] on div "Eraser" at bounding box center [178, 501] width 45 height 36
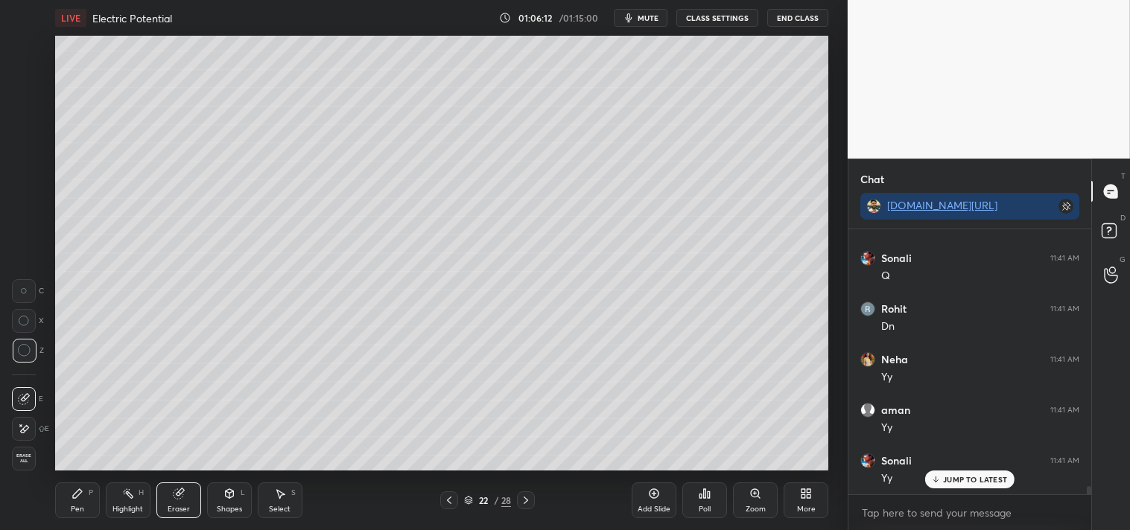
click at [73, 489] on icon at bounding box center [78, 494] width 12 height 12
click at [85, 492] on div "Pen P" at bounding box center [77, 501] width 45 height 36
click at [33, 107] on div at bounding box center [25, 107] width 24 height 24
click at [34, 115] on div at bounding box center [25, 107] width 24 height 24
click at [653, 506] on div "Add Slide" at bounding box center [654, 509] width 33 height 7
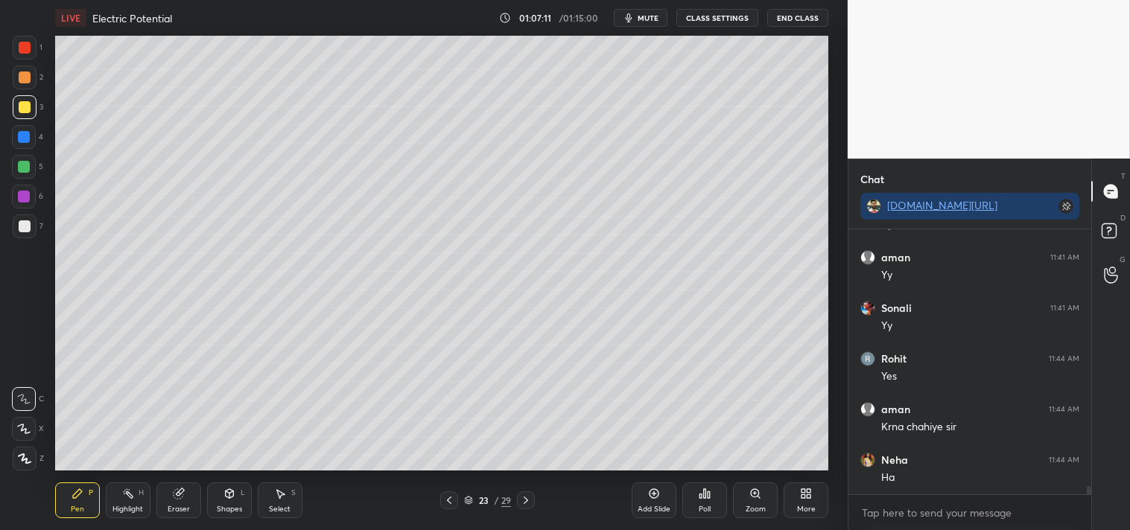
scroll to position [8267, 0]
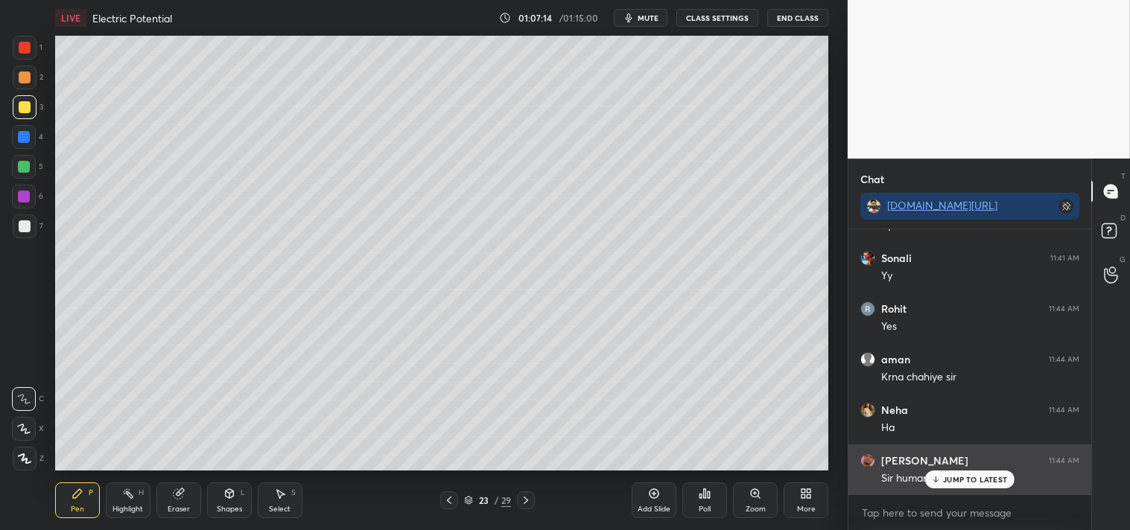
click at [951, 482] on p "JUMP TO LATEST" at bounding box center [975, 479] width 64 height 9
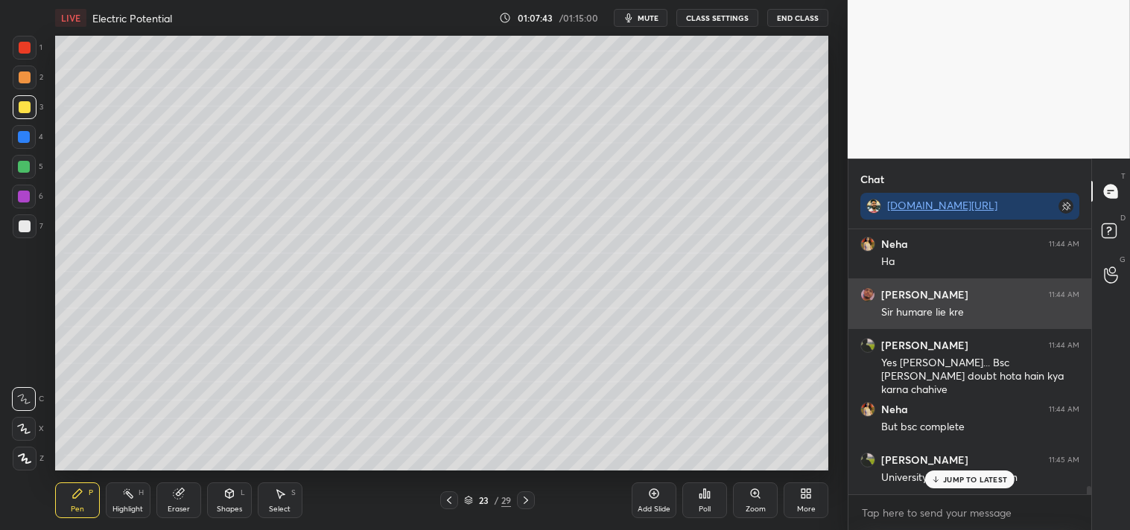
scroll to position [8483, 0]
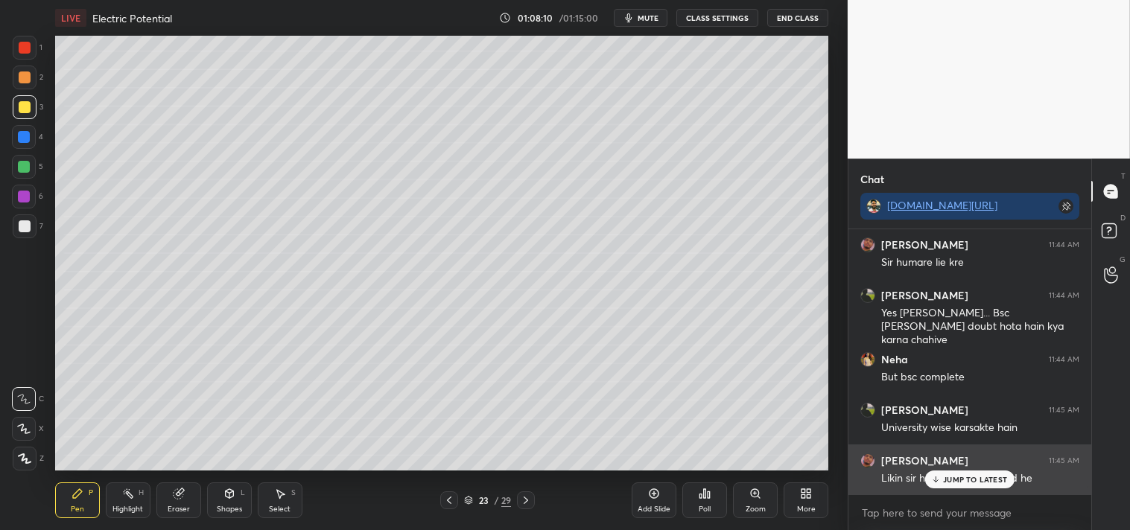
click at [948, 481] on p "JUMP TO LATEST" at bounding box center [975, 479] width 64 height 9
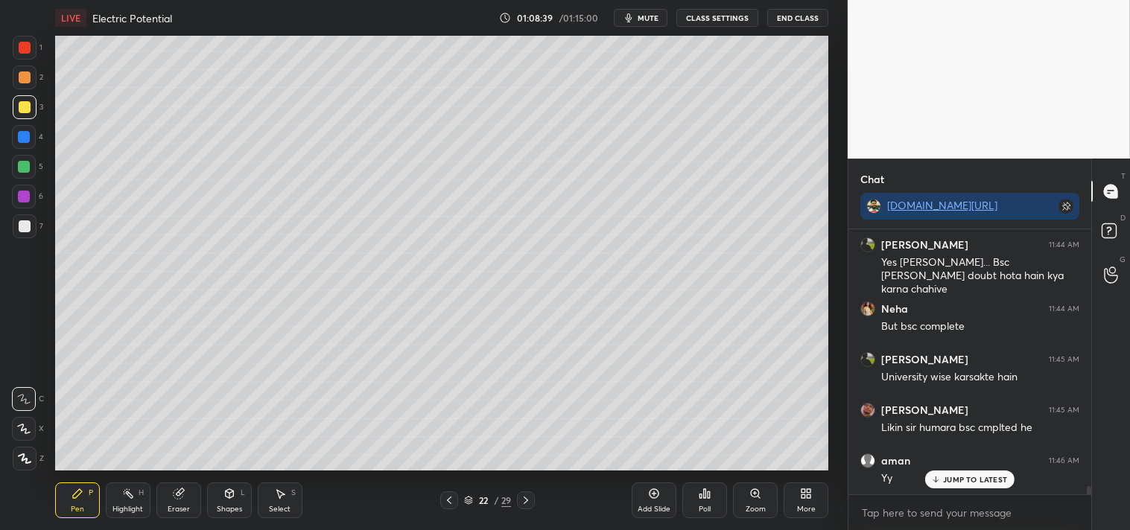
click at [229, 497] on icon at bounding box center [229, 495] width 0 height 5
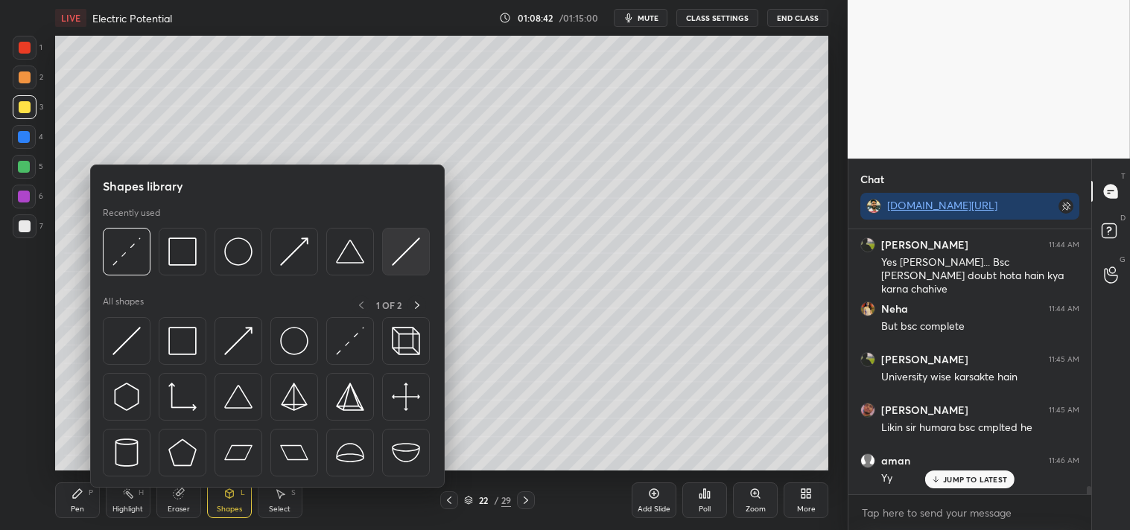
click at [408, 261] on img at bounding box center [406, 252] width 28 height 28
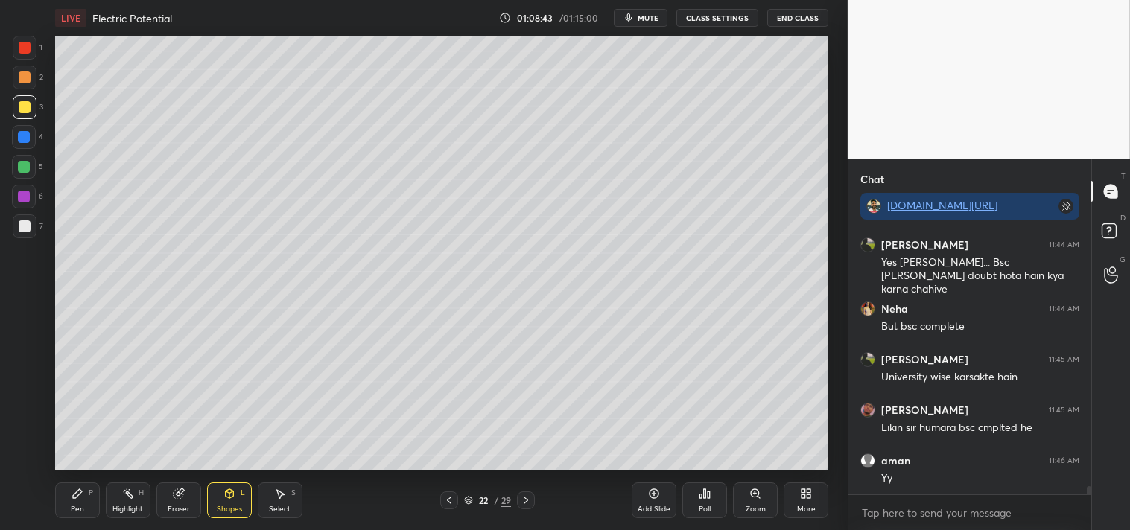
scroll to position [8585, 0]
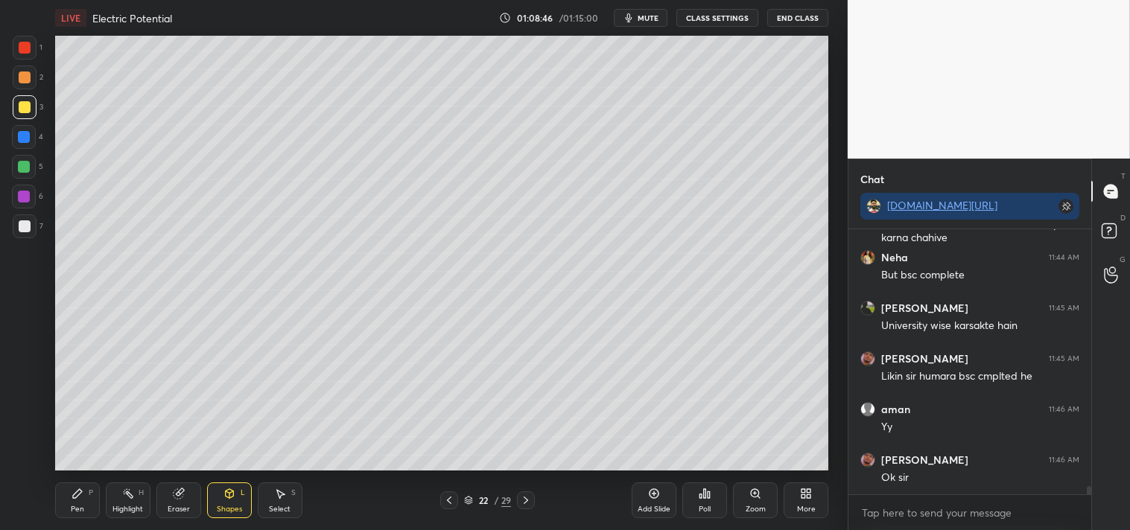
click at [233, 499] on icon at bounding box center [230, 494] width 12 height 12
click at [225, 495] on icon at bounding box center [229, 493] width 8 height 9
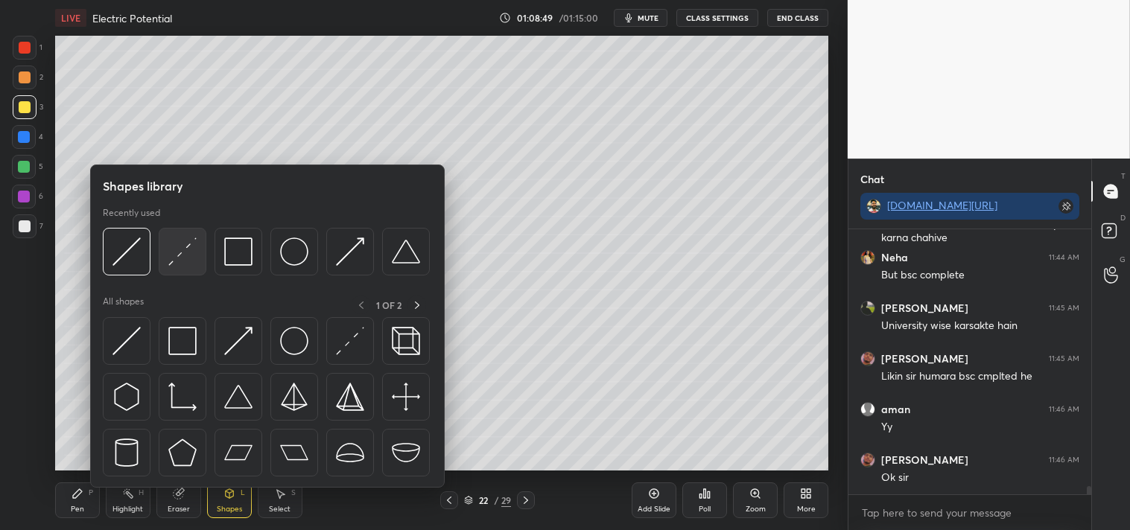
click at [187, 247] on img at bounding box center [182, 252] width 28 height 28
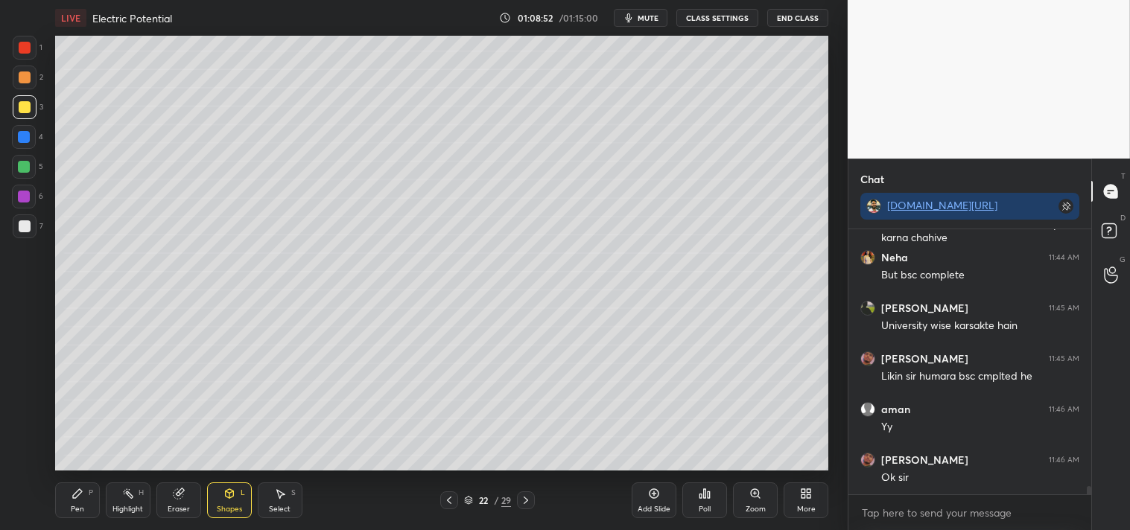
click at [228, 499] on icon at bounding box center [230, 494] width 12 height 12
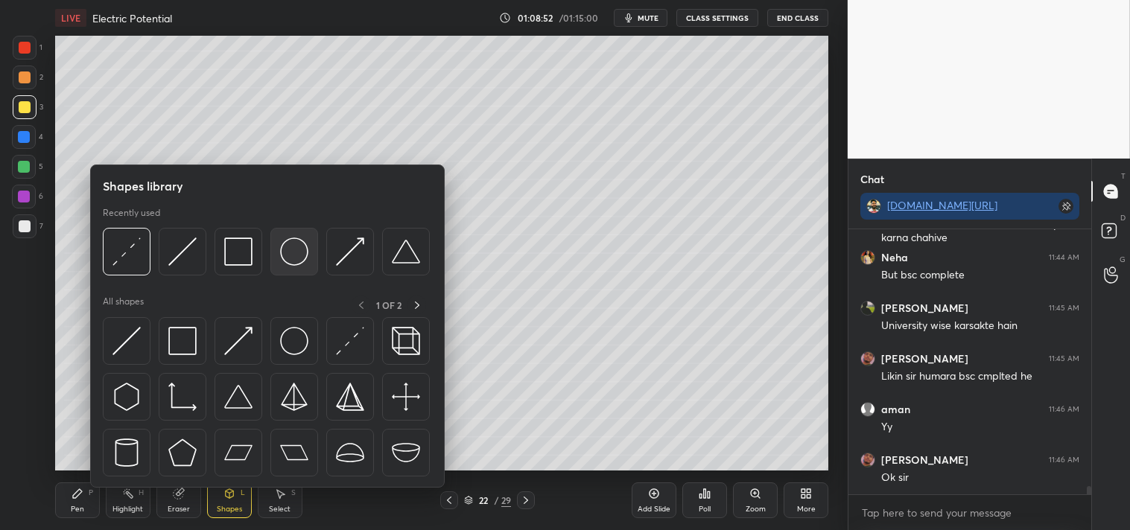
click at [294, 256] on img at bounding box center [294, 252] width 28 height 28
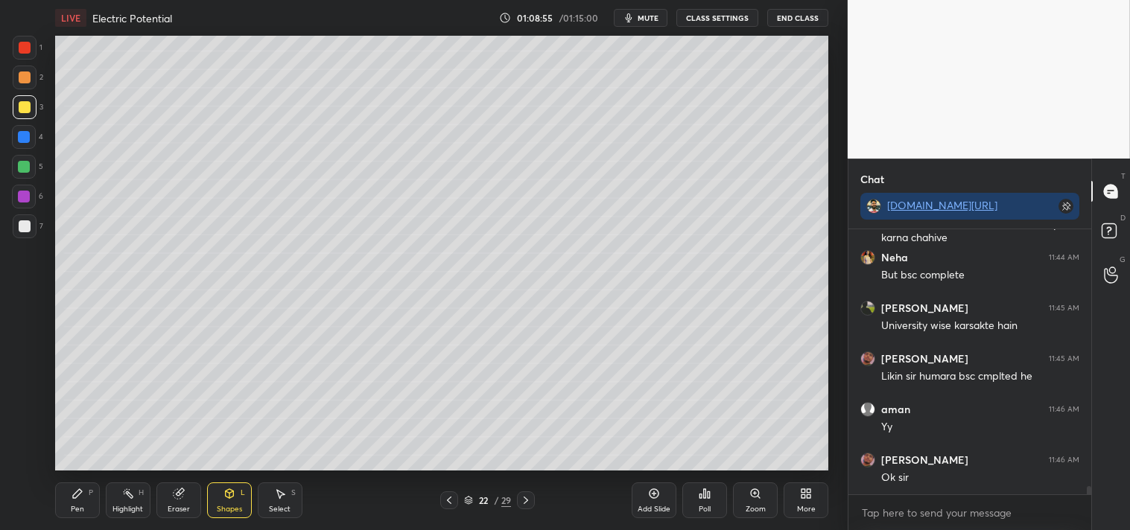
click at [77, 495] on icon at bounding box center [77, 493] width 9 height 9
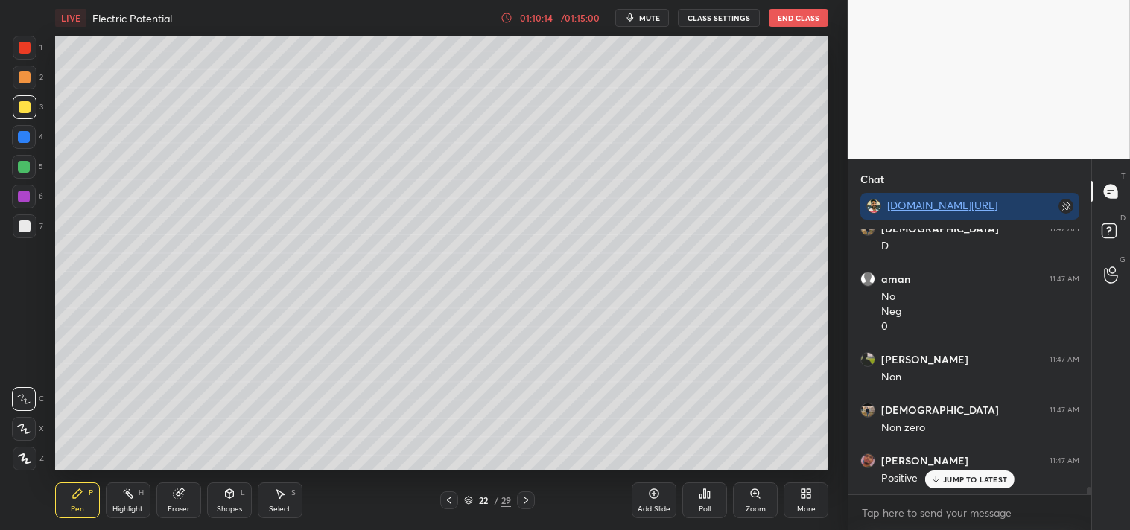
scroll to position [9070, 0]
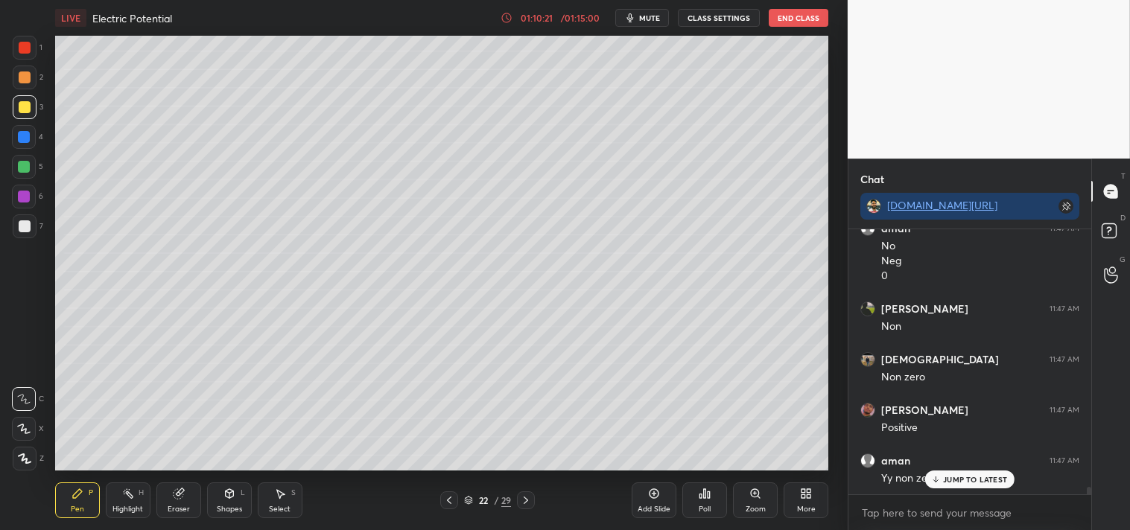
click at [983, 479] on p "JUMP TO LATEST" at bounding box center [975, 479] width 64 height 9
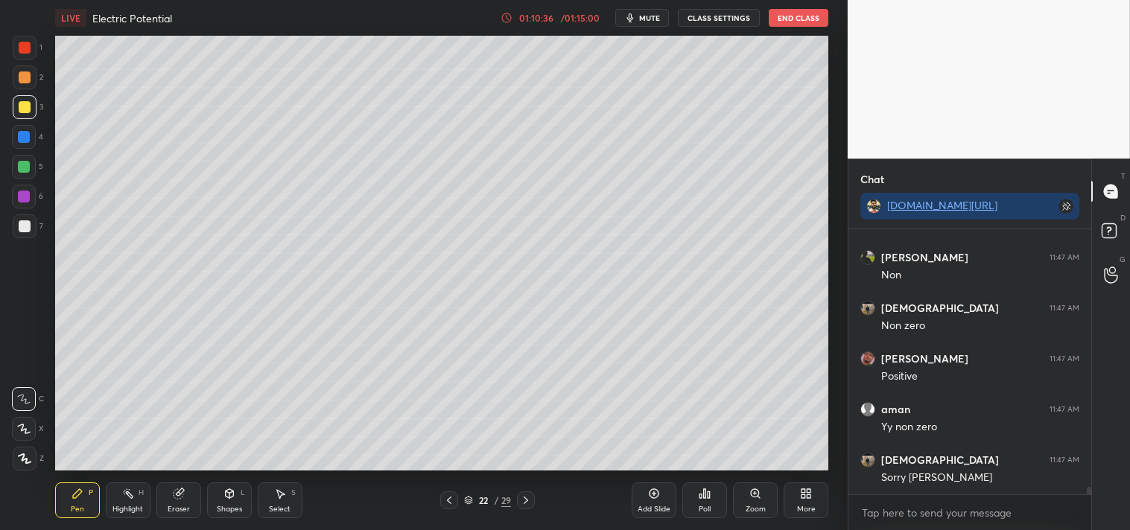
scroll to position [9172, 0]
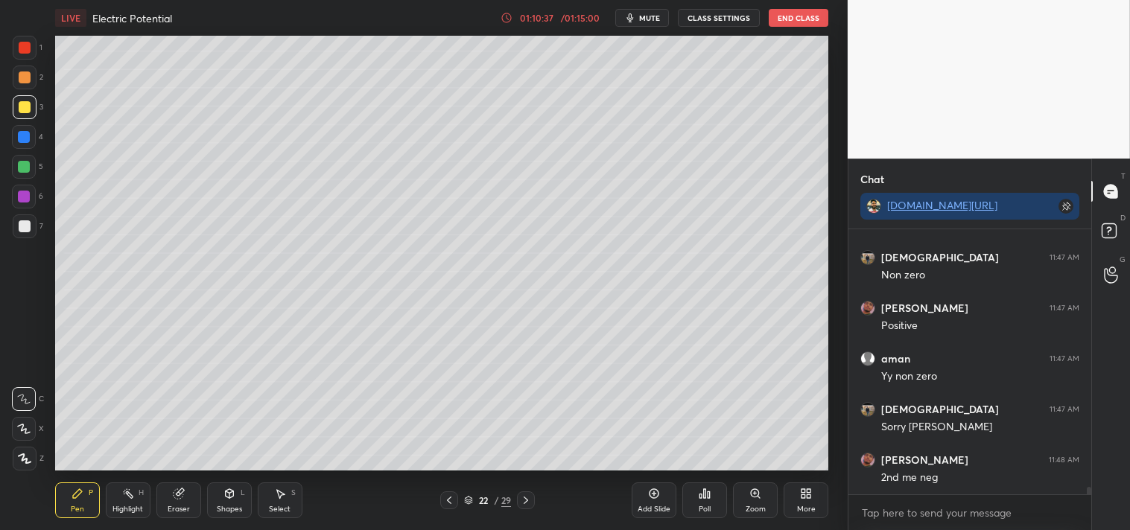
click at [128, 494] on rect at bounding box center [128, 495] width 7 height 7
click at [136, 489] on div "Highlight H" at bounding box center [128, 501] width 45 height 36
click at [95, 505] on div "Pen P" at bounding box center [77, 501] width 45 height 36
click at [86, 504] on div "Pen P" at bounding box center [77, 501] width 45 height 36
click at [22, 221] on div at bounding box center [25, 227] width 12 height 12
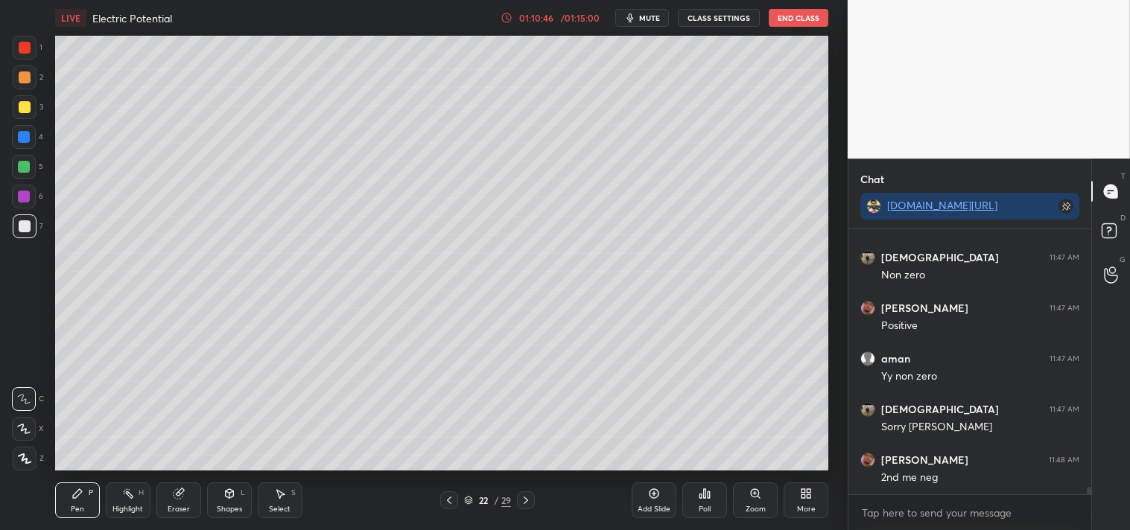
click at [19, 229] on div at bounding box center [25, 227] width 12 height 12
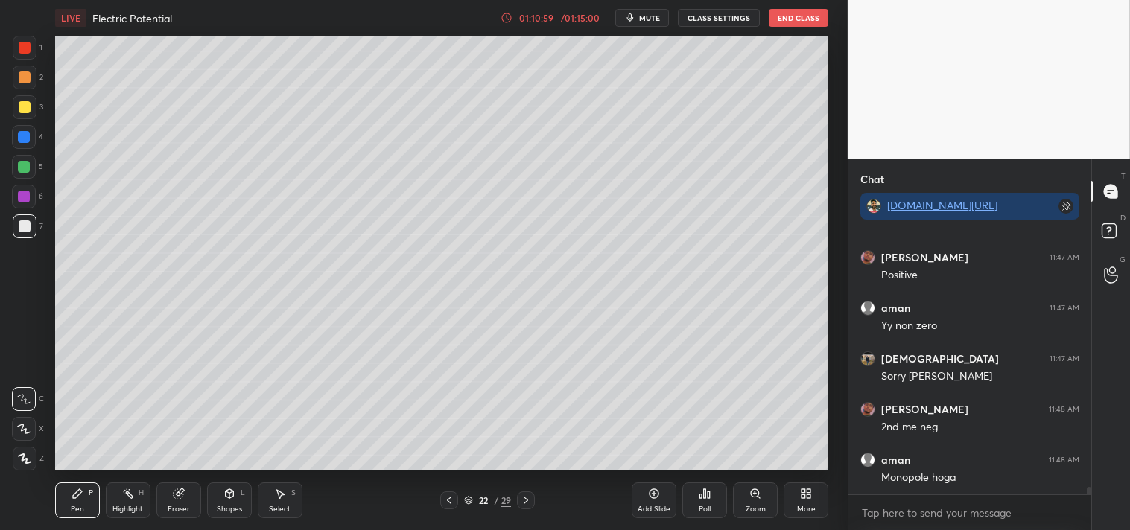
scroll to position [9273, 0]
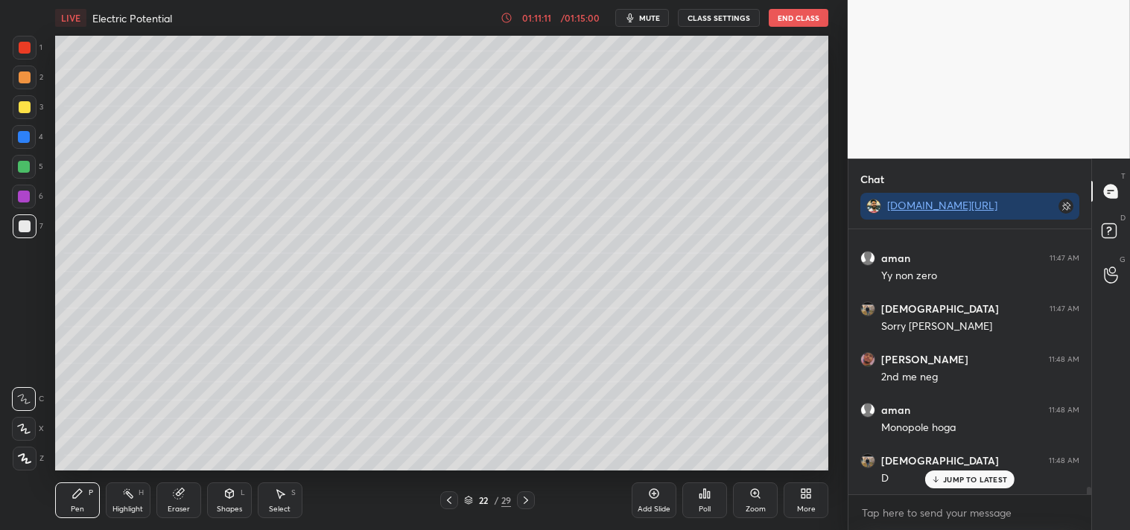
click at [34, 39] on div at bounding box center [25, 48] width 24 height 24
click at [28, 48] on div at bounding box center [25, 48] width 12 height 12
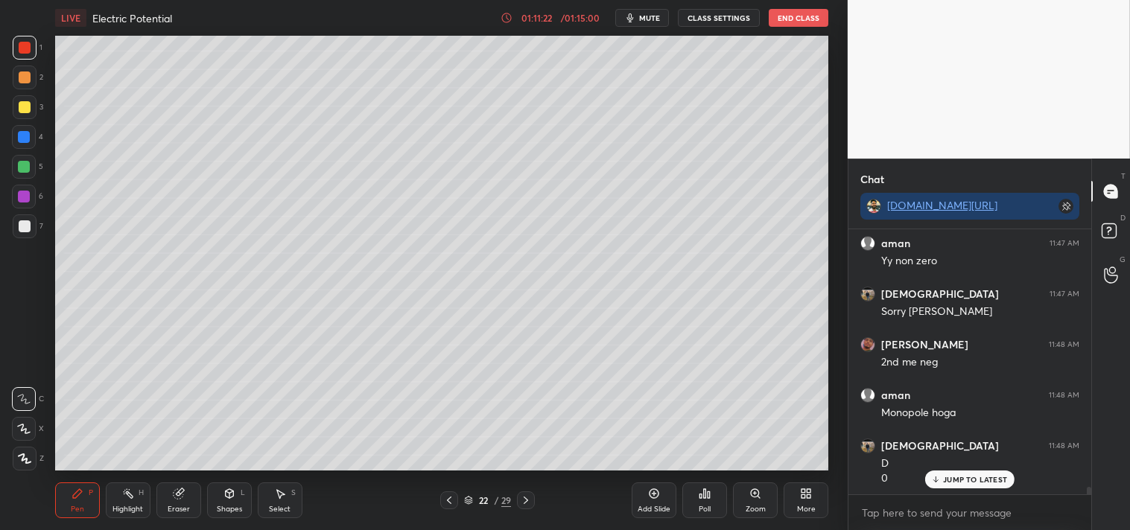
click at [27, 449] on div at bounding box center [25, 459] width 24 height 24
click at [23, 460] on icon at bounding box center [25, 458] width 12 height 9
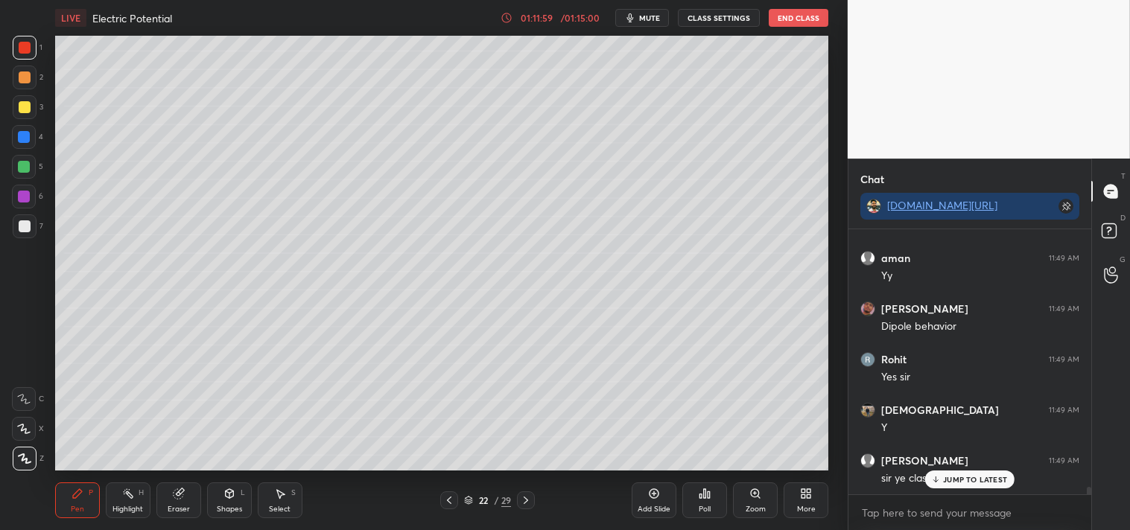
scroll to position [9592, 0]
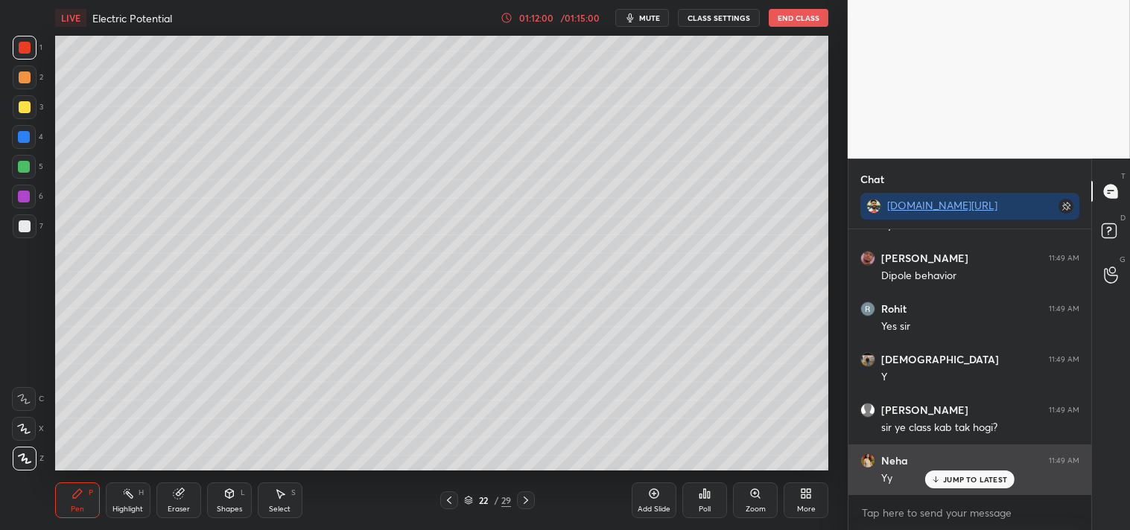
click at [963, 478] on p "JUMP TO LATEST" at bounding box center [975, 479] width 64 height 9
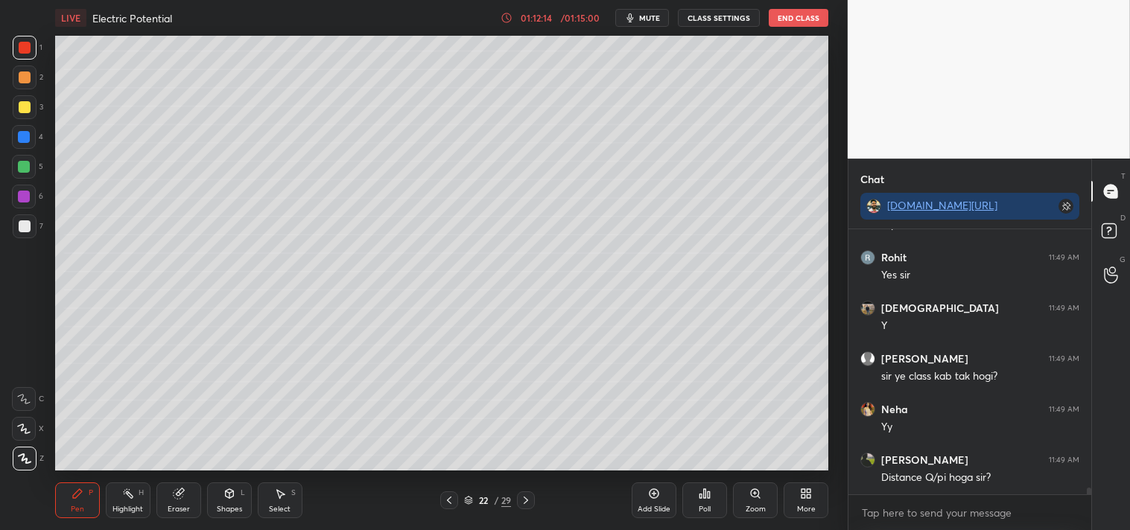
scroll to position [9694, 0]
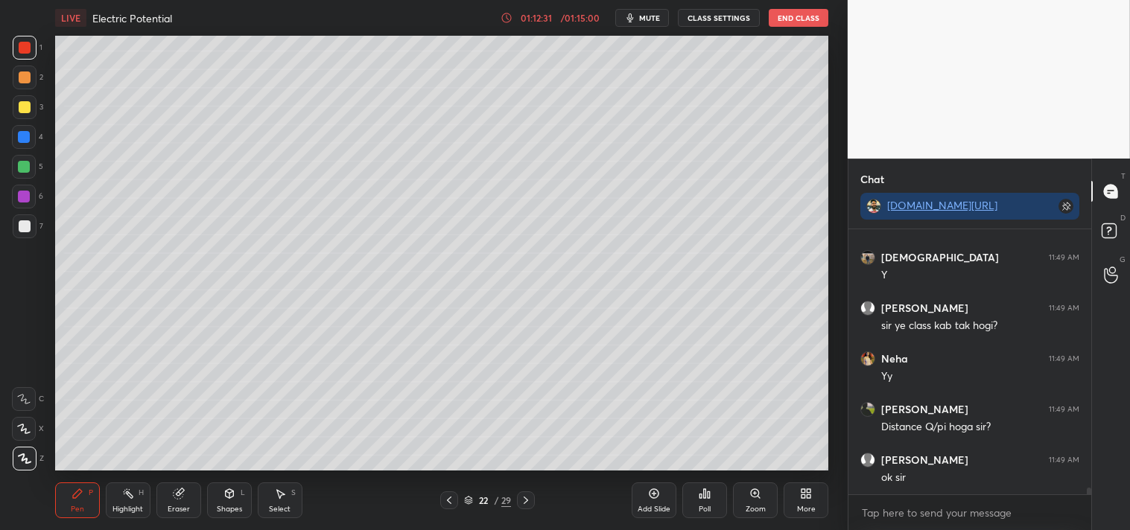
click at [717, 507] on div "Poll" at bounding box center [704, 501] width 45 height 36
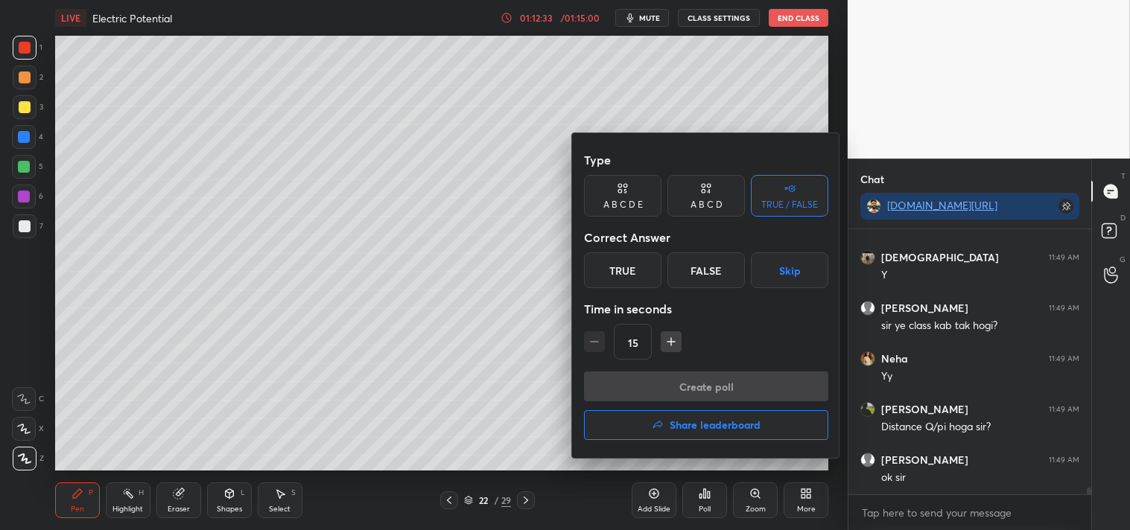
click at [628, 271] on div "True" at bounding box center [622, 271] width 77 height 36
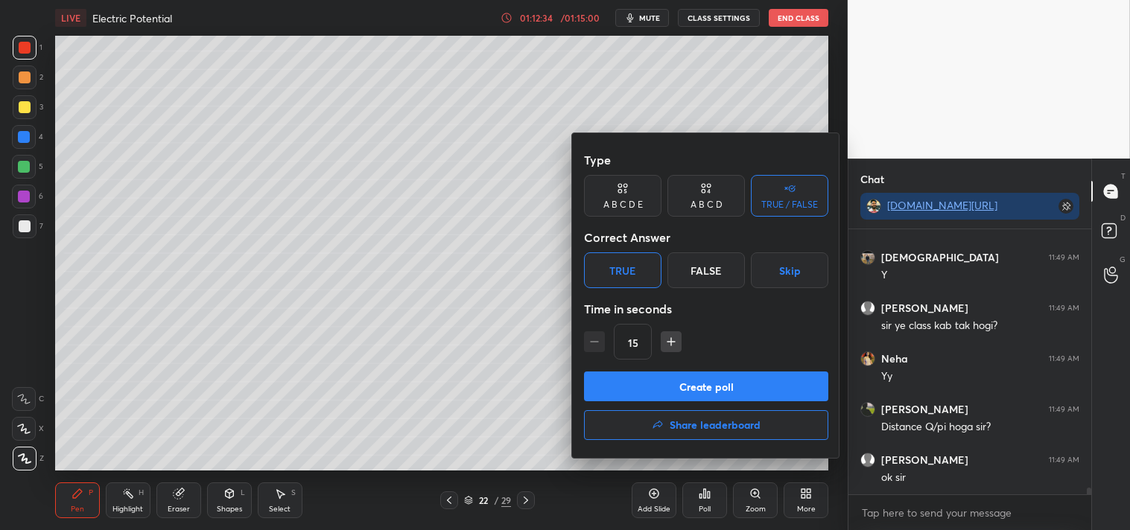
click at [671, 388] on button "Create poll" at bounding box center [706, 387] width 244 height 30
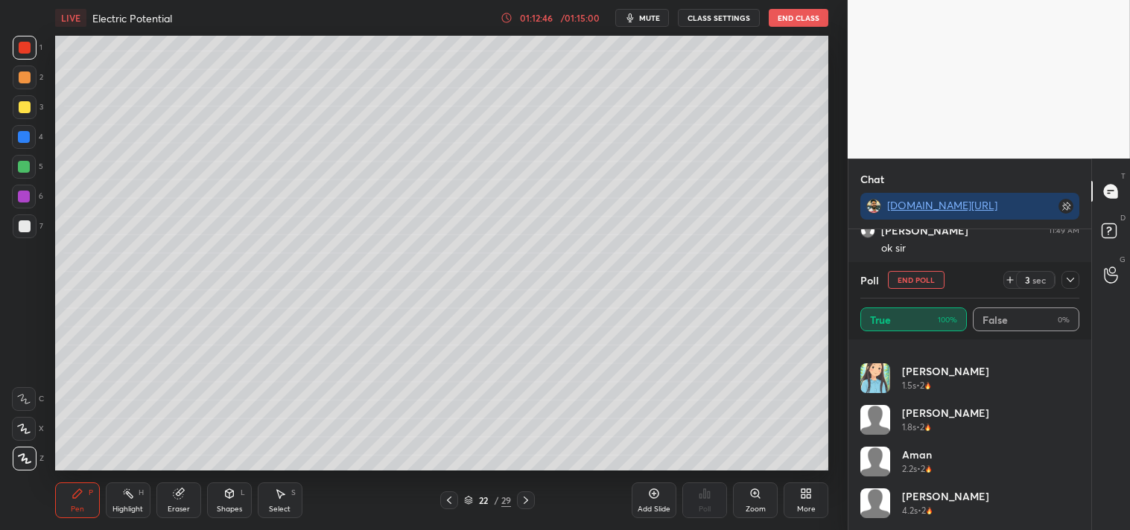
scroll to position [5, 0]
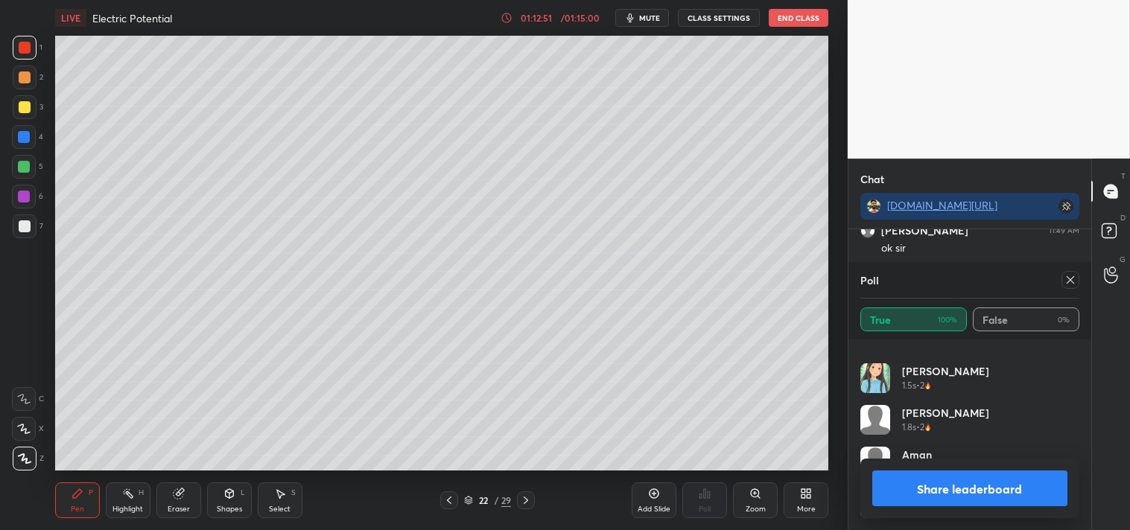
click at [1075, 276] on icon at bounding box center [1071, 280] width 12 height 12
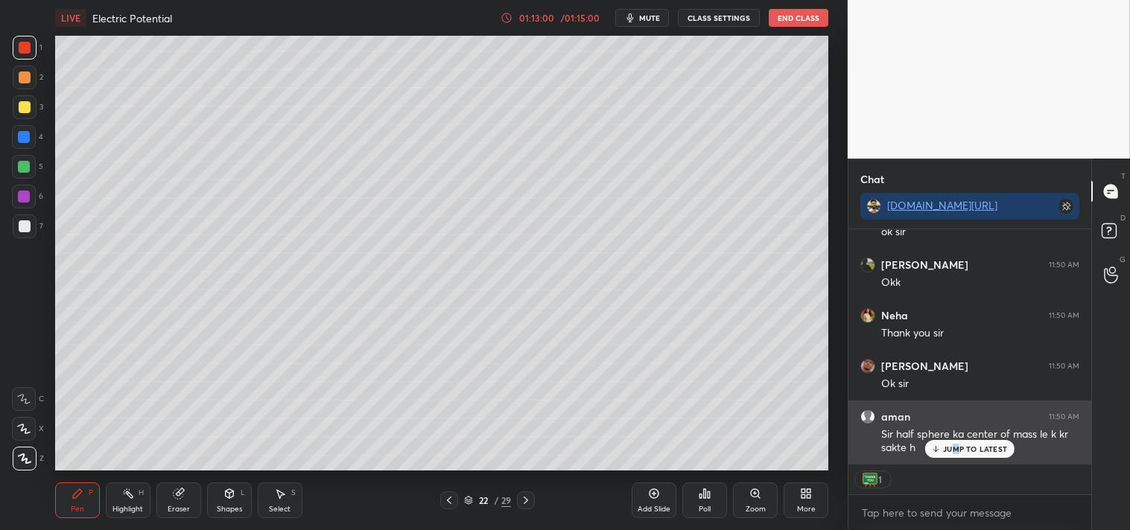
click at [957, 447] on p "JUMP TO LATEST" at bounding box center [975, 449] width 64 height 9
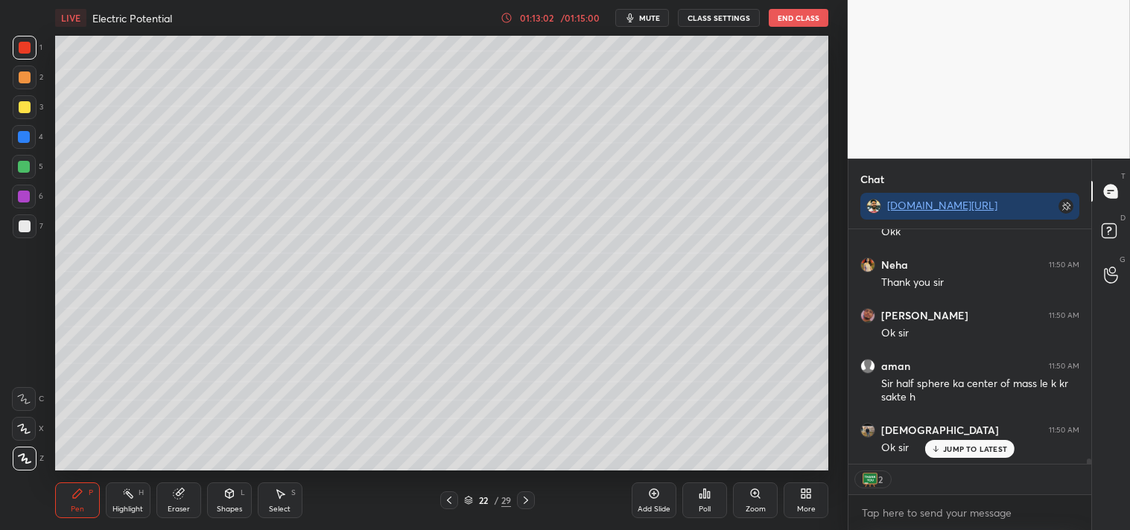
click at [966, 448] on p "JUMP TO LATEST" at bounding box center [975, 449] width 64 height 9
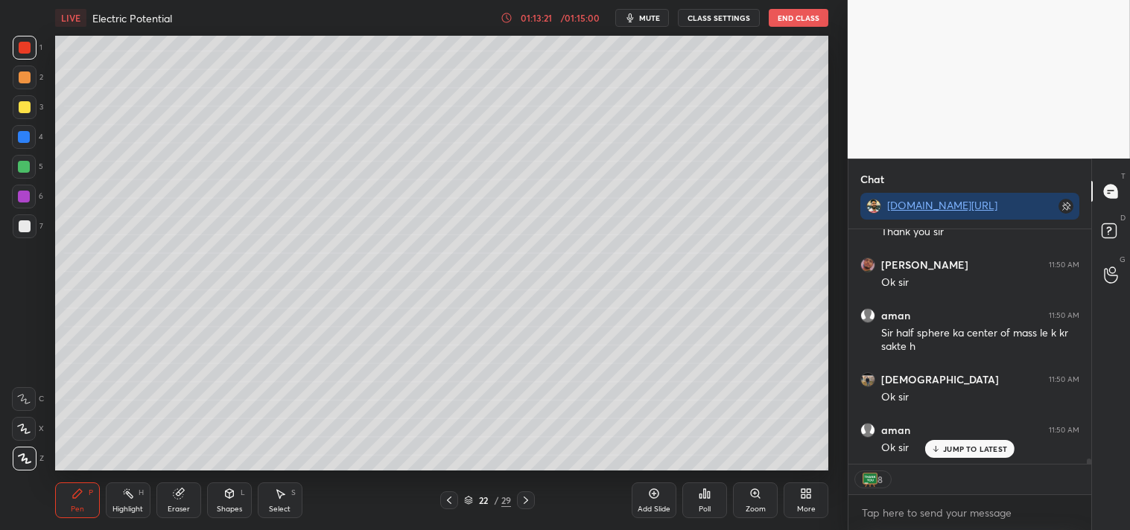
click at [951, 442] on div "JUMP TO LATEST" at bounding box center [969, 449] width 89 height 18
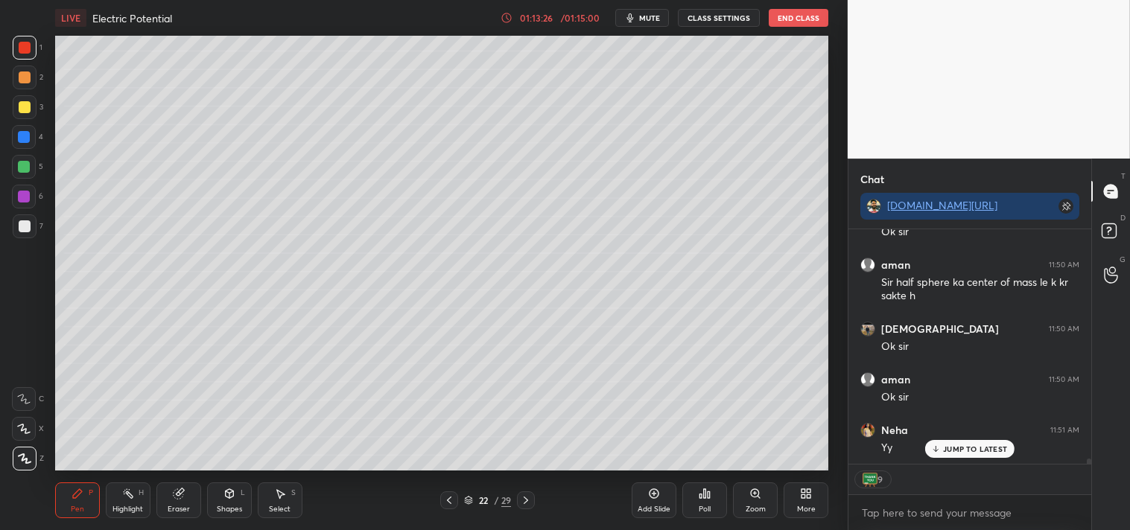
click at [654, 18] on span "mute" at bounding box center [649, 18] width 21 height 10
click at [718, 19] on button "CLASS SETTINGS" at bounding box center [719, 18] width 82 height 18
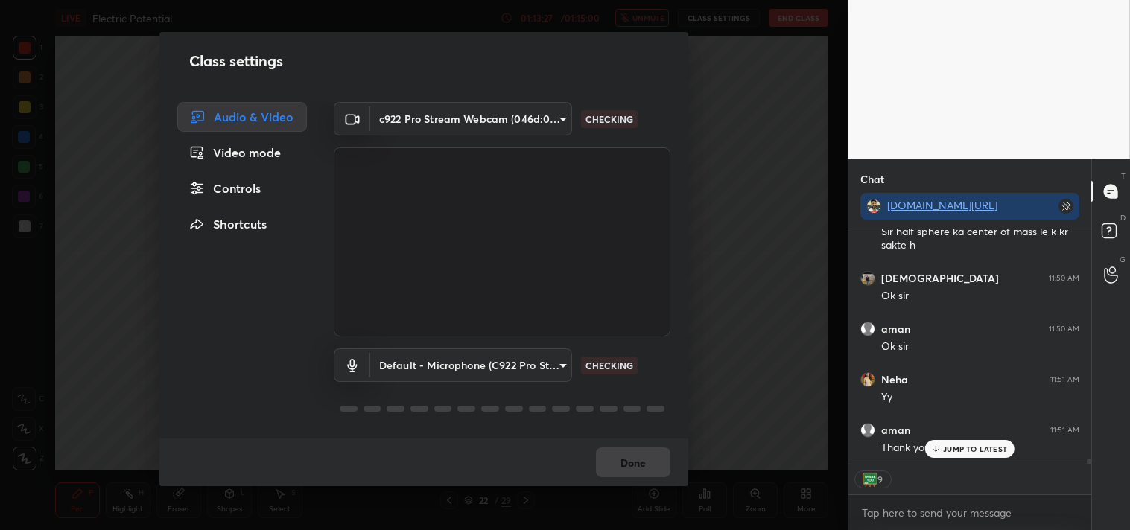
click at [497, 112] on body "1 2 3 4 5 6 7 C X Z C X Z E E Erase all H H LIVE Electric Potential 01:13:27 / …" at bounding box center [565, 265] width 1130 height 530
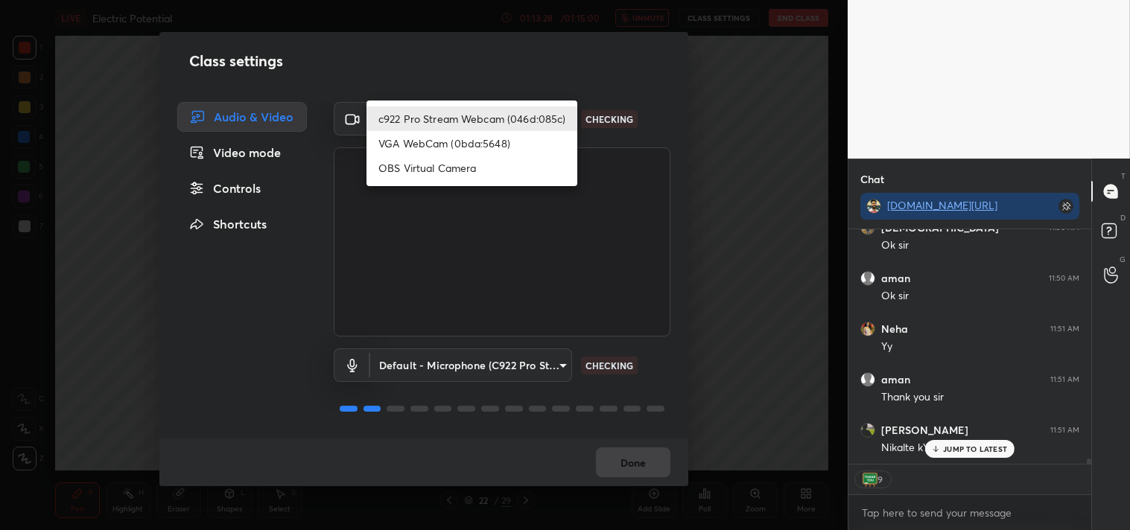
type textarea "x"
click at [412, 182] on ul "c922 Pro Stream Webcam (046d:085c) VGA WebCam (0bda:5648) OBS Virtual Camera" at bounding box center [472, 144] width 211 height 86
click at [413, 168] on li "OBS Virtual Camera" at bounding box center [472, 168] width 211 height 25
type input "64645b19d528b3ac785889237b1a364f3b7ccd5da23f372116afb1703458f4fd"
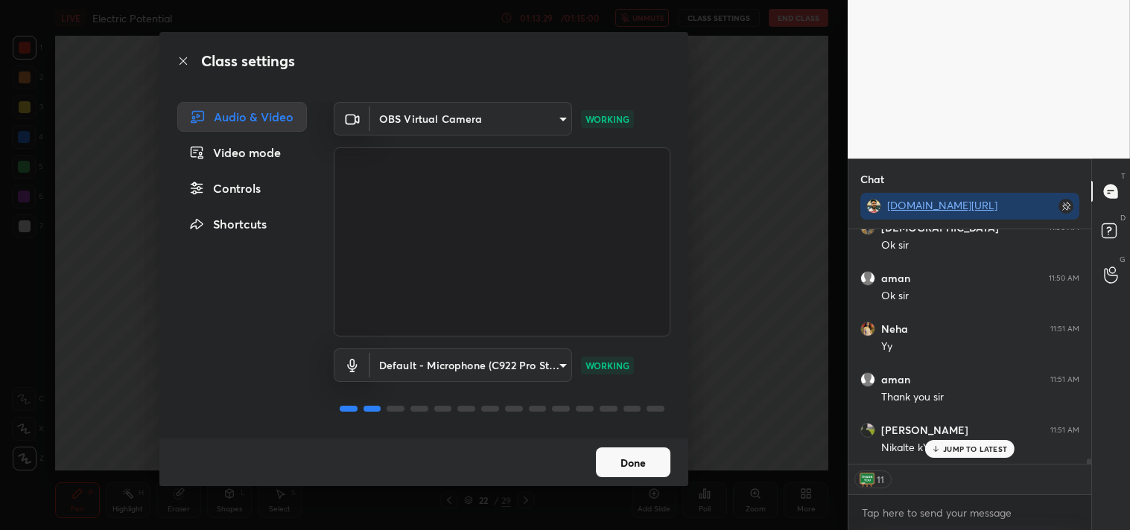
drag, startPoint x: 617, startPoint y: 462, endPoint x: 611, endPoint y: 457, distance: 7.9
click at [616, 462] on button "Done" at bounding box center [633, 463] width 75 height 30
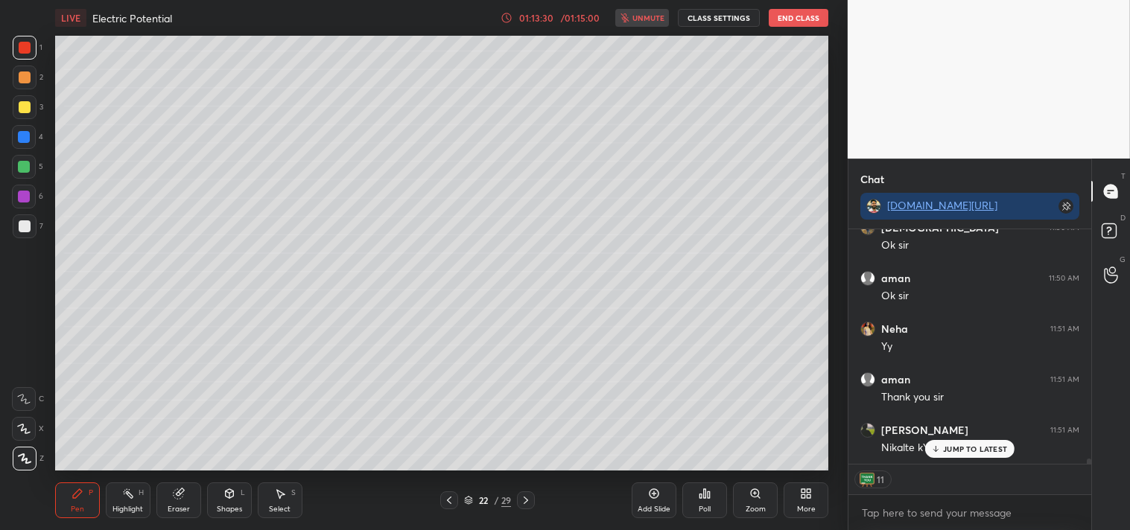
click at [960, 446] on p "JUMP TO LATEST" at bounding box center [975, 449] width 64 height 9
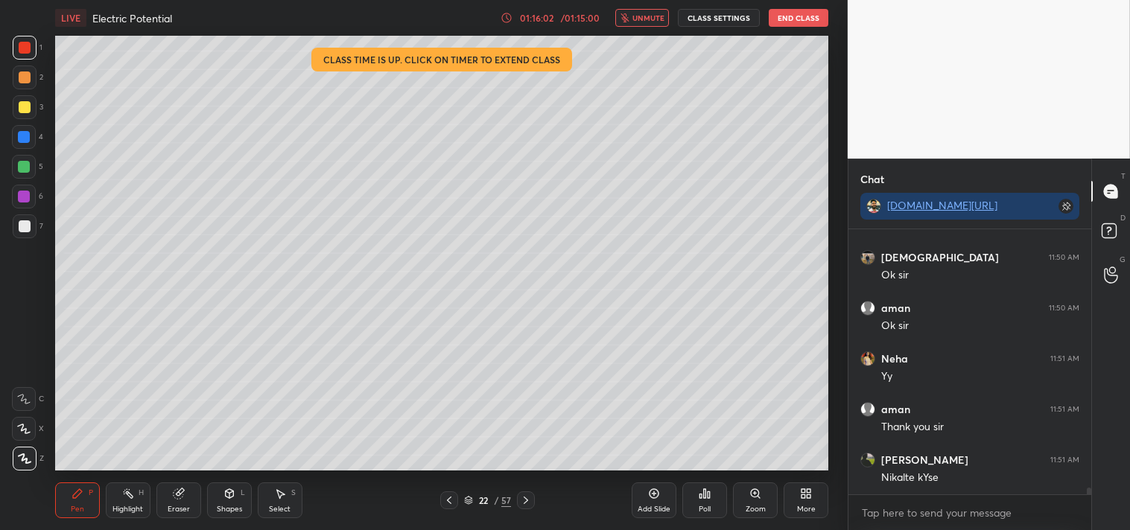
click at [782, 22] on button "End Class" at bounding box center [799, 18] width 60 height 18
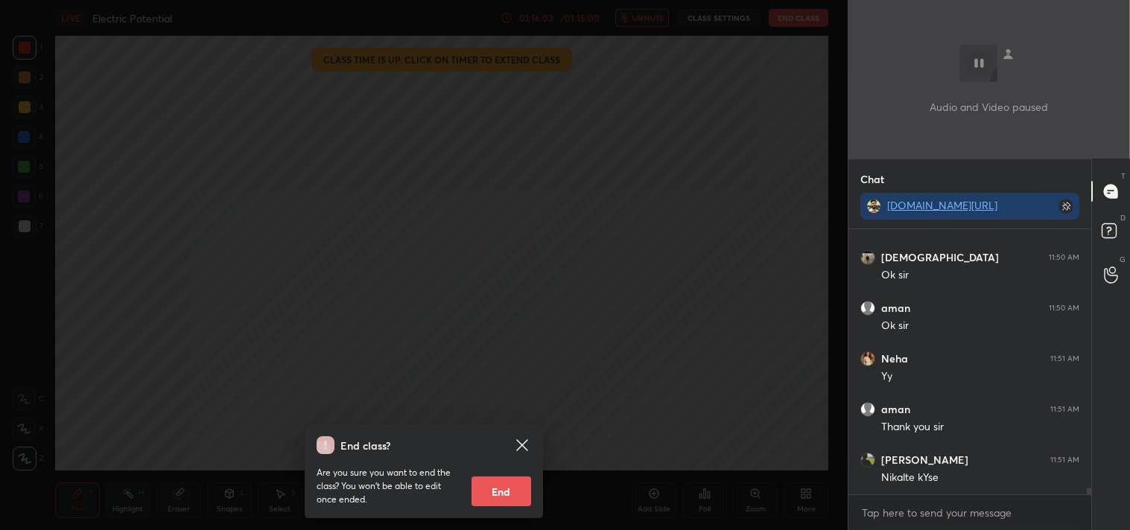
click at [504, 480] on button "End" at bounding box center [502, 492] width 60 height 30
type textarea "x"
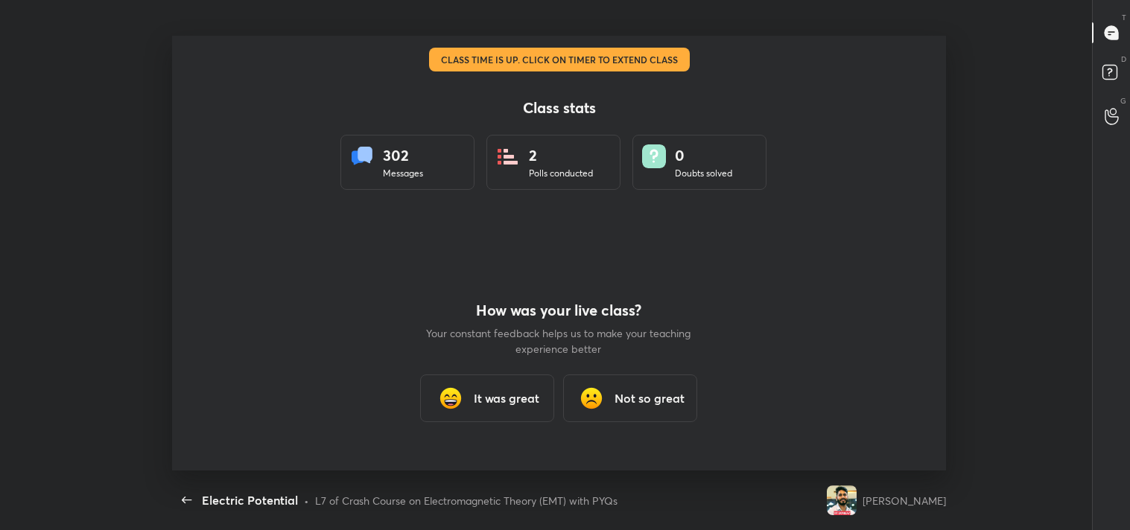
scroll to position [0, 0]
